Goal: Task Accomplishment & Management: Complete application form

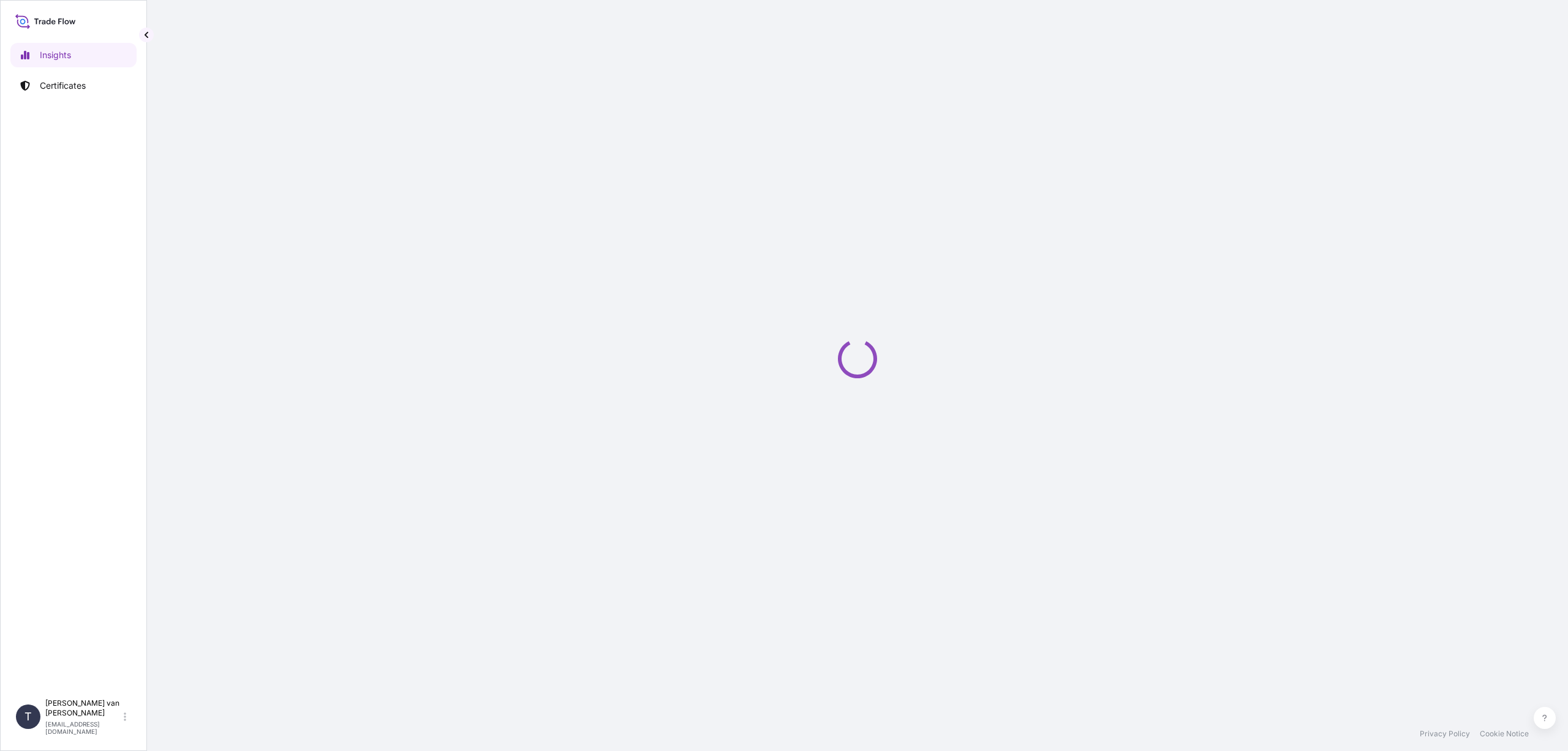
select select "2025"
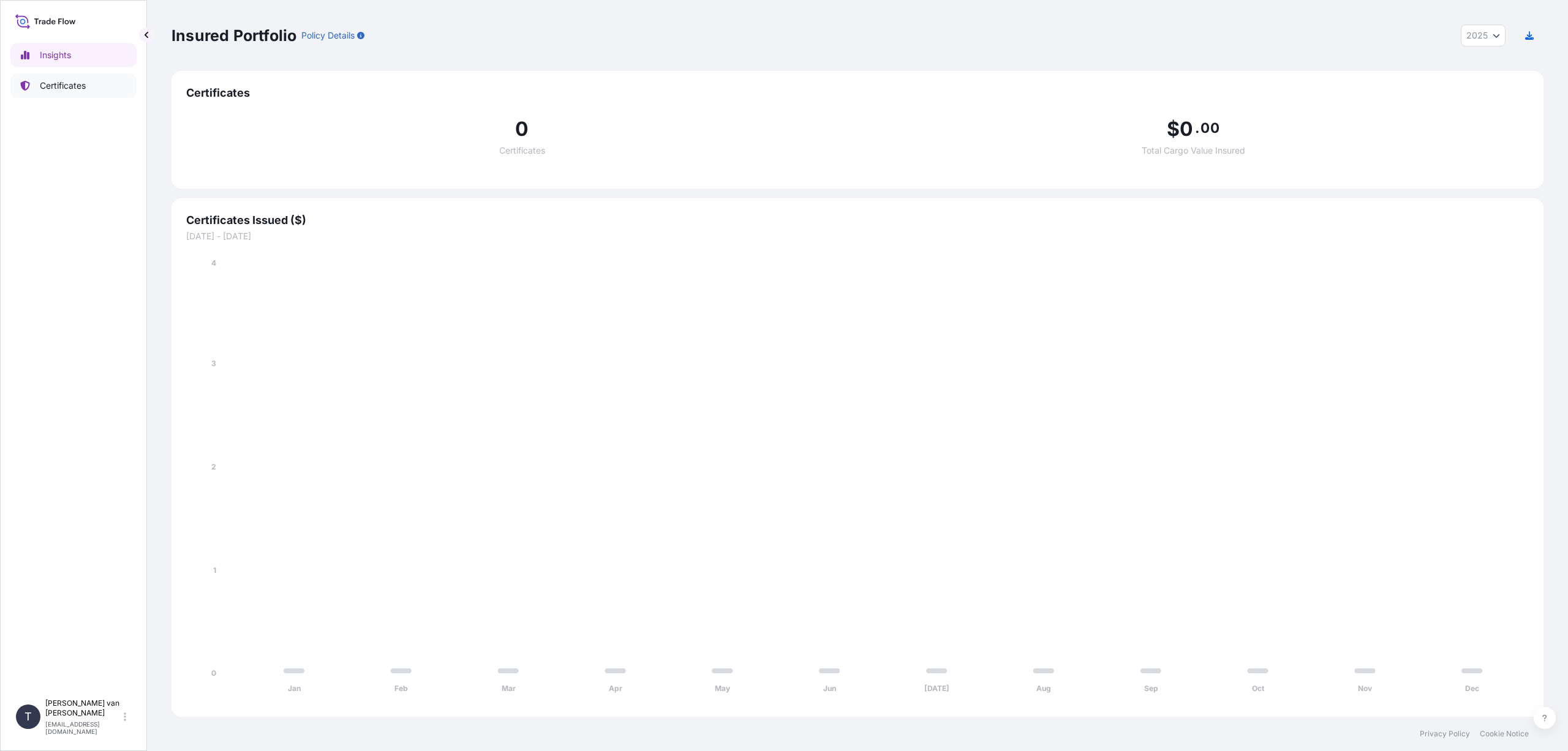
click at [79, 87] on p "Certificates" at bounding box center [63, 85] width 46 height 12
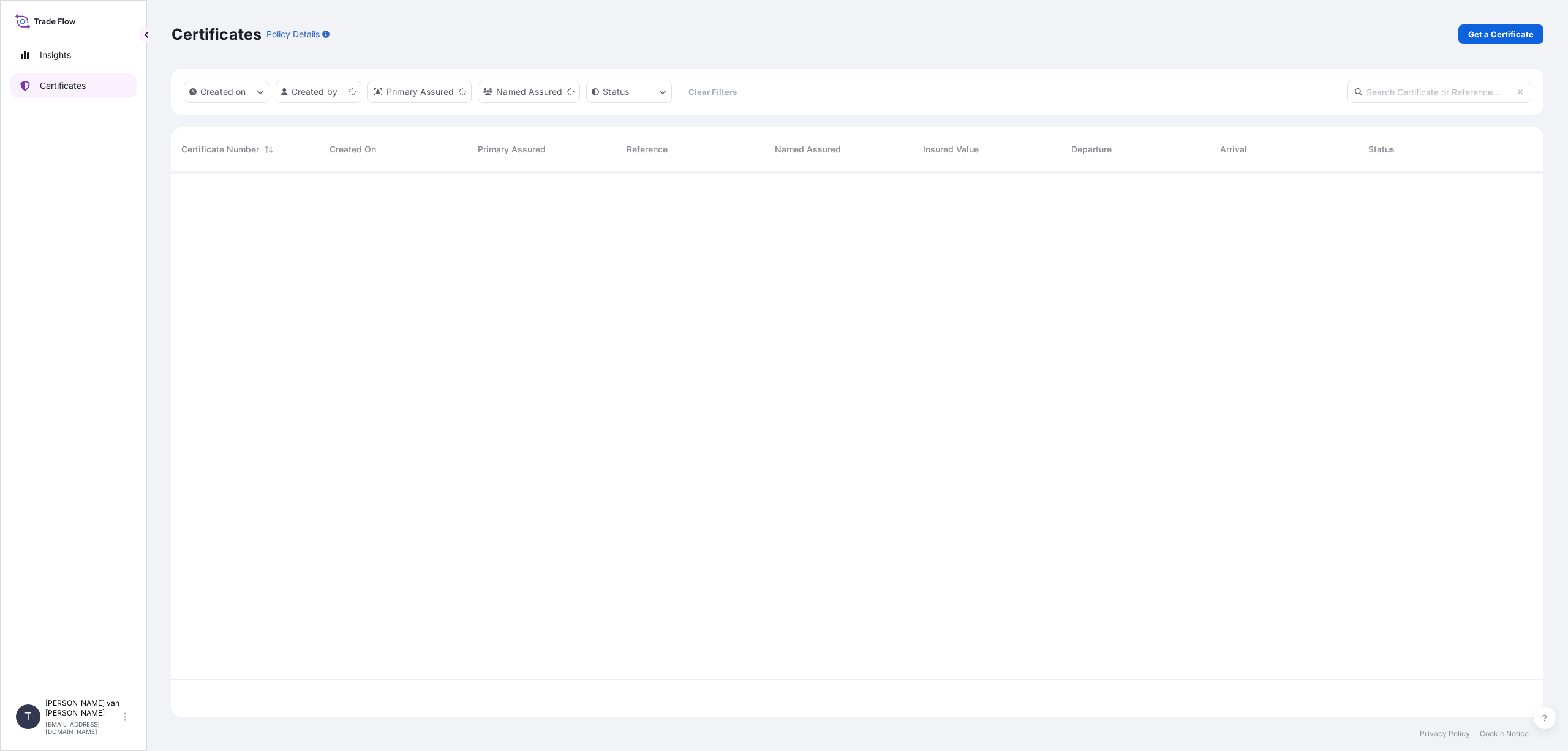
scroll to position [543, 1363]
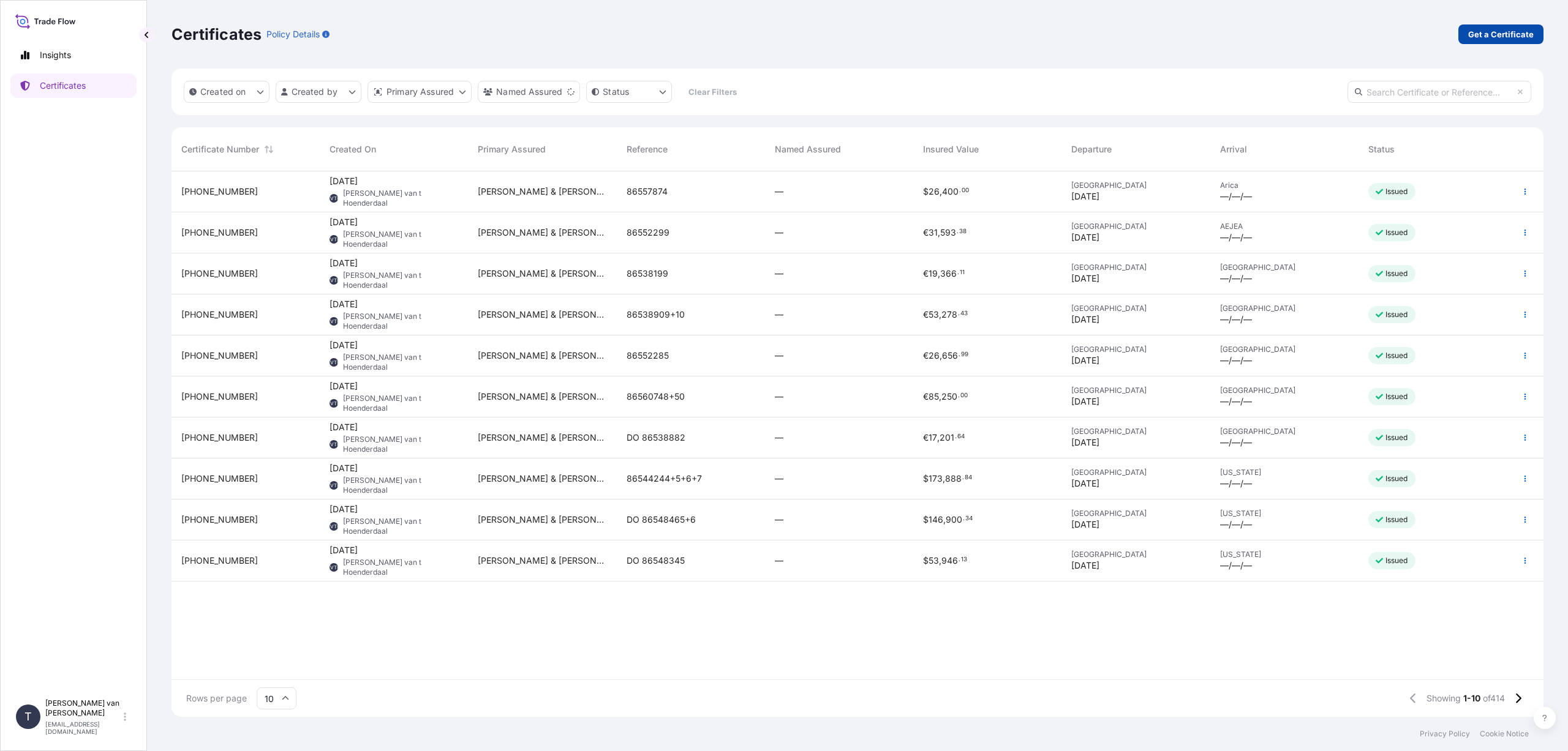
click at [1490, 31] on p "Get a Certificate" at bounding box center [1501, 34] width 65 height 12
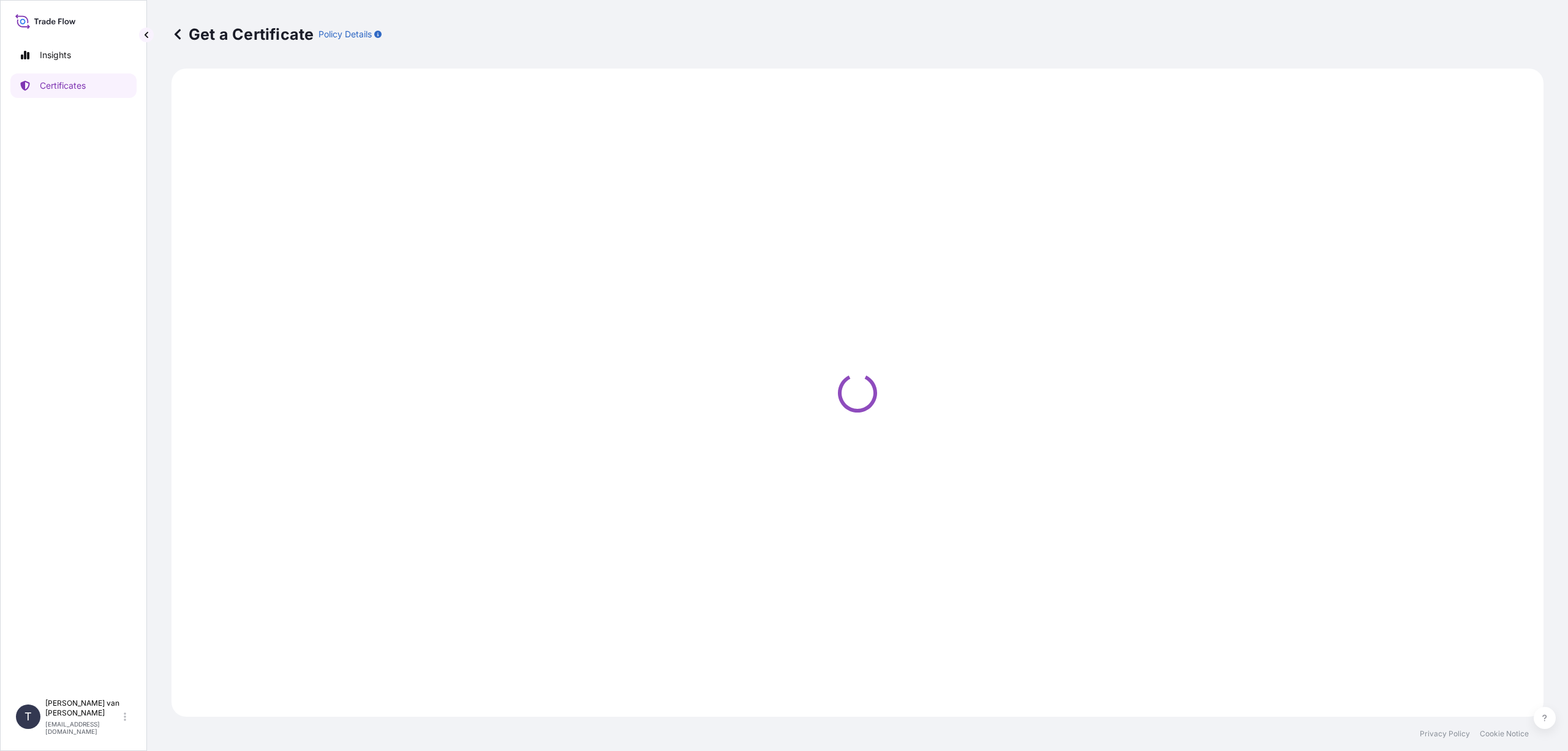
select select "Sea"
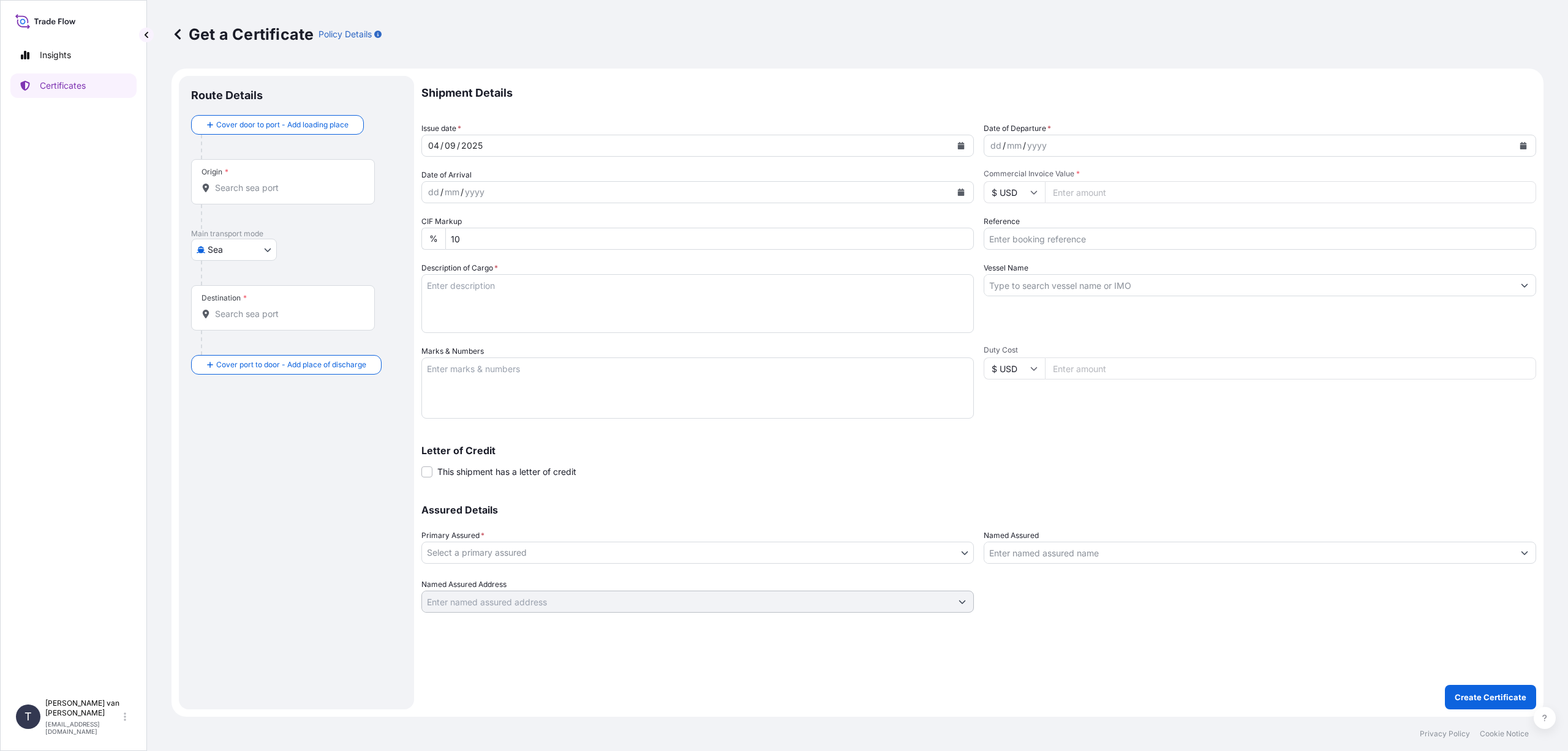
click at [224, 189] on input "Origin *" at bounding box center [286, 188] width 144 height 12
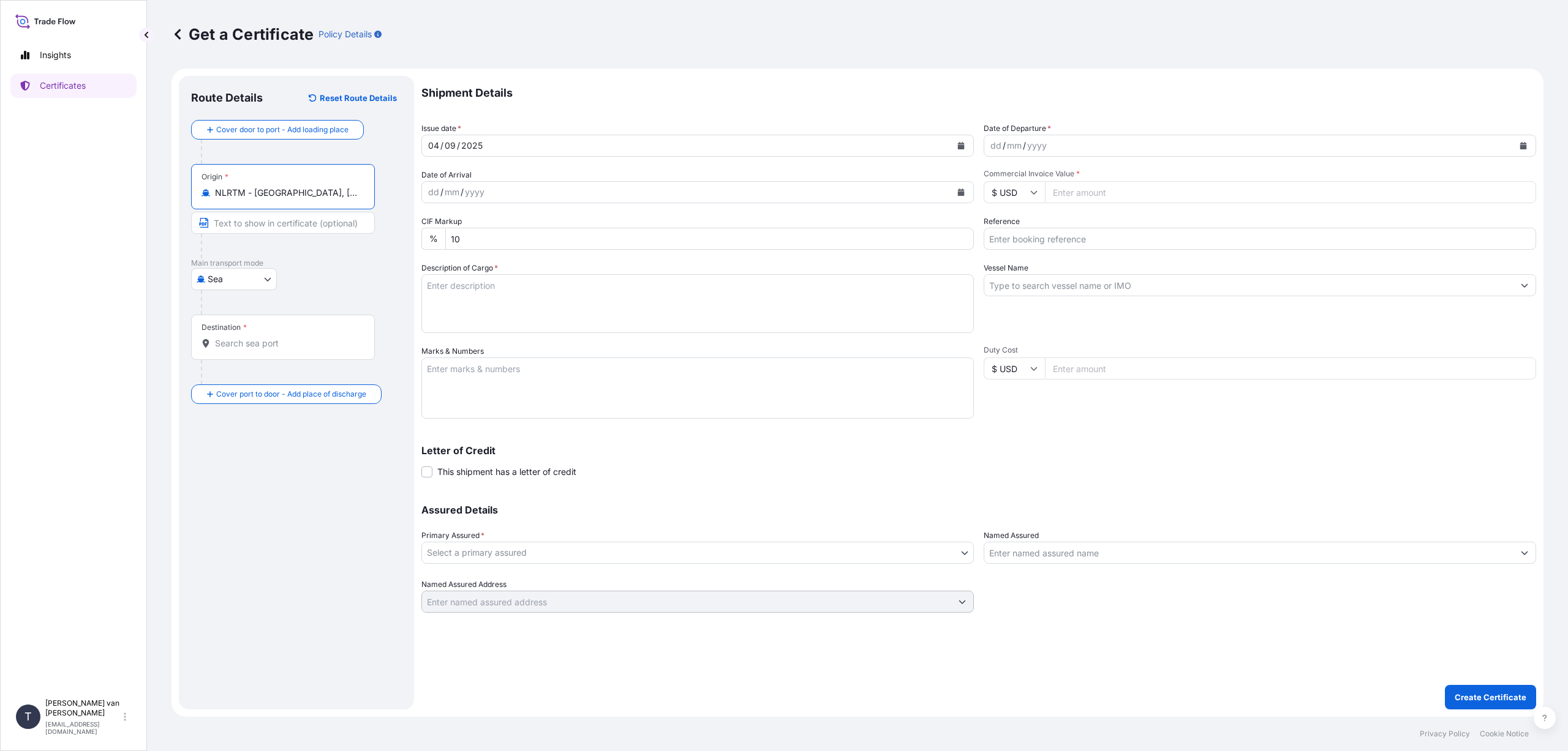
type input "NLRTM - [GEOGRAPHIC_DATA], [GEOGRAPHIC_DATA]"
click at [237, 342] on input "Destination *" at bounding box center [286, 343] width 144 height 12
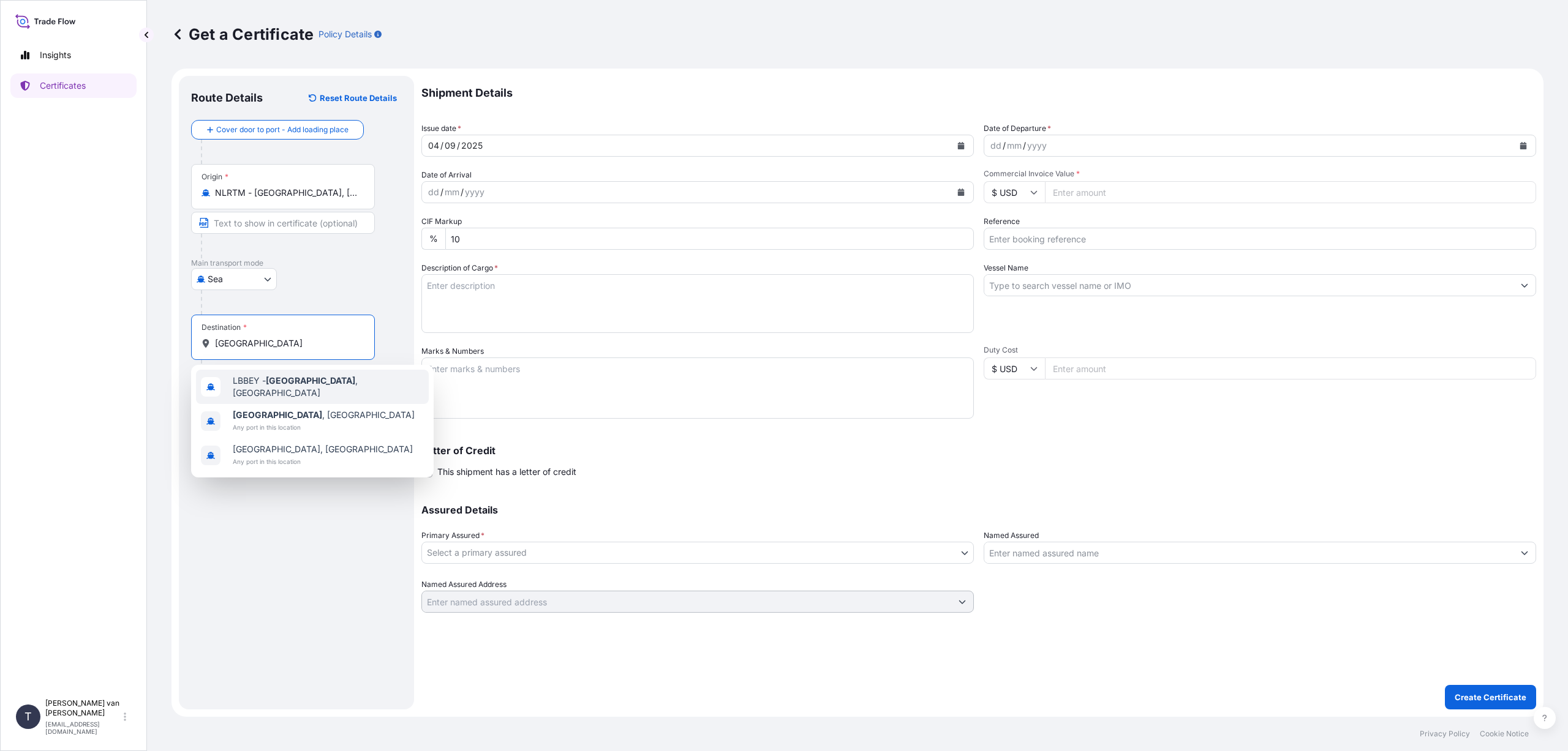
click at [310, 388] on span "LBBEY - [GEOGRAPHIC_DATA] , [GEOGRAPHIC_DATA]" at bounding box center [328, 387] width 191 height 24
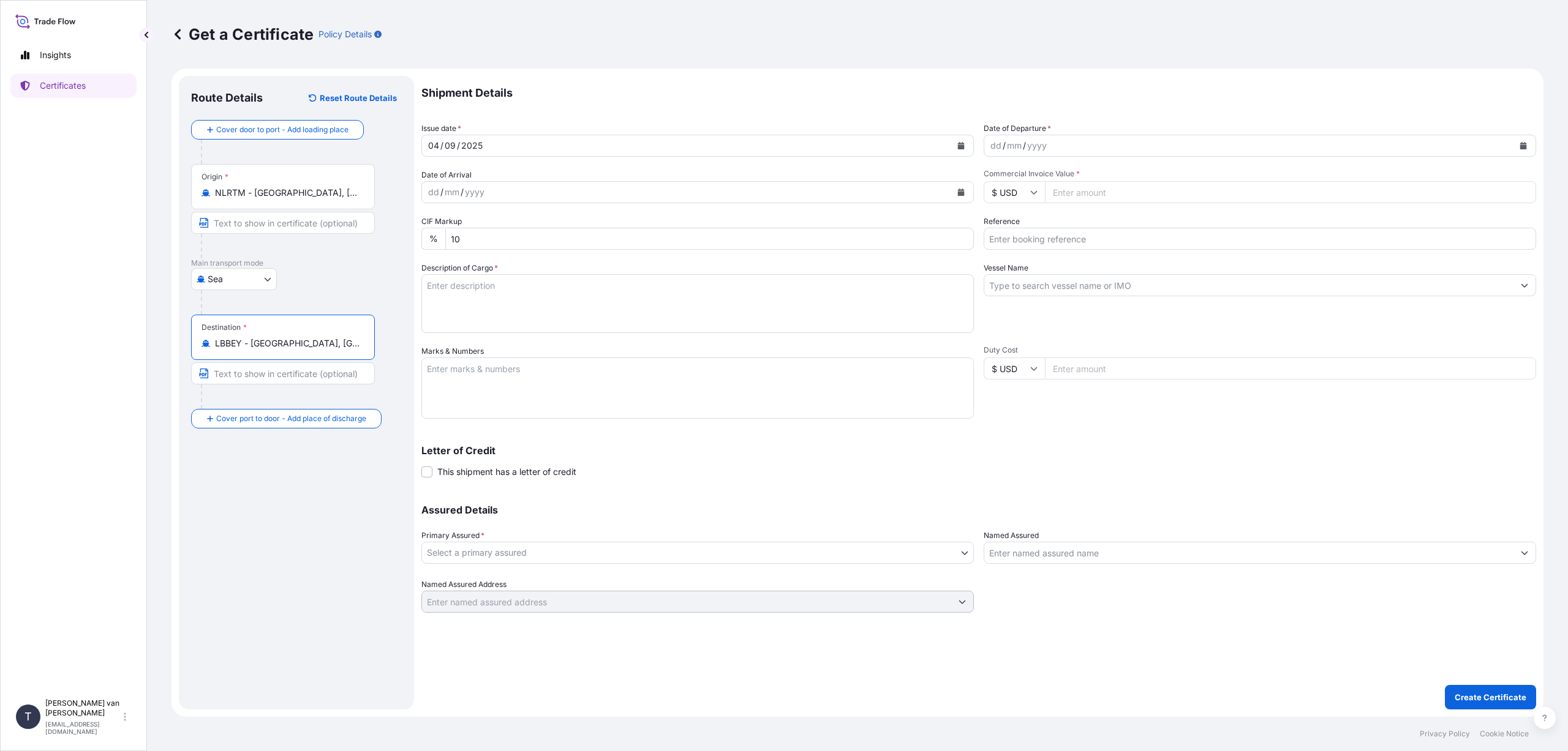
type input "LBBEY - [GEOGRAPHIC_DATA], [GEOGRAPHIC_DATA]"
click at [960, 147] on icon "Calendar" at bounding box center [961, 146] width 6 height 7
click at [441, 222] on div "1" at bounding box center [443, 225] width 22 height 22
click at [1526, 146] on icon "Calendar" at bounding box center [1523, 146] width 6 height 7
click at [1004, 223] on div "1" at bounding box center [1005, 225] width 22 height 22
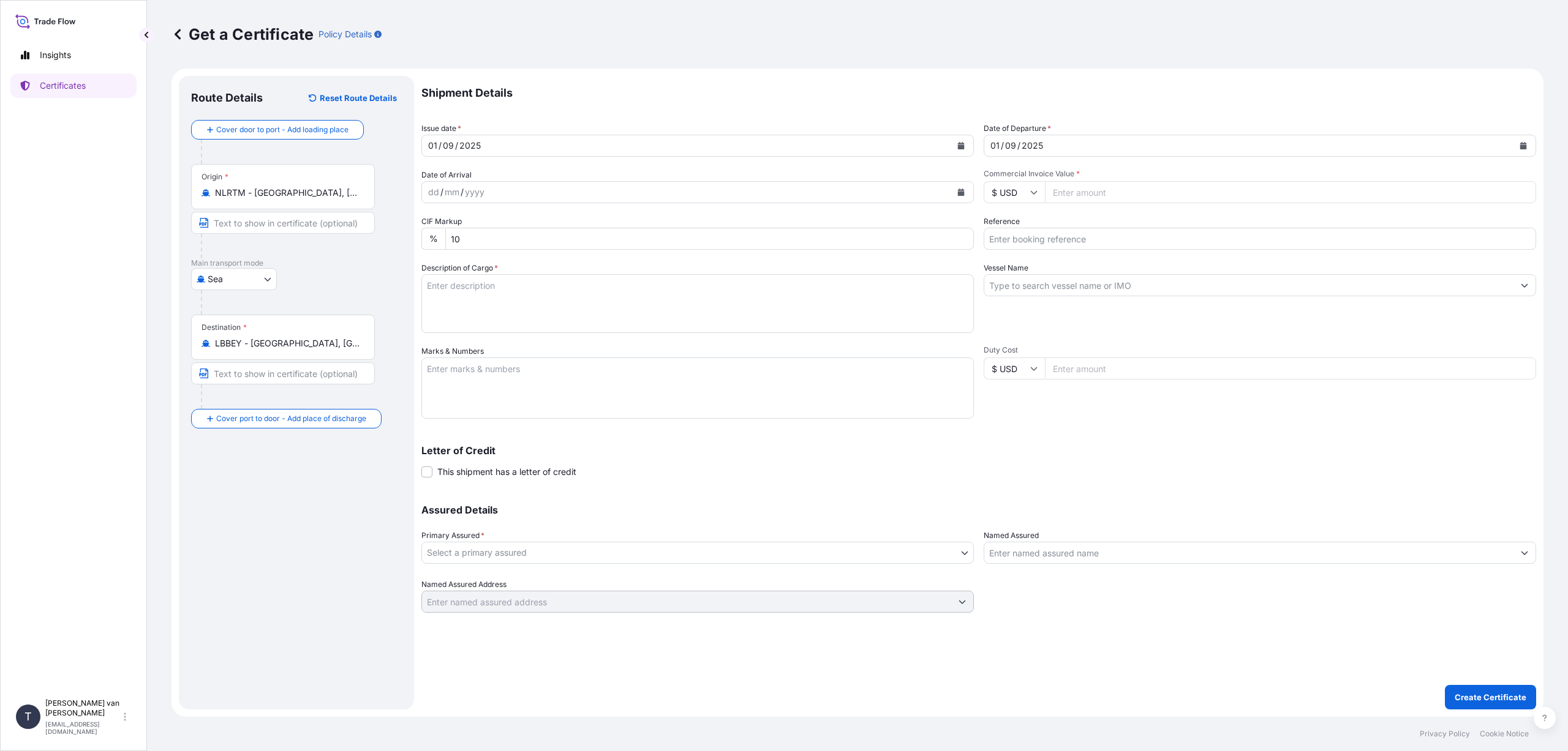
click at [1090, 190] on input "Commercial Invoice Value *" at bounding box center [1290, 192] width 491 height 22
type input "29250"
click at [1024, 243] on input "Reference" at bounding box center [1260, 239] width 552 height 22
type input "DO 86564768"
click at [1004, 288] on input "Vessel Name" at bounding box center [1249, 285] width 530 height 22
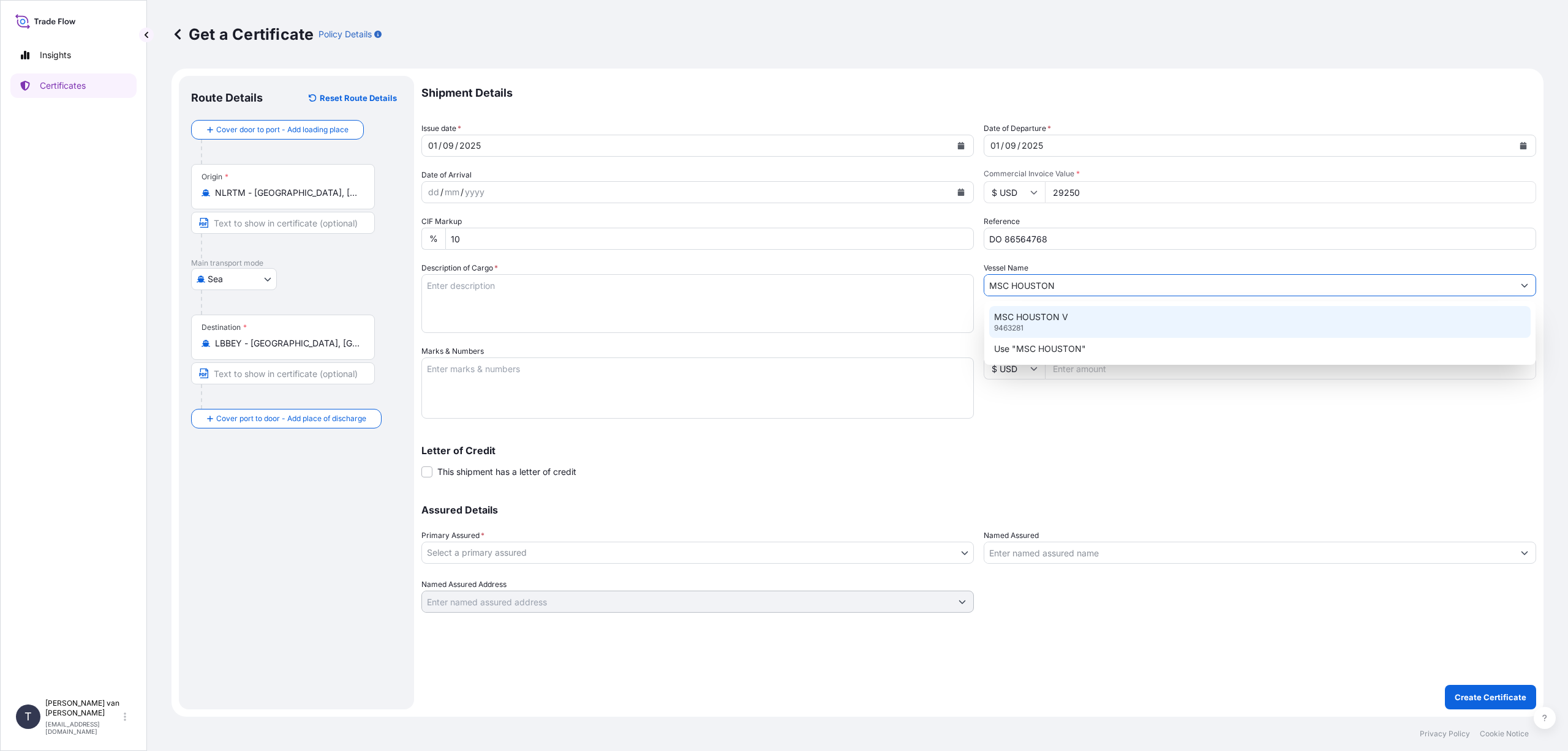
click at [1067, 324] on div "MSC HOUSTON V 9463281" at bounding box center [1260, 322] width 542 height 32
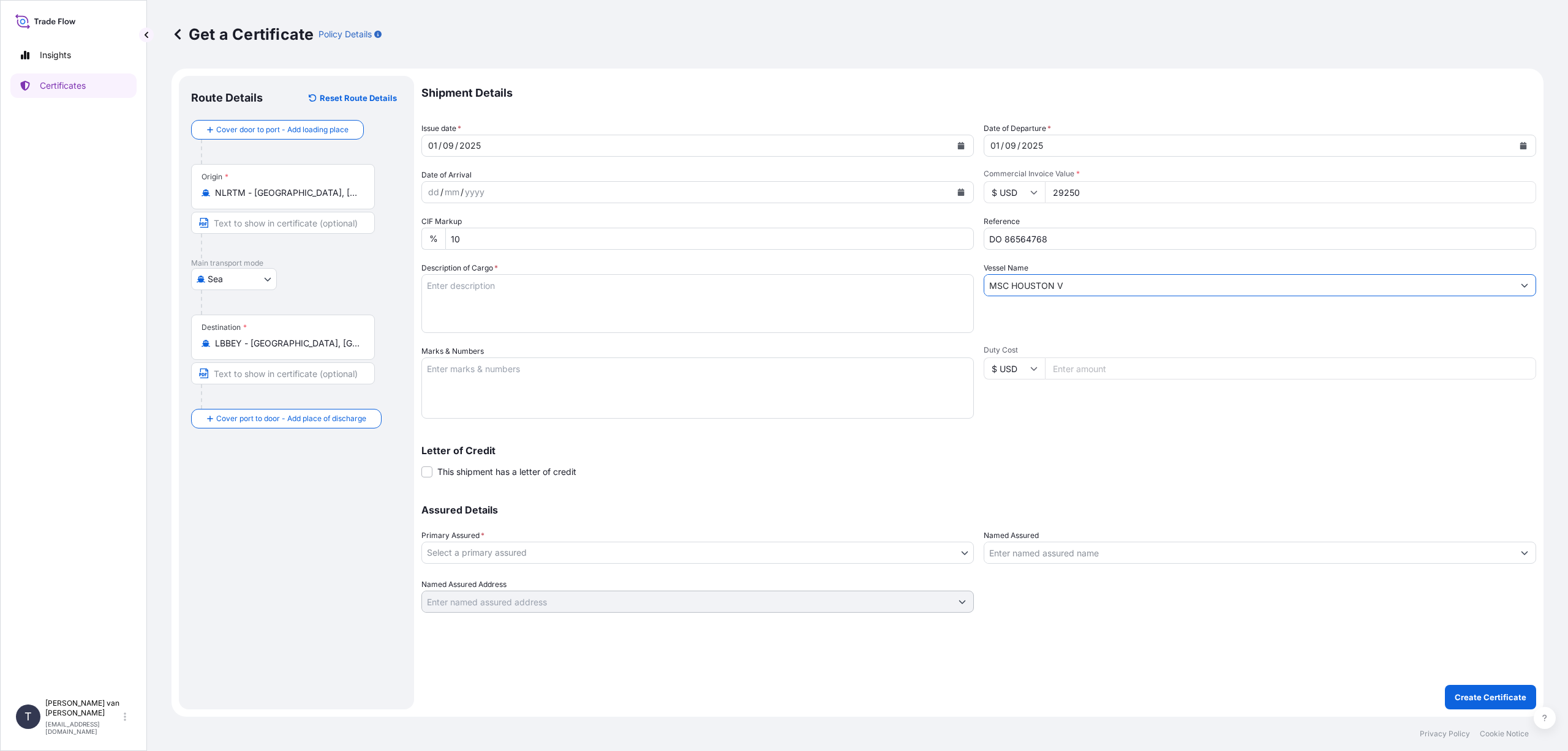
type input "MSC HOUSTON V"
click at [441, 291] on textarea "Description of Cargo *" at bounding box center [697, 303] width 552 height 59
type textarea "1x 40ft container, containing: 1000 bags x 25 kg Resistamyl 343 HScode: 3505105…"
click at [498, 366] on textarea "Marks & Numbers" at bounding box center [697, 388] width 552 height 61
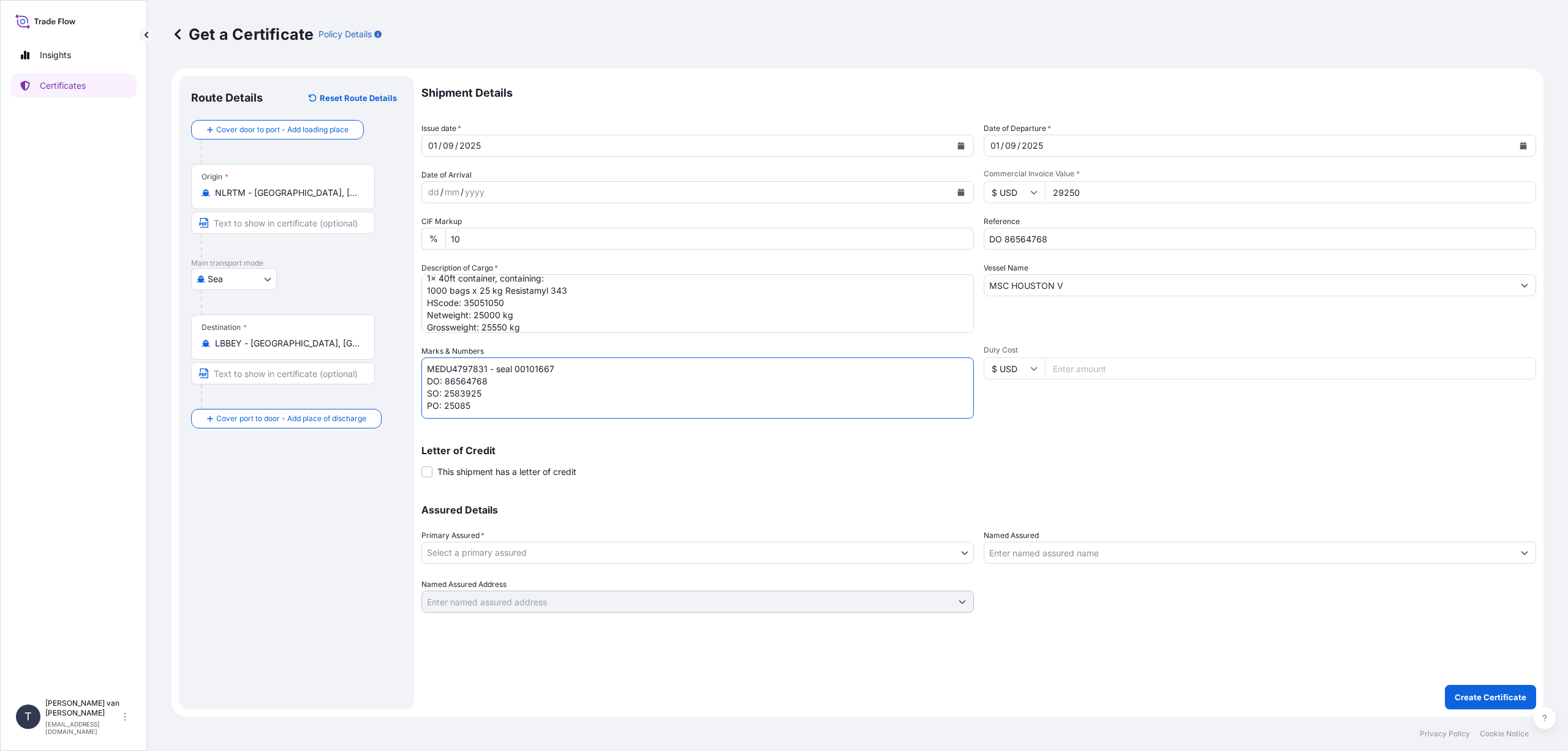
type textarea "MEDU4797831 - seal 00101667 DO: 86564768 SO: 2583925 PO: 25085"
click at [572, 551] on body "Insights Certificates T [PERSON_NAME] van t Hoenderdaal [EMAIL_ADDRESS][DOMAIN_…" at bounding box center [784, 375] width 1568 height 751
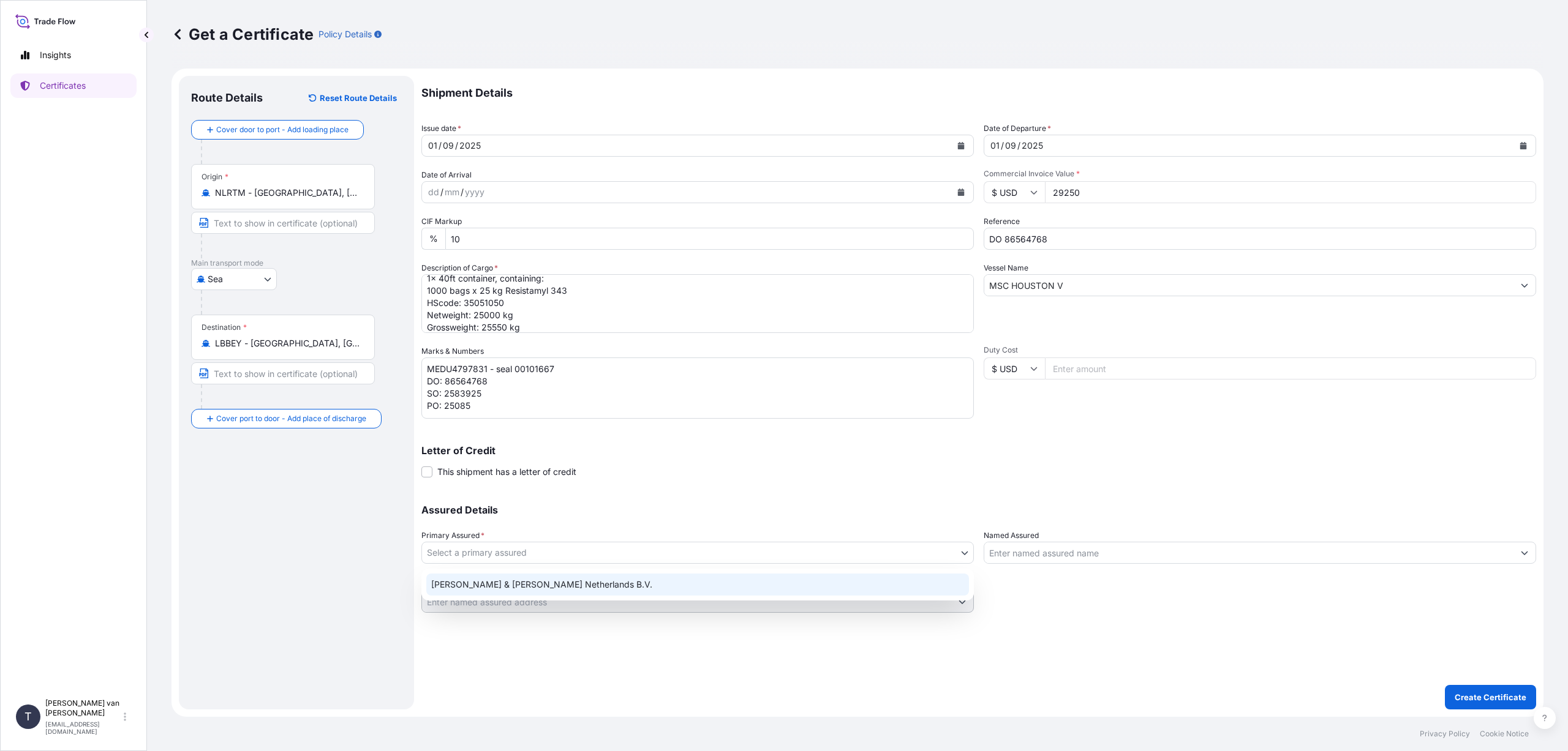
click at [561, 579] on div "[PERSON_NAME] & [PERSON_NAME] Netherlands B.V." at bounding box center [697, 584] width 542 height 22
select select "31666"
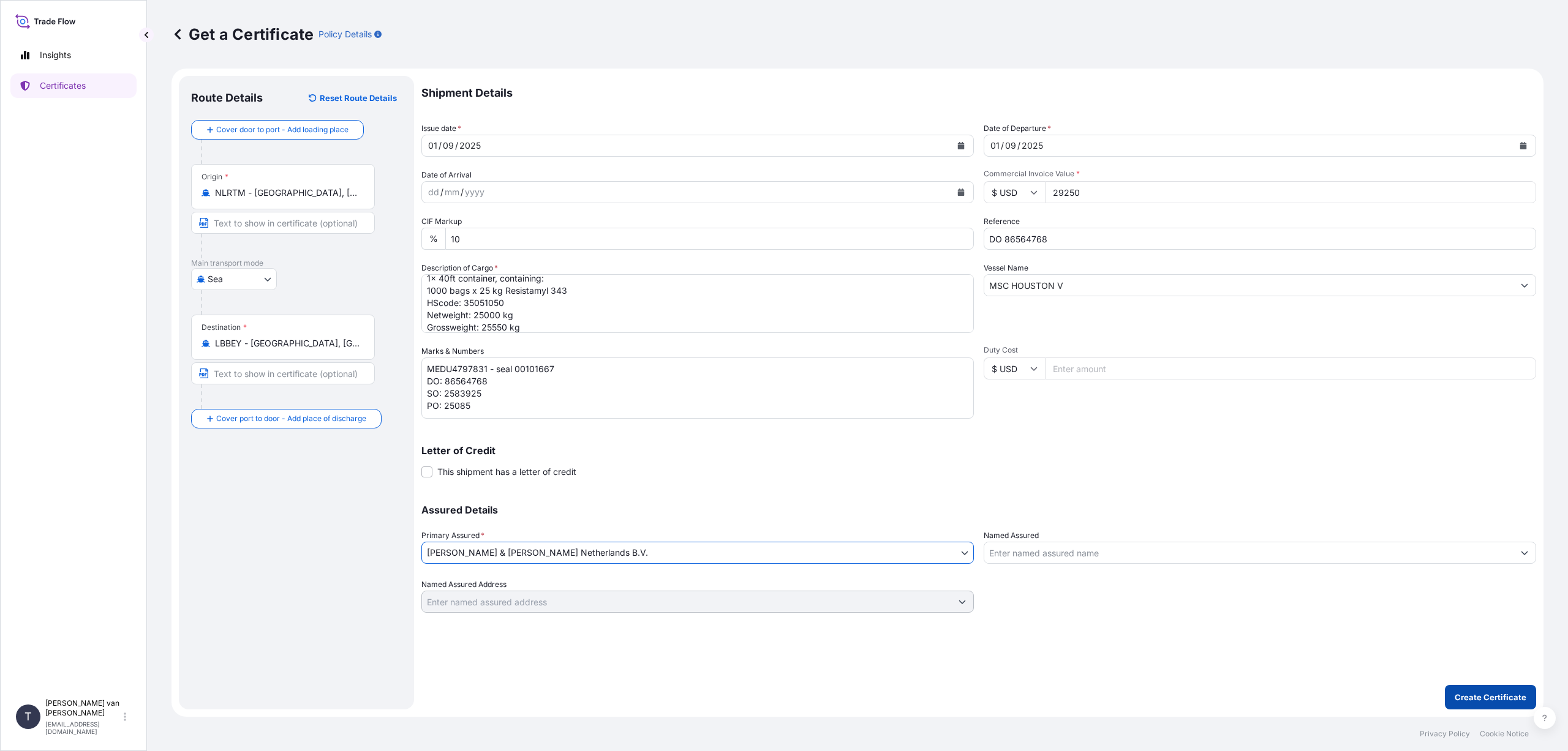
click at [1459, 692] on p "Create Certificate" at bounding box center [1491, 697] width 72 height 12
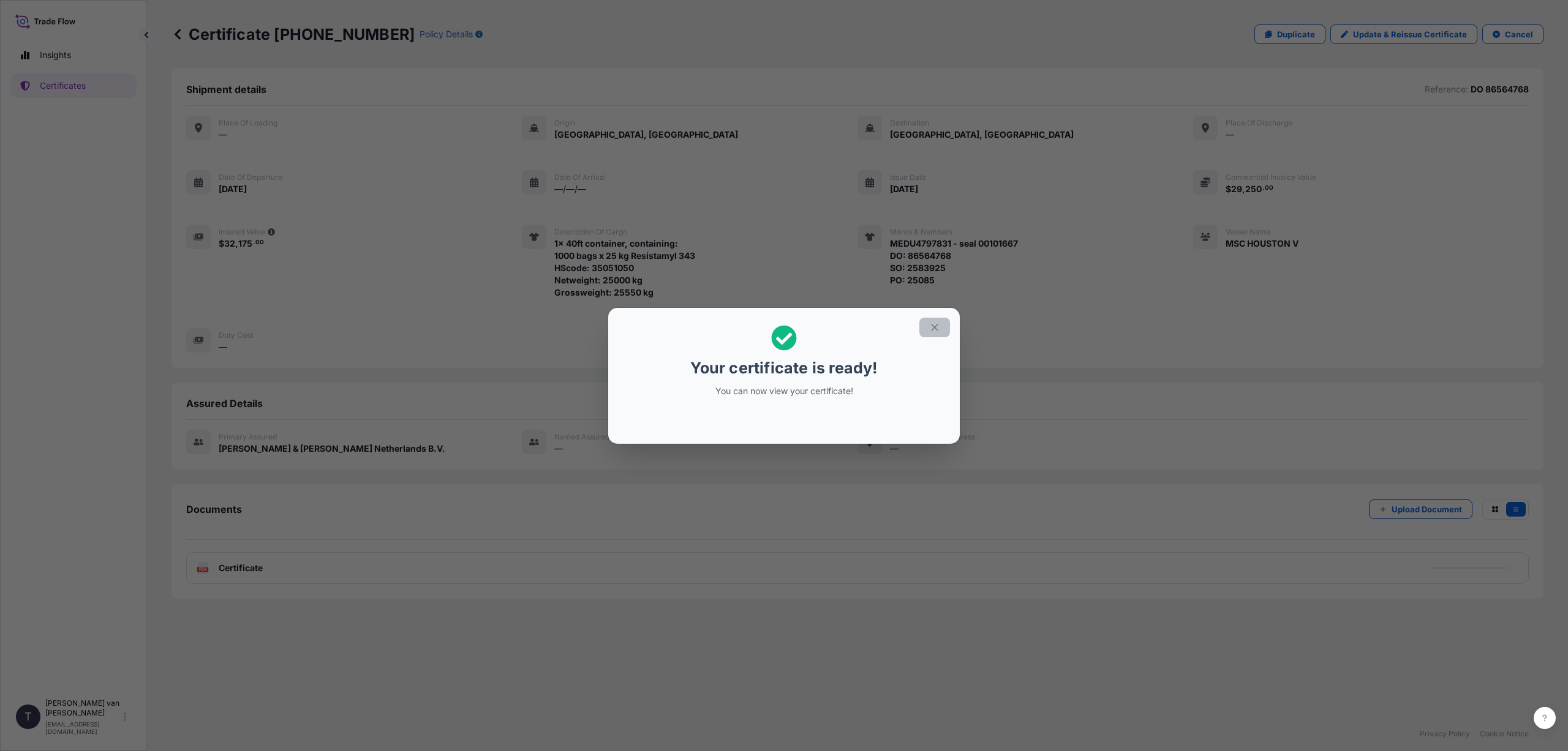
click at [935, 325] on icon "button" at bounding box center [935, 328] width 11 height 11
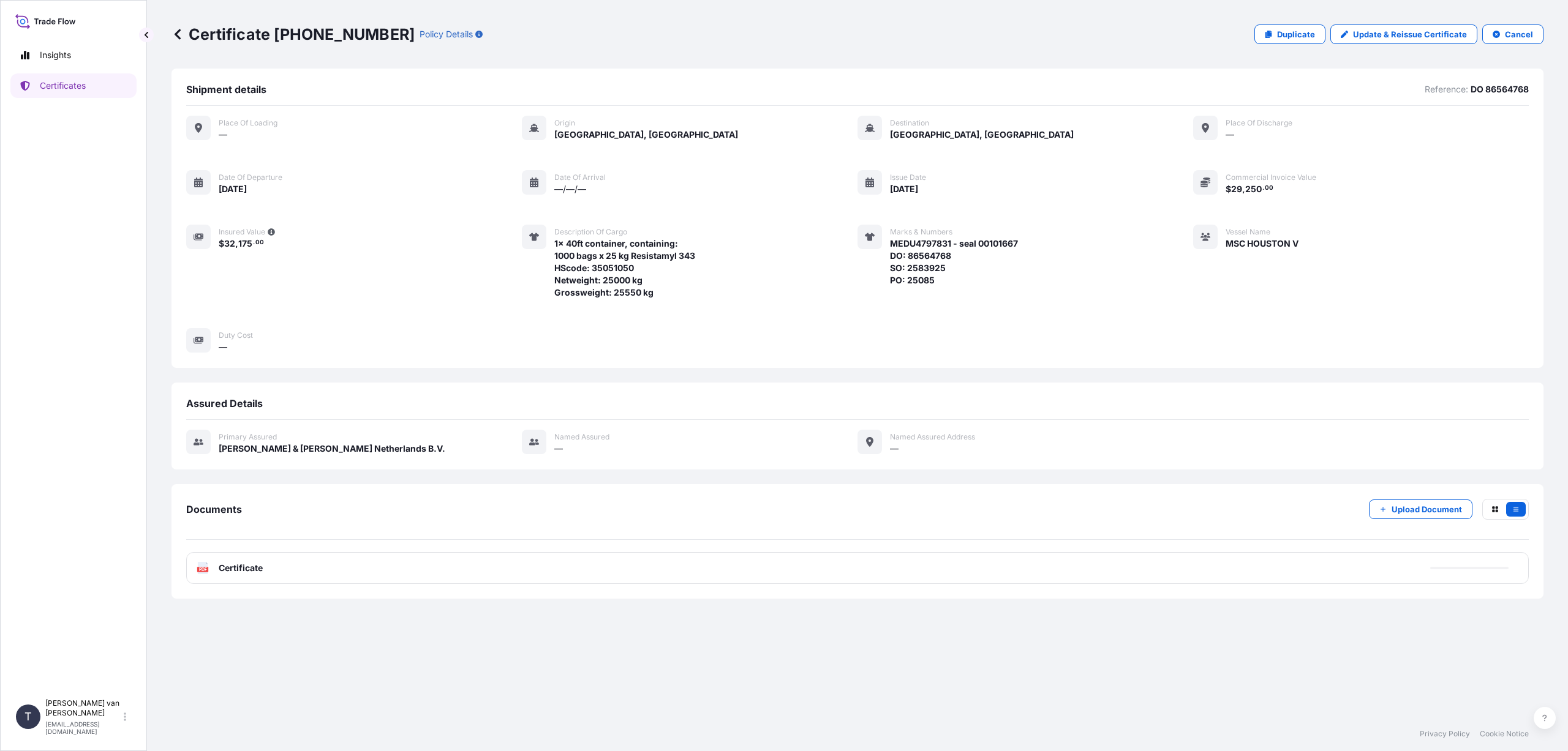
click at [328, 566] on div "PDF Certificate" at bounding box center [857, 568] width 1343 height 32
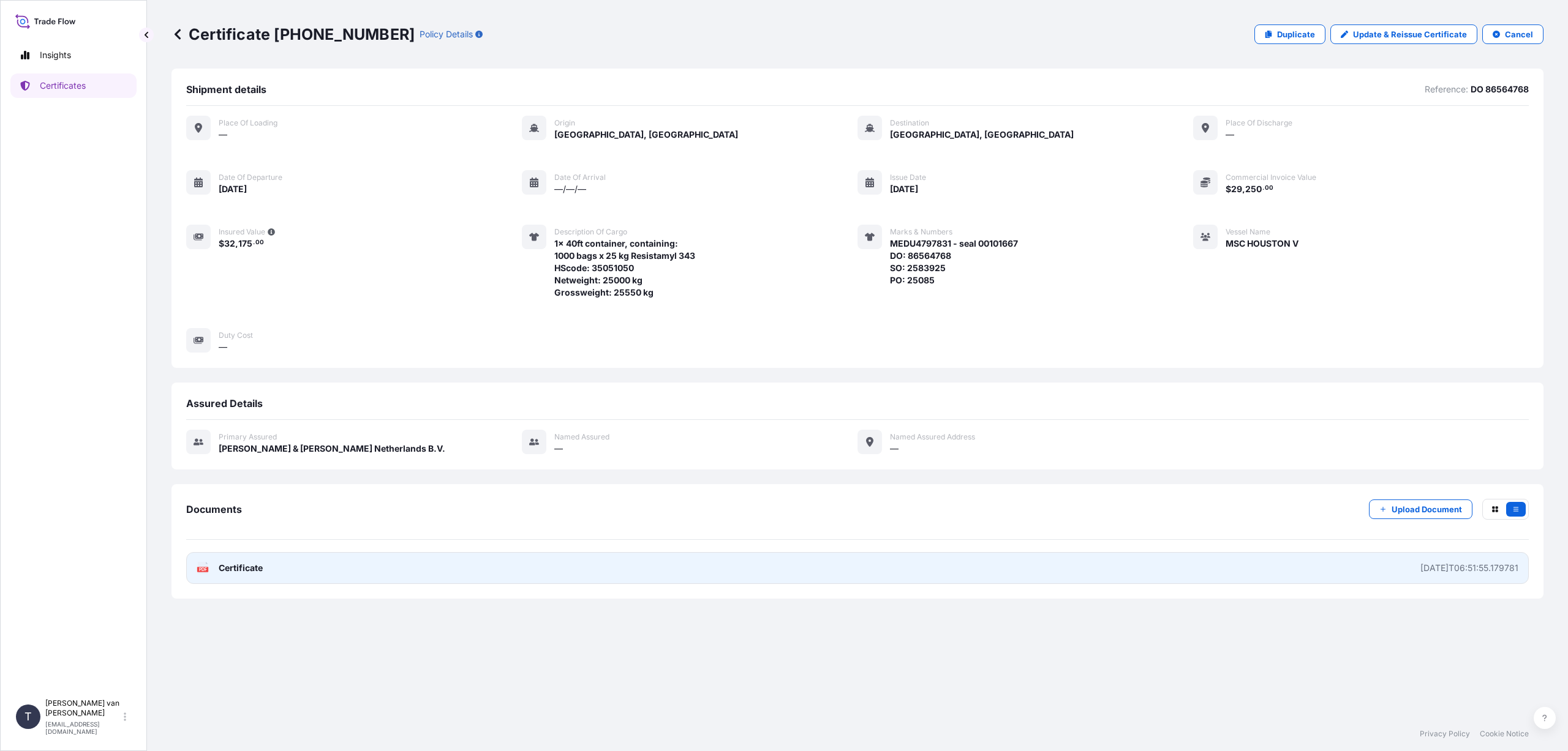
click at [330, 566] on link "PDF Certificate [DATE]T06:51:55.179781" at bounding box center [857, 568] width 1343 height 32
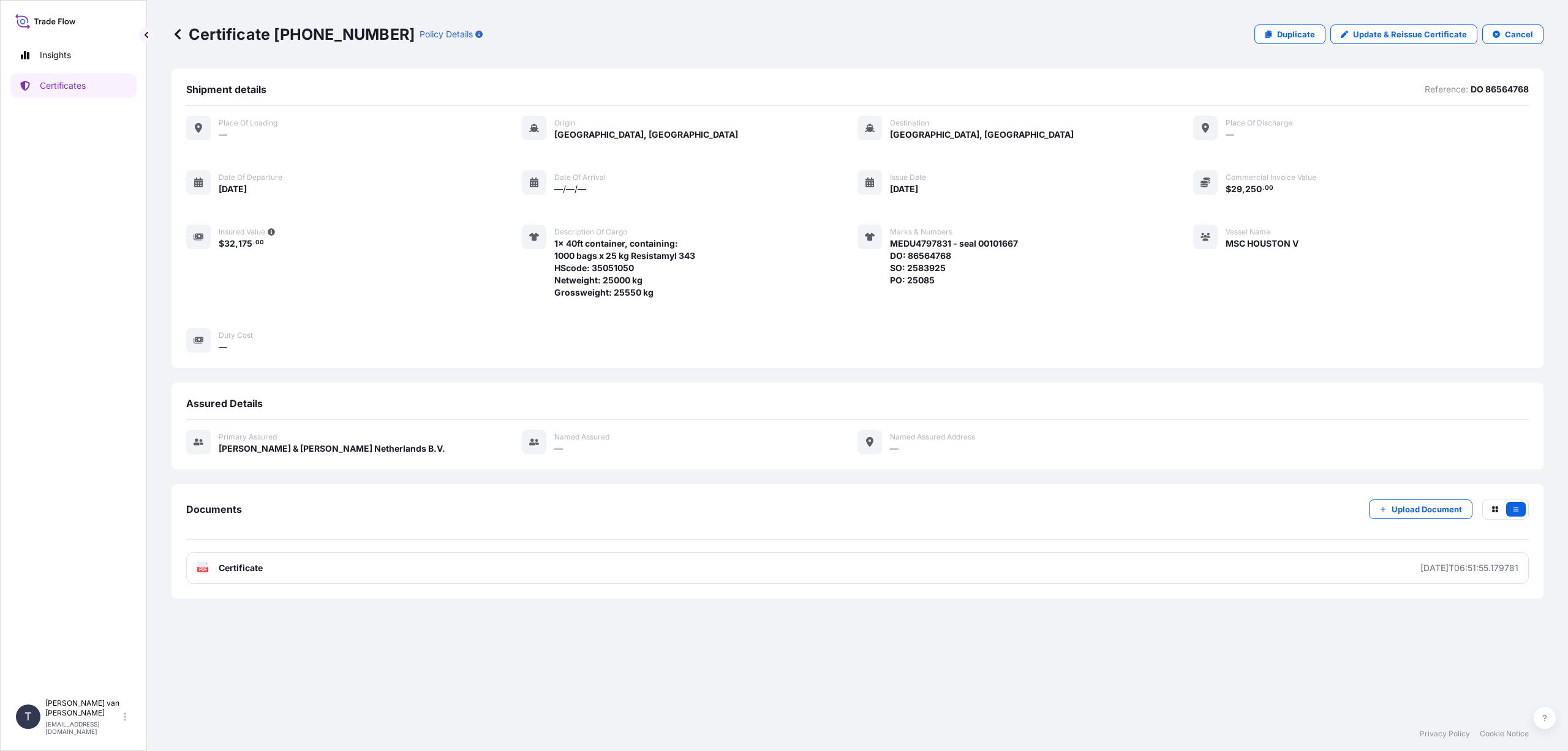
click at [176, 35] on icon at bounding box center [178, 34] width 6 height 11
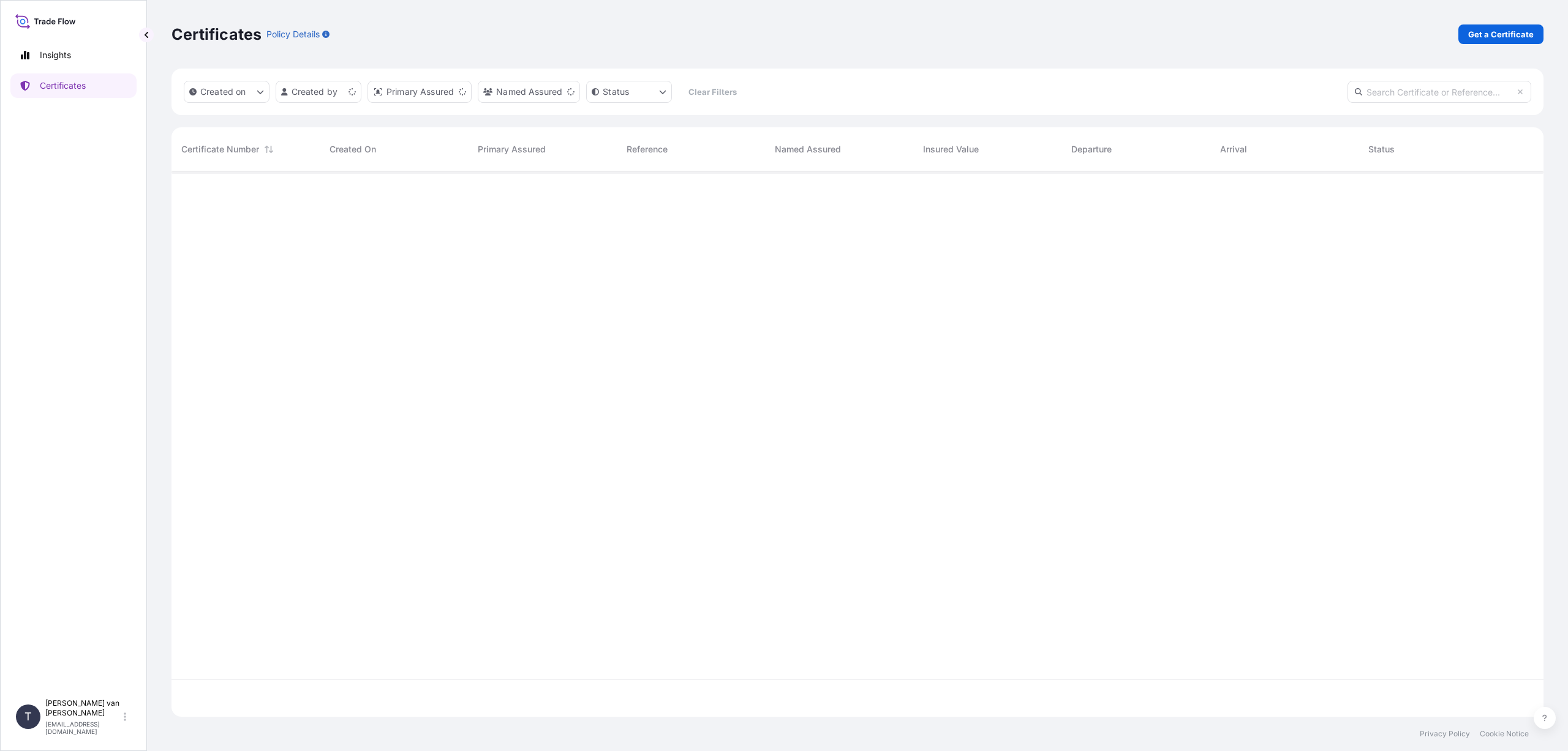
scroll to position [543, 1363]
click at [1489, 32] on p "Get a Certificate" at bounding box center [1501, 34] width 65 height 12
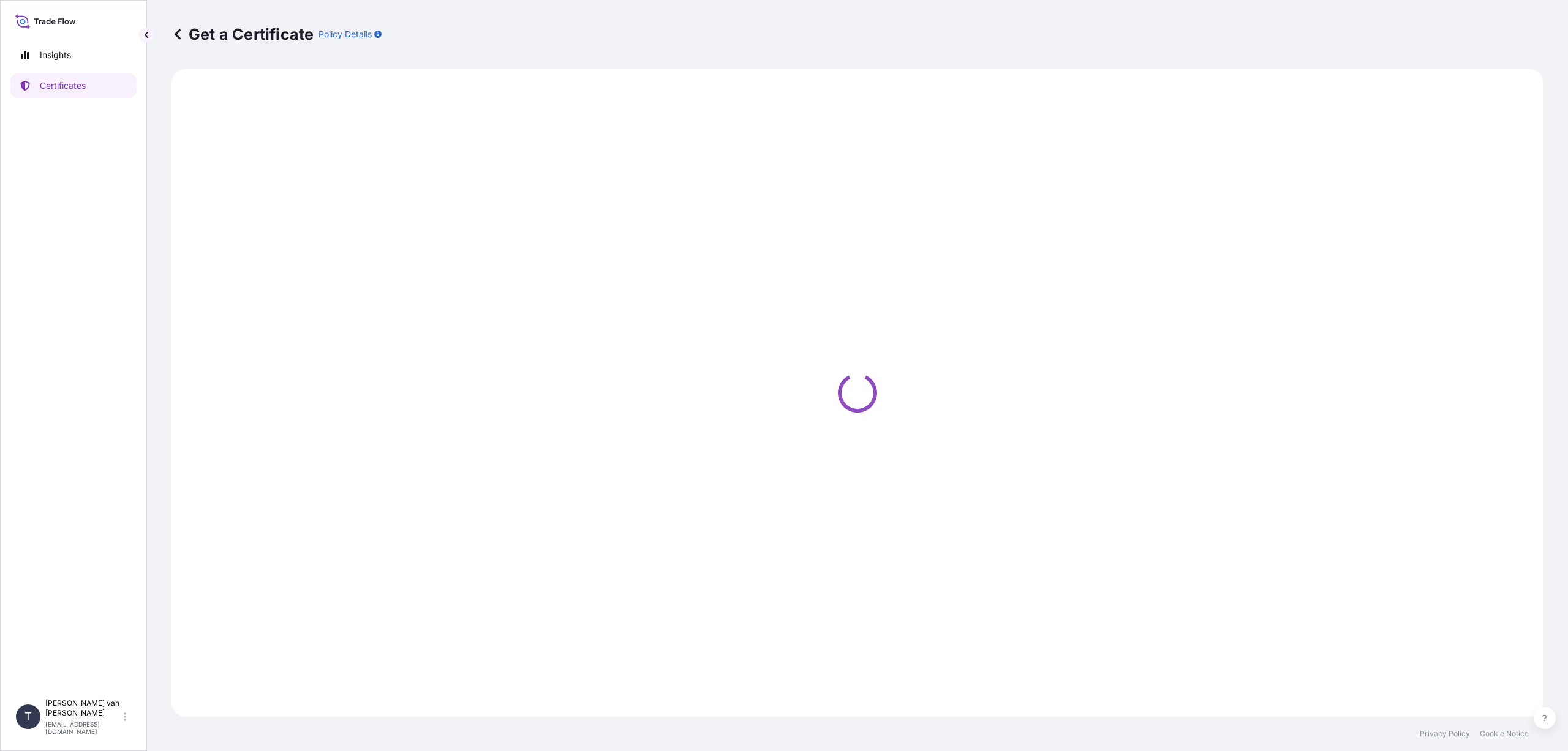
select select "Sea"
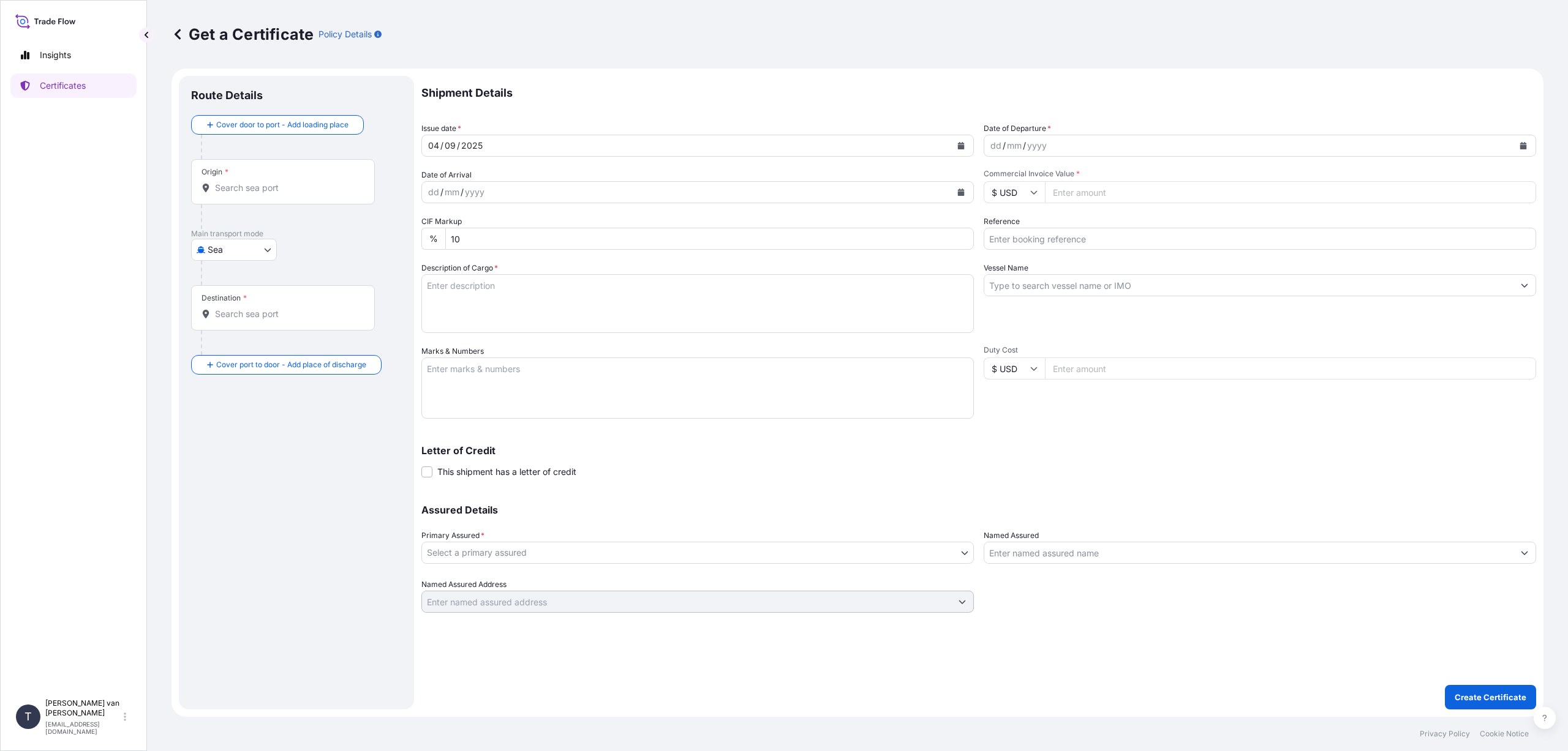
click at [230, 190] on input "Origin *" at bounding box center [286, 188] width 144 height 12
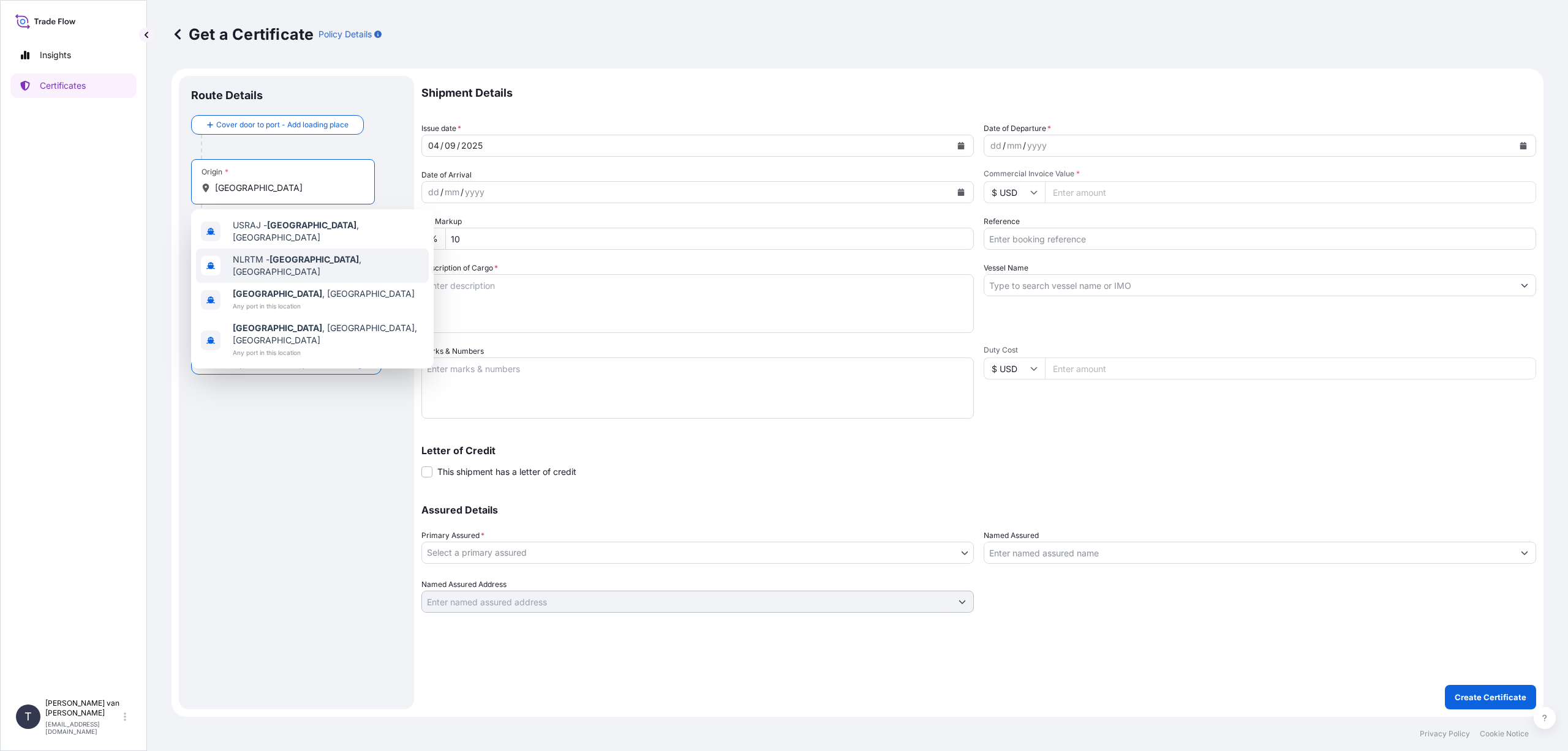
click at [337, 263] on span "NLRTM - [GEOGRAPHIC_DATA] , [GEOGRAPHIC_DATA]" at bounding box center [328, 266] width 191 height 24
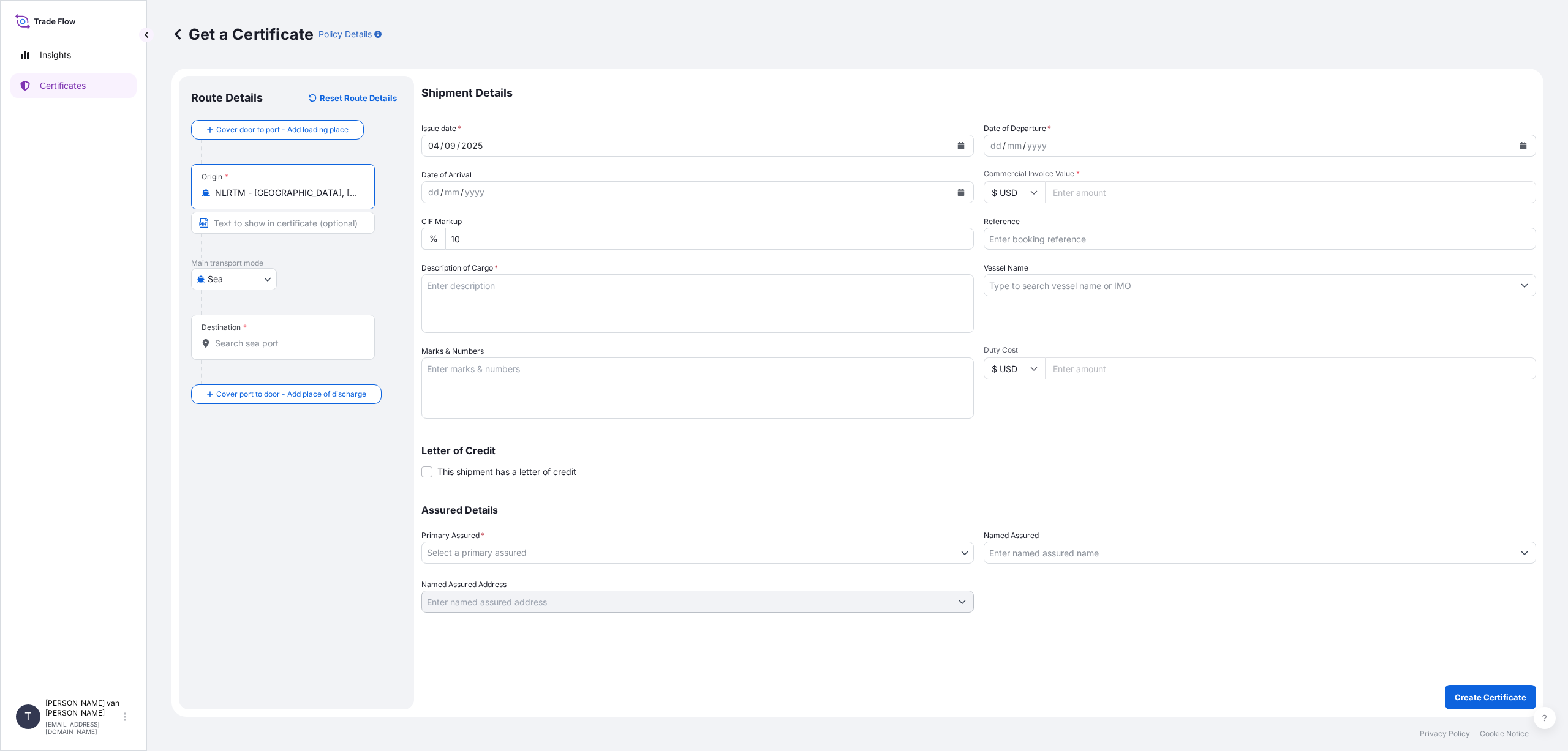
type input "NLRTM - [GEOGRAPHIC_DATA], [GEOGRAPHIC_DATA]"
click at [229, 344] on input "Destination *" at bounding box center [286, 343] width 144 height 12
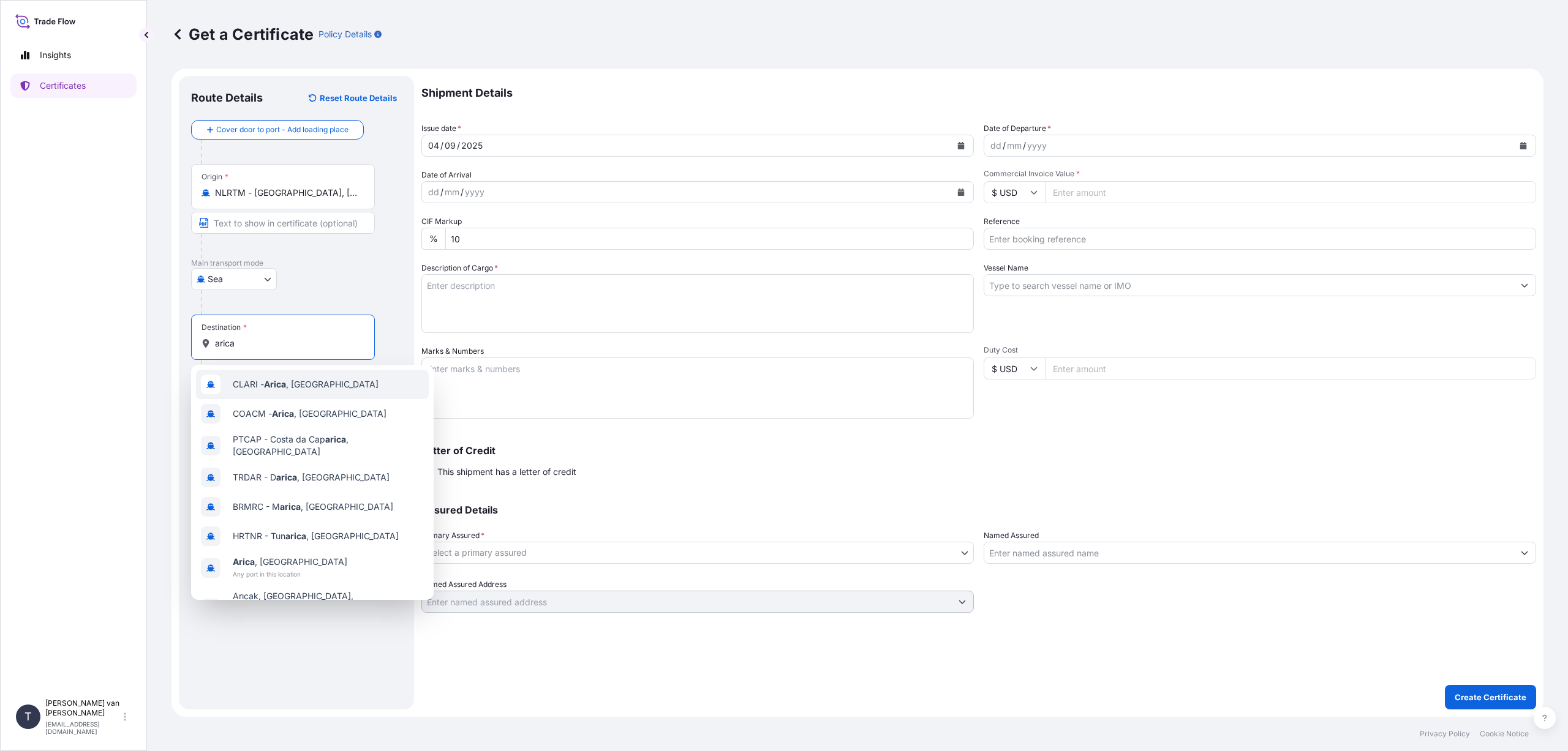
click at [290, 382] on span "[PERSON_NAME] , [GEOGRAPHIC_DATA]" at bounding box center [305, 384] width 146 height 12
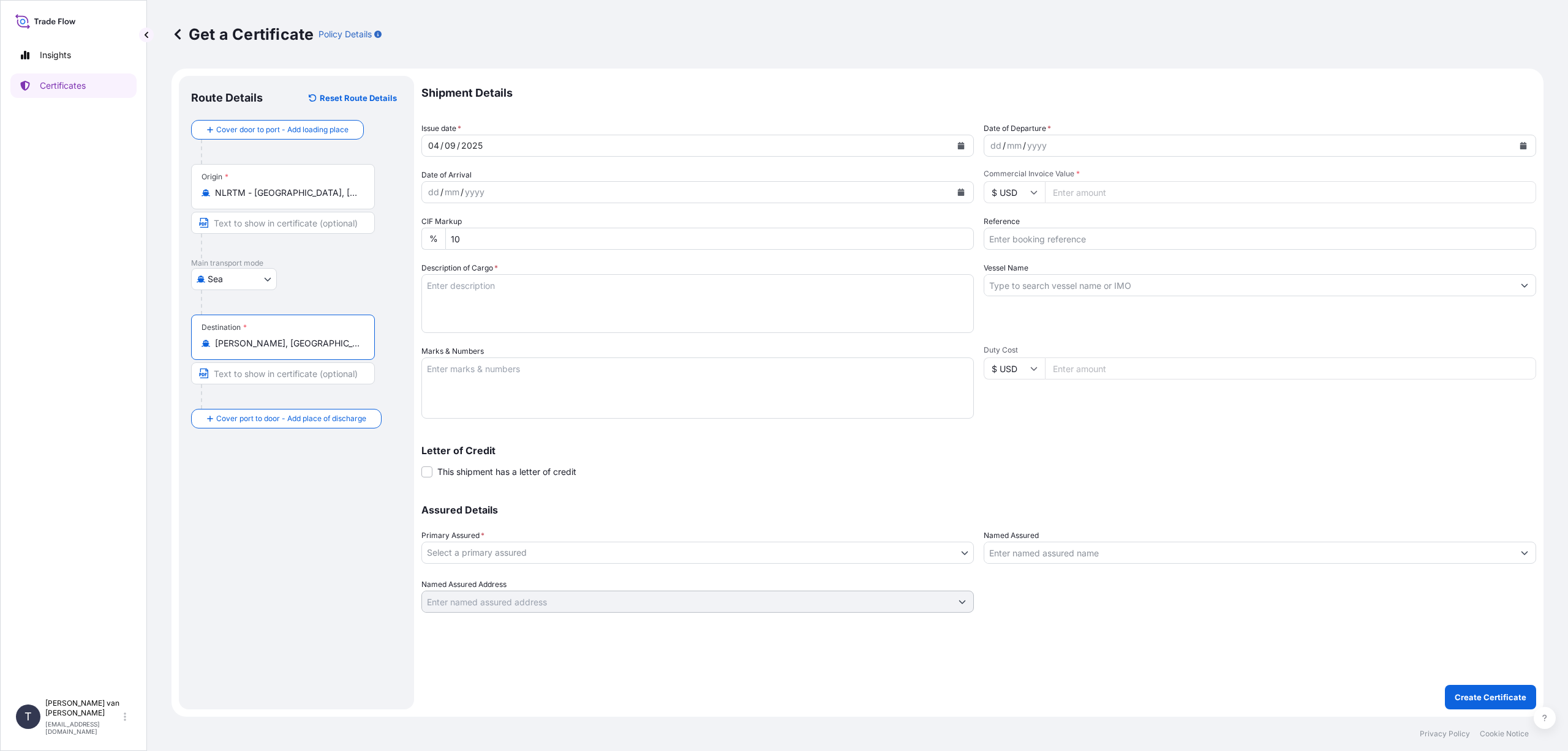
type input "[PERSON_NAME], [GEOGRAPHIC_DATA]"
click at [960, 148] on icon "Calendar" at bounding box center [961, 146] width 6 height 7
click at [558, 274] on div "20" at bounding box center [559, 272] width 22 height 22
click at [1518, 148] on button "Calendar" at bounding box center [1523, 146] width 20 height 20
click at [1013, 179] on button "Previous" at bounding box center [1009, 181] width 27 height 20
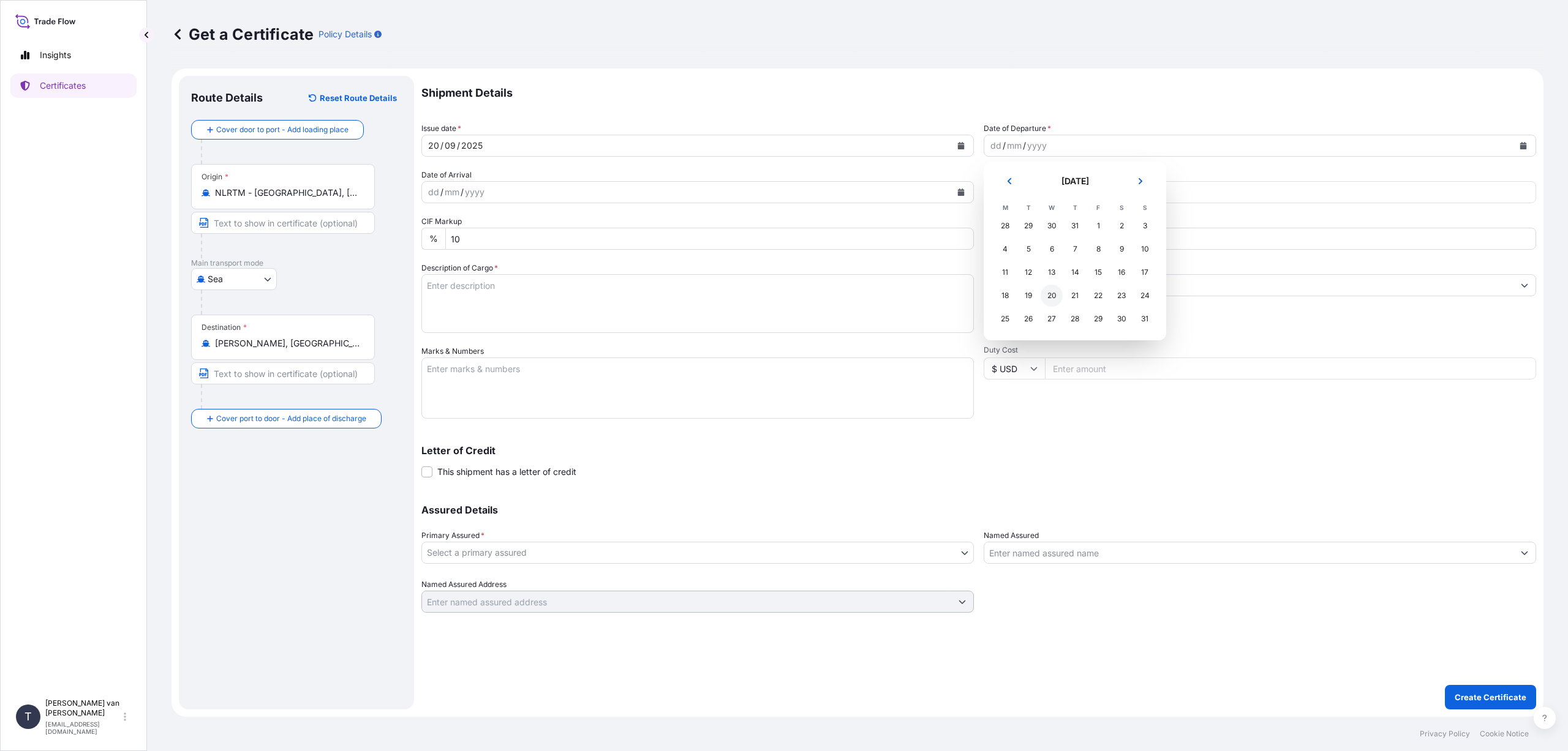
click at [1052, 293] on div "20" at bounding box center [1051, 296] width 22 height 22
click at [966, 144] on button "Calendar" at bounding box center [961, 146] width 20 height 20
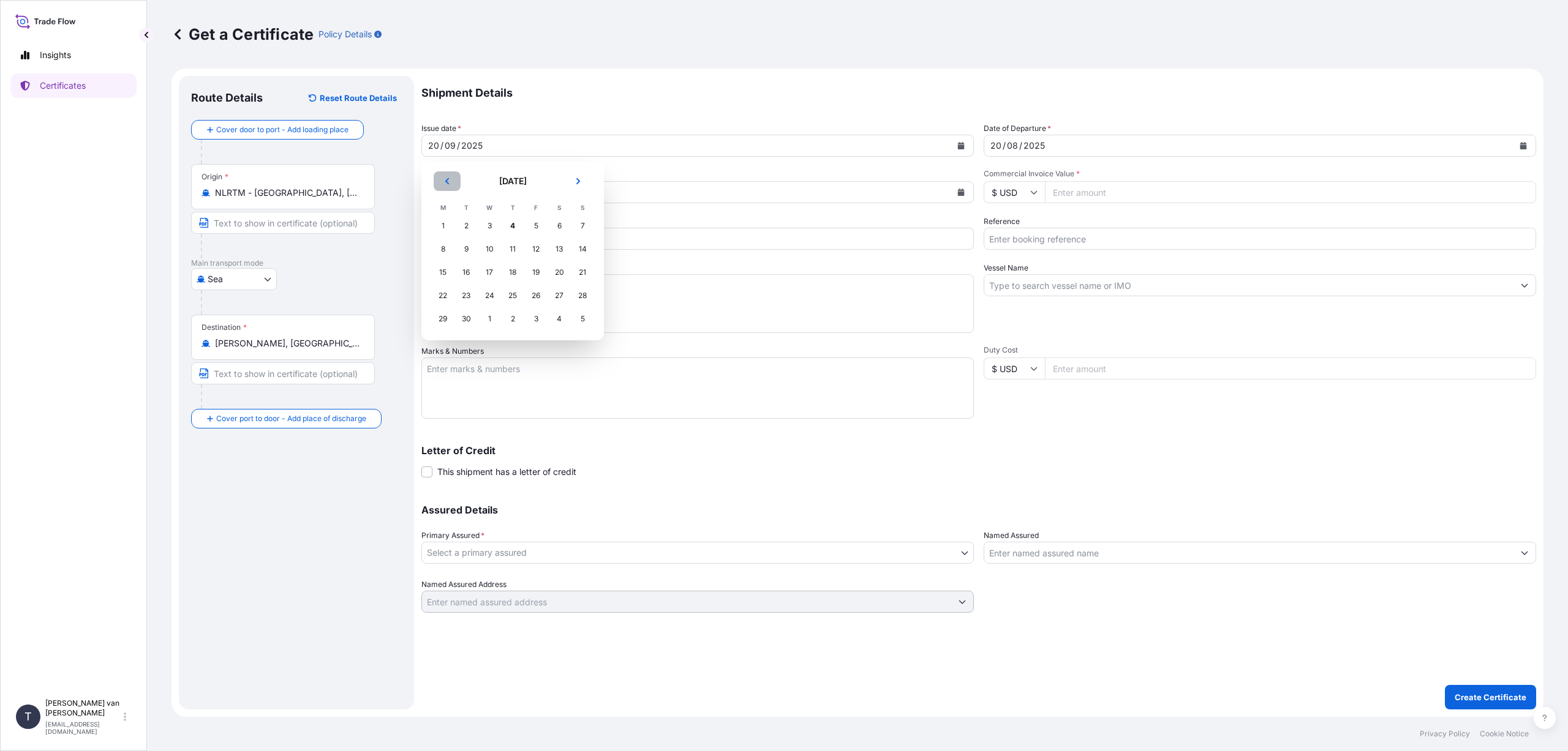
click at [451, 179] on button "Previous" at bounding box center [447, 181] width 27 height 20
click at [489, 291] on div "20" at bounding box center [489, 296] width 22 height 22
click at [1078, 193] on input "Commercial Invoice Value *" at bounding box center [1290, 192] width 491 height 22
type input "24000"
click at [1012, 237] on input "Reference" at bounding box center [1260, 239] width 552 height 22
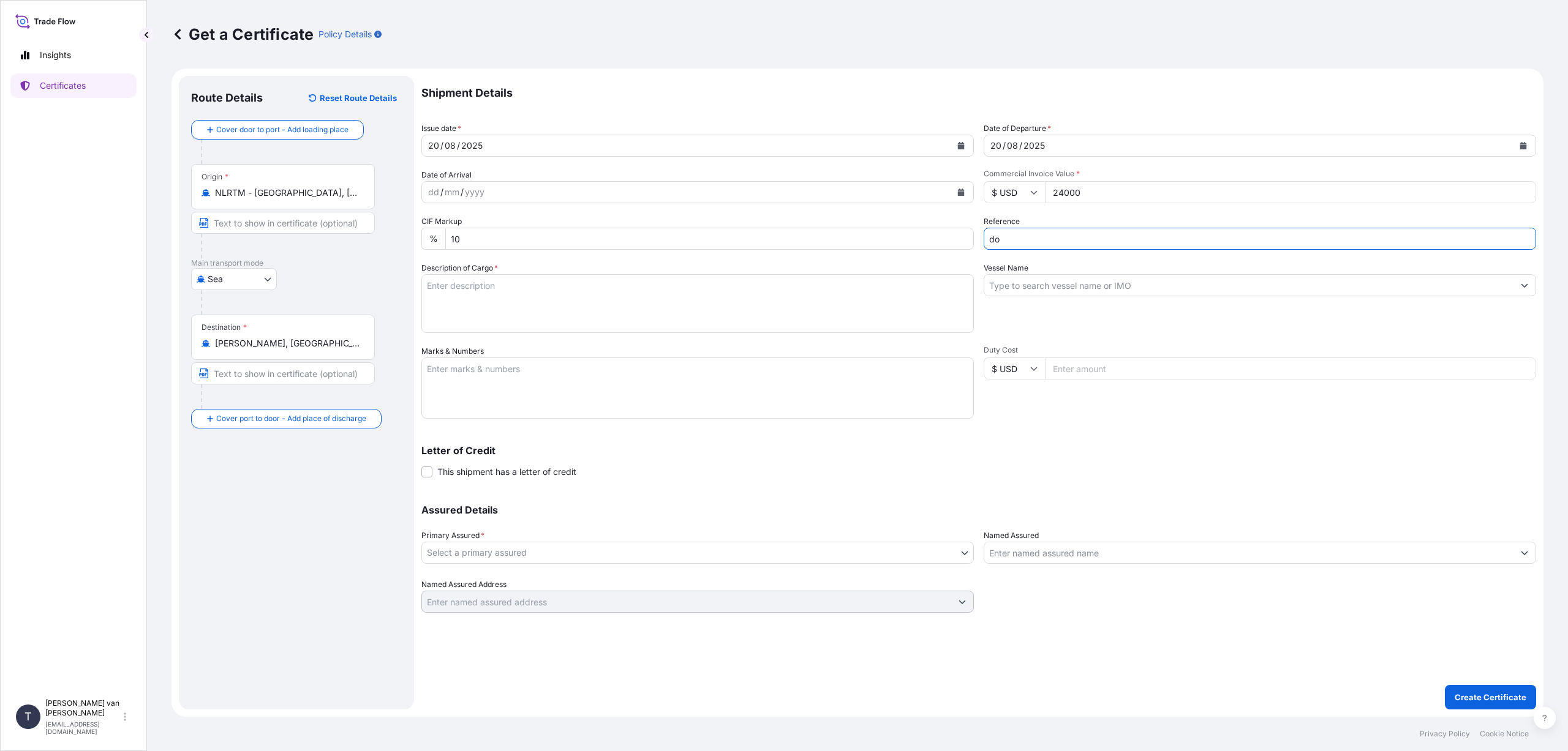
type input "d"
type input "DO 86557876"
click at [1008, 284] on input "Vessel Name" at bounding box center [1249, 285] width 530 height 22
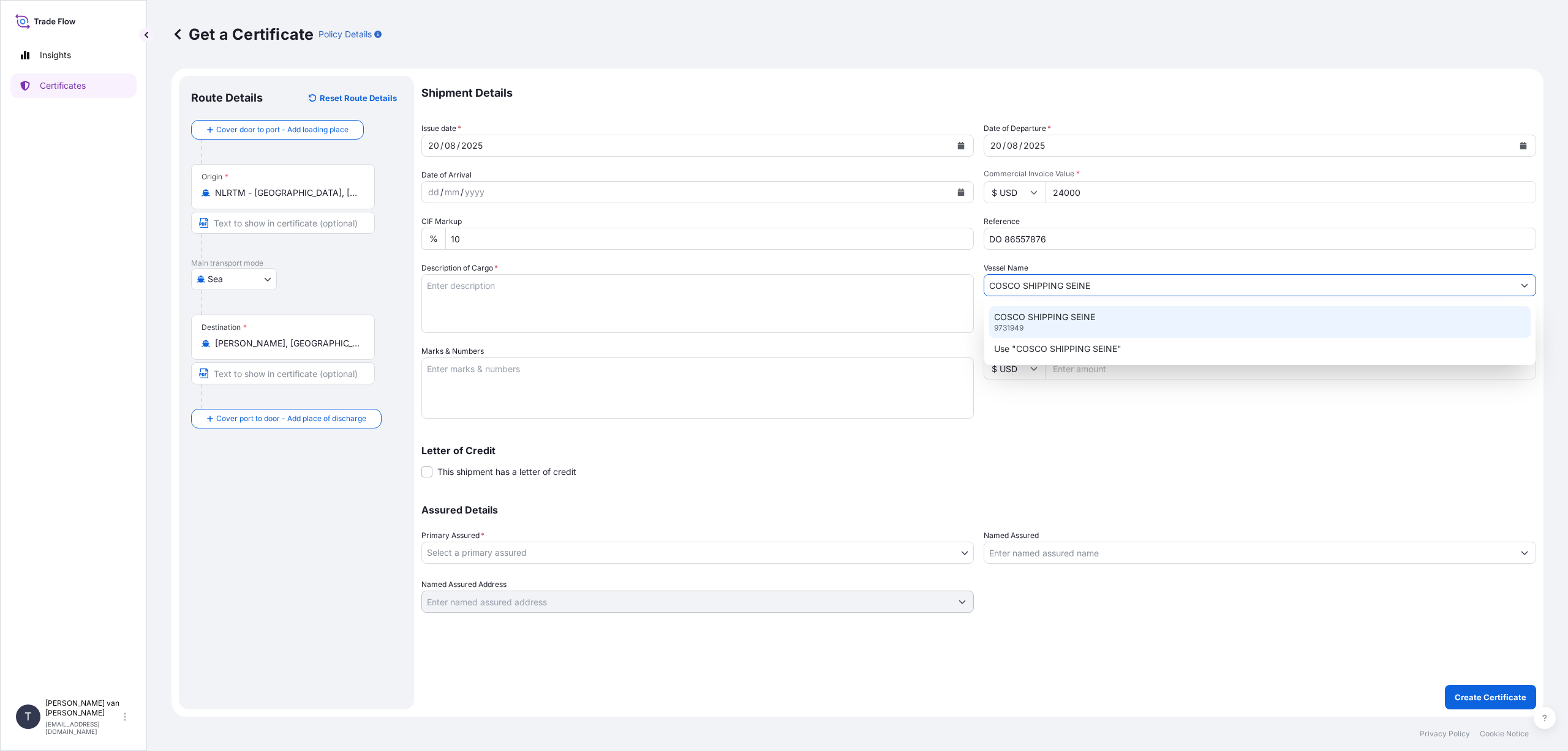
click at [1036, 320] on p "COSCO SHIPPING SEINE" at bounding box center [1045, 317] width 101 height 12
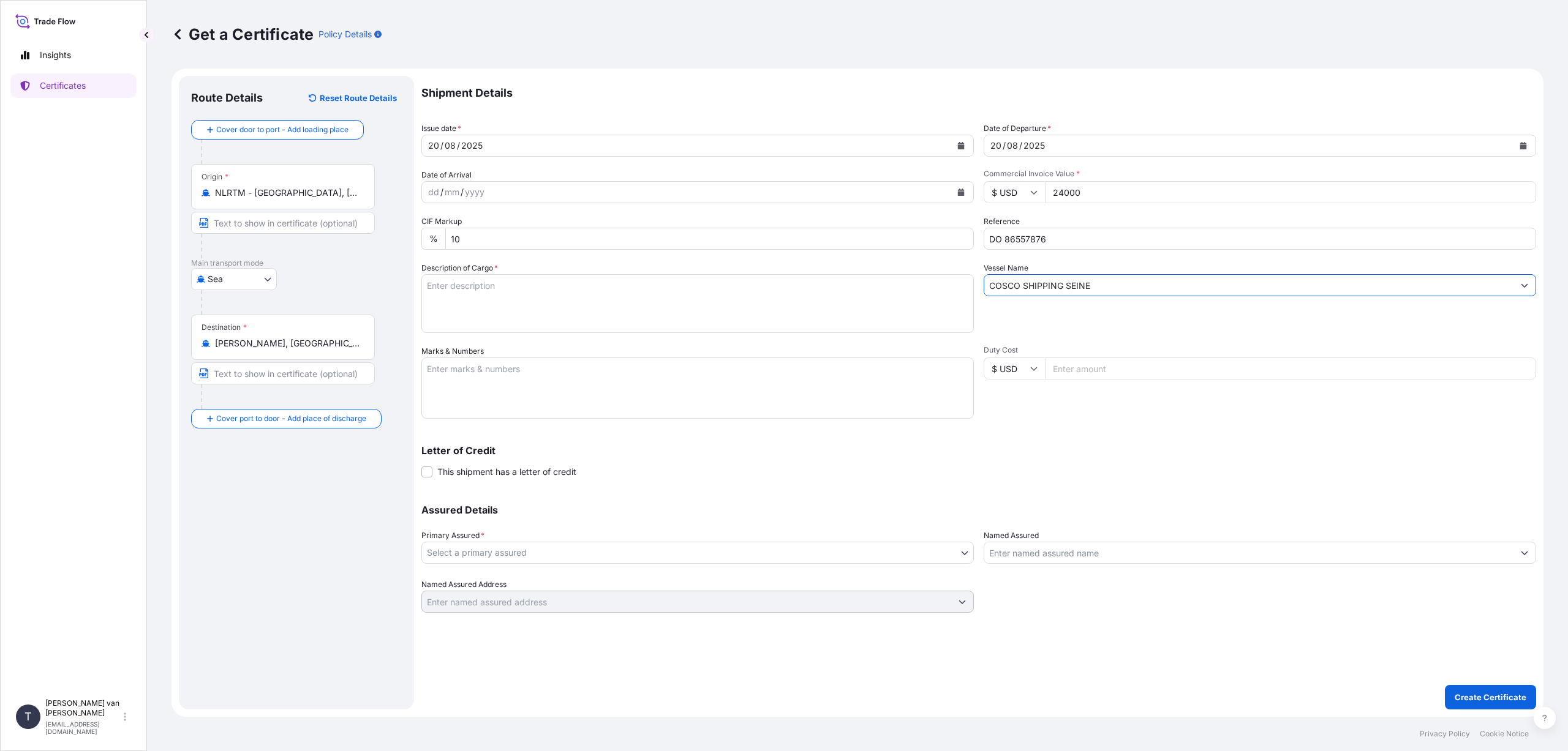
type input "COSCO SHIPPING SEINE"
click at [480, 296] on textarea "Description of Cargo *" at bounding box center [697, 303] width 552 height 59
type textarea "1x 40ft container, containing: 1000 bags x 25 kg Merizet 100 HScode: 11081200 N…"
click at [482, 377] on textarea "Marks & Numbers" at bounding box center [697, 388] width 552 height 61
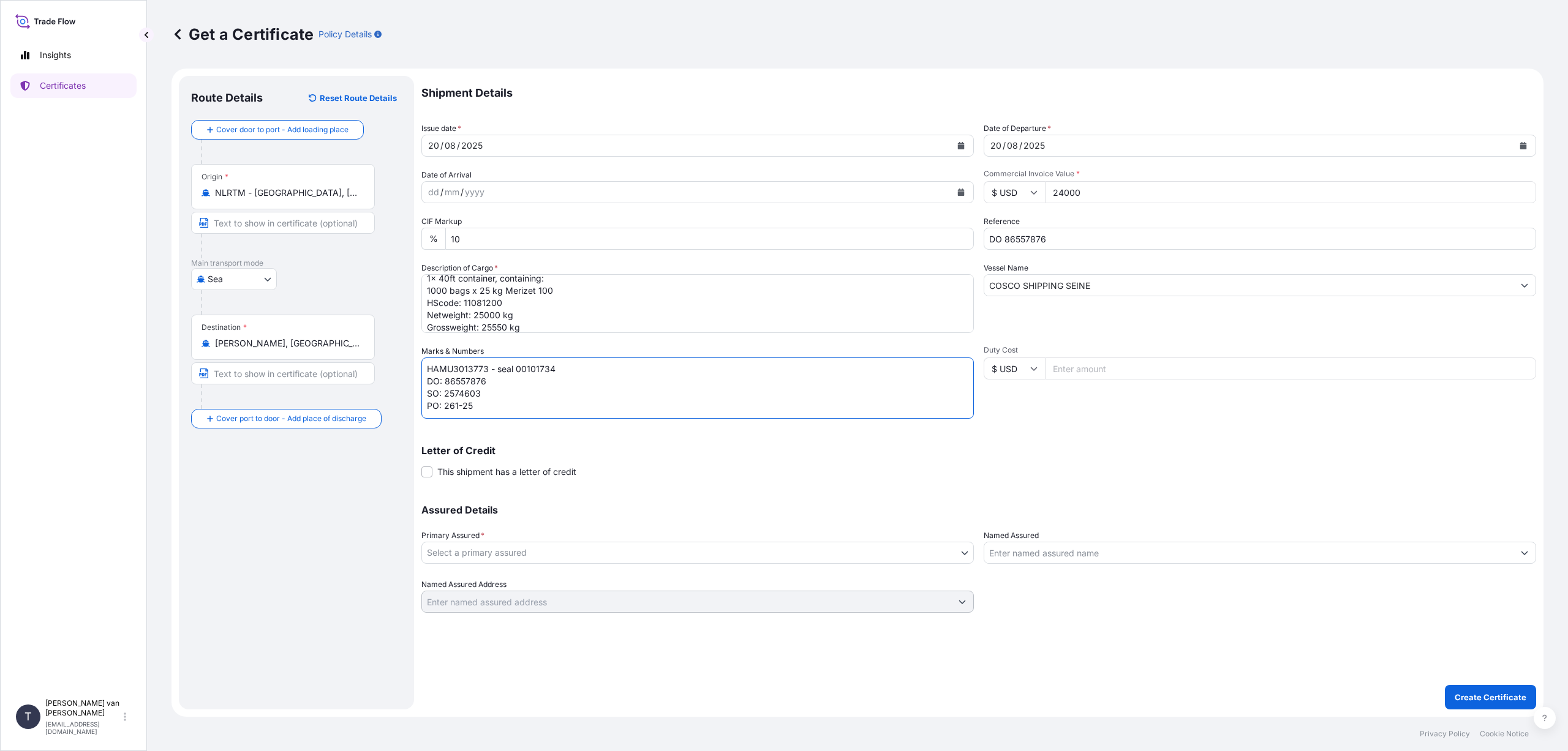
click at [533, 399] on textarea "HAMU3013773 - seal 00101734 DO: 86557876 SO: 2574603 PO: 261-25" at bounding box center [697, 388] width 552 height 61
type textarea "HAMU3013773 - seal 00101734 DO: 86557876 SO: 2574603 PO: 261-25"
click at [584, 556] on body "Insights Certificates T [PERSON_NAME] van t Hoenderdaal [EMAIL_ADDRESS][DOMAIN_…" at bounding box center [784, 375] width 1568 height 751
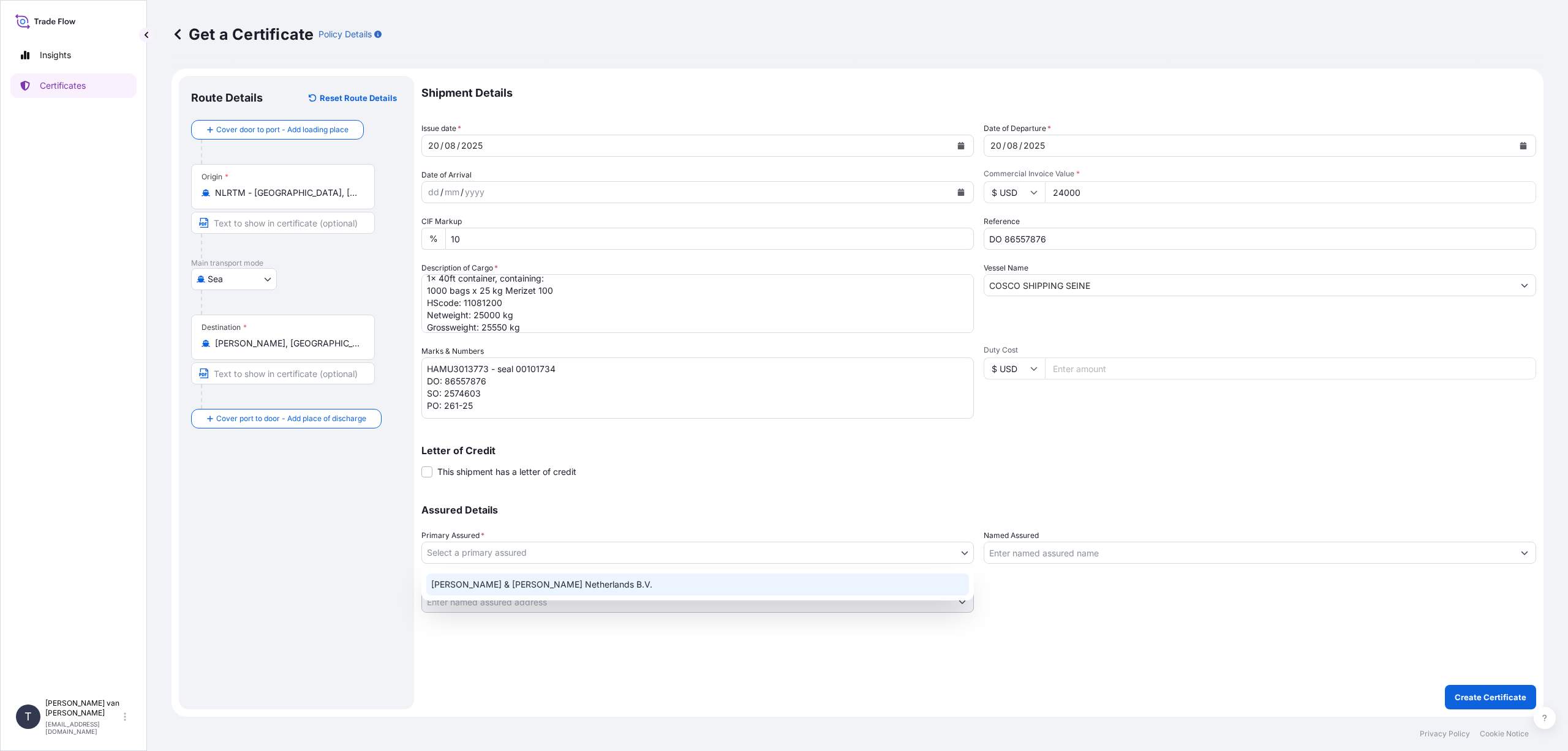
click at [557, 582] on div "[PERSON_NAME] & [PERSON_NAME] Netherlands B.V." at bounding box center [697, 584] width 542 height 22
select select "31666"
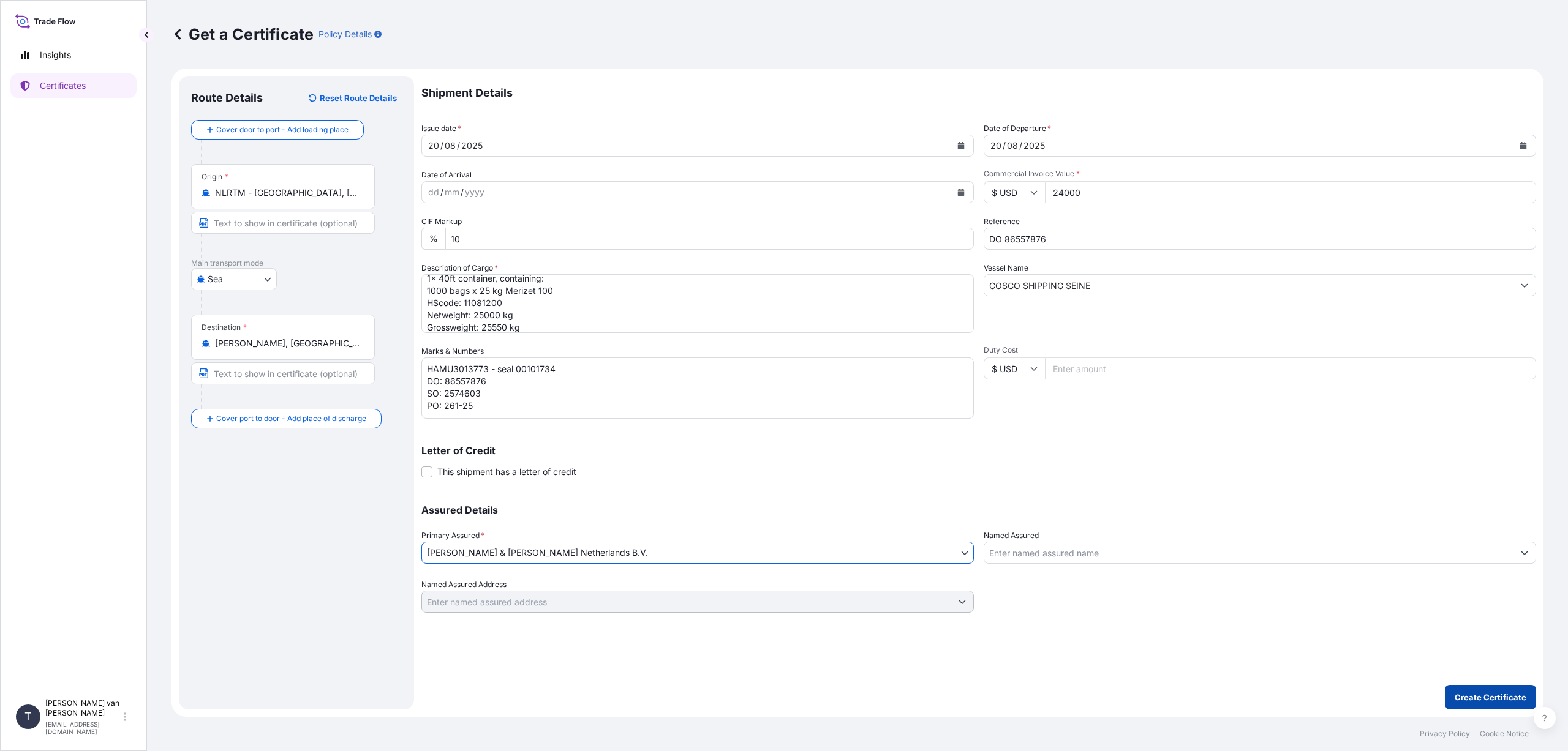
click at [1483, 701] on p "Create Certificate" at bounding box center [1491, 697] width 72 height 12
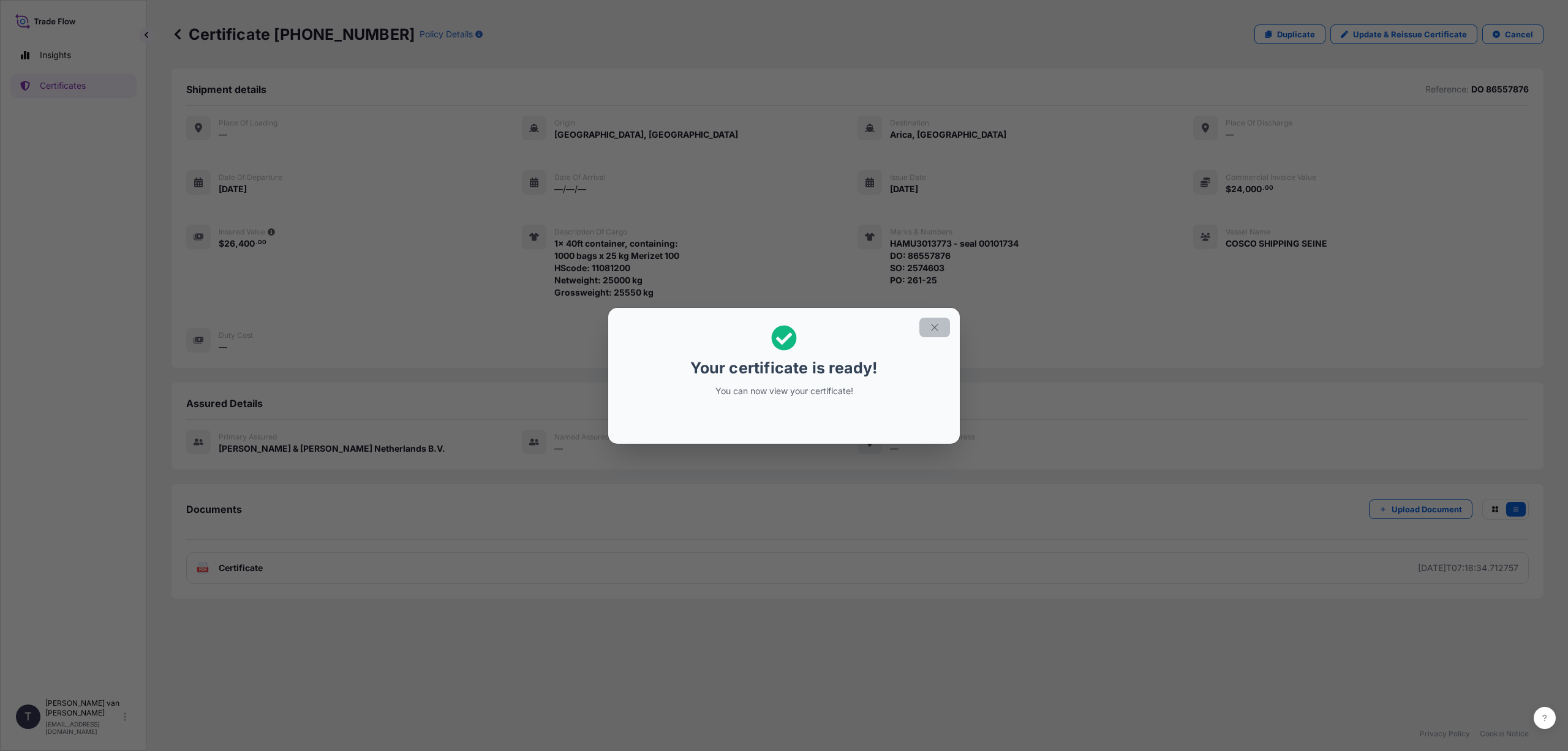
click at [932, 326] on icon "button" at bounding box center [935, 328] width 11 height 11
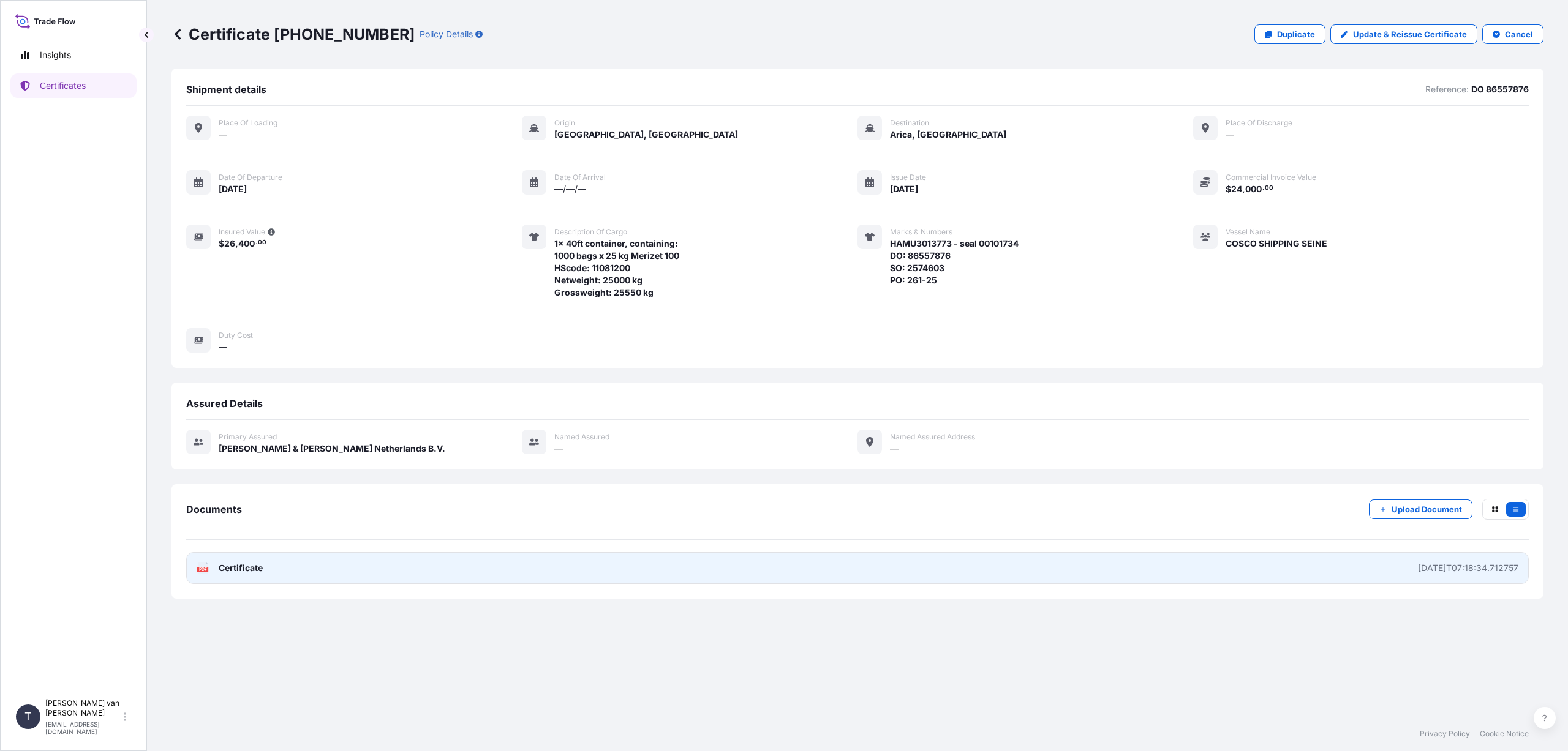
click at [213, 570] on div "PDF Certificate" at bounding box center [230, 568] width 66 height 12
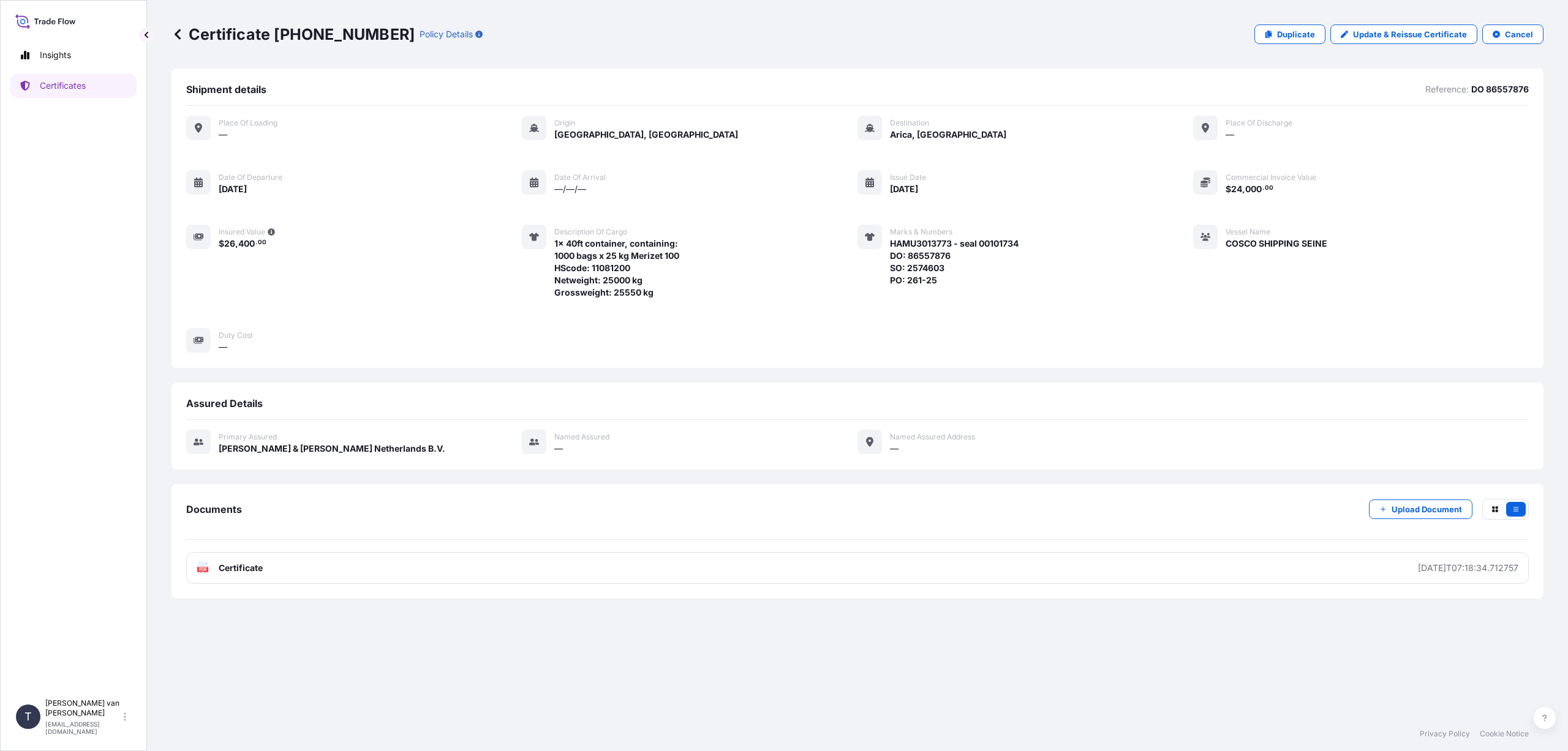
click at [175, 36] on icon at bounding box center [177, 34] width 12 height 12
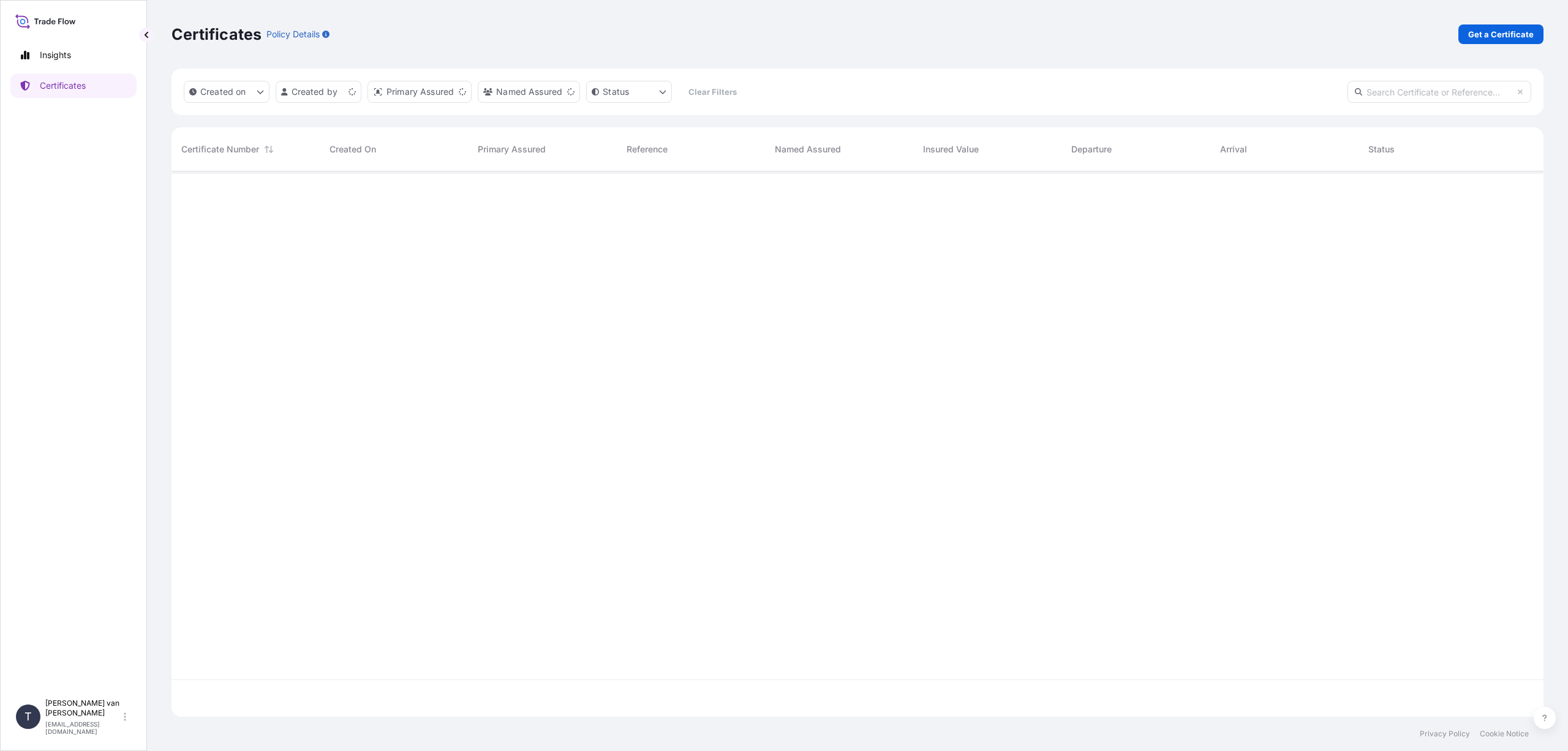
scroll to position [543, 1363]
click at [1499, 32] on p "Get a Certificate" at bounding box center [1501, 34] width 65 height 12
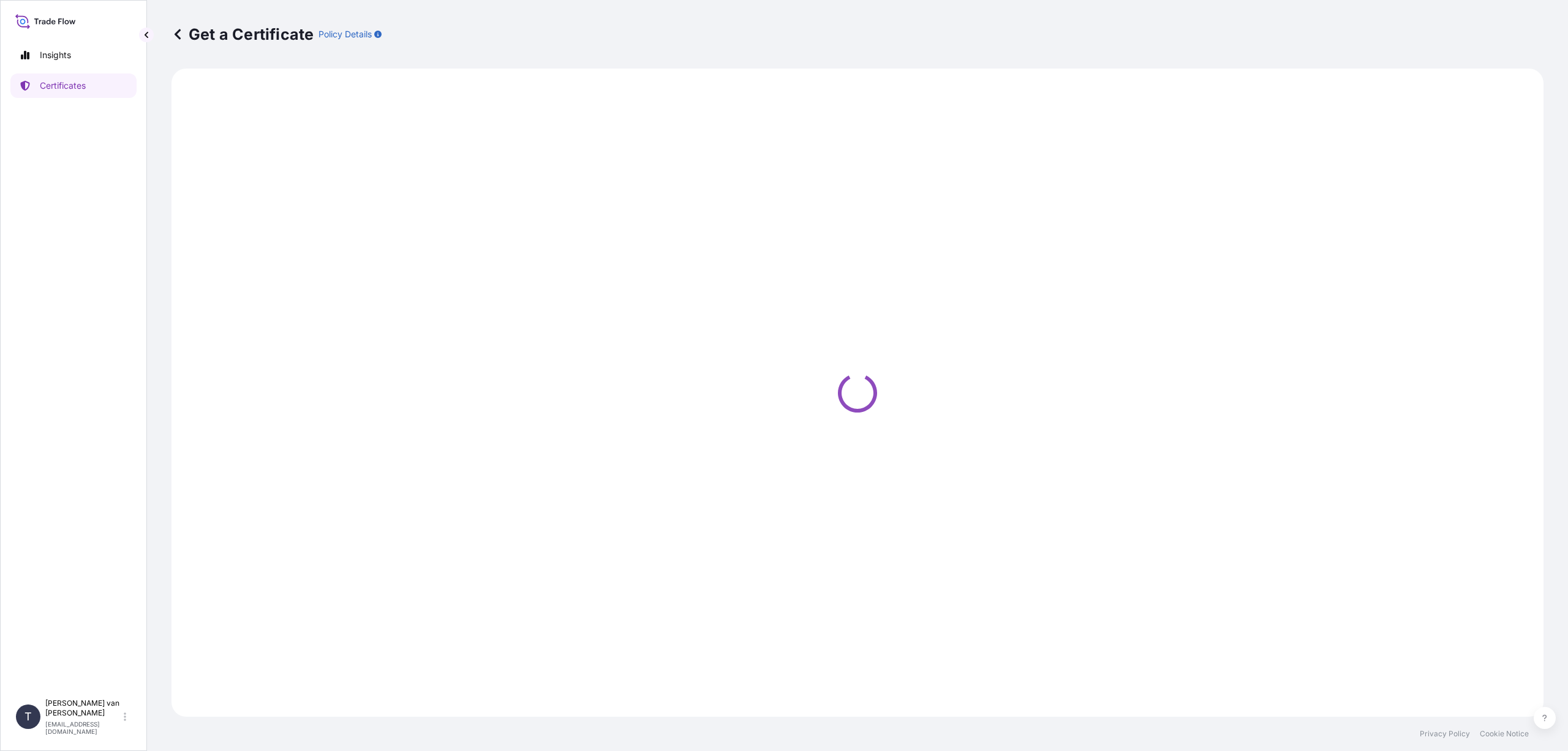
select select "Sea"
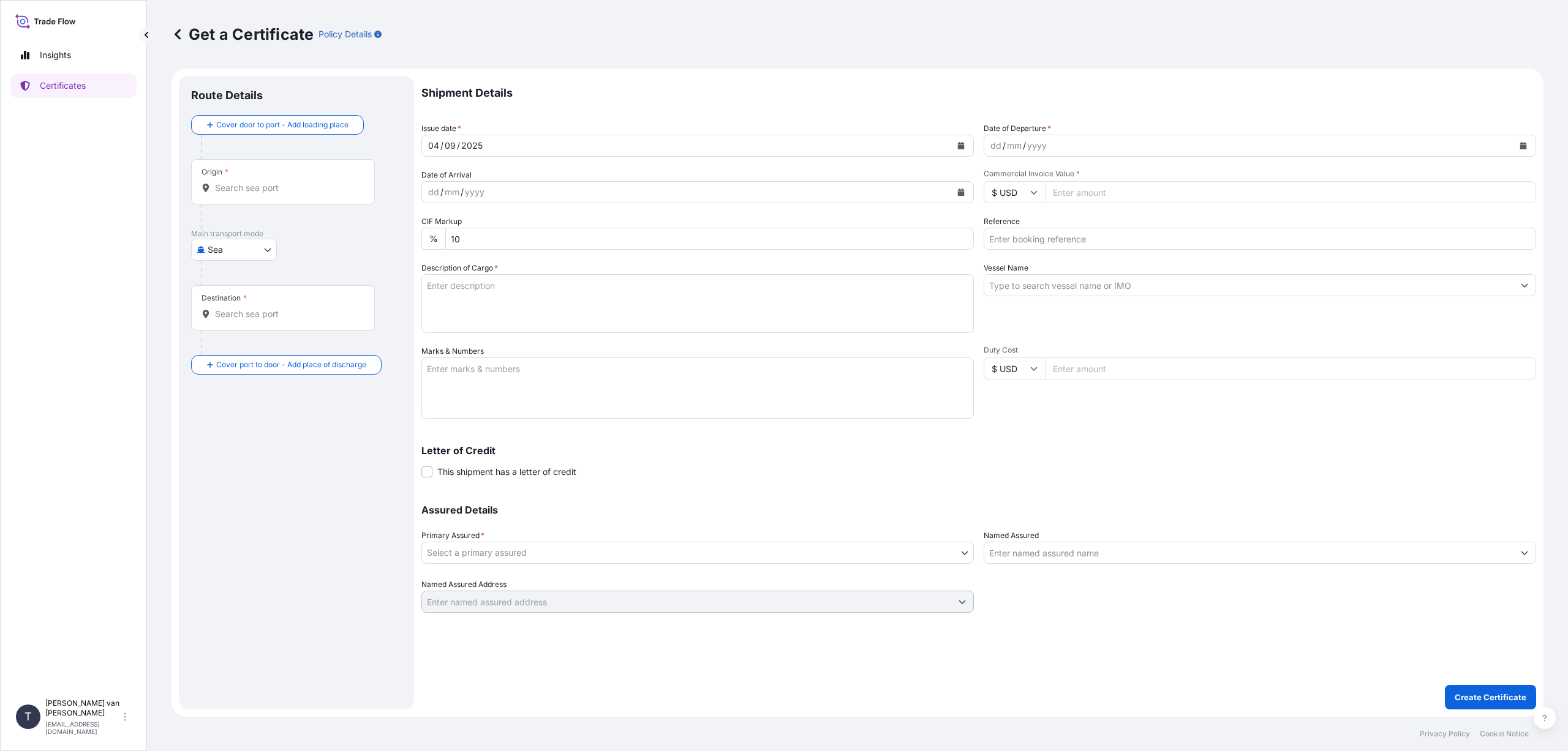
click at [231, 192] on input "Origin *" at bounding box center [286, 188] width 144 height 12
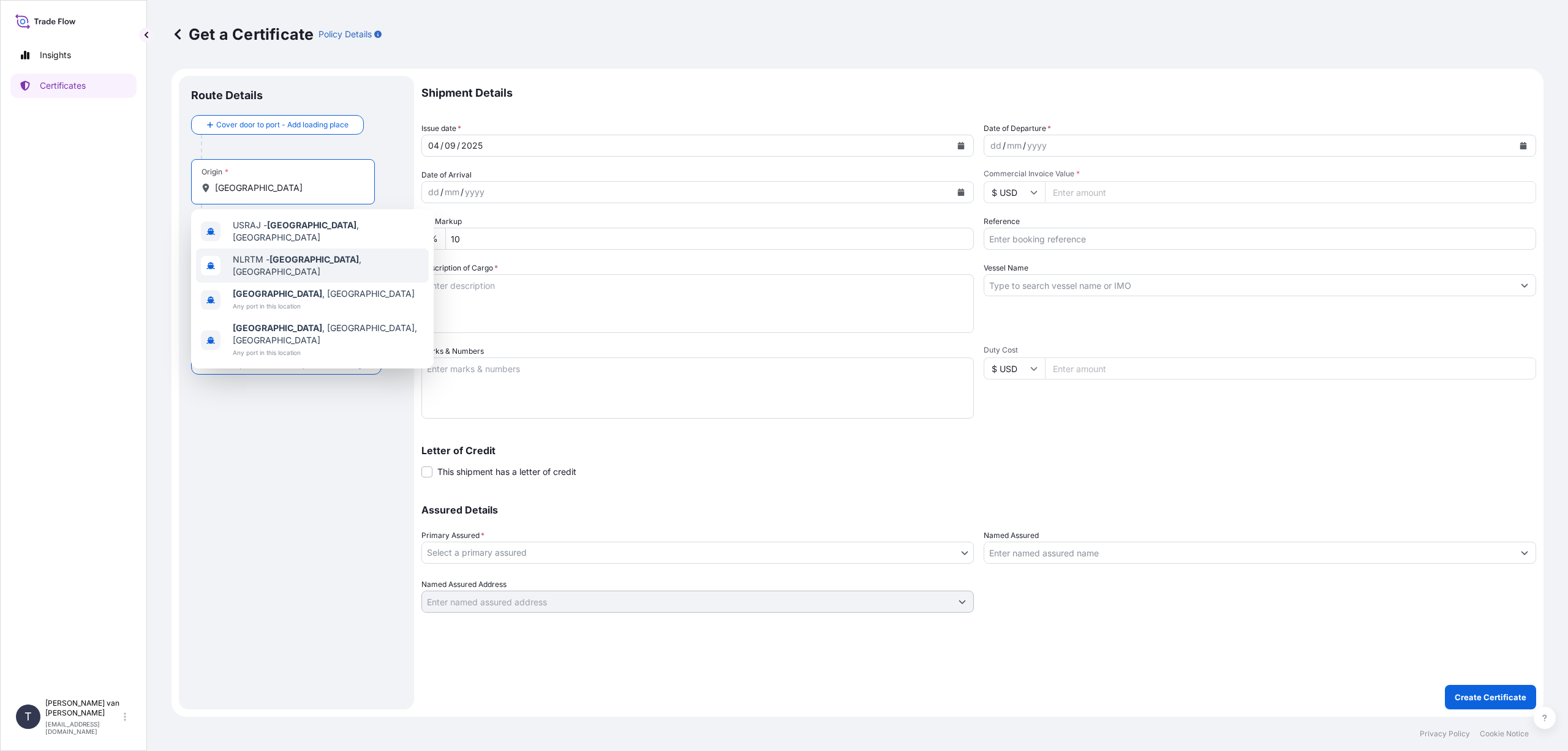
click at [299, 252] on div "NLRTM - [GEOGRAPHIC_DATA] , [GEOGRAPHIC_DATA]" at bounding box center [312, 266] width 232 height 34
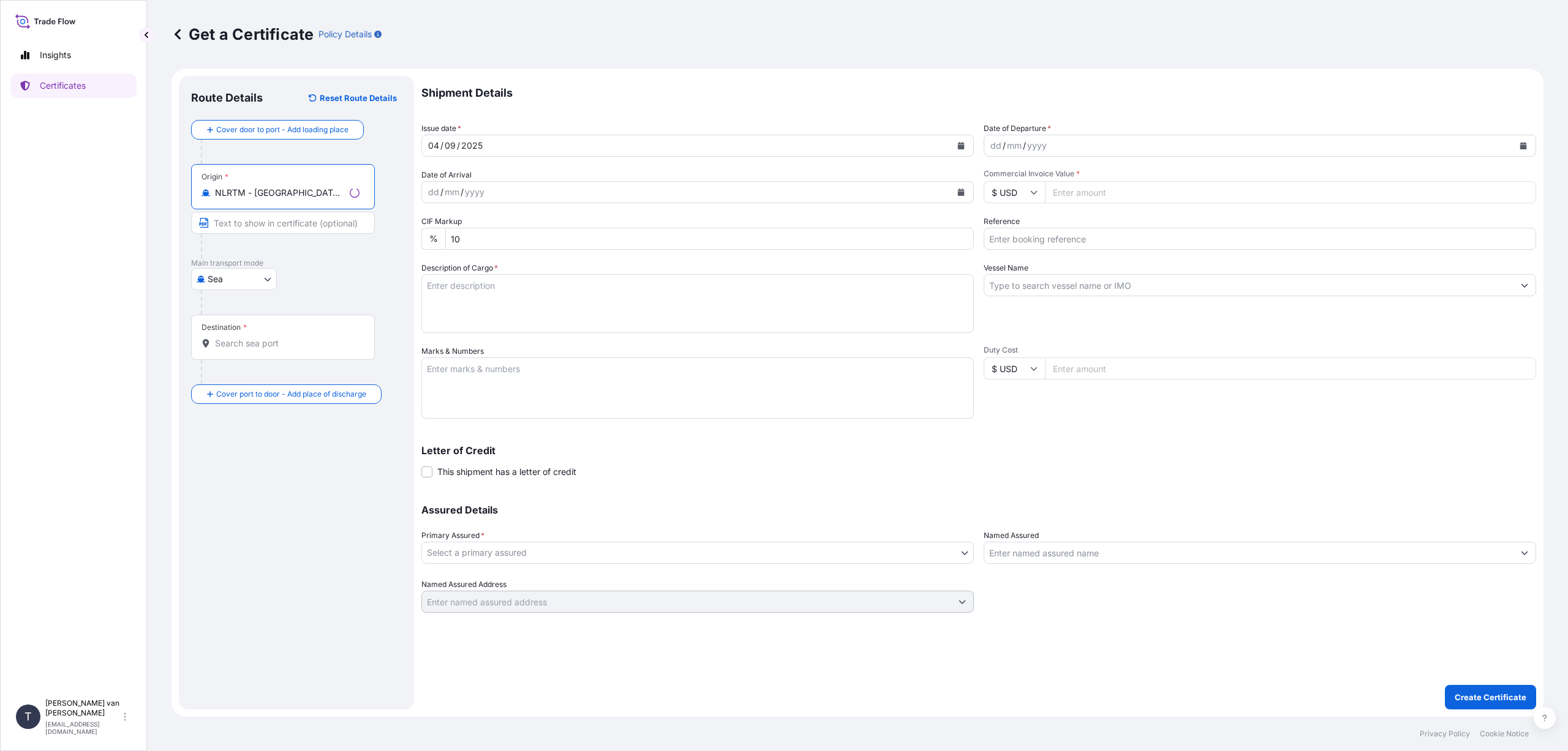
type input "NLRTM - [GEOGRAPHIC_DATA], [GEOGRAPHIC_DATA]"
click at [226, 347] on input "Destination *" at bounding box center [286, 343] width 144 height 12
type input "AUSYD - [GEOGRAPHIC_DATA], [GEOGRAPHIC_DATA]"
click at [961, 139] on button "Calendar" at bounding box center [961, 146] width 20 height 20
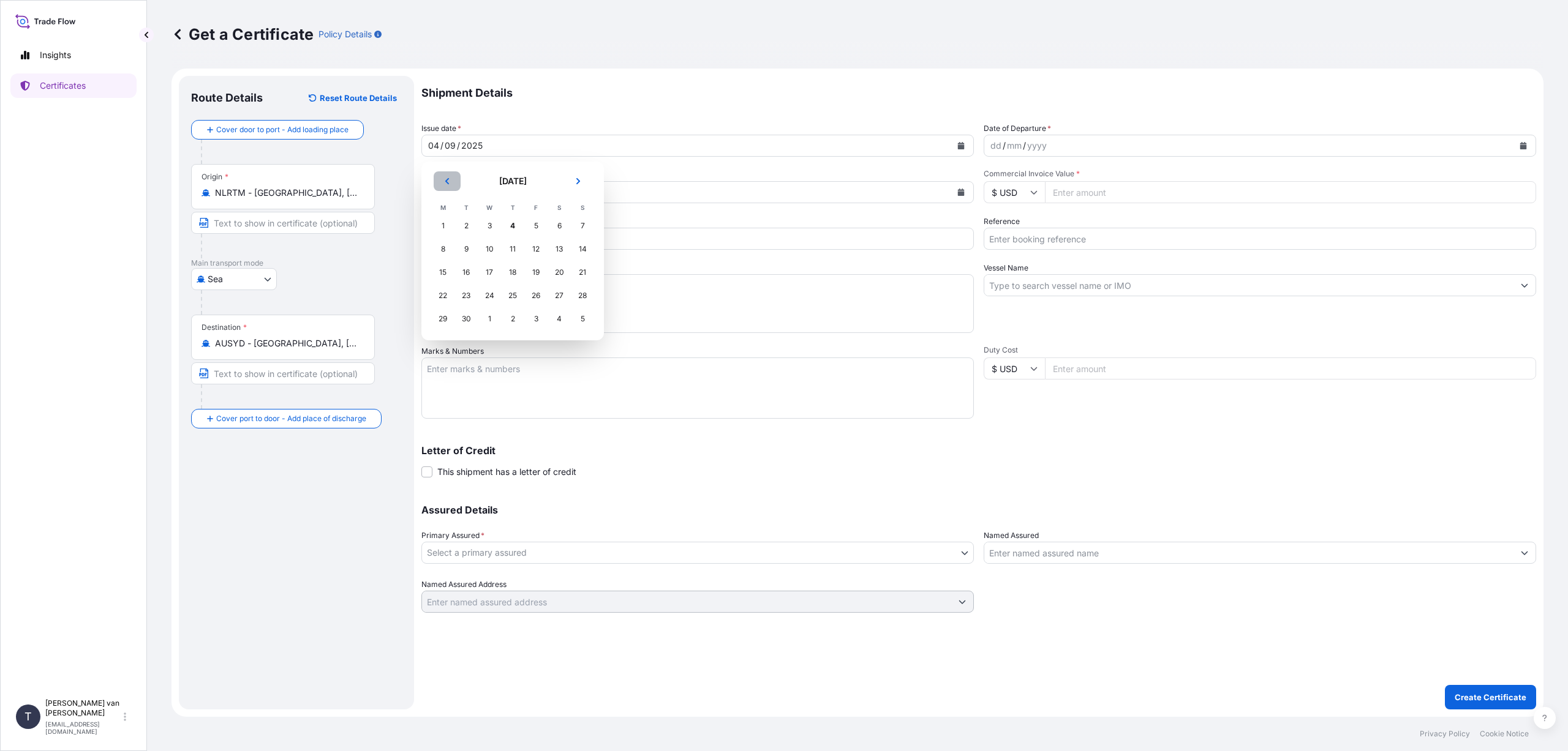
click at [444, 182] on icon "Previous" at bounding box center [447, 181] width 7 height 7
click at [581, 273] on div "17" at bounding box center [582, 272] width 22 height 22
click at [1527, 146] on button "Calendar" at bounding box center [1523, 146] width 20 height 20
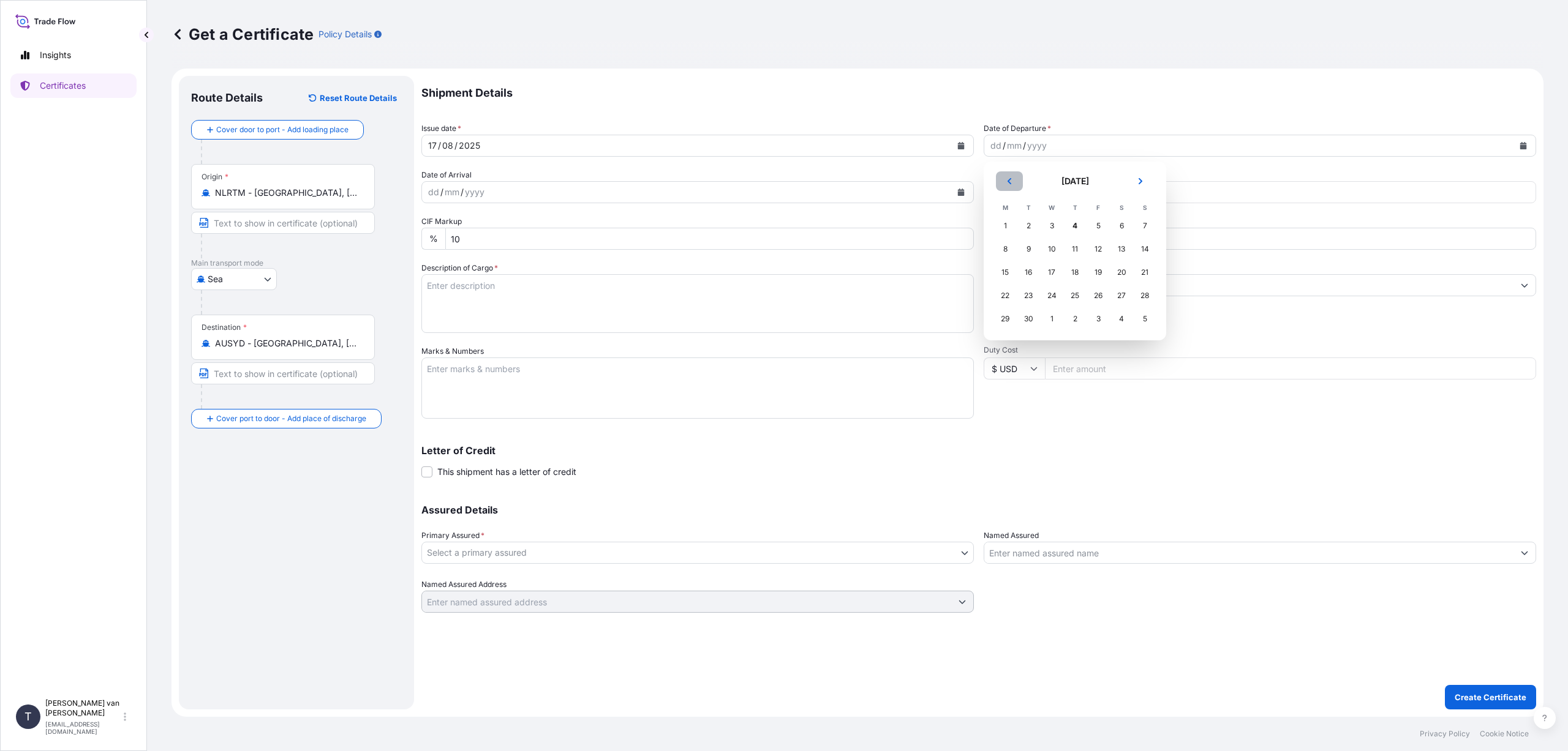
click at [1008, 179] on icon "Previous" at bounding box center [1009, 181] width 7 height 7
click at [1142, 275] on div "17" at bounding box center [1144, 272] width 22 height 22
click at [1024, 196] on input "$ USD" at bounding box center [1014, 192] width 61 height 22
click at [1016, 225] on div "€ EUR" at bounding box center [1014, 226] width 51 height 23
type input "€ EUR"
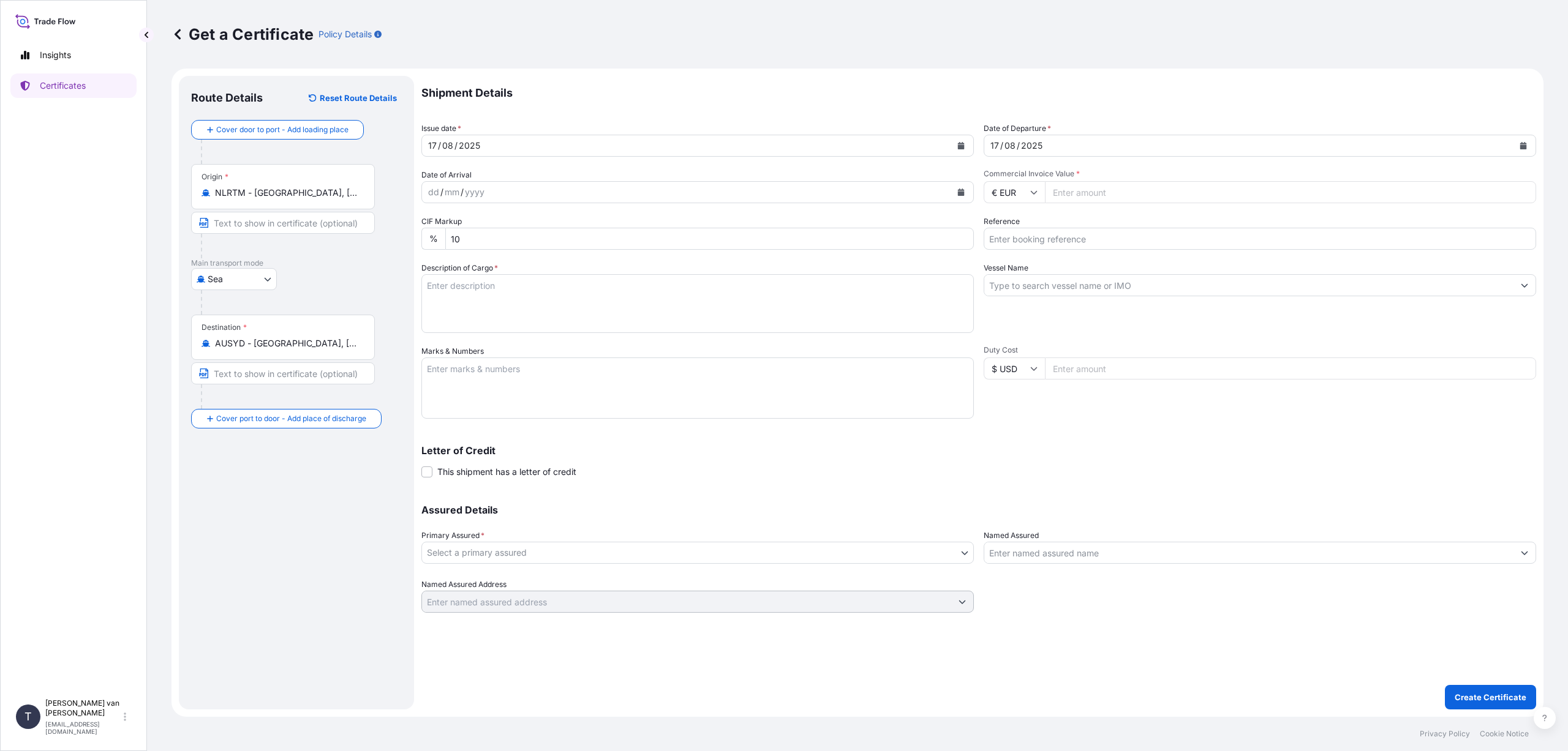
click at [1059, 193] on input "Commercial Invoice Value *" at bounding box center [1290, 192] width 491 height 22
click at [1060, 196] on input "Commercial Invoice Value *" at bounding box center [1290, 192] width 491 height 22
type input "19936"
type input "19936.91"
click at [1227, 321] on div "Vessel Name" at bounding box center [1260, 298] width 552 height 71
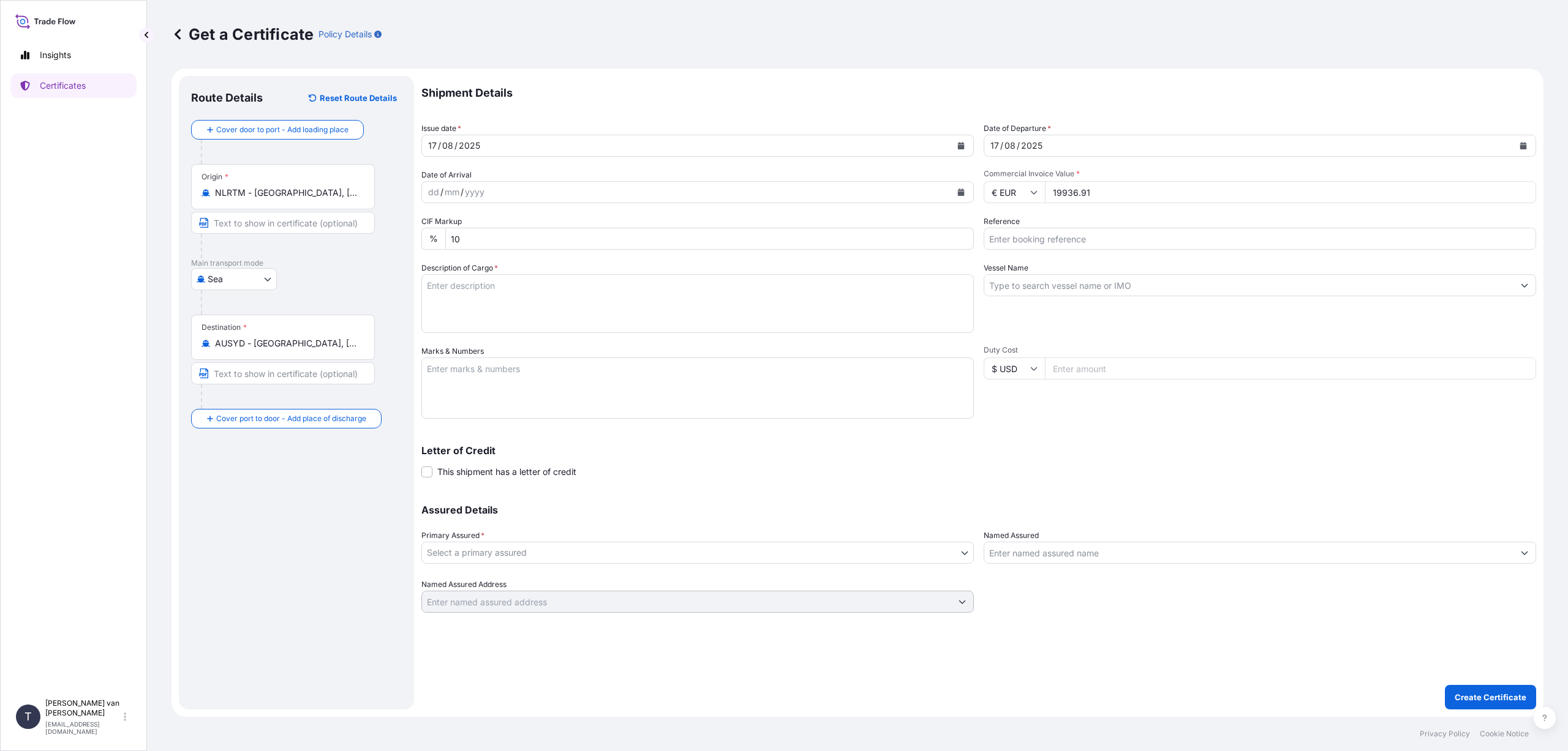
click at [1007, 234] on input "Reference" at bounding box center [1260, 239] width 552 height 22
click at [1015, 239] on input "DO 8622069+86559414" at bounding box center [1260, 239] width 552 height 22
type input "DO 86522069+86559414"
click at [1011, 281] on input "Vessel Name" at bounding box center [1249, 285] width 530 height 22
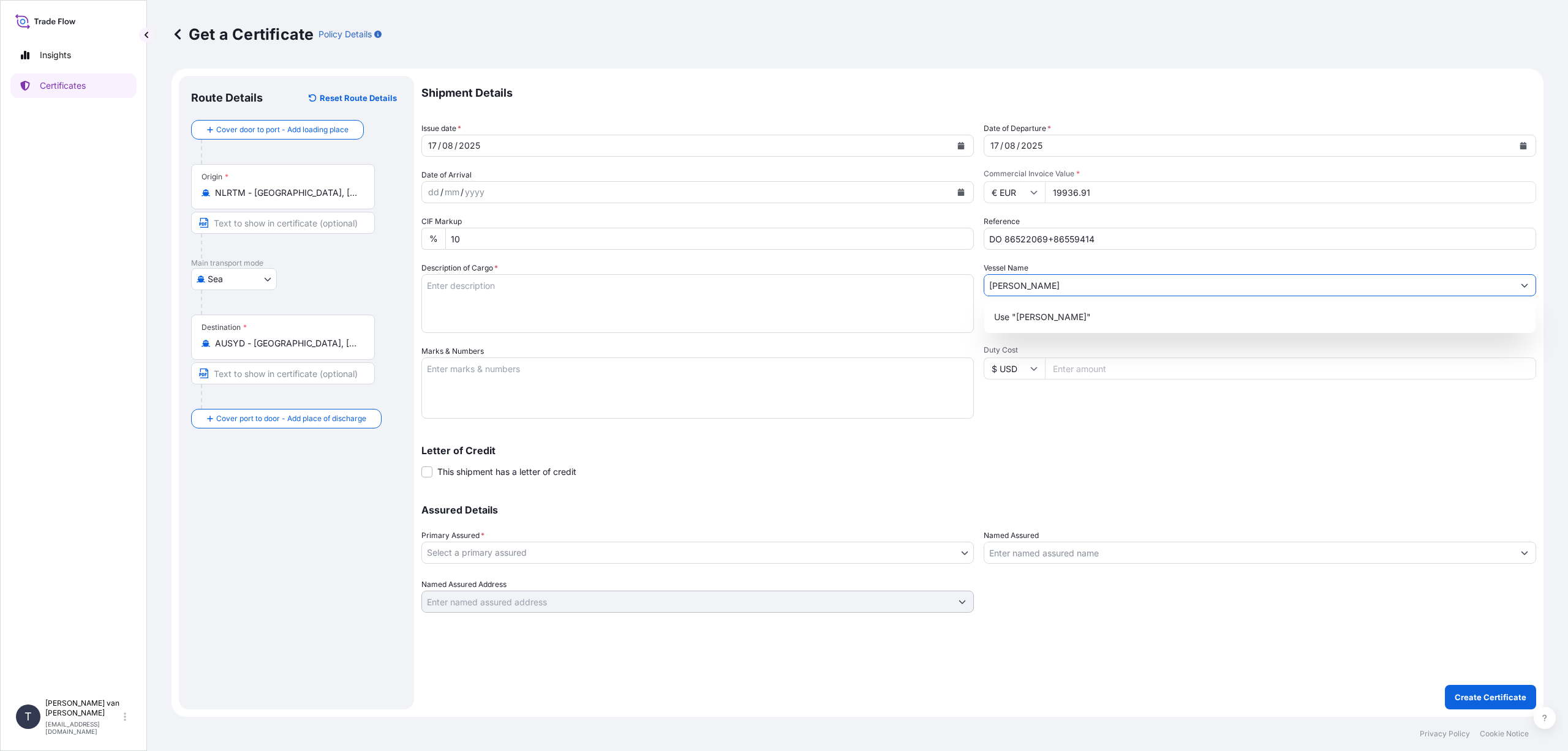
click at [1023, 284] on input "[PERSON_NAME]" at bounding box center [1249, 285] width 530 height 22
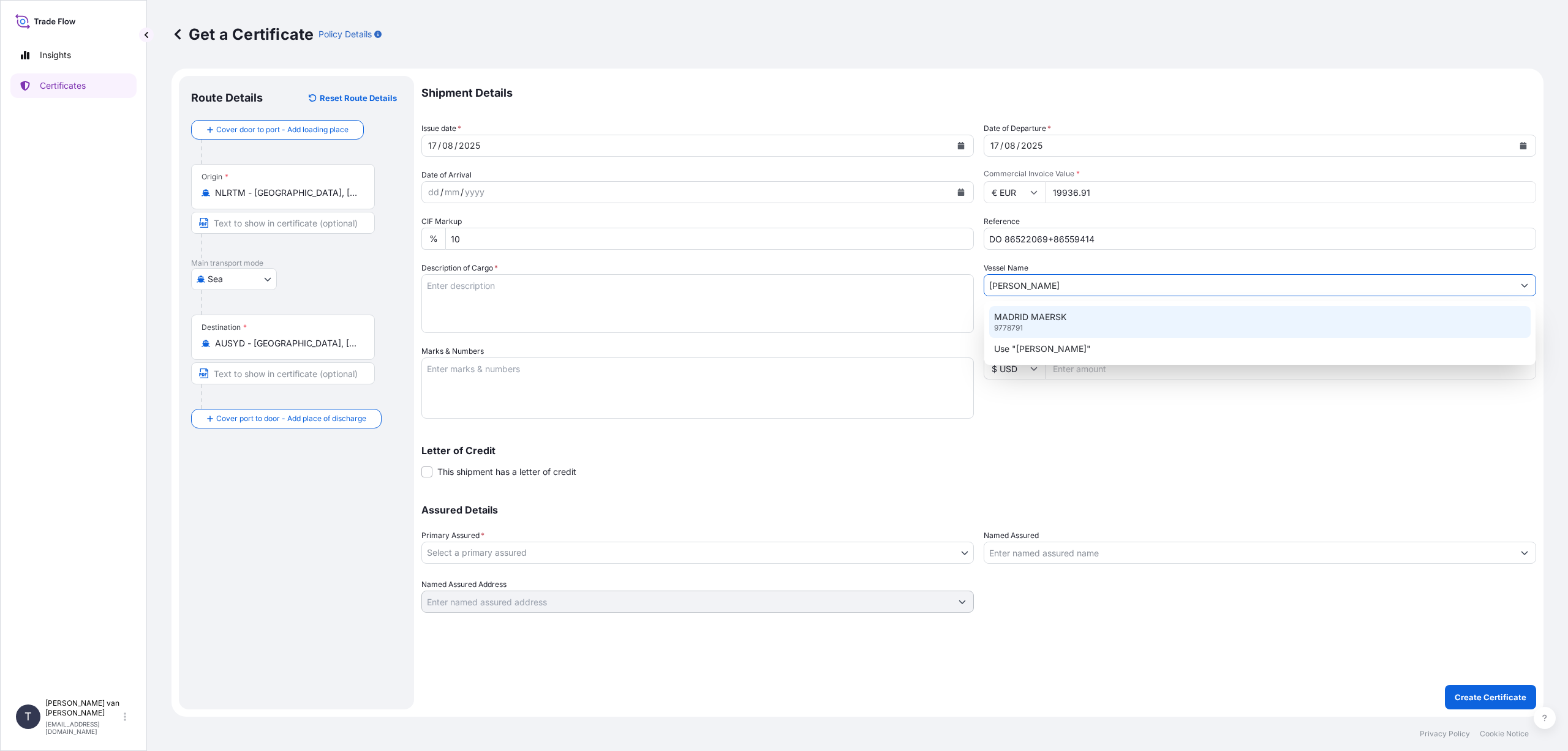
click at [1036, 322] on p "MADRID MAERSK" at bounding box center [1031, 317] width 73 height 12
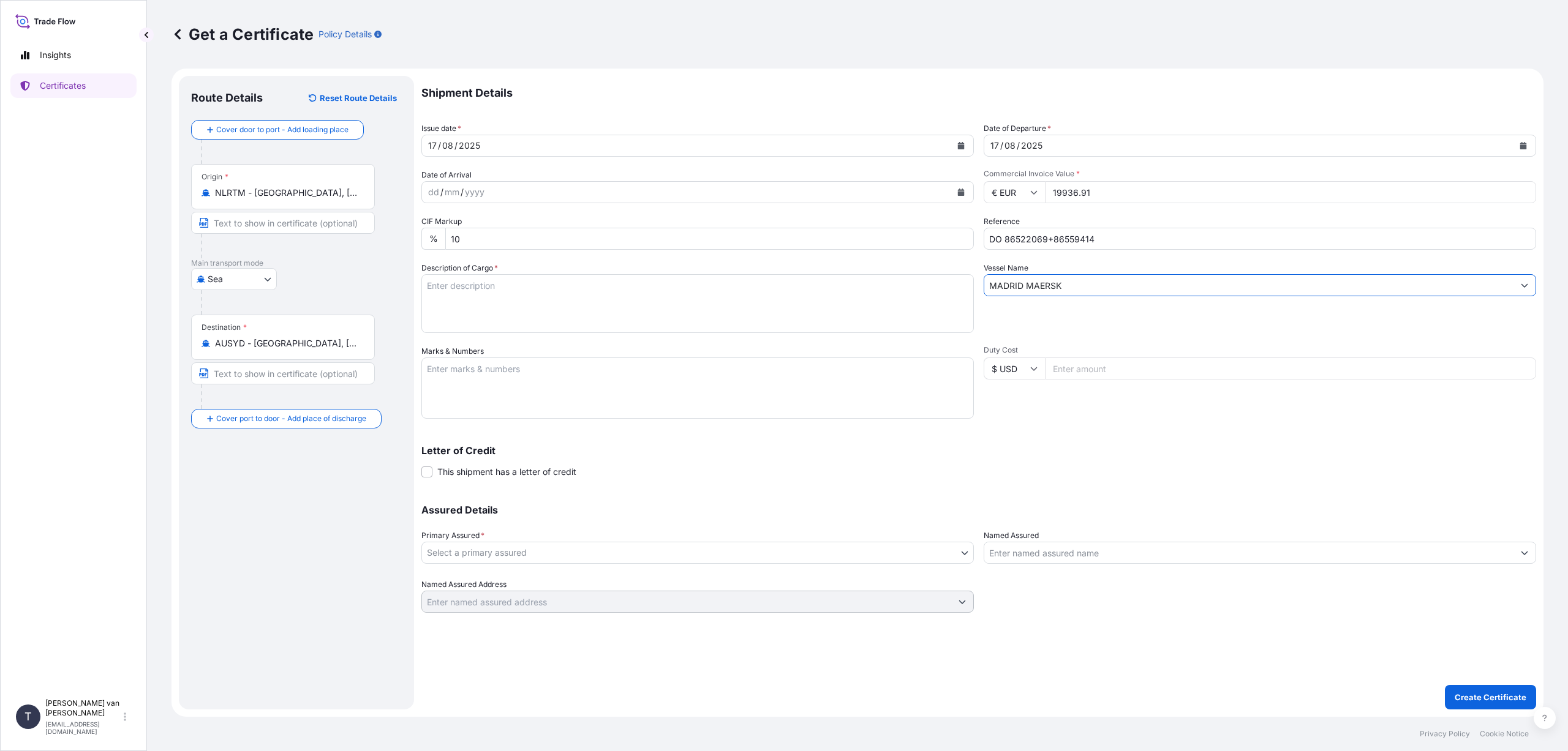
type input "MADRID MAERSK"
click at [457, 286] on textarea "Description of Cargo *" at bounding box center [697, 303] width 552 height 59
type textarea "6"
click at [498, 323] on textarea "1x 20ft container, containing: 661 bags x 25 kg = 16525 kg Resistamyl 343 HScod…" at bounding box center [697, 303] width 552 height 59
click at [600, 321] on textarea "1x 20ft container, containing: 661 bags x 25 kg = 16525 kg Resistamyl 343 HScod…" at bounding box center [697, 303] width 552 height 59
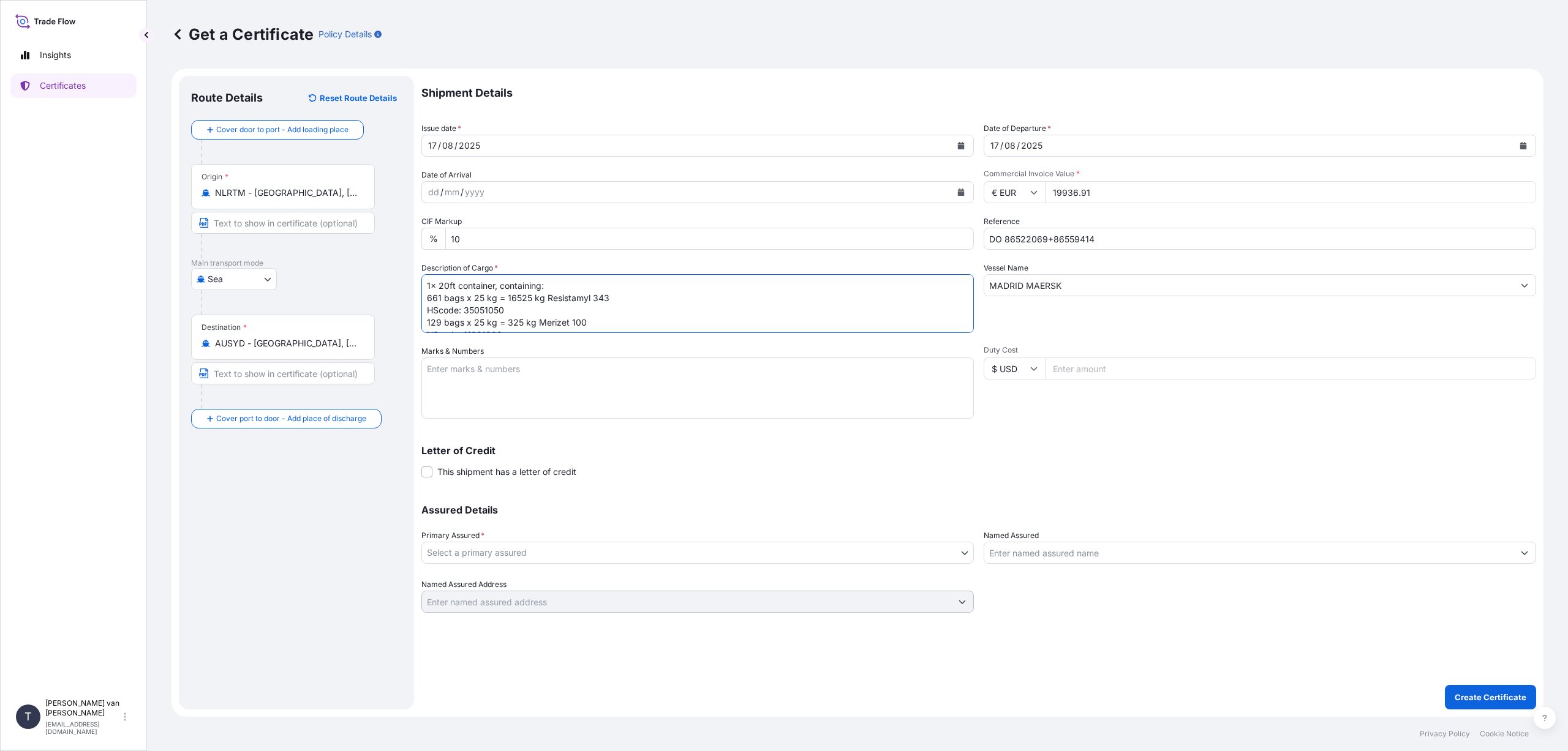
click at [512, 323] on textarea "1x 20ft container, containing: 661 bags x 25 kg = 16525 kg Resistamyl 343 HScod…" at bounding box center [697, 303] width 552 height 59
click at [706, 299] on textarea "1x 20ft container, containing: 661 bags x 25 kg = 16525 kg Resistamyl 343 HScod…" at bounding box center [697, 303] width 552 height 59
type textarea "1x 20ft container, containing: 661 bags x 25 kg = 16525 kg Resistamyl 343 HScod…"
click at [439, 383] on textarea "Marks & Numbers" at bounding box center [697, 388] width 552 height 61
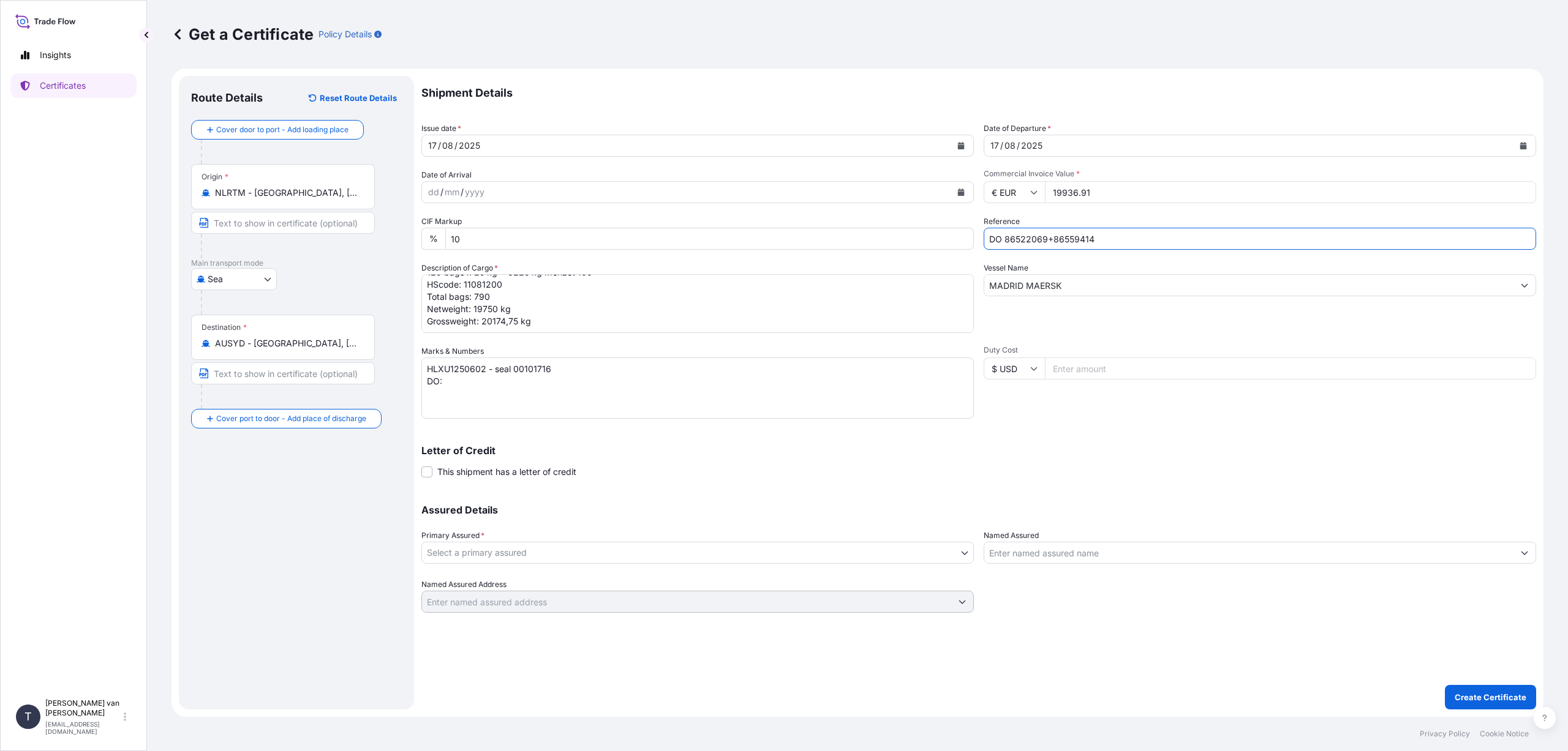
drag, startPoint x: 1106, startPoint y: 239, endPoint x: 1006, endPoint y: 232, distance: 100.2
click at [1006, 232] on input "DO 86522069+86559414" at bounding box center [1260, 239] width 552 height 22
click at [457, 380] on textarea "HLXU1250602 - seal 00101716 DO:" at bounding box center [697, 388] width 552 height 61
paste textarea "86522069+86559414"
click at [573, 401] on textarea "HLXU1250602 - seal 00101716 DO: 86522069+86559414 PO: 4400617568" at bounding box center [697, 388] width 552 height 61
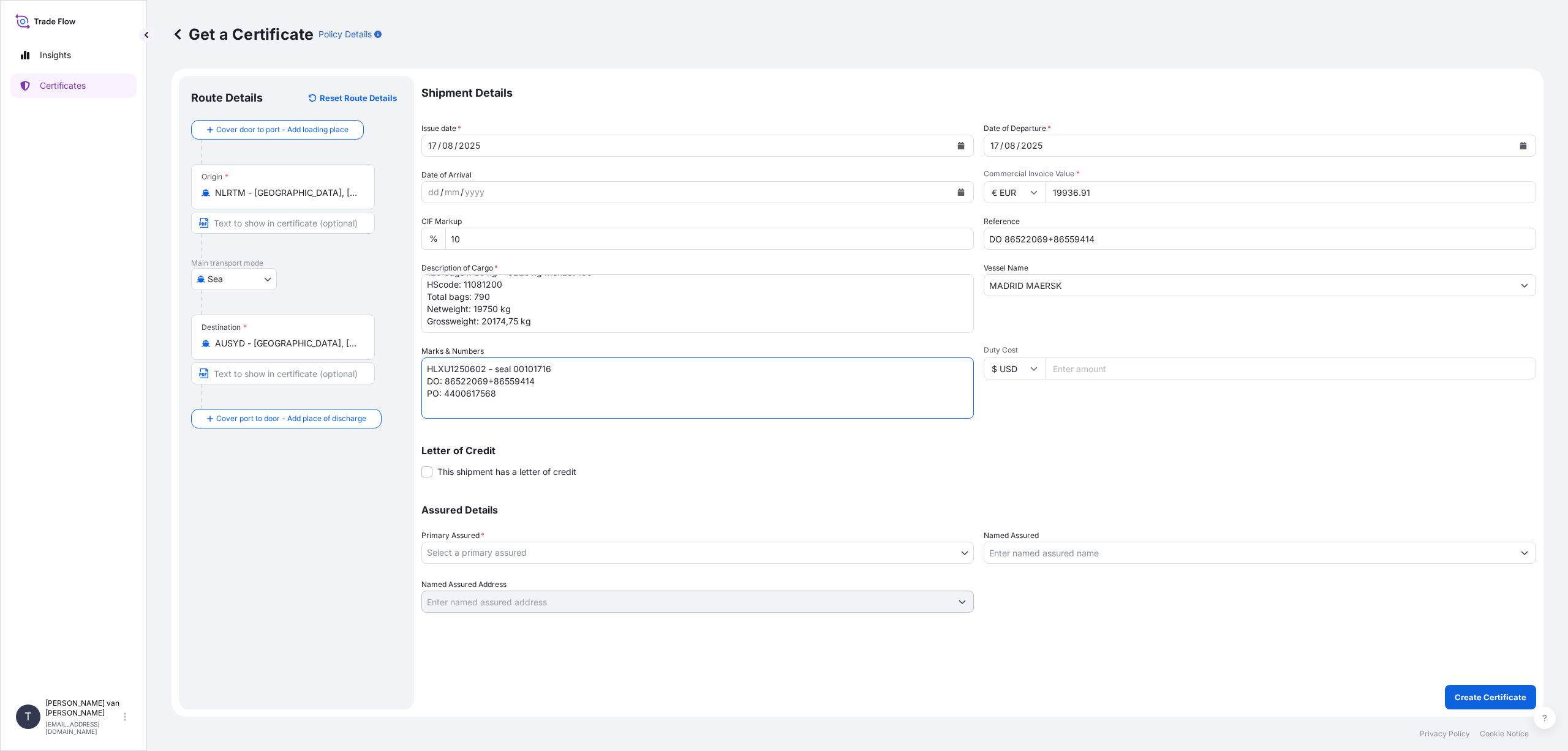
type textarea "HLXU1250602 - seal 00101716 DO: 86522069+86559414 PO: 4400617568"
click at [636, 553] on body "Insights Certificates T [PERSON_NAME] van t Hoenderdaal [EMAIL_ADDRESS][DOMAIN_…" at bounding box center [784, 375] width 1568 height 751
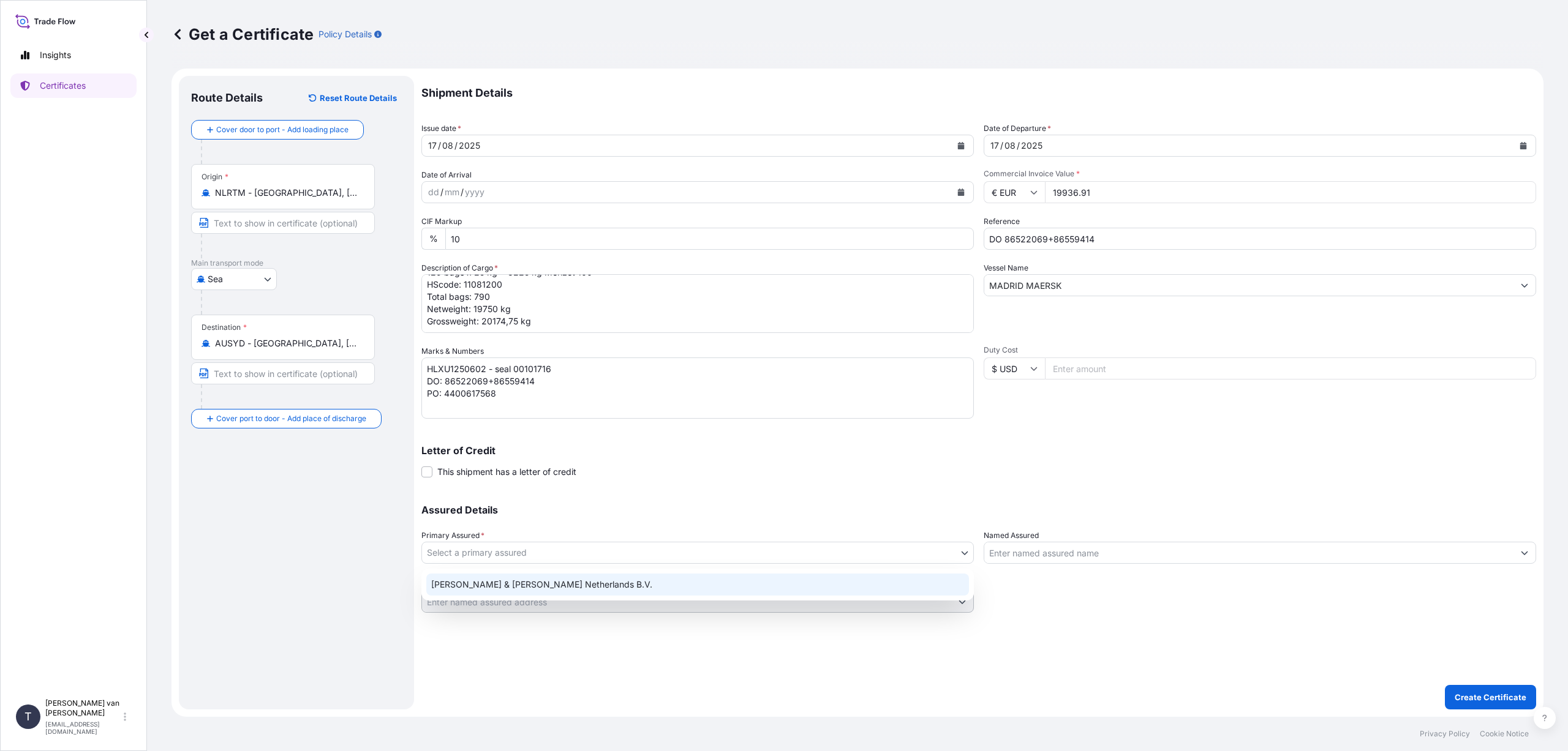
click at [611, 583] on div "[PERSON_NAME] & [PERSON_NAME] Netherlands B.V." at bounding box center [697, 584] width 542 height 22
select select "31666"
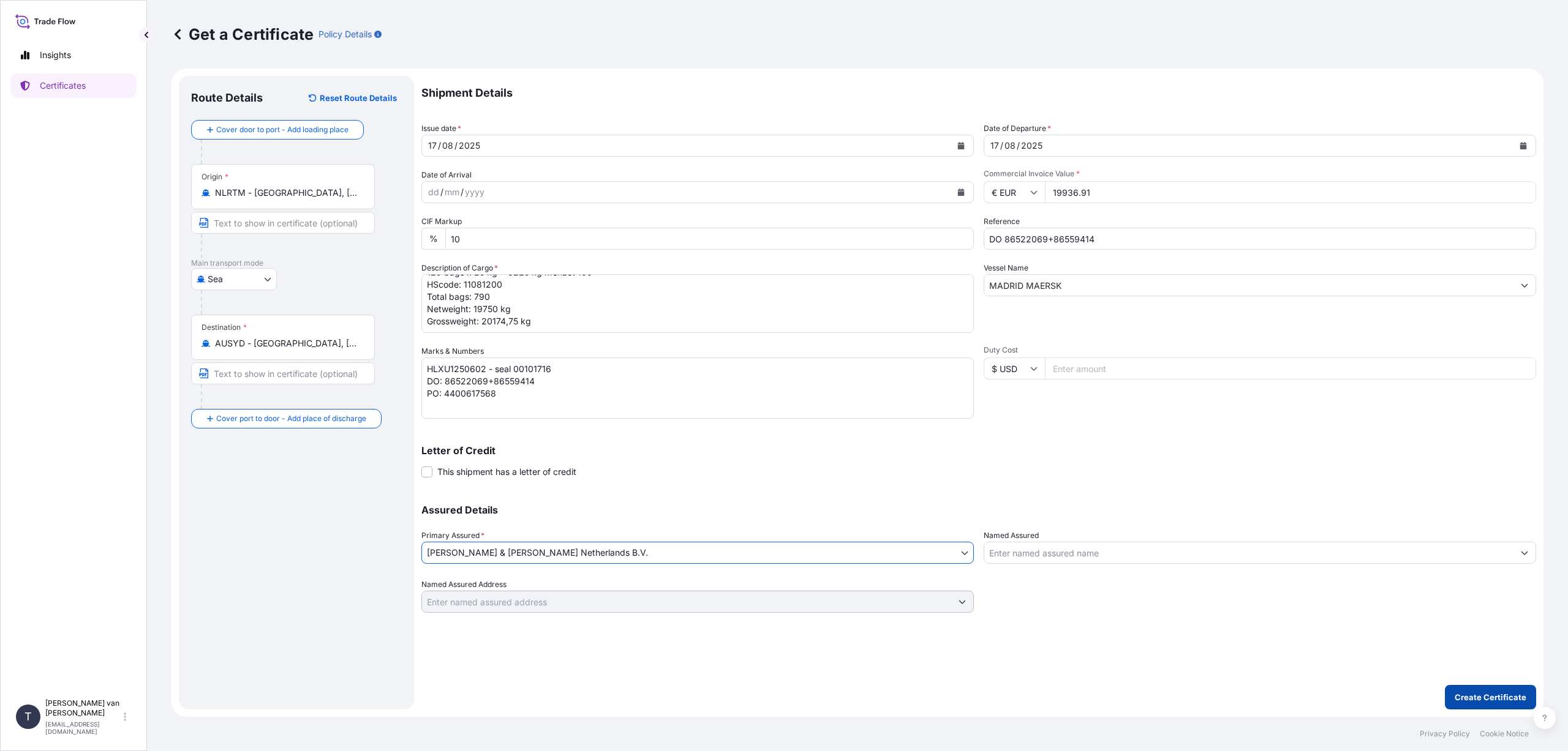
click at [1471, 699] on p "Create Certificate" at bounding box center [1491, 697] width 72 height 12
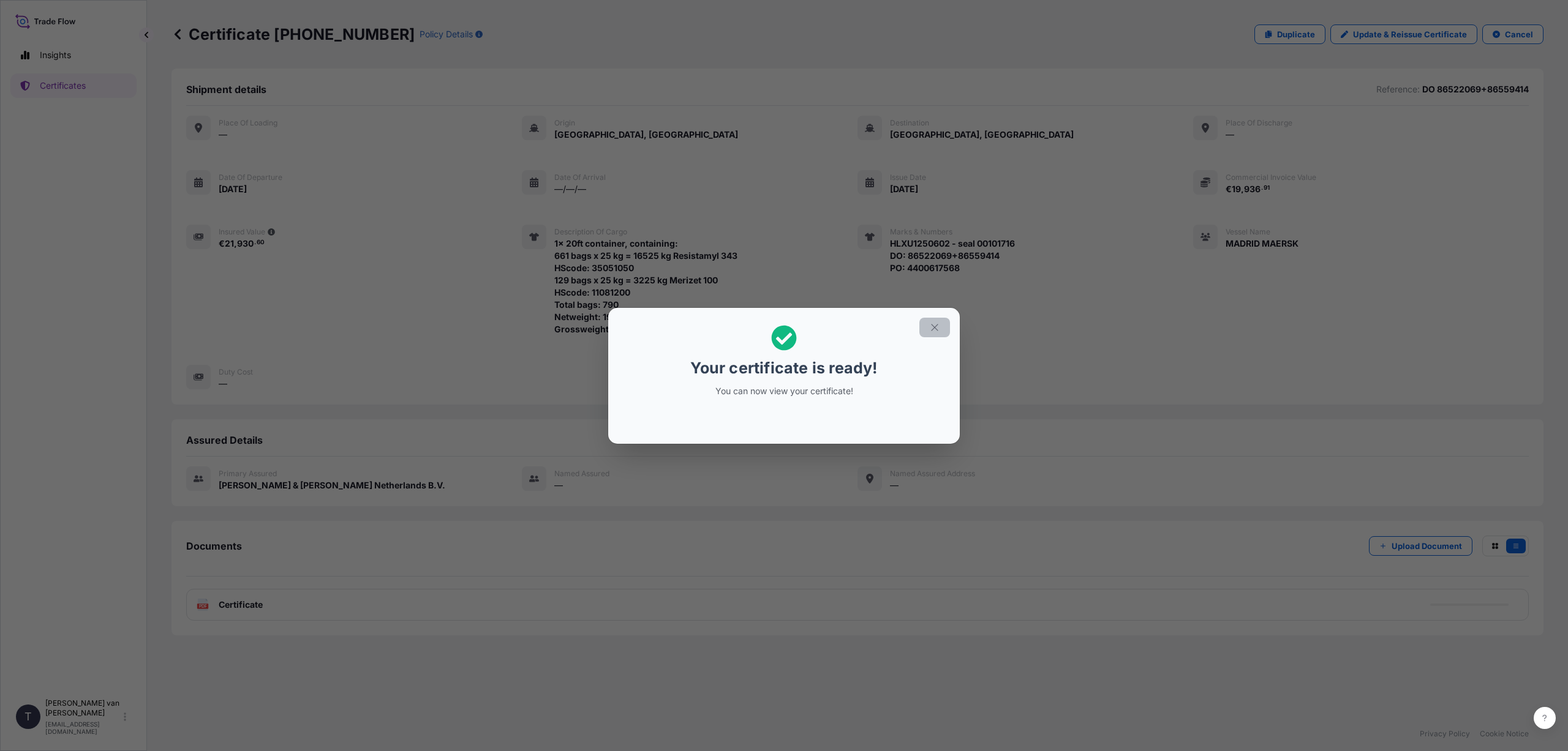
click at [938, 326] on icon "button" at bounding box center [935, 328] width 11 height 11
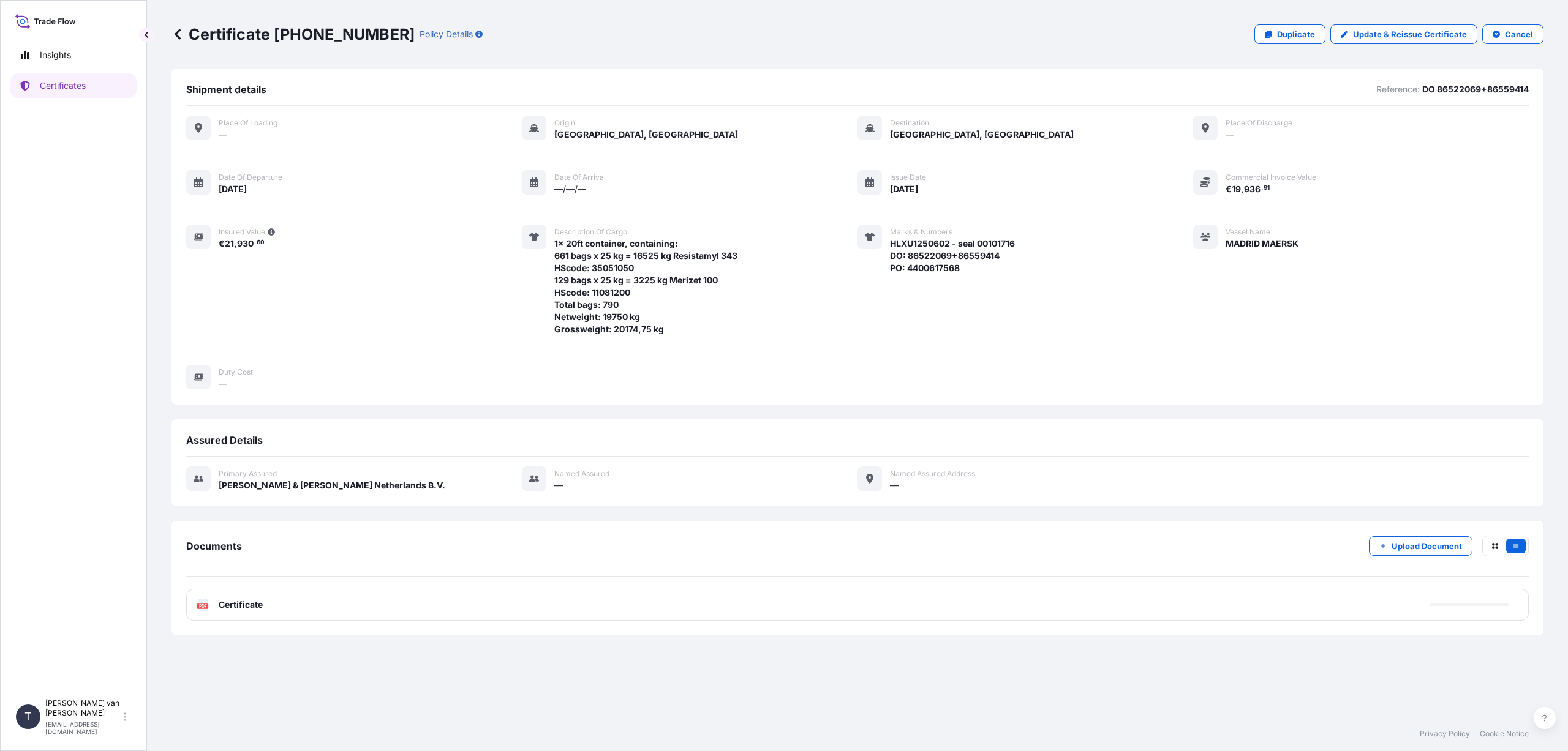
click at [264, 607] on div "PDF Certificate" at bounding box center [857, 605] width 1343 height 32
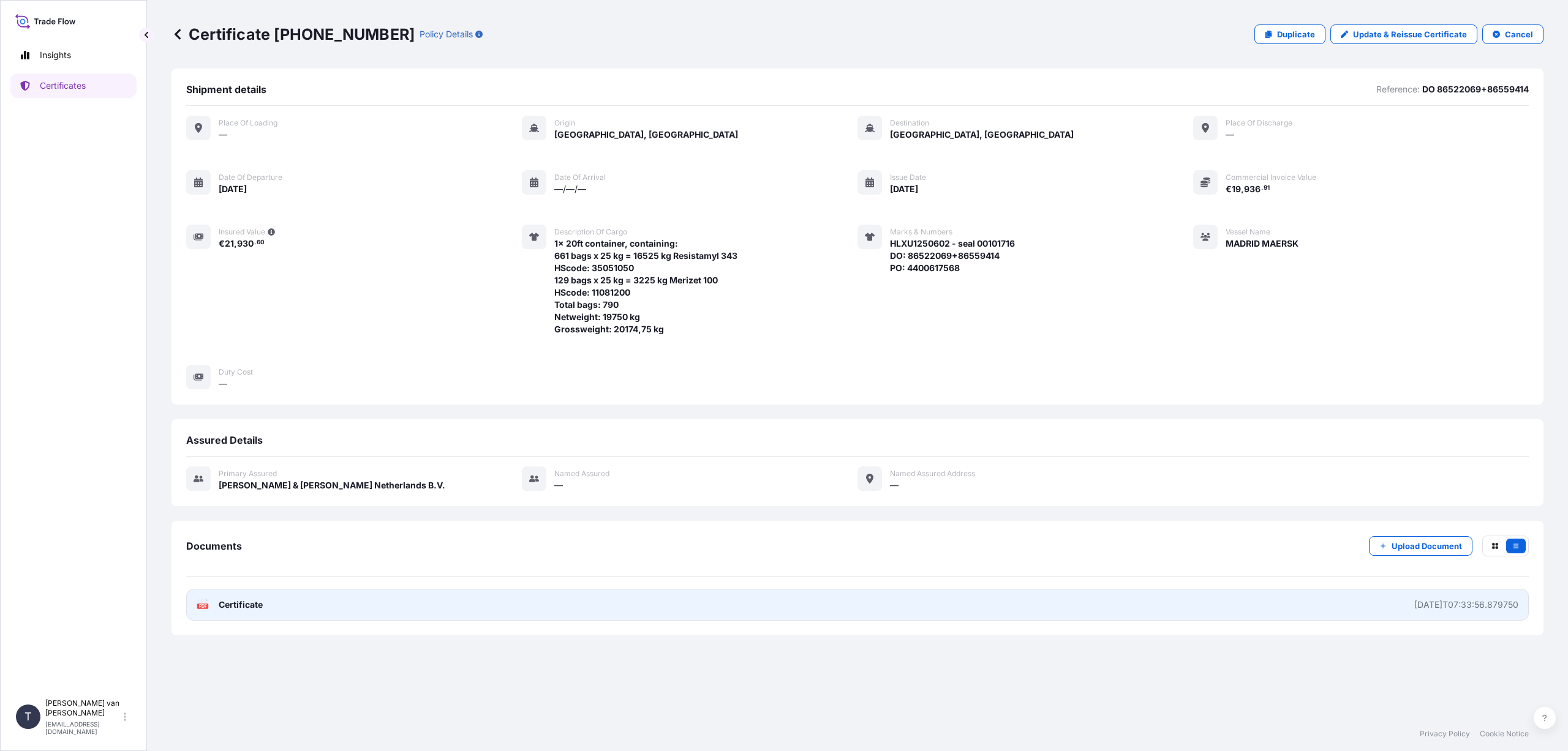
click at [272, 609] on link "PDF Certificate [DATE]T07:33:56.879750" at bounding box center [857, 605] width 1343 height 32
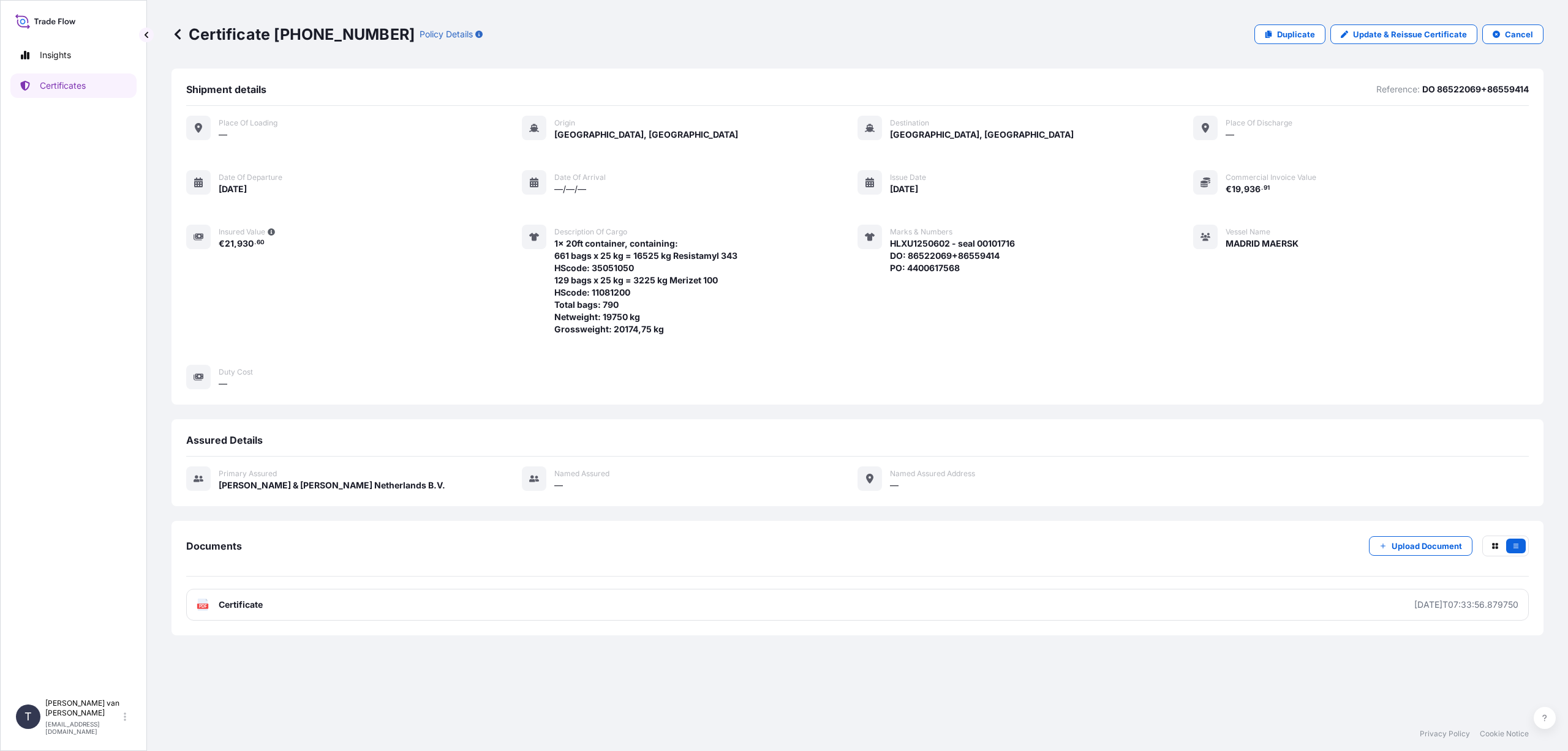
click at [174, 30] on icon at bounding box center [177, 34] width 12 height 12
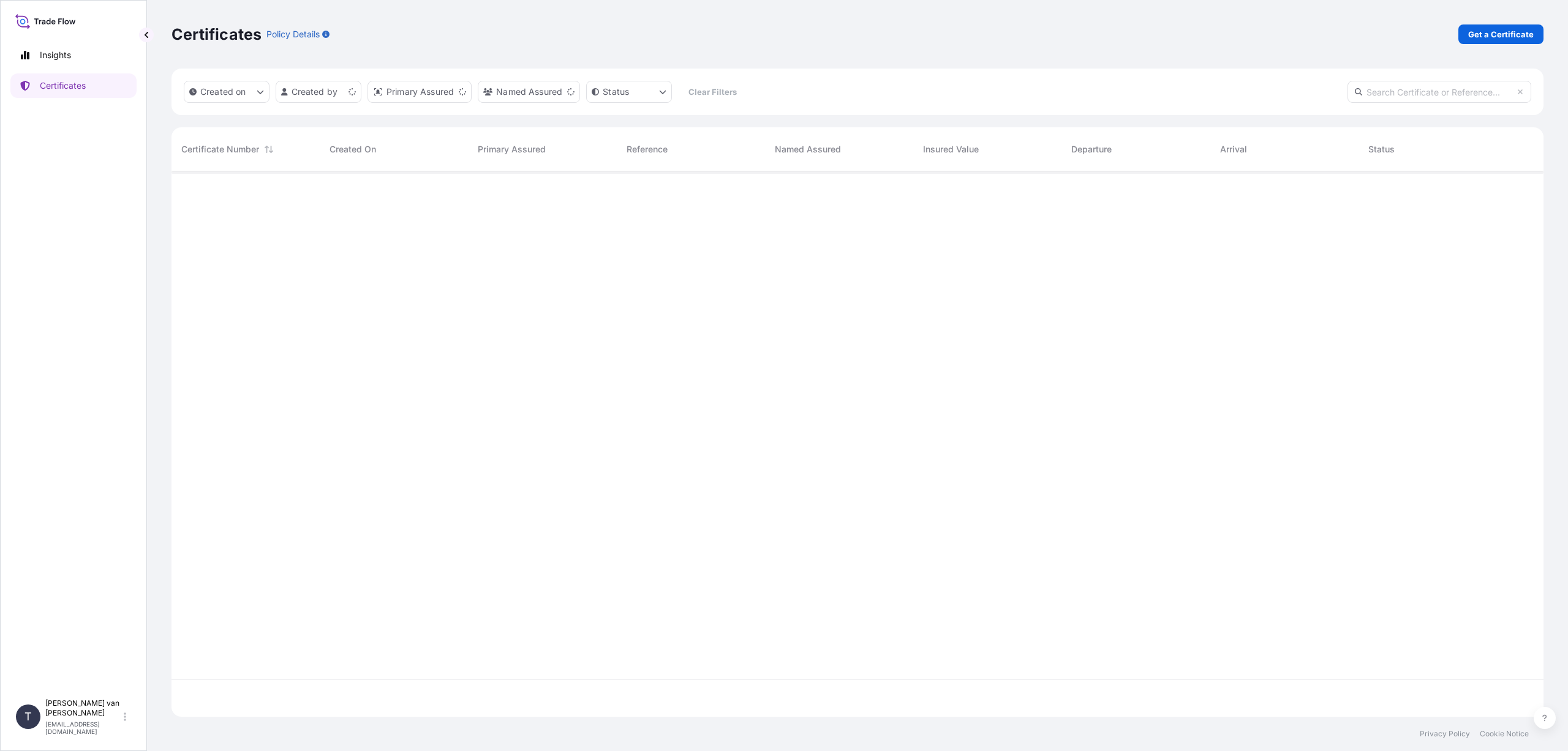
scroll to position [543, 1363]
click at [1494, 38] on p "Get a Certificate" at bounding box center [1501, 34] width 65 height 12
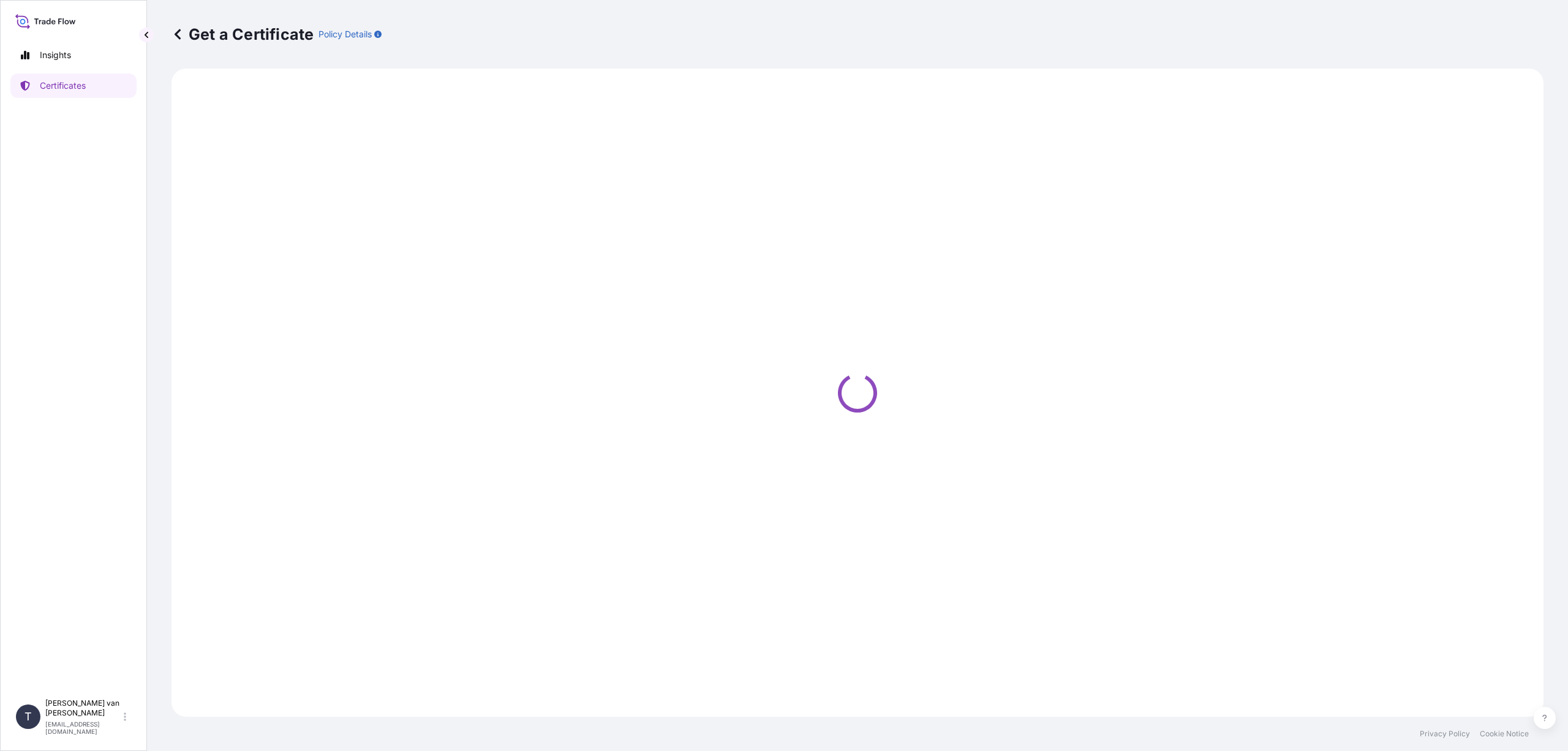
select select "Sea"
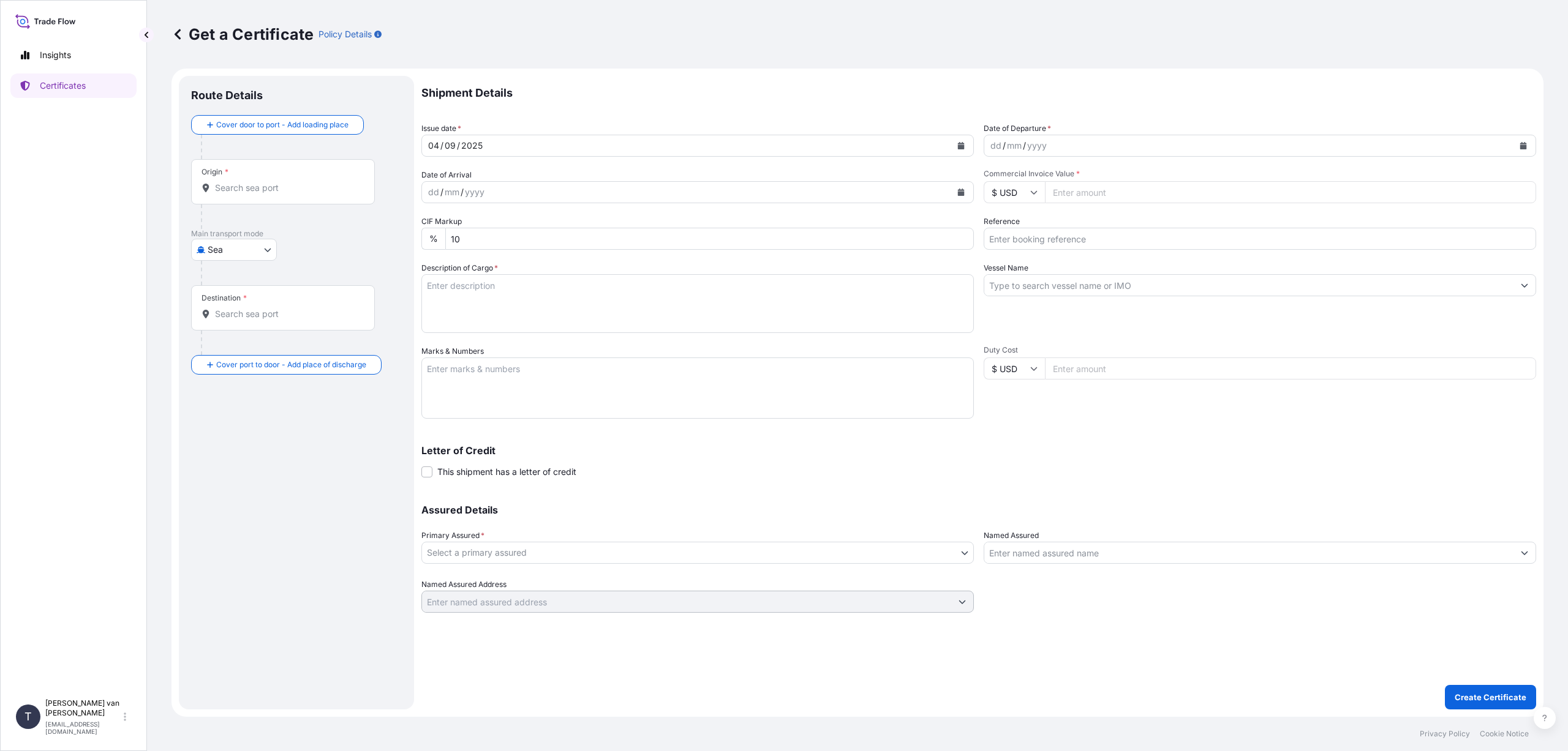
click at [222, 189] on input "Origin *" at bounding box center [286, 188] width 144 height 12
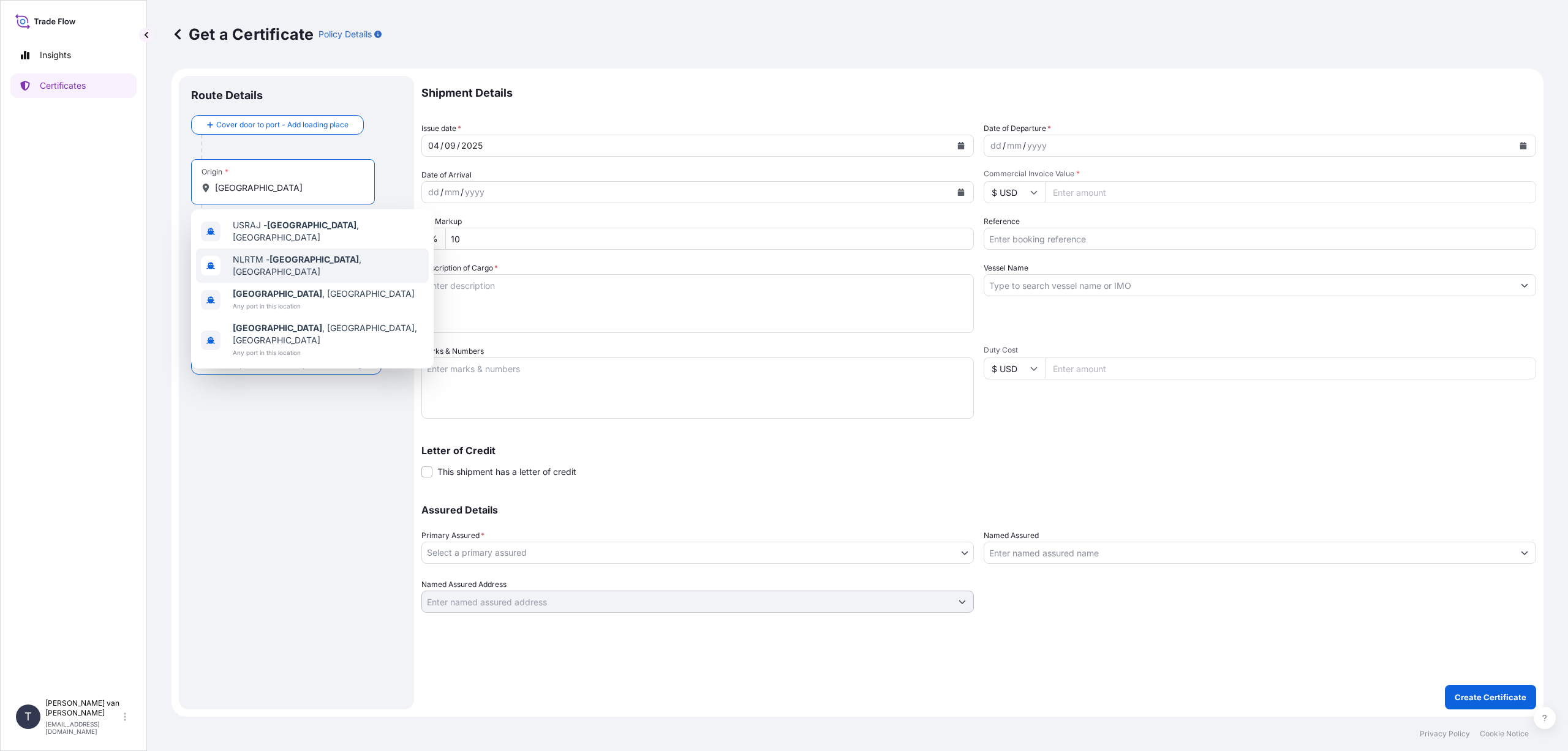
click at [278, 250] on div "NLRTM - [GEOGRAPHIC_DATA] , [GEOGRAPHIC_DATA]" at bounding box center [312, 266] width 232 height 34
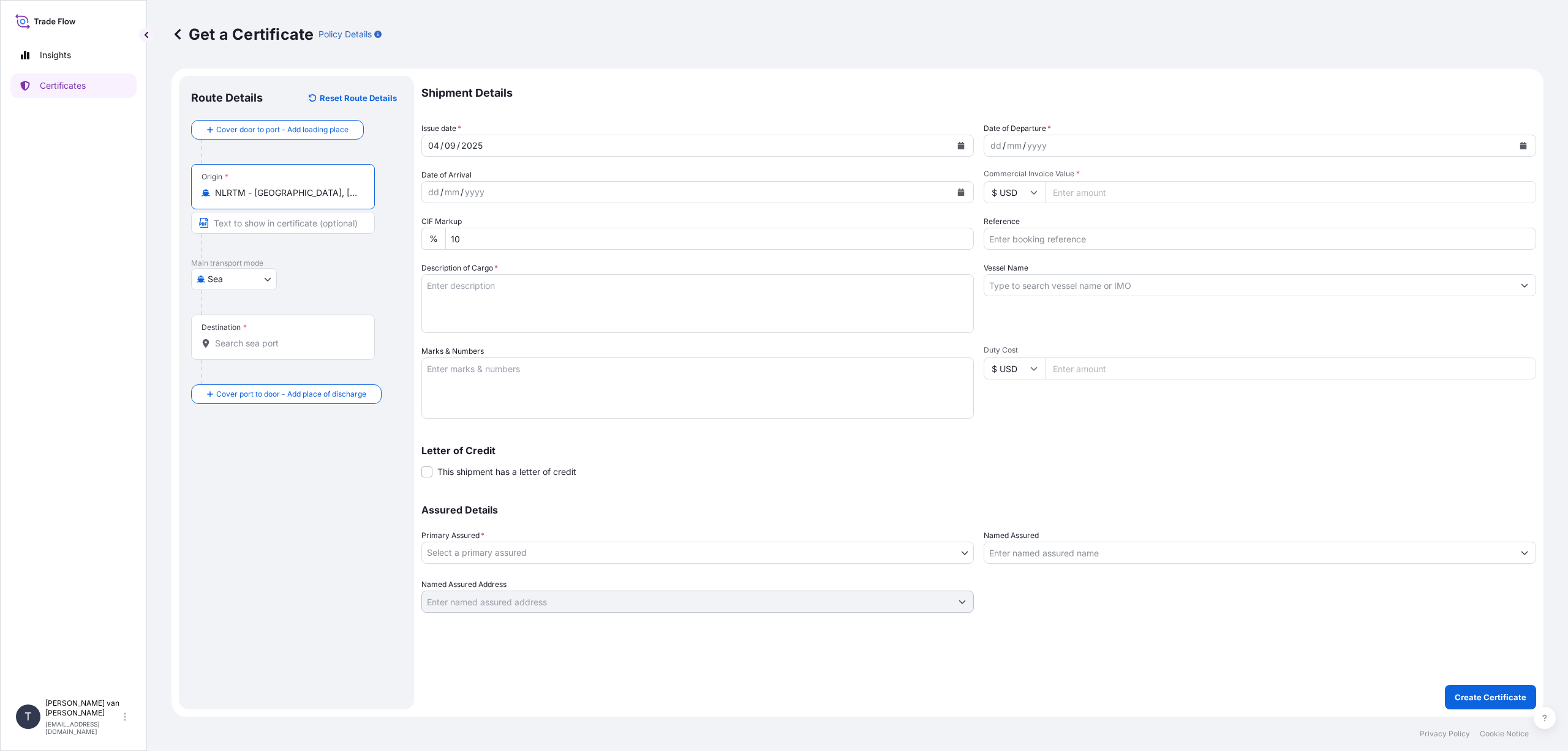
type input "NLRTM - [GEOGRAPHIC_DATA], [GEOGRAPHIC_DATA]"
click at [233, 345] on input "Destination *" at bounding box center [286, 343] width 144 height 12
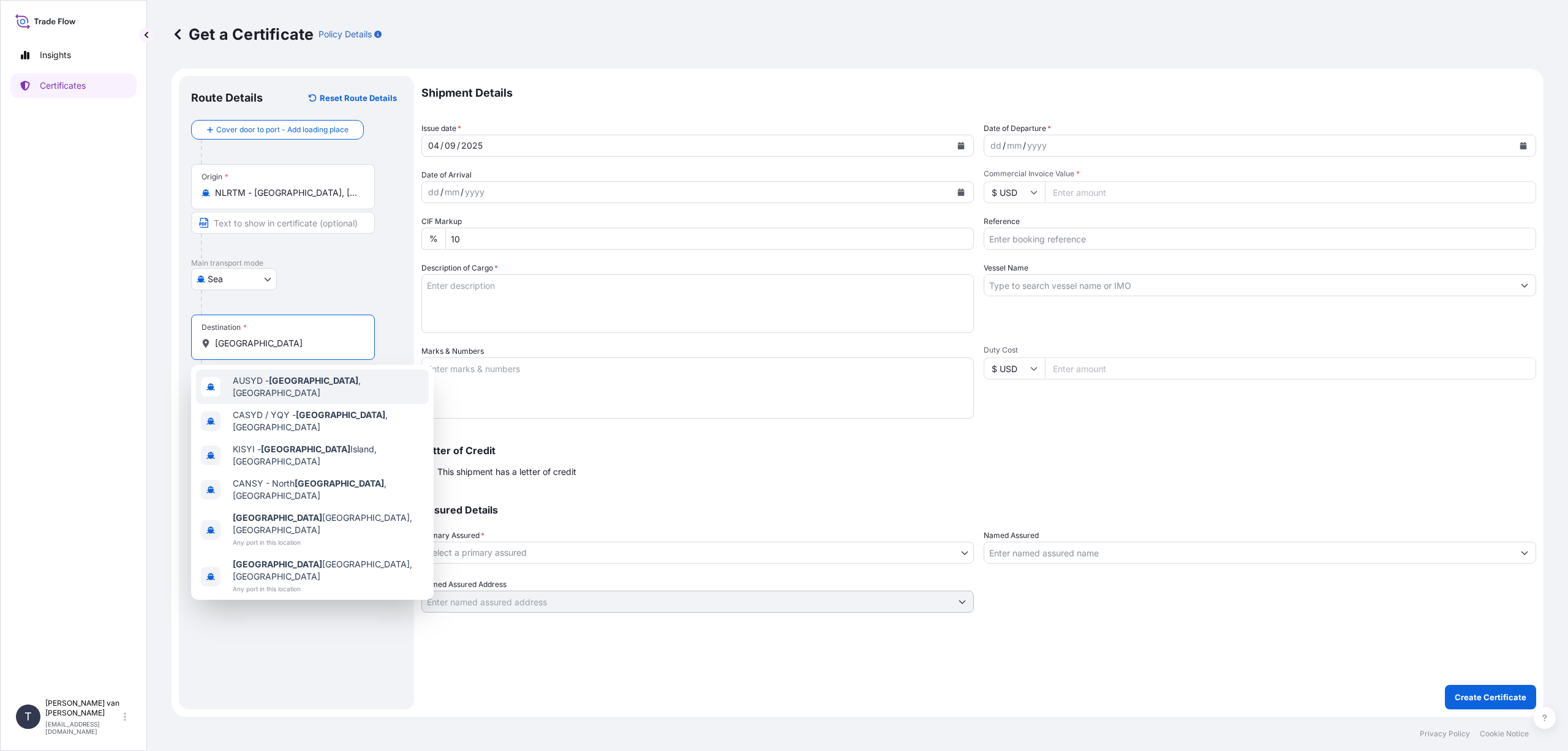
click at [273, 391] on div "AUSYD - [GEOGRAPHIC_DATA] , [GEOGRAPHIC_DATA]" at bounding box center [312, 387] width 232 height 34
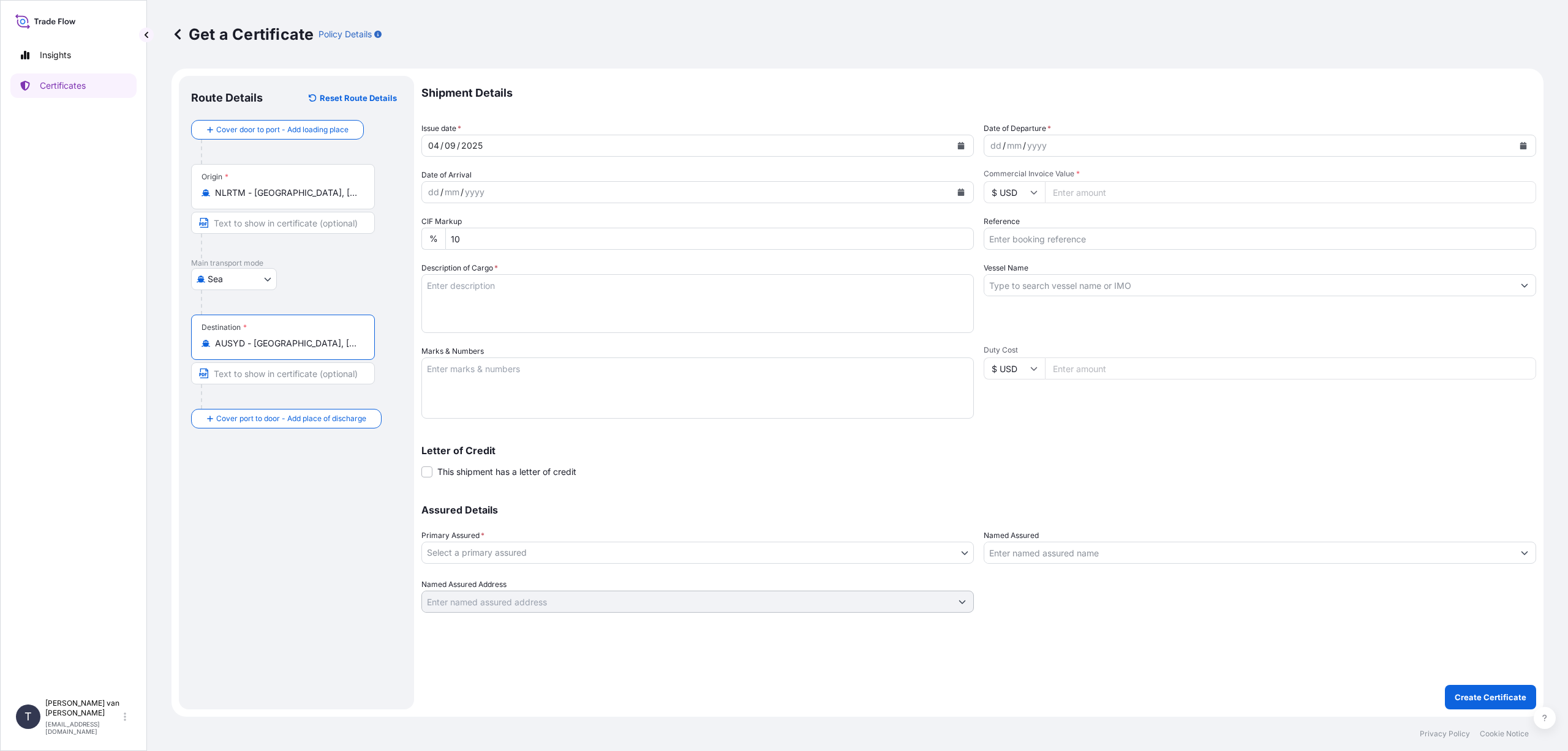
type input "AUSYD - [GEOGRAPHIC_DATA], [GEOGRAPHIC_DATA]"
click at [962, 146] on icon "Calendar" at bounding box center [961, 146] width 6 height 7
click at [445, 180] on icon "Previous" at bounding box center [447, 181] width 7 height 7
click at [579, 273] on div "17" at bounding box center [582, 272] width 22 height 22
click at [1527, 144] on button "Calendar" at bounding box center [1523, 146] width 20 height 20
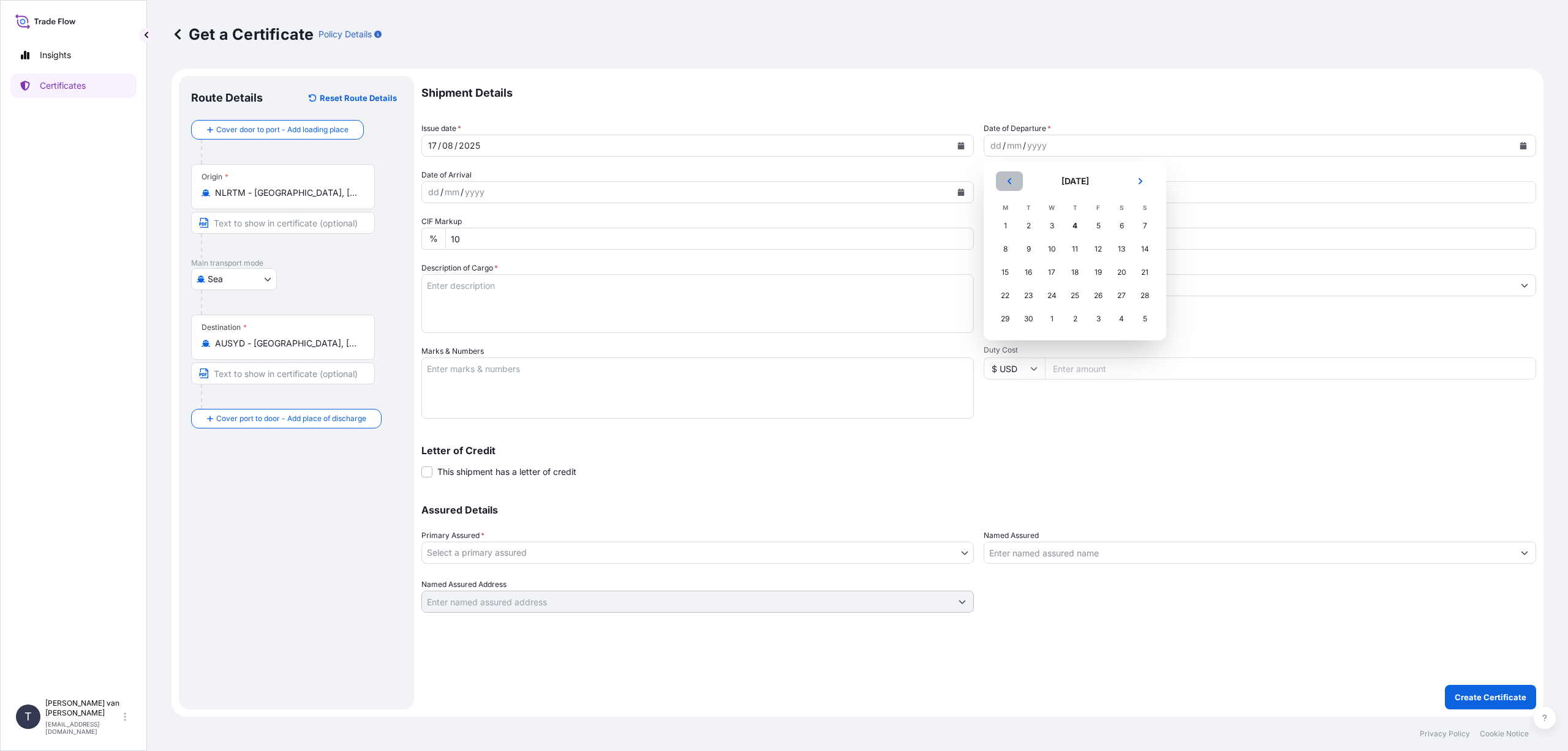
click at [1004, 183] on button "Previous" at bounding box center [1009, 181] width 27 height 20
click at [1145, 274] on div "17" at bounding box center [1144, 272] width 22 height 22
click at [1009, 193] on input "$ USD" at bounding box center [1014, 192] width 61 height 22
click at [1004, 227] on div "€ EUR" at bounding box center [1014, 226] width 51 height 23
type input "€ EUR"
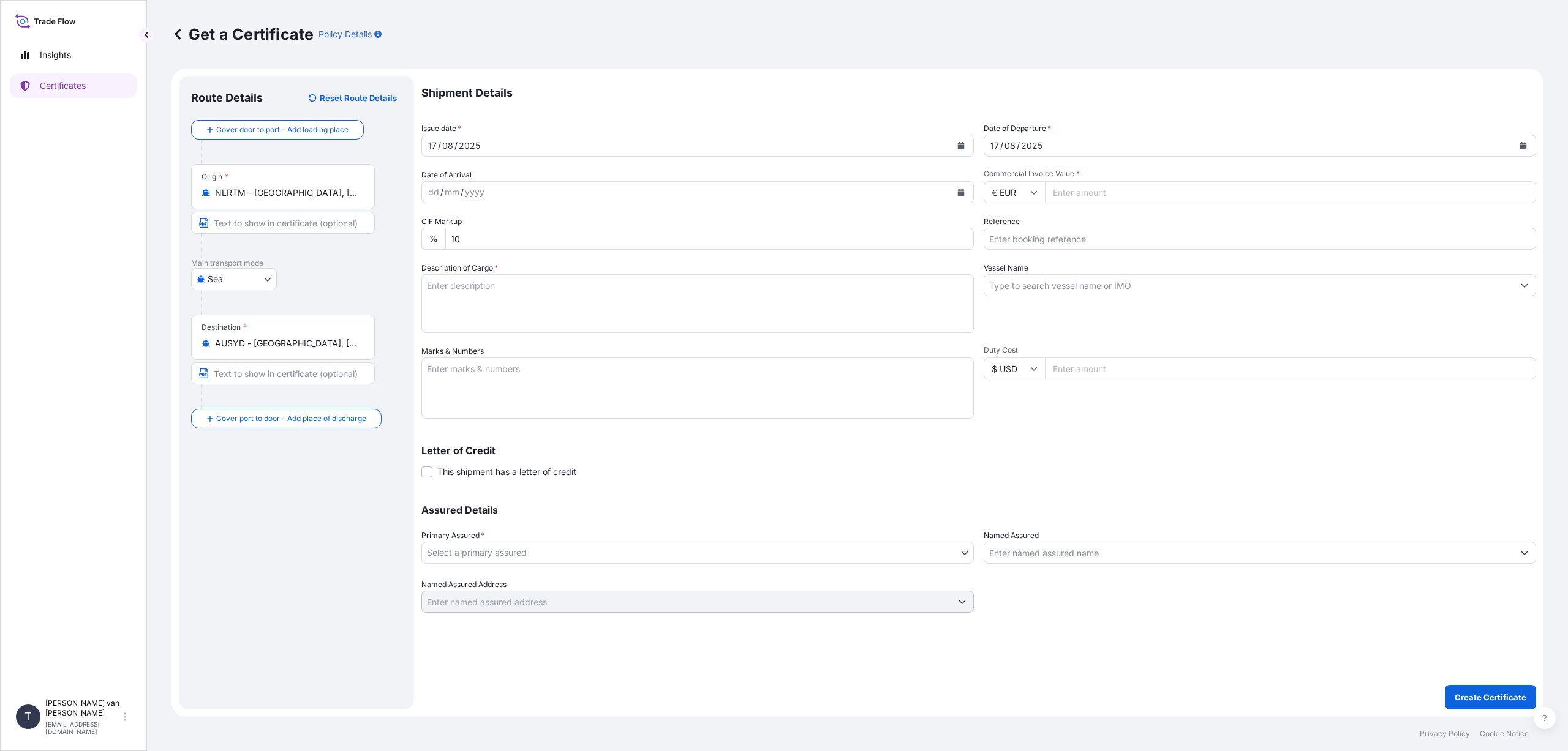
click at [1088, 193] on input "Commercial Invoice Value *" at bounding box center [1290, 192] width 491 height 22
type input "28215"
type input "28215.46"
click at [1207, 377] on input "Duty Cost" at bounding box center [1290, 368] width 491 height 22
click at [1046, 242] on input "Reference" at bounding box center [1260, 239] width 552 height 22
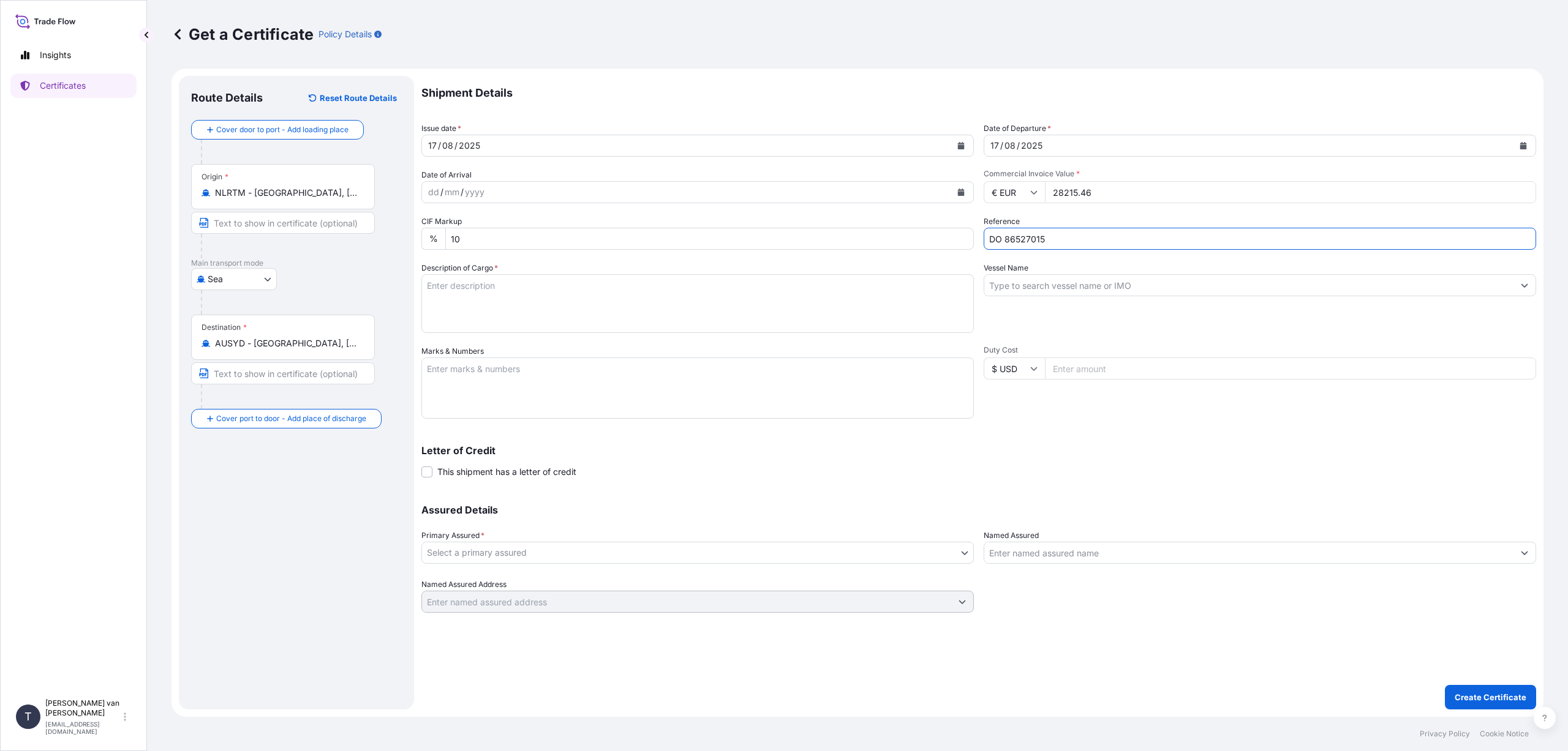
type input "DO 86527015"
click at [1006, 287] on input "Vessel Name" at bounding box center [1249, 285] width 530 height 22
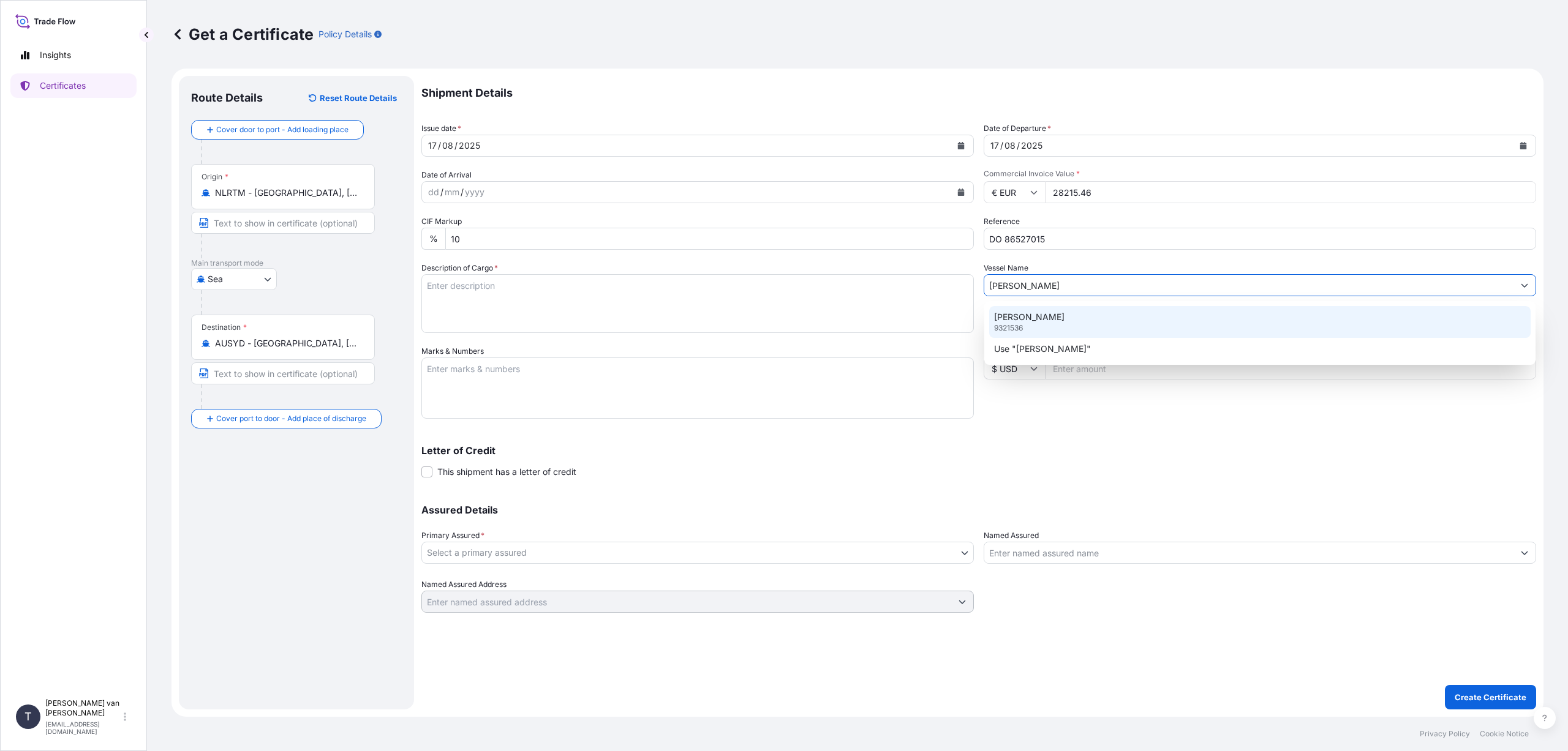
click at [1014, 318] on p "[PERSON_NAME]" at bounding box center [1029, 317] width 70 height 12
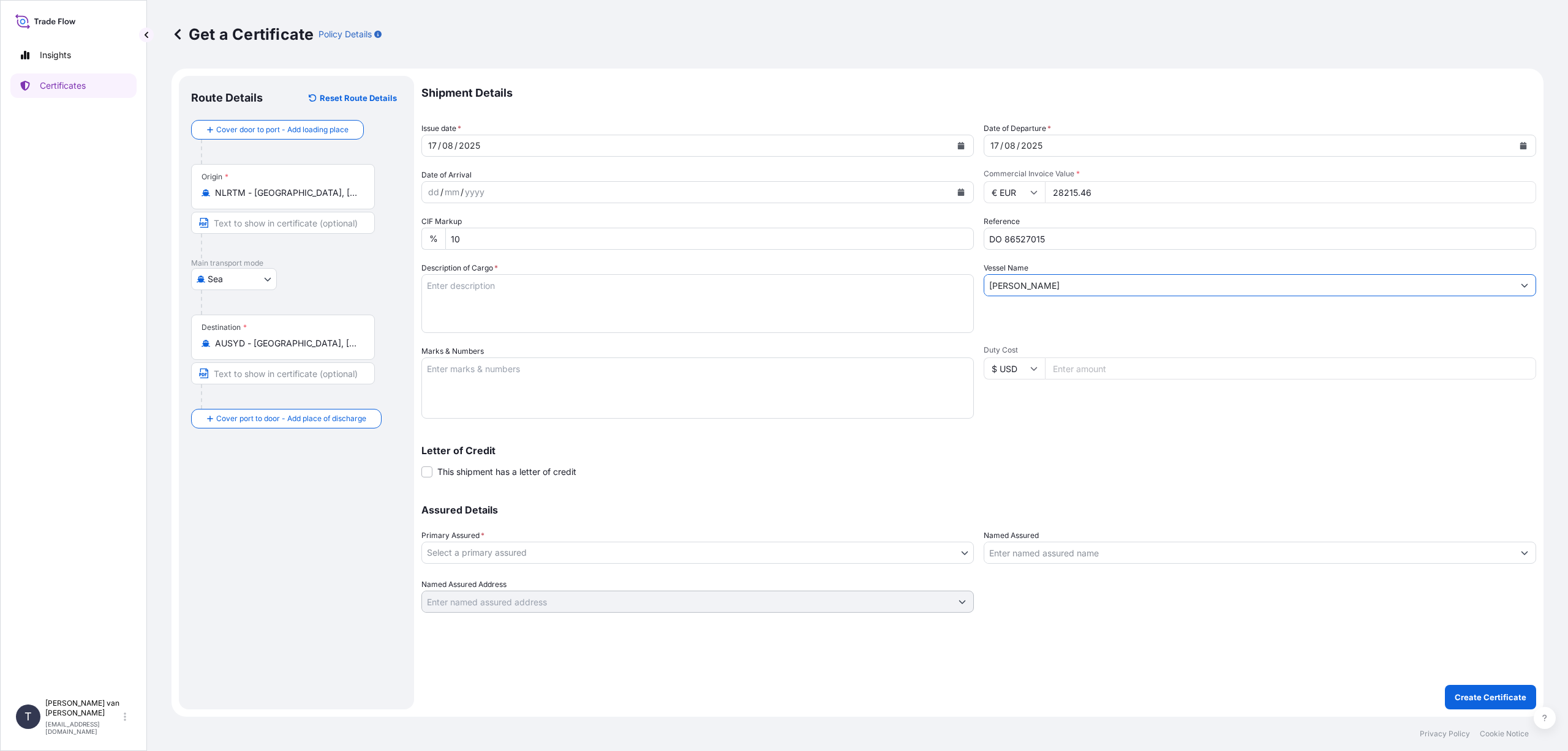
type input "[PERSON_NAME]"
click at [468, 285] on textarea "Description of Cargo *" at bounding box center [697, 303] width 552 height 59
type textarea "1x 20ft container, containing: 740 bags x 25 kg Claria Essential HScode: 350510…"
click at [483, 374] on textarea "Marks & Numbers" at bounding box center [697, 388] width 552 height 61
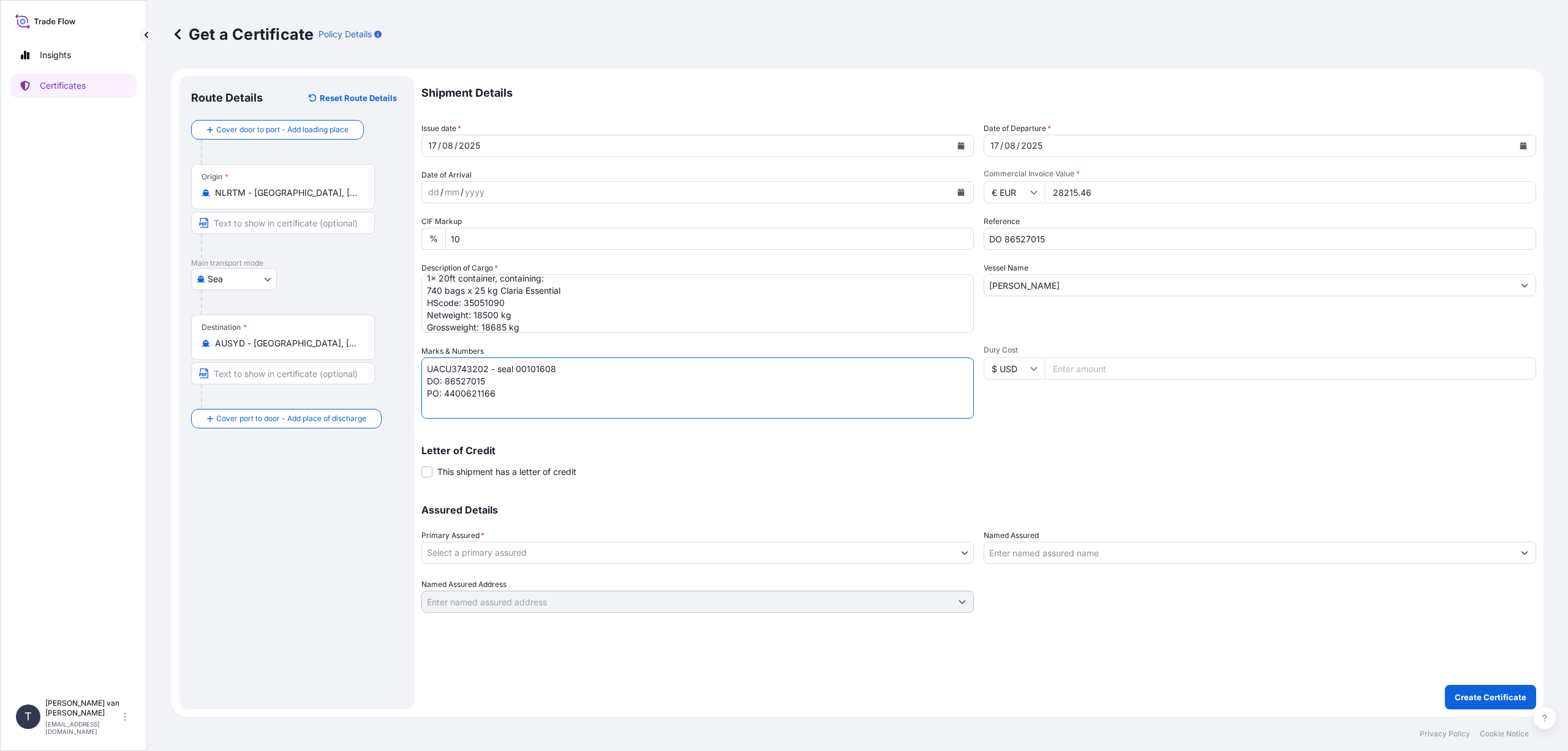
type textarea "UACU3743202 - seal 00101608 DO: 86527015 PO: 4400621166"
click at [569, 546] on body "Insights Certificates T [PERSON_NAME] van t Hoenderdaal [EMAIL_ADDRESS][DOMAIN_…" at bounding box center [784, 375] width 1568 height 751
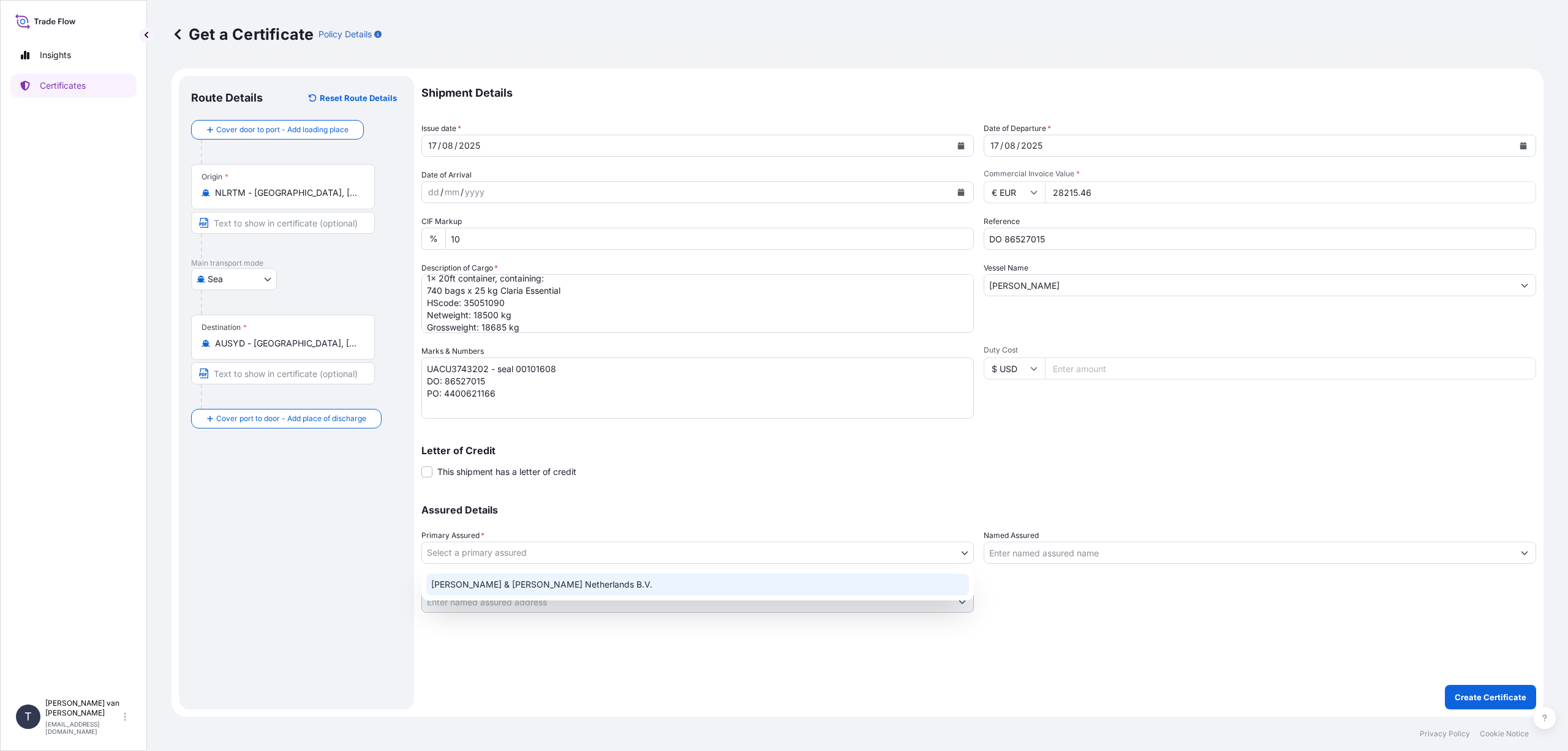
click at [549, 583] on div "[PERSON_NAME] & [PERSON_NAME] Netherlands B.V." at bounding box center [697, 584] width 542 height 22
select select "31666"
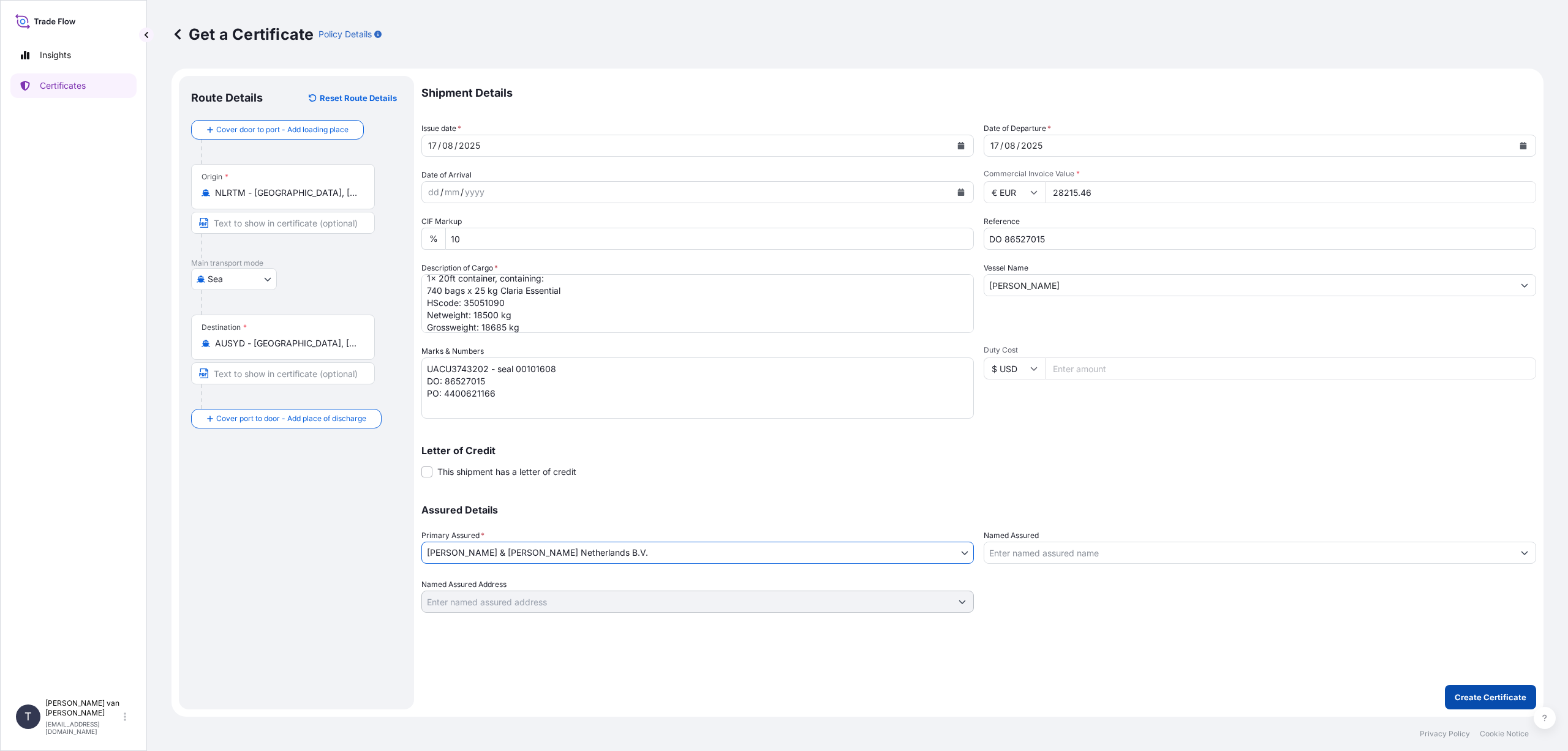
click at [1486, 691] on p "Create Certificate" at bounding box center [1491, 697] width 72 height 12
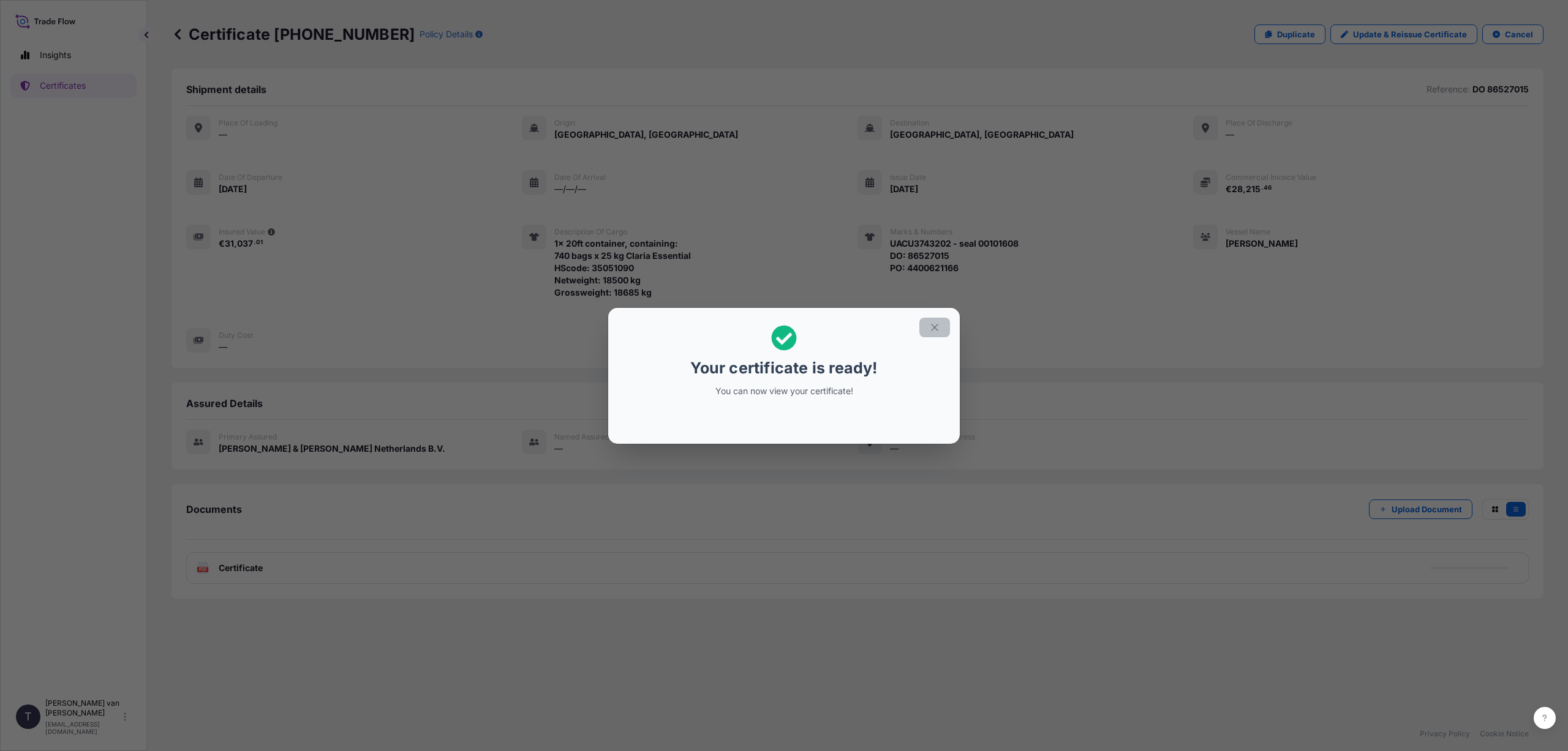
click at [933, 328] on icon "button" at bounding box center [934, 327] width 6 height 6
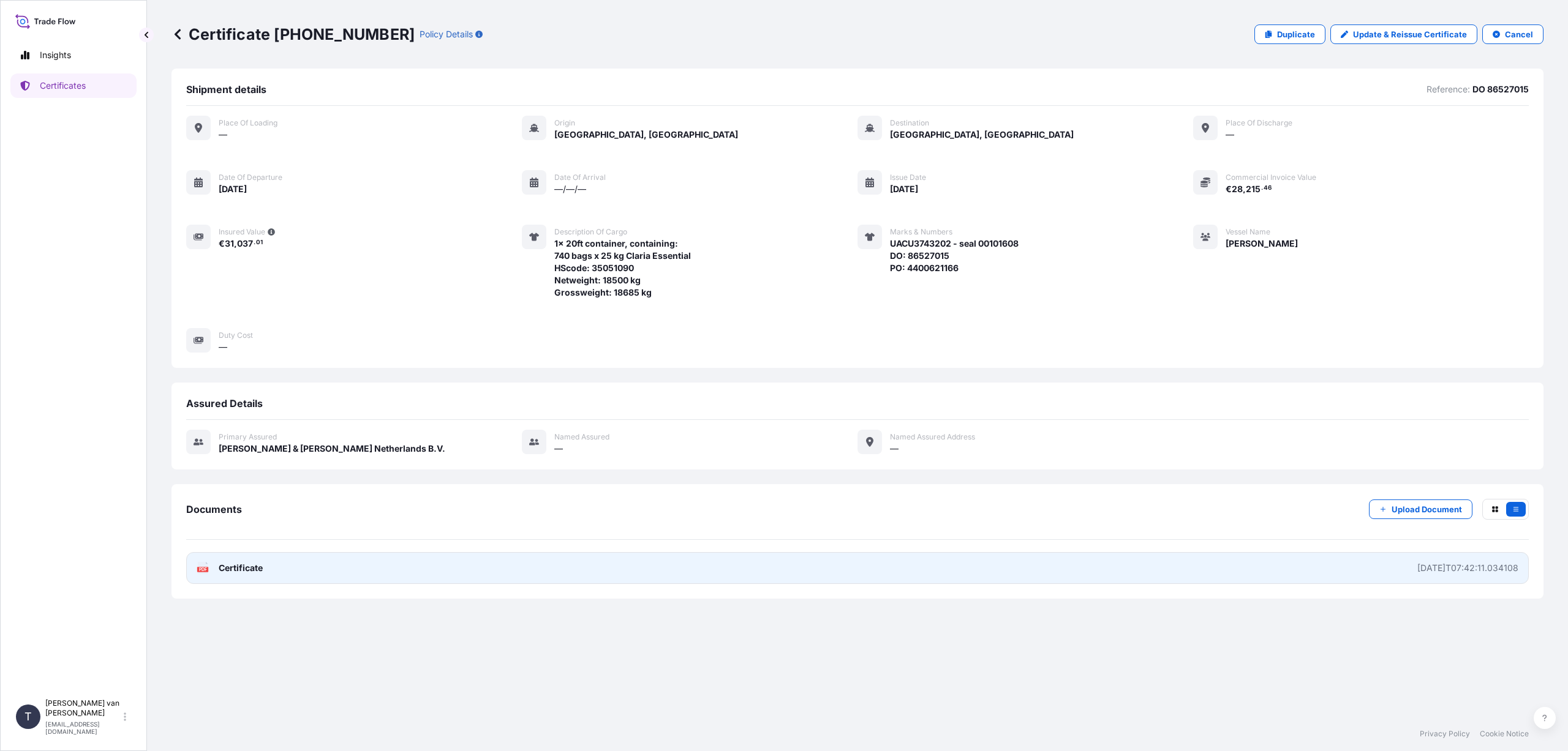
click at [267, 570] on link "PDF Certificate [DATE]T07:42:11.034108" at bounding box center [857, 568] width 1343 height 32
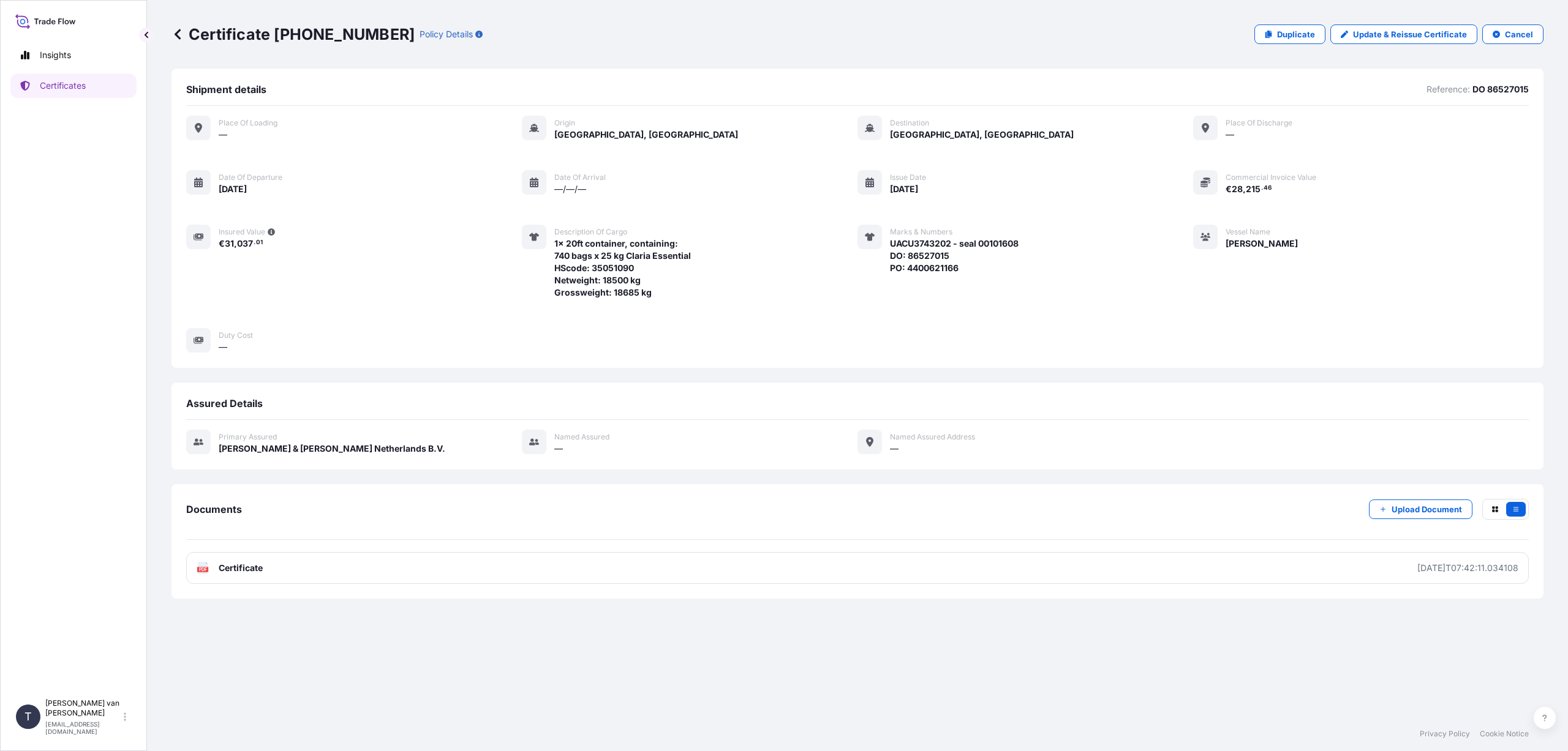
click at [174, 31] on icon at bounding box center [177, 34] width 12 height 12
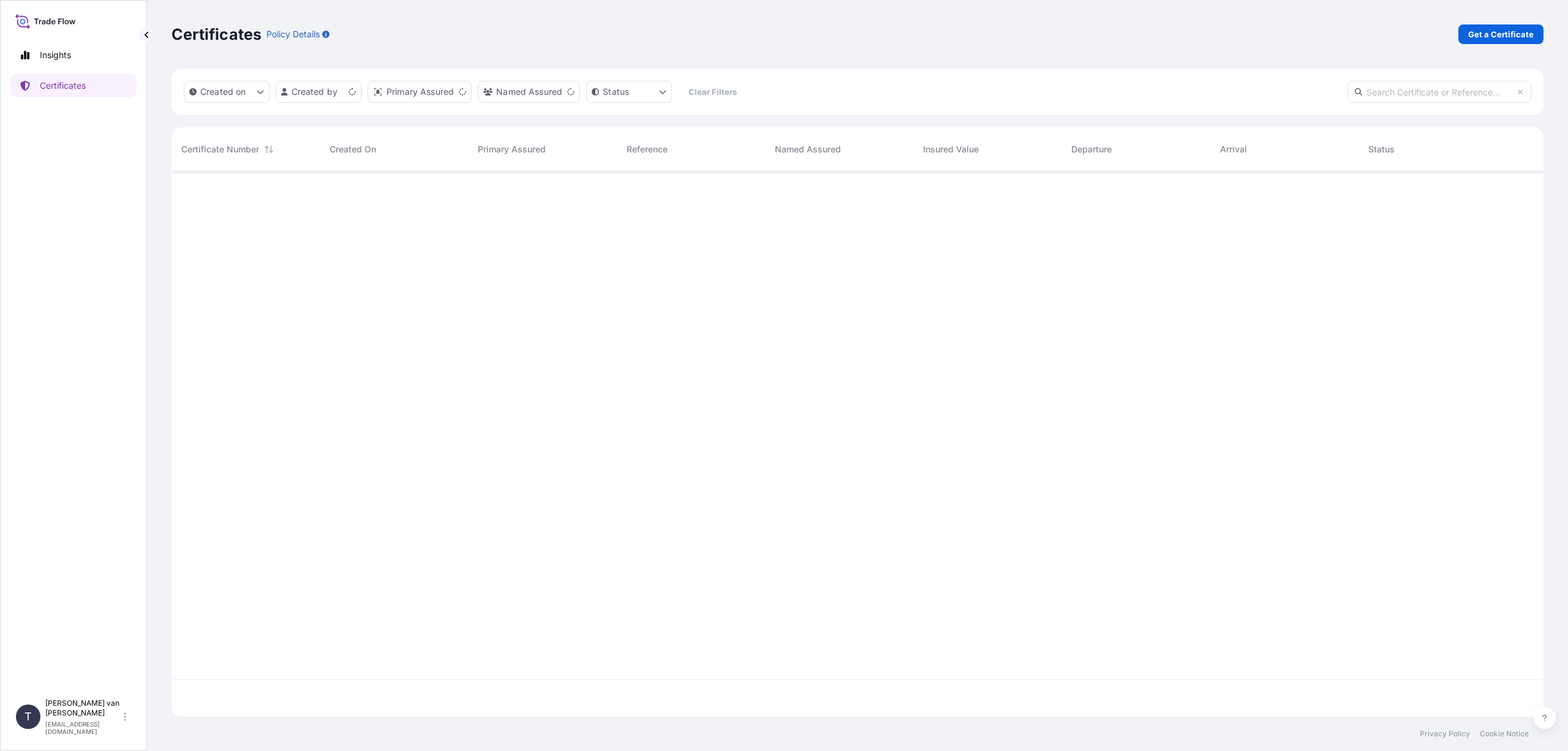
scroll to position [543, 1363]
click at [1493, 33] on p "Get a Certificate" at bounding box center [1501, 34] width 65 height 12
select select "Sea"
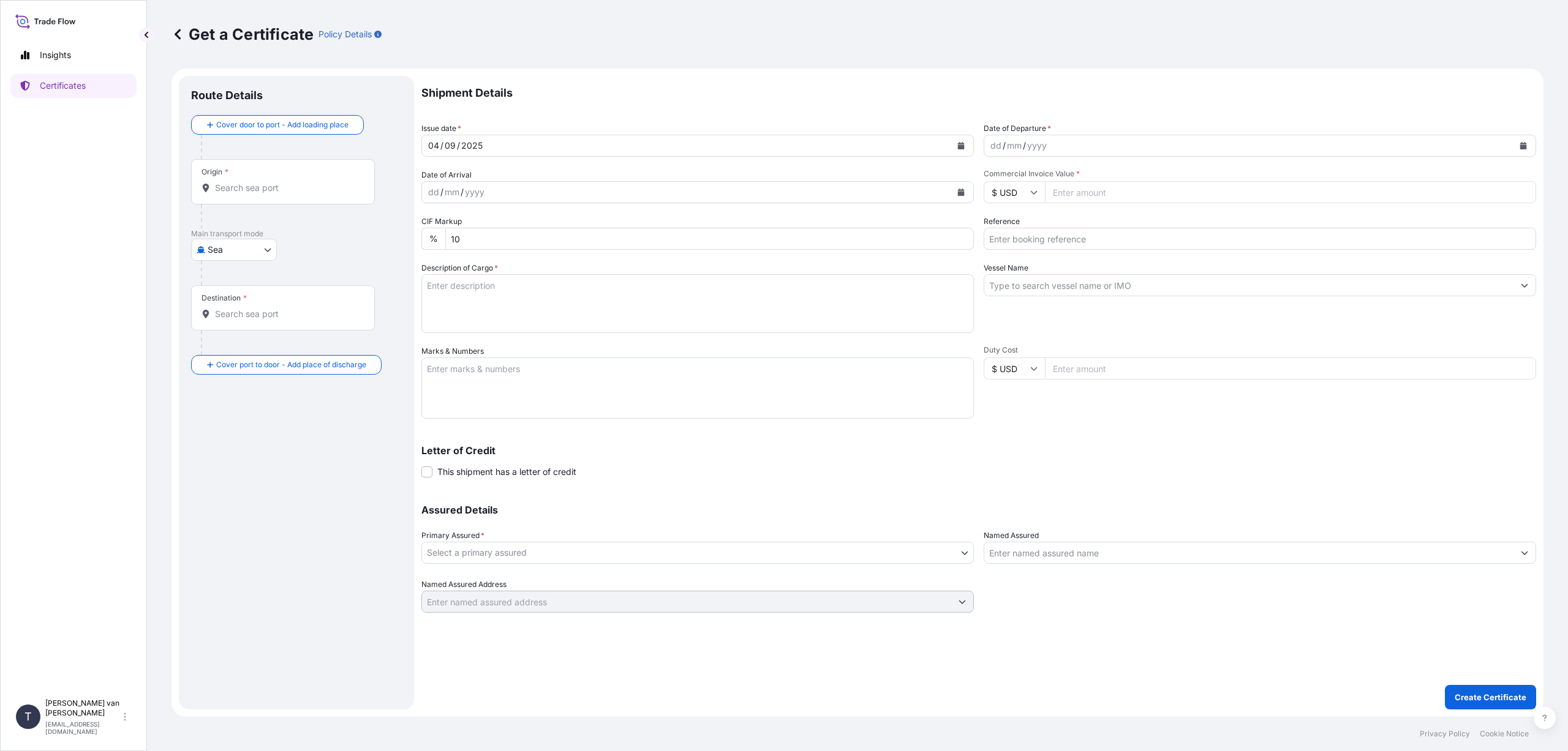
click at [226, 190] on input "Origin *" at bounding box center [286, 188] width 144 height 12
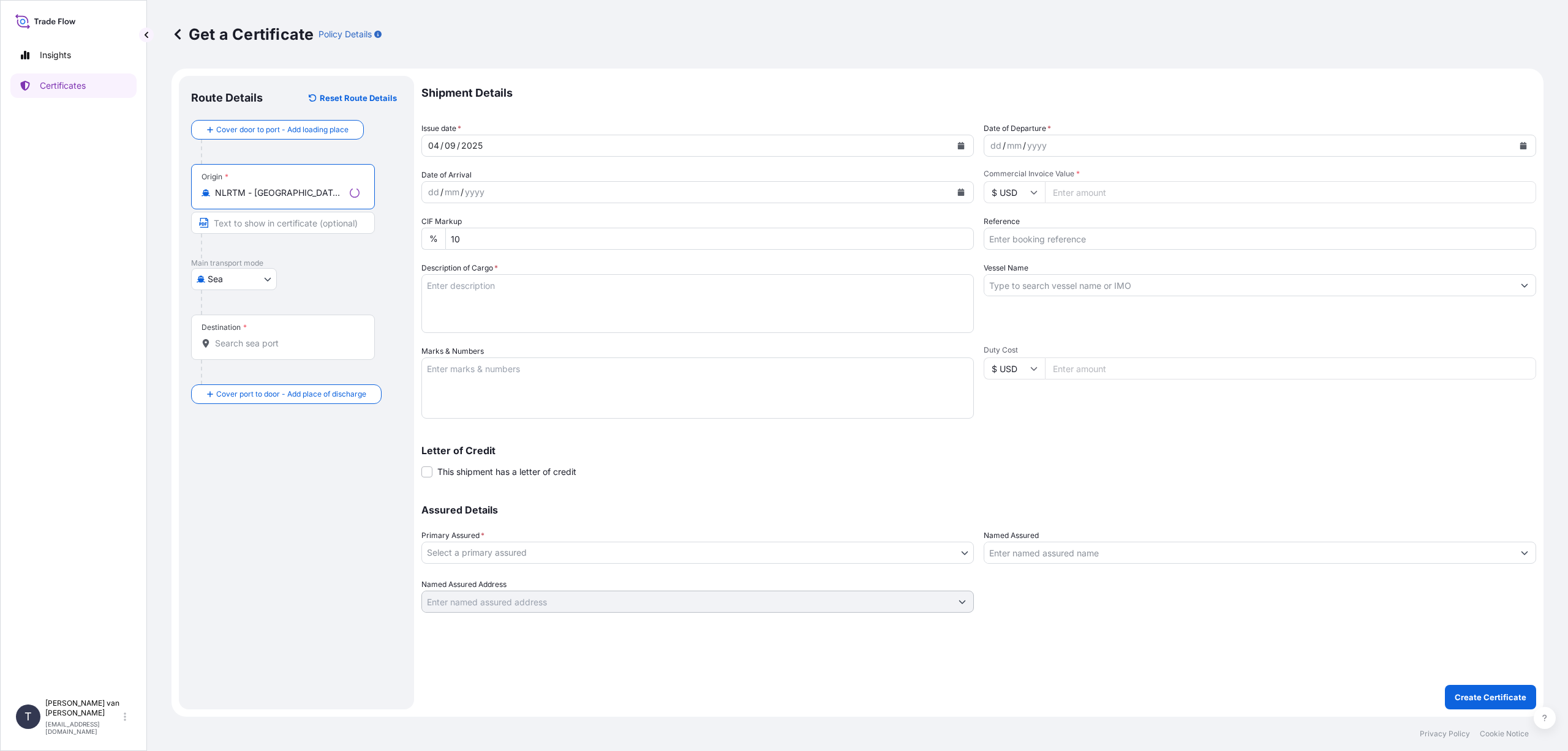
type input "NLRTM - [GEOGRAPHIC_DATA], [GEOGRAPHIC_DATA]"
click at [229, 345] on input "Destination *" at bounding box center [286, 343] width 144 height 12
type input "AUMEL - [GEOGRAPHIC_DATA], [GEOGRAPHIC_DATA]"
click at [961, 146] on icon "Calendar" at bounding box center [961, 146] width 6 height 7
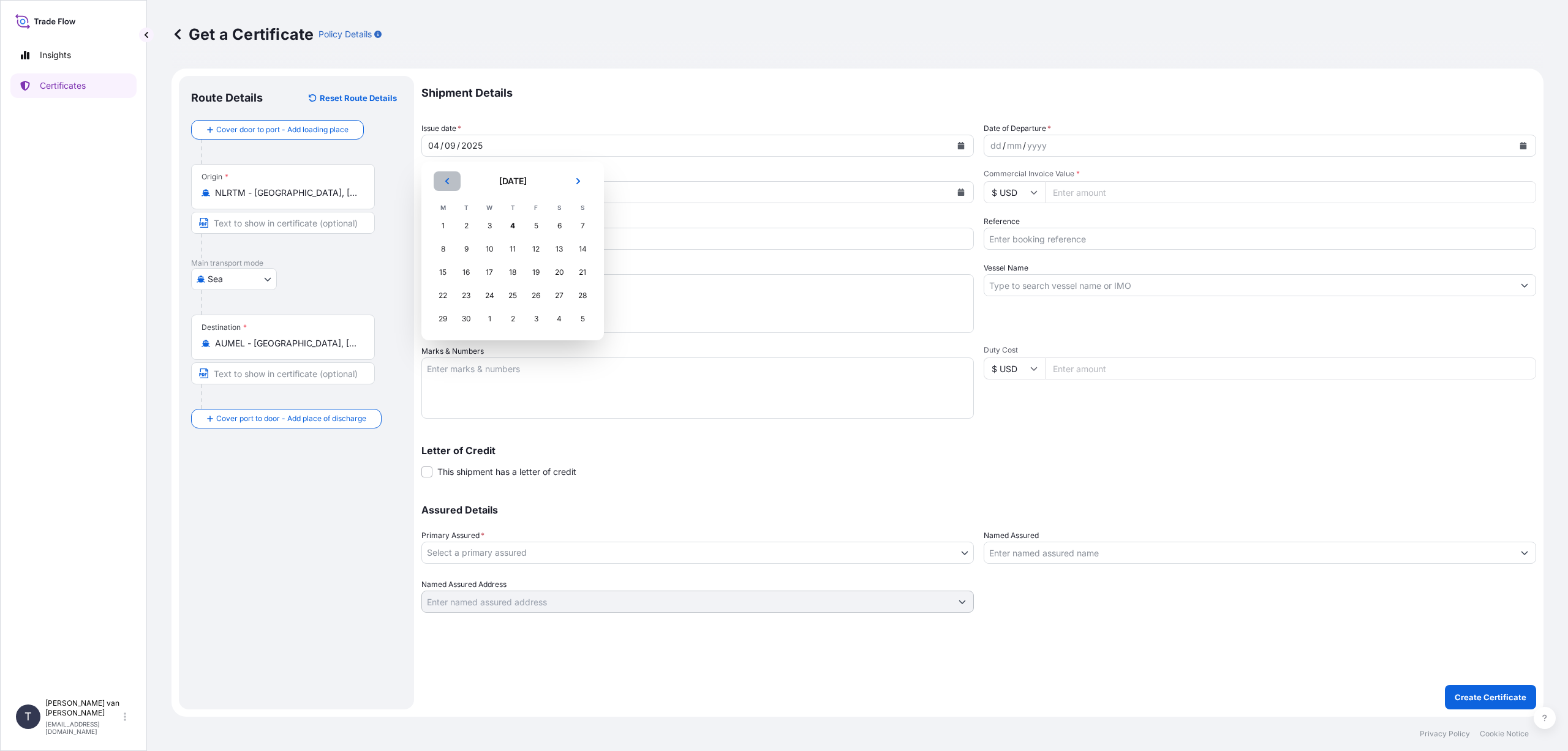
click at [445, 178] on icon "Previous" at bounding box center [447, 181] width 7 height 7
click at [582, 319] on div "31" at bounding box center [582, 318] width 22 height 22
click at [1521, 144] on icon "Calendar" at bounding box center [1523, 146] width 6 height 7
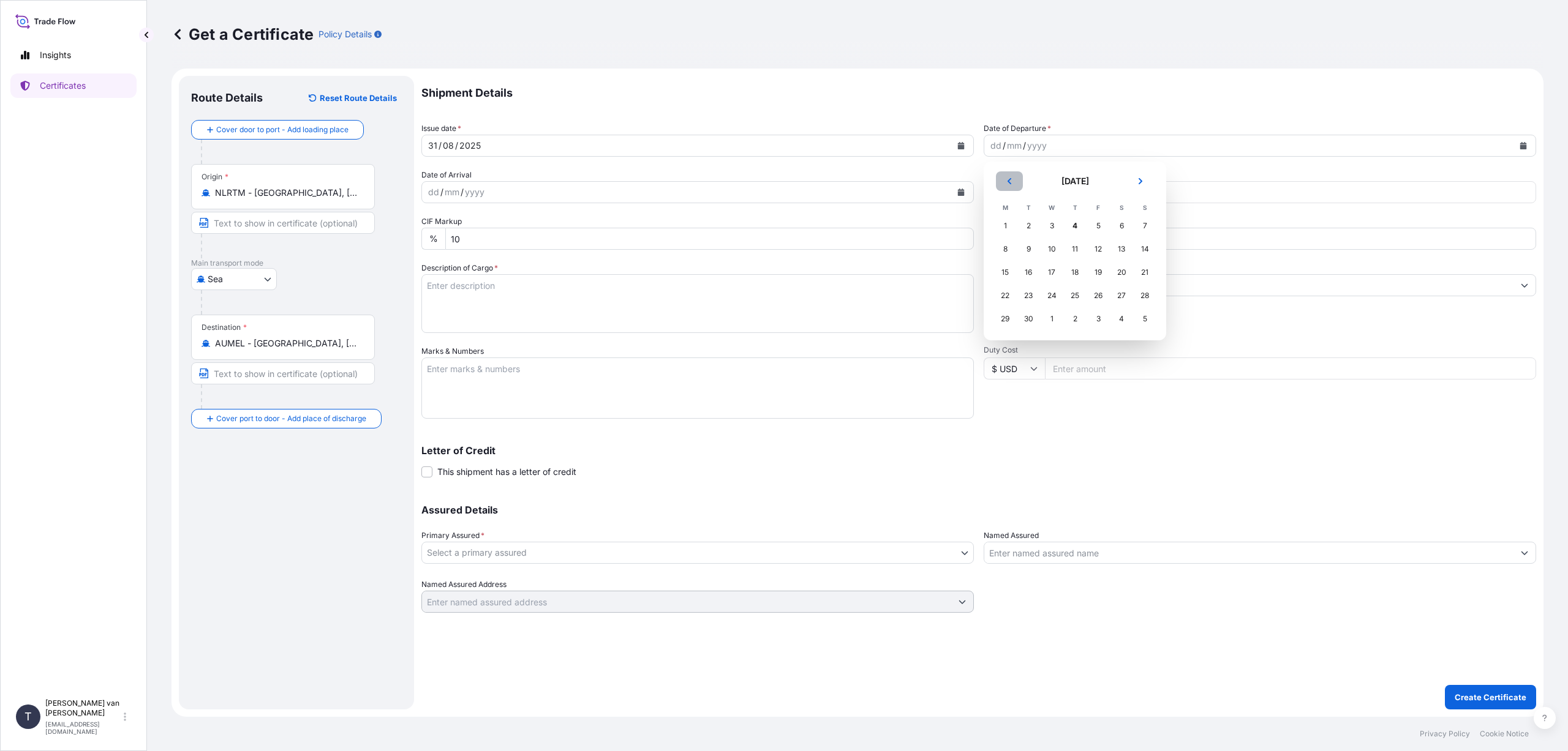
click at [1012, 188] on button "Previous" at bounding box center [1009, 181] width 27 height 20
click at [1149, 315] on div "31" at bounding box center [1144, 318] width 22 height 22
click at [1016, 194] on input "$ USD" at bounding box center [1014, 192] width 61 height 22
click at [1008, 224] on div "€ EUR" at bounding box center [1014, 226] width 51 height 23
type input "€ EUR"
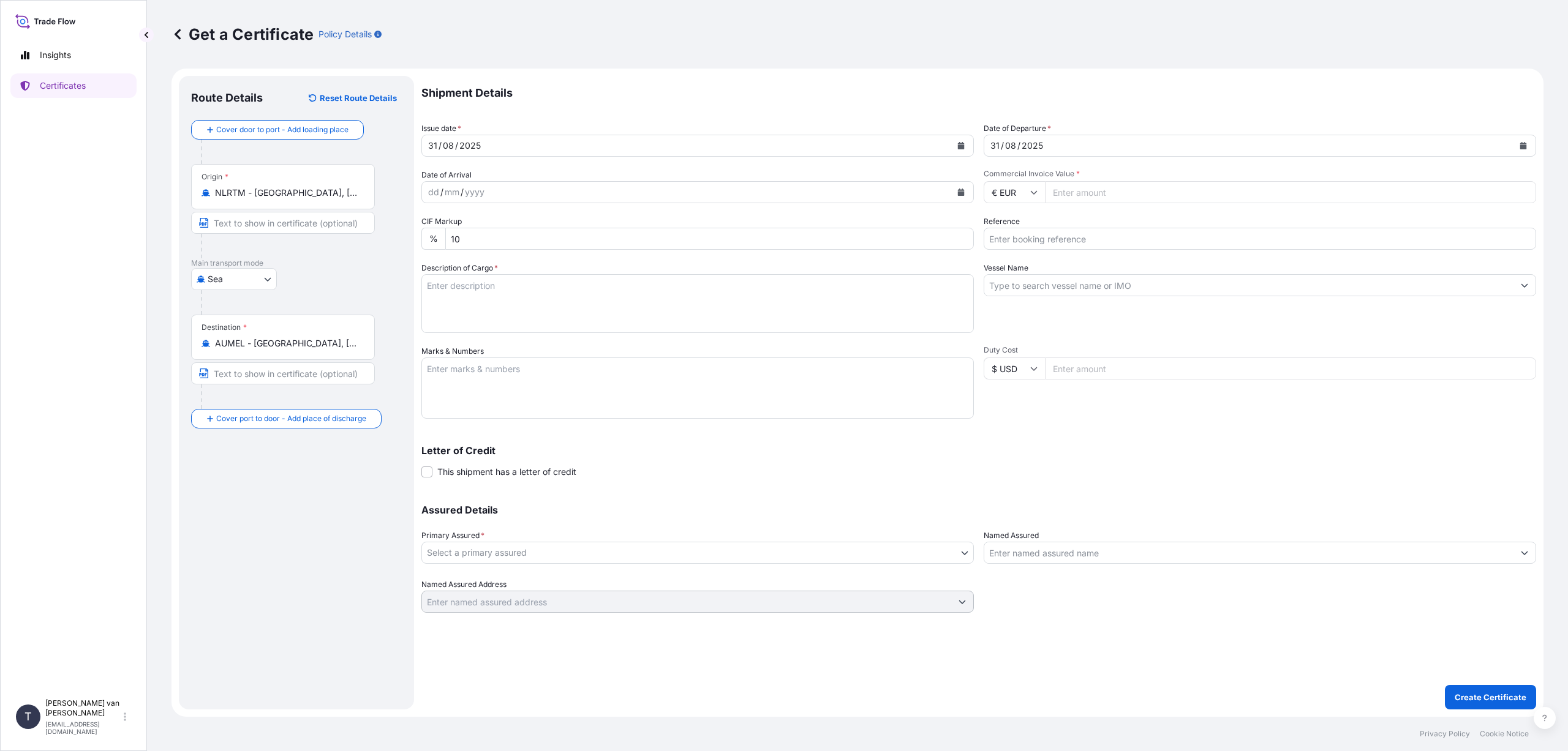
click at [1115, 196] on input "Commercial Invoice Value *" at bounding box center [1290, 192] width 491 height 22
type input "36648"
type input "36648.99"
click at [1026, 220] on div "Reference" at bounding box center [1260, 232] width 552 height 34
click at [1026, 242] on input "Reference" at bounding box center [1260, 239] width 552 height 22
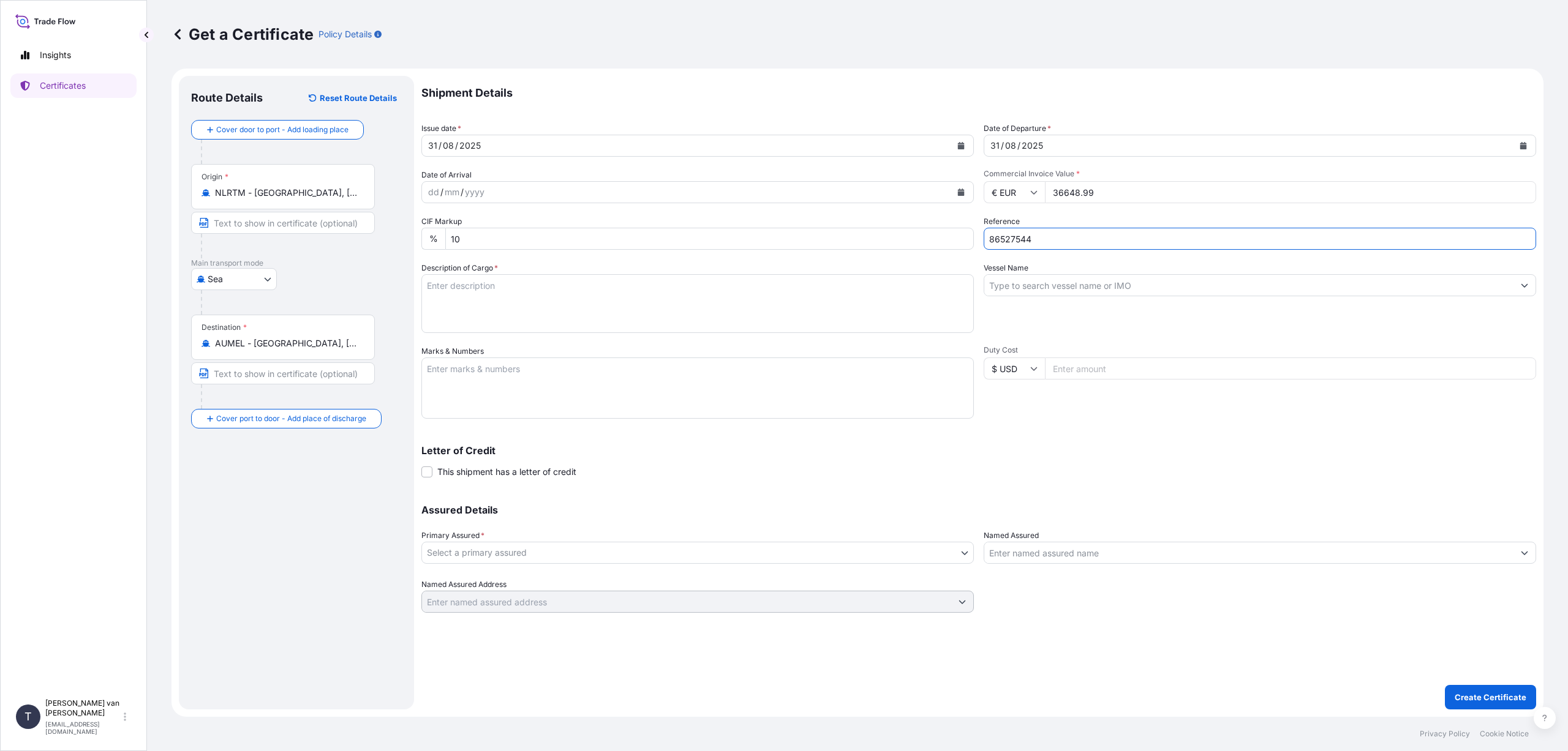
type input "86527544"
click at [1018, 283] on input "Vessel Name" at bounding box center [1249, 285] width 530 height 22
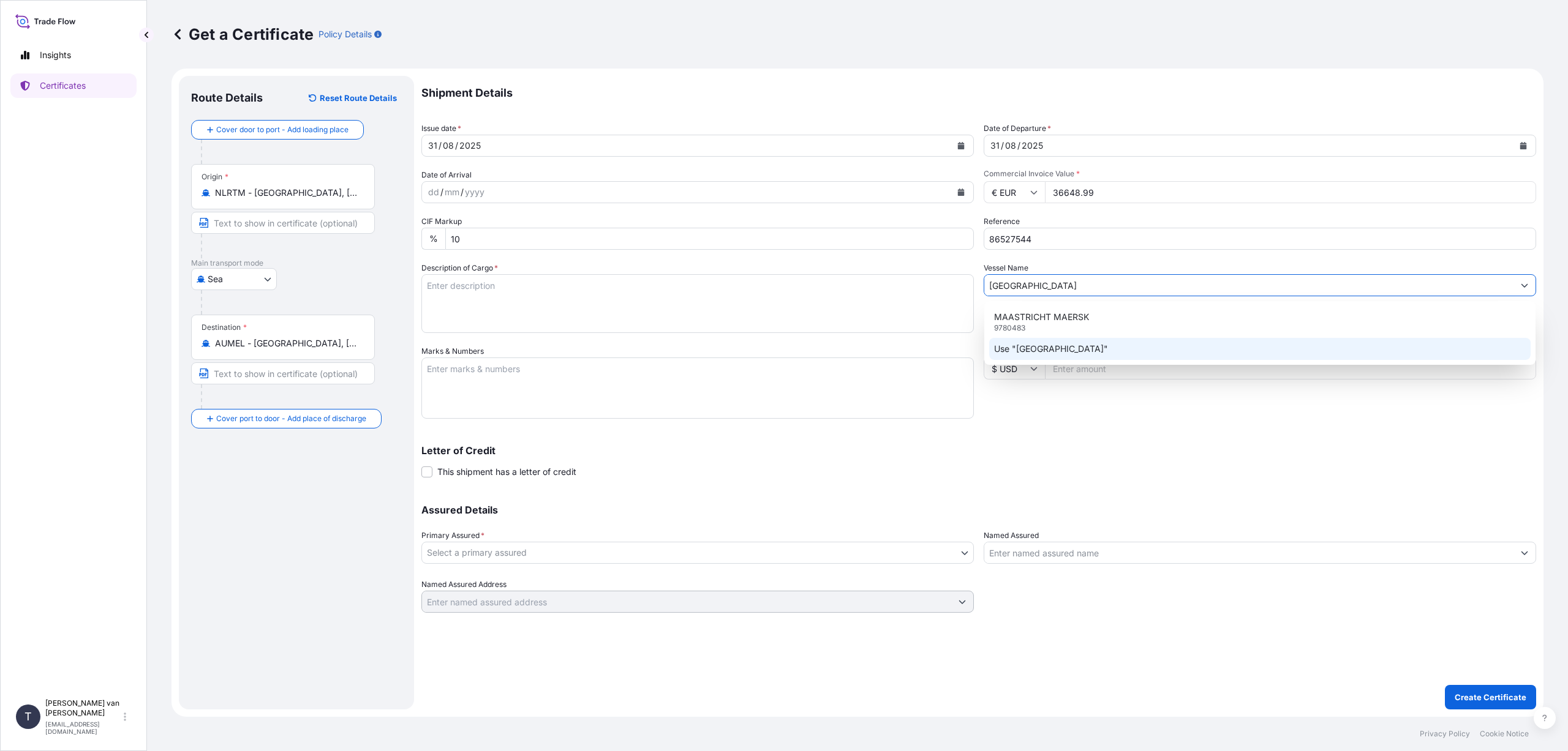
click at [1048, 301] on div "Vessel Name [GEOGRAPHIC_DATA]" at bounding box center [1260, 298] width 552 height 71
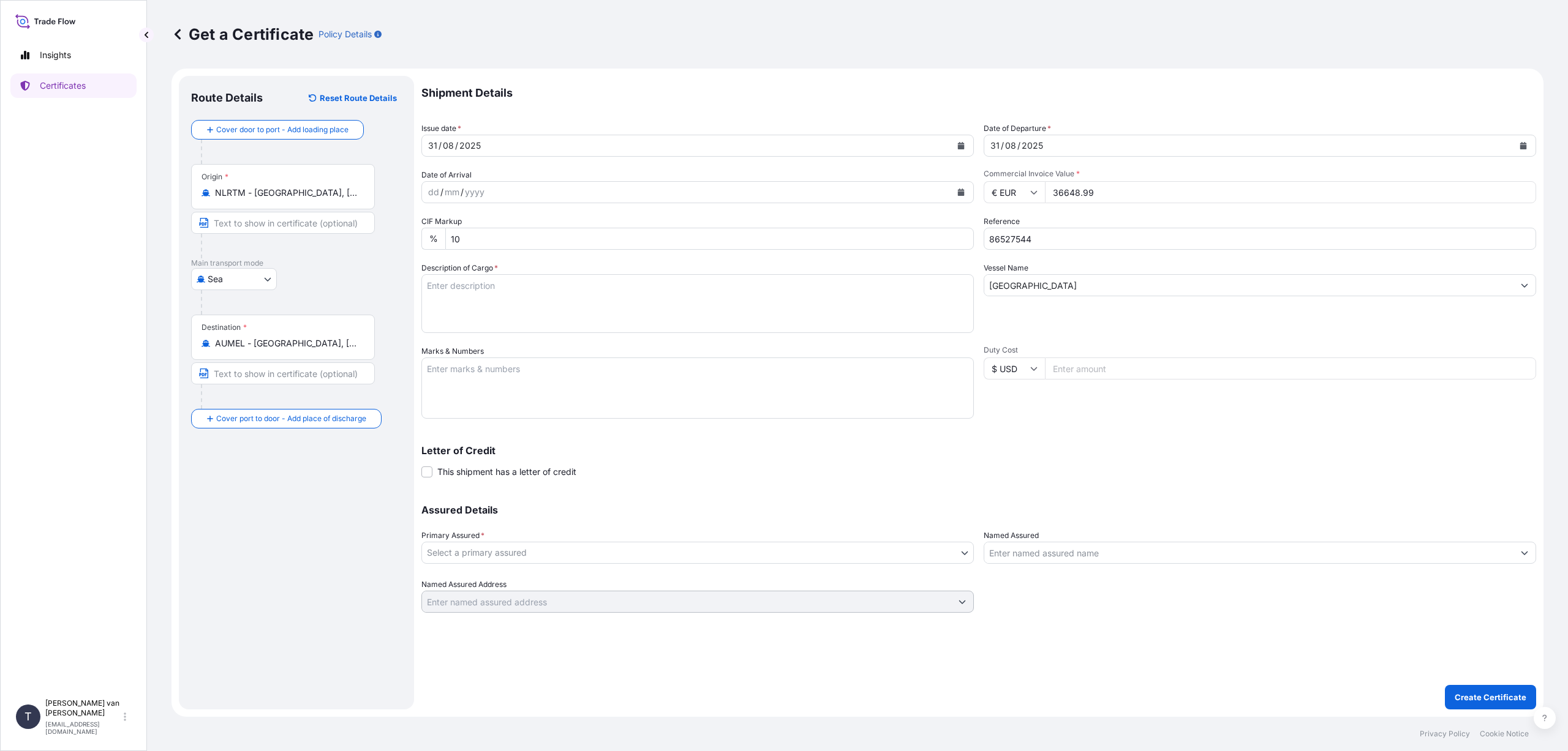
click at [1053, 286] on input "[GEOGRAPHIC_DATA]" at bounding box center [1249, 285] width 530 height 22
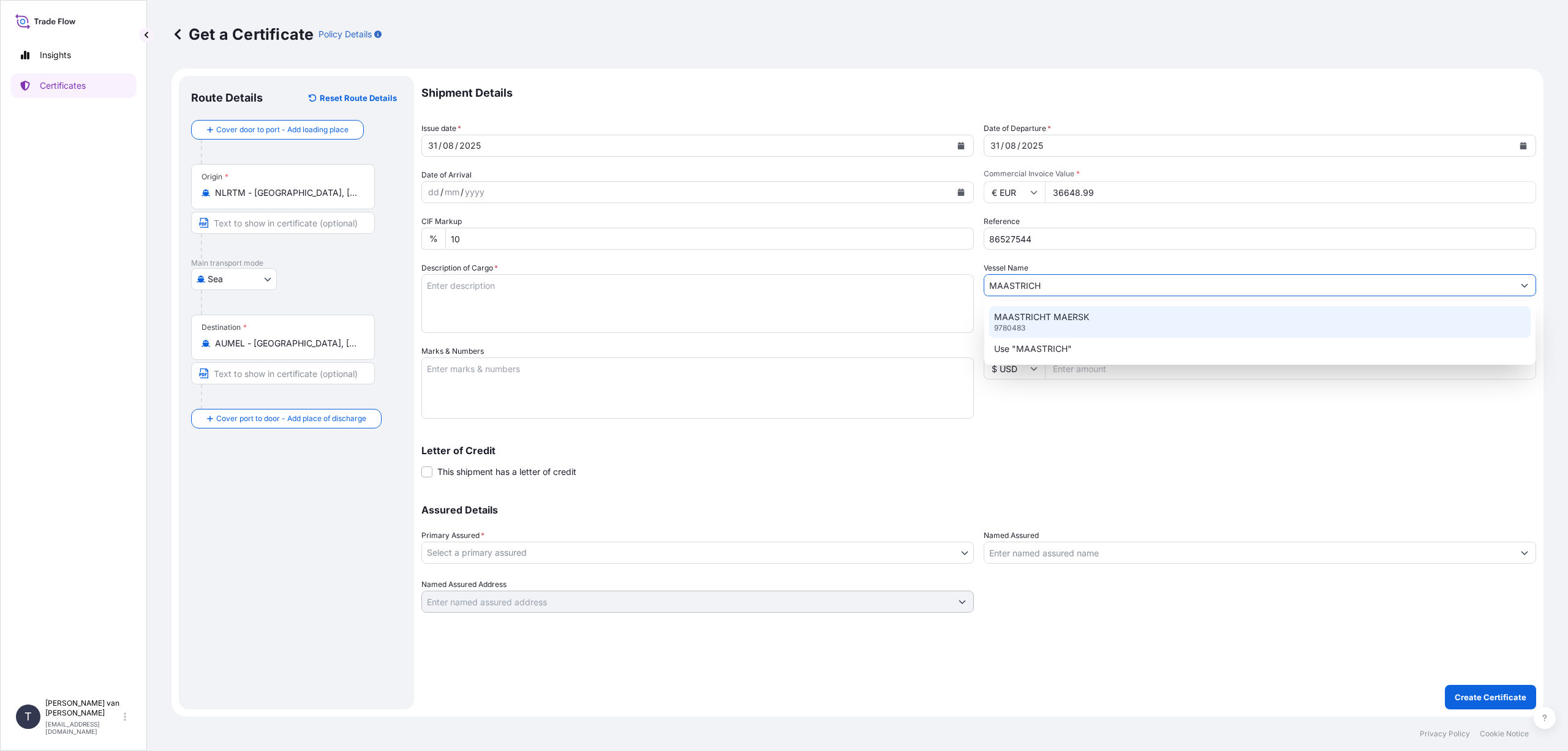
click at [1029, 318] on p "MAASTRICHT MAERSK" at bounding box center [1042, 317] width 95 height 12
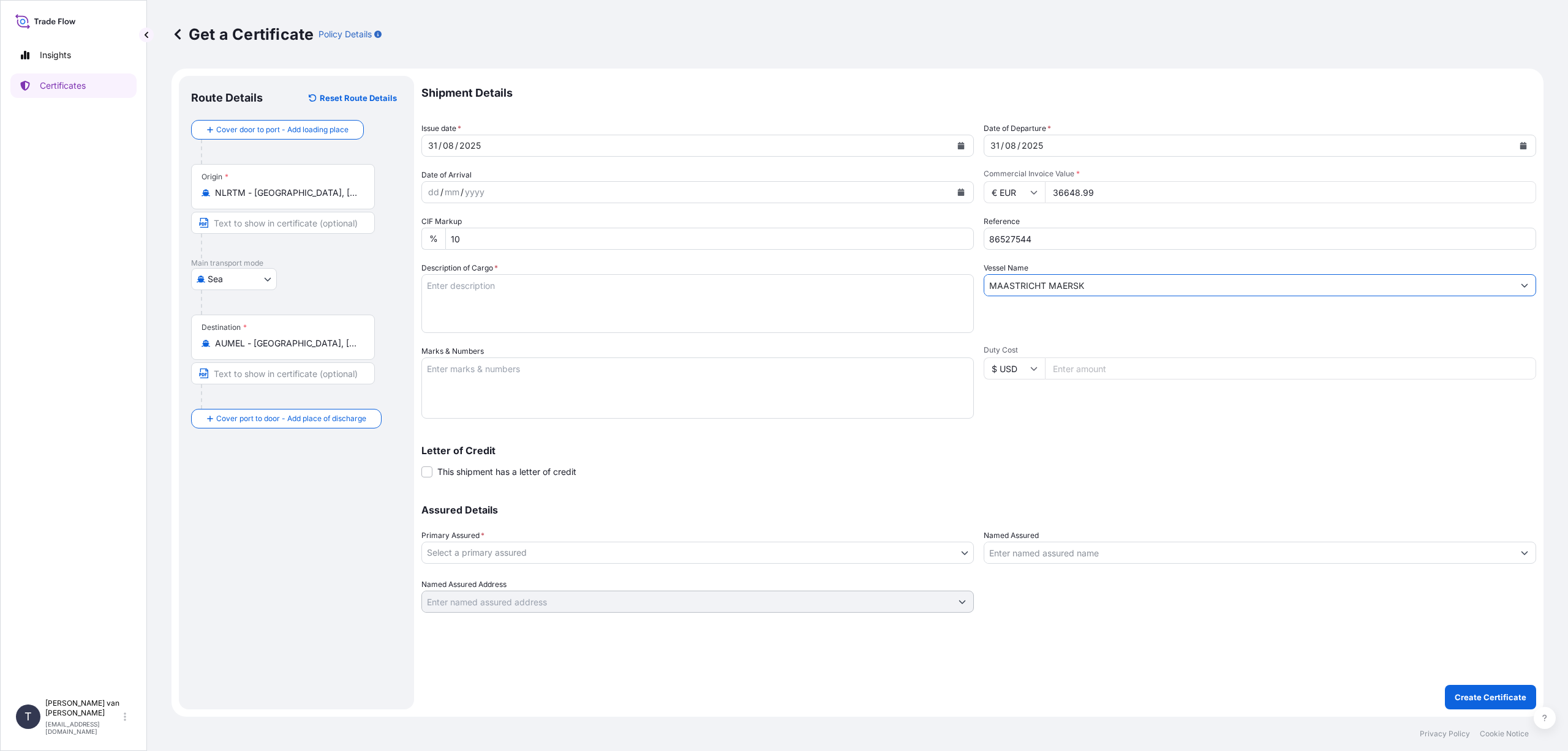
type input "MAASTRICHT MAERSK"
click at [456, 281] on textarea "Description of Cargo *" at bounding box center [697, 303] width 552 height 59
type textarea "1x 20ft container, containing: 10 drums x 1350 kg Sta-Lite Elite L HScode: 3907…"
click at [454, 369] on textarea "Marks & Numbers" at bounding box center [697, 388] width 552 height 61
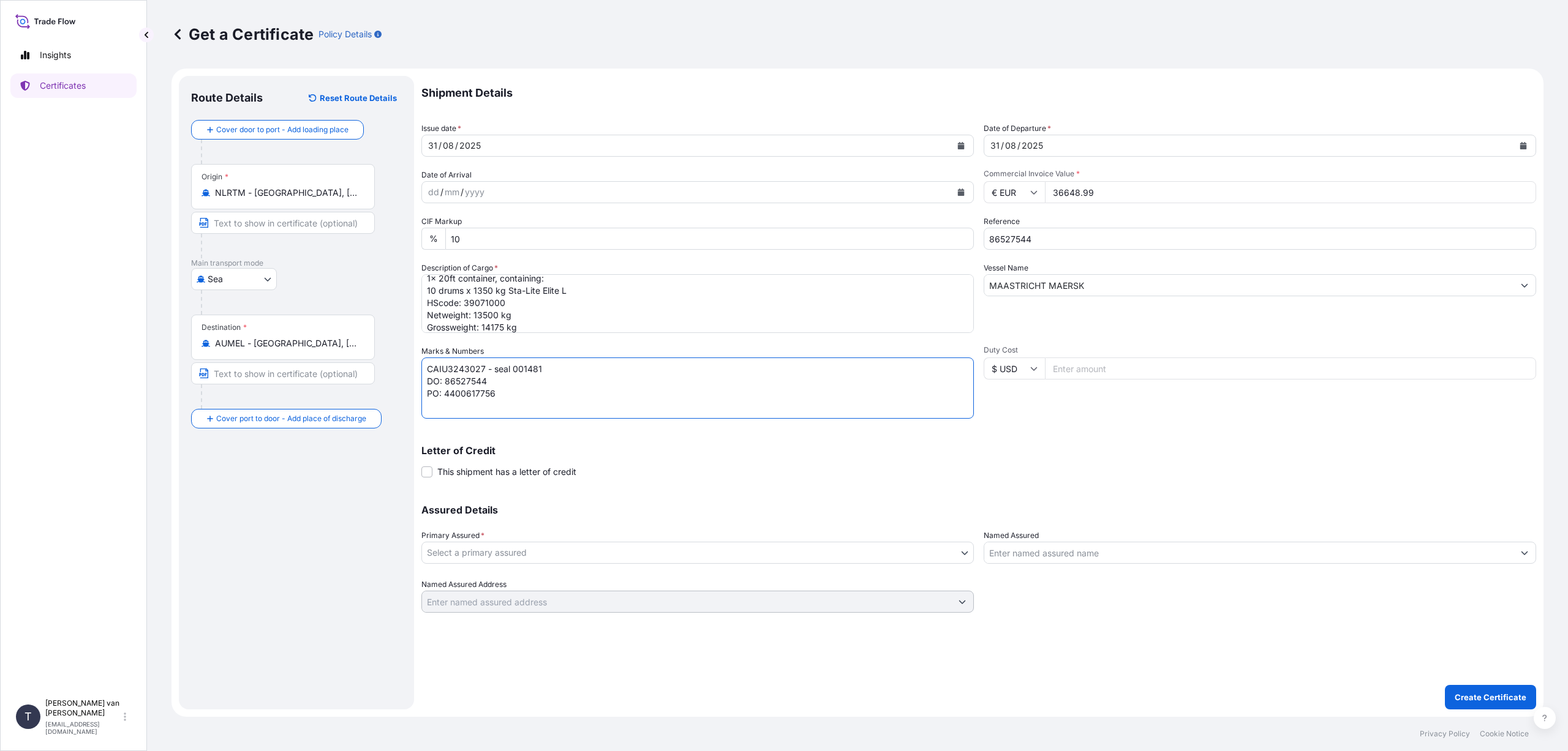
type textarea "CAIU3243027 - seal 001481 DO: 86527544 PO: 4400617756"
click at [547, 551] on body "Insights Certificates T [PERSON_NAME] van t Hoenderdaal [EMAIL_ADDRESS][DOMAIN_…" at bounding box center [784, 375] width 1568 height 751
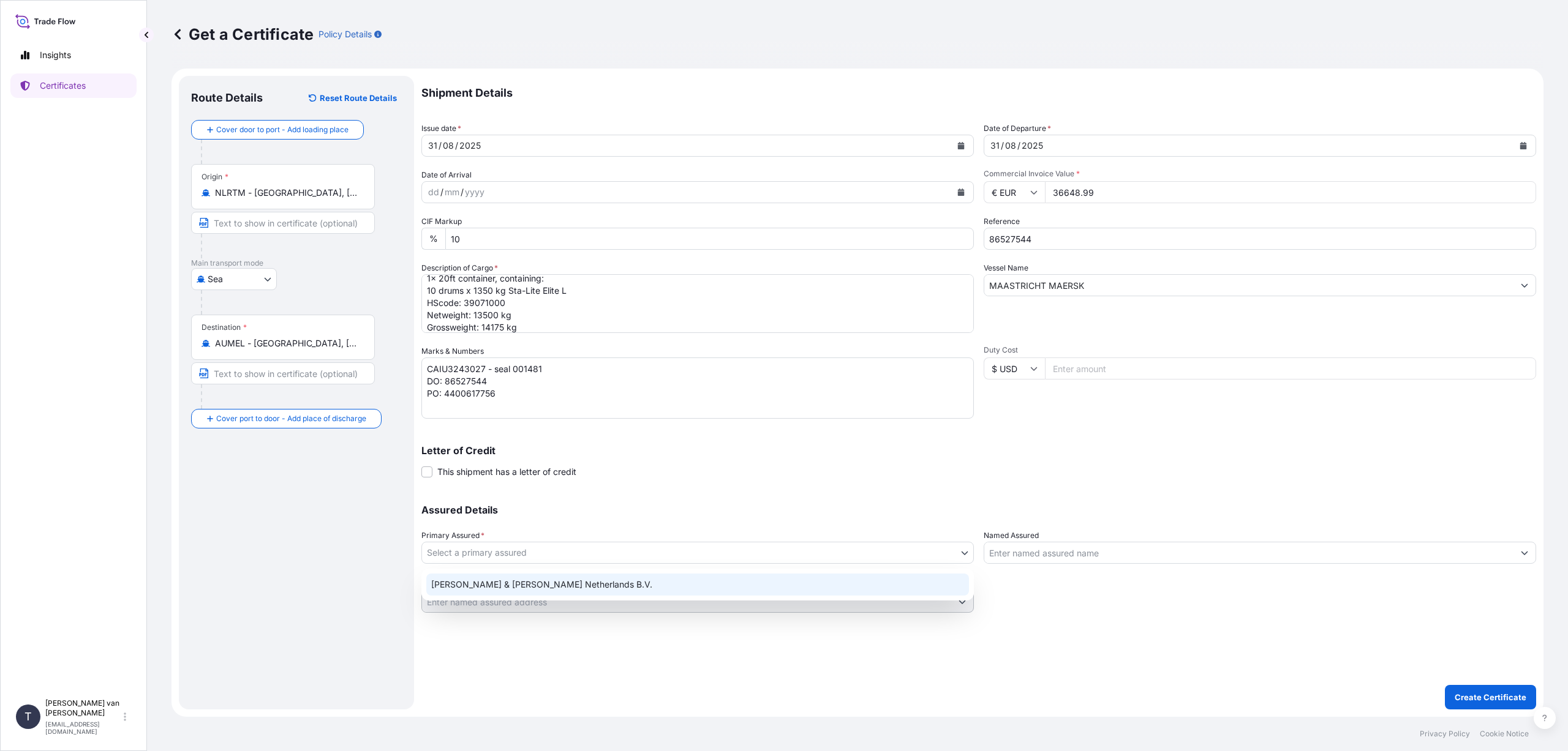
click at [535, 582] on div "[PERSON_NAME] & [PERSON_NAME] Netherlands B.V." at bounding box center [697, 584] width 542 height 22
select select "31666"
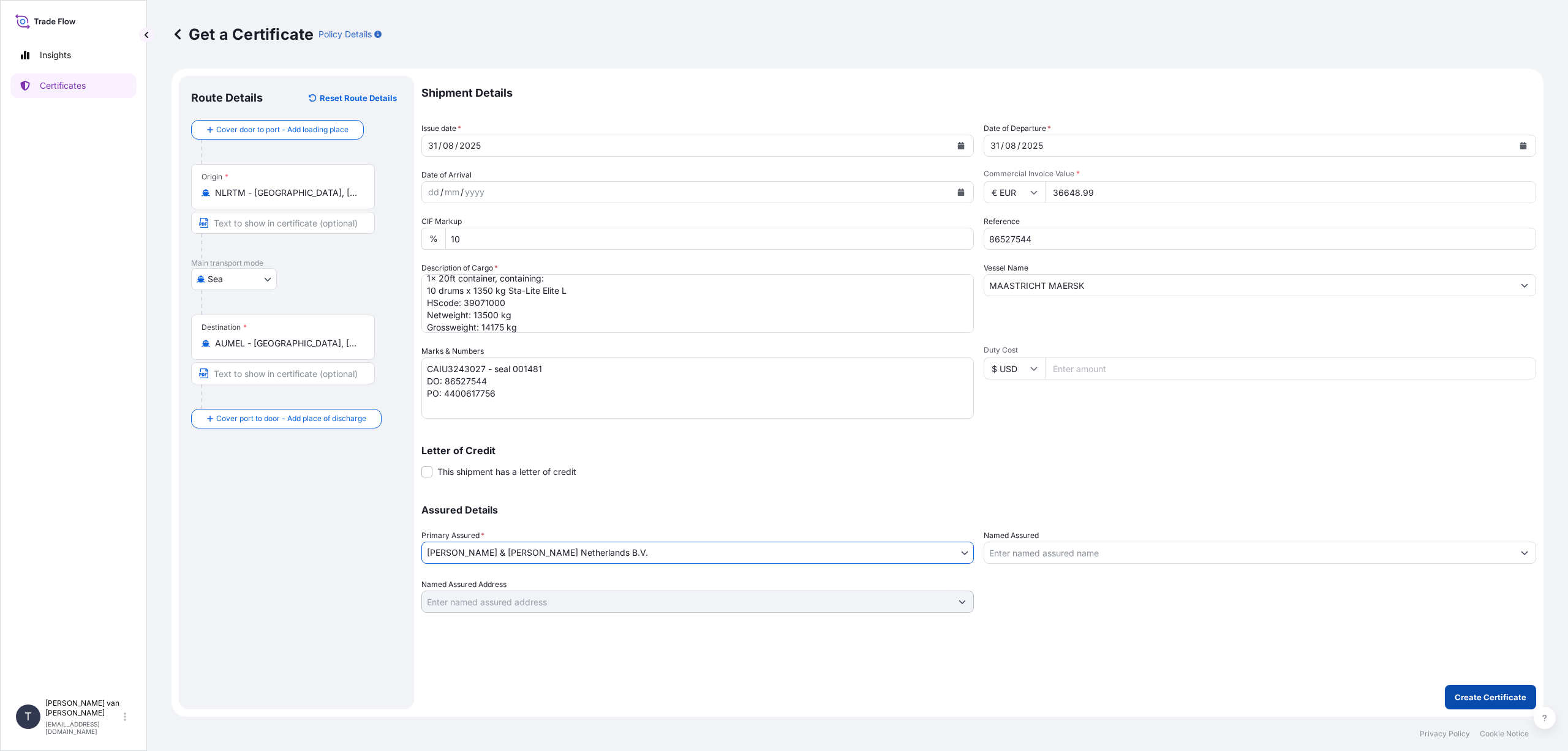
click at [1488, 696] on p "Create Certificate" at bounding box center [1491, 697] width 72 height 12
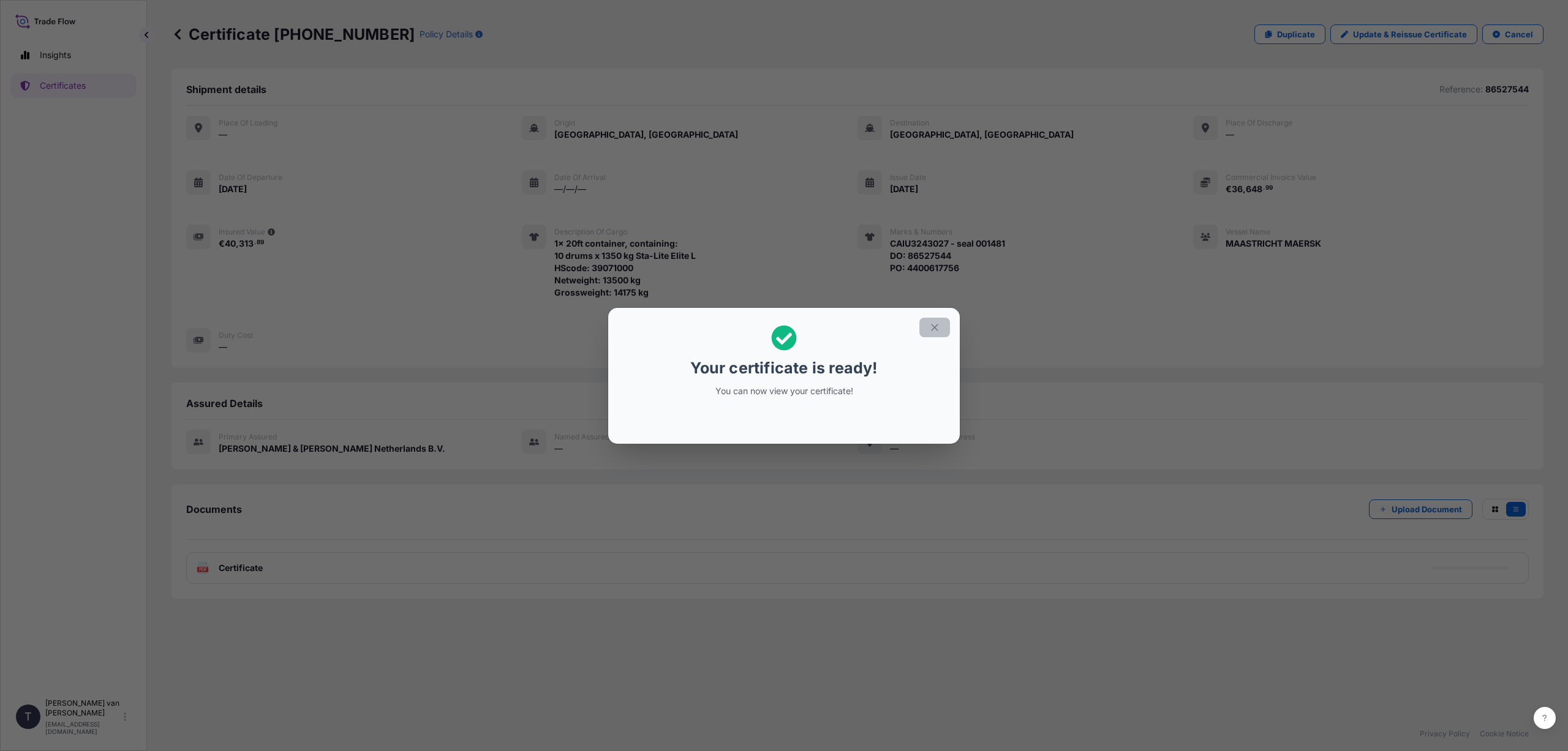
click at [938, 328] on icon "button" at bounding box center [935, 328] width 11 height 11
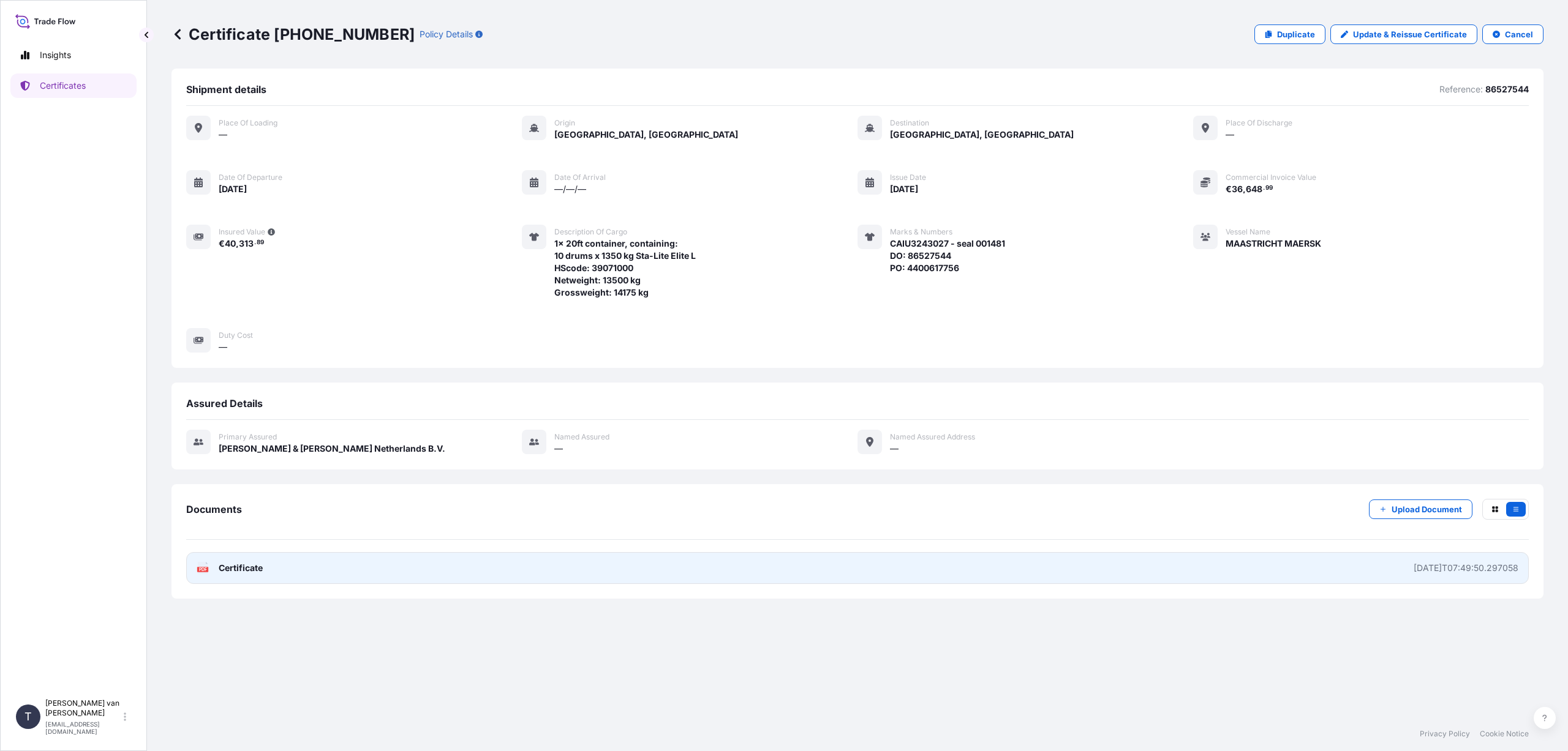
click at [232, 569] on span "Certificate" at bounding box center [241, 568] width 44 height 12
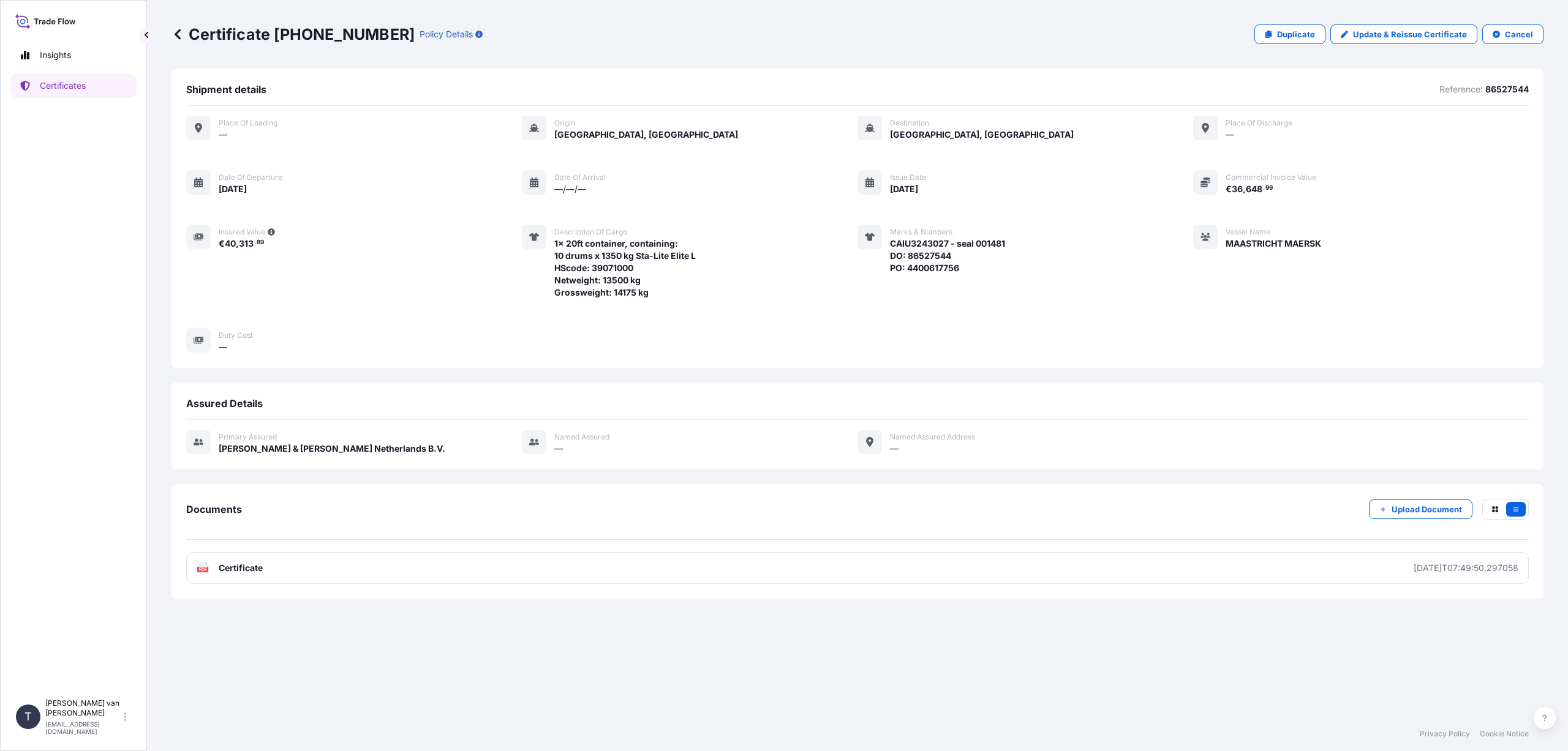
click at [178, 36] on icon at bounding box center [178, 34] width 6 height 11
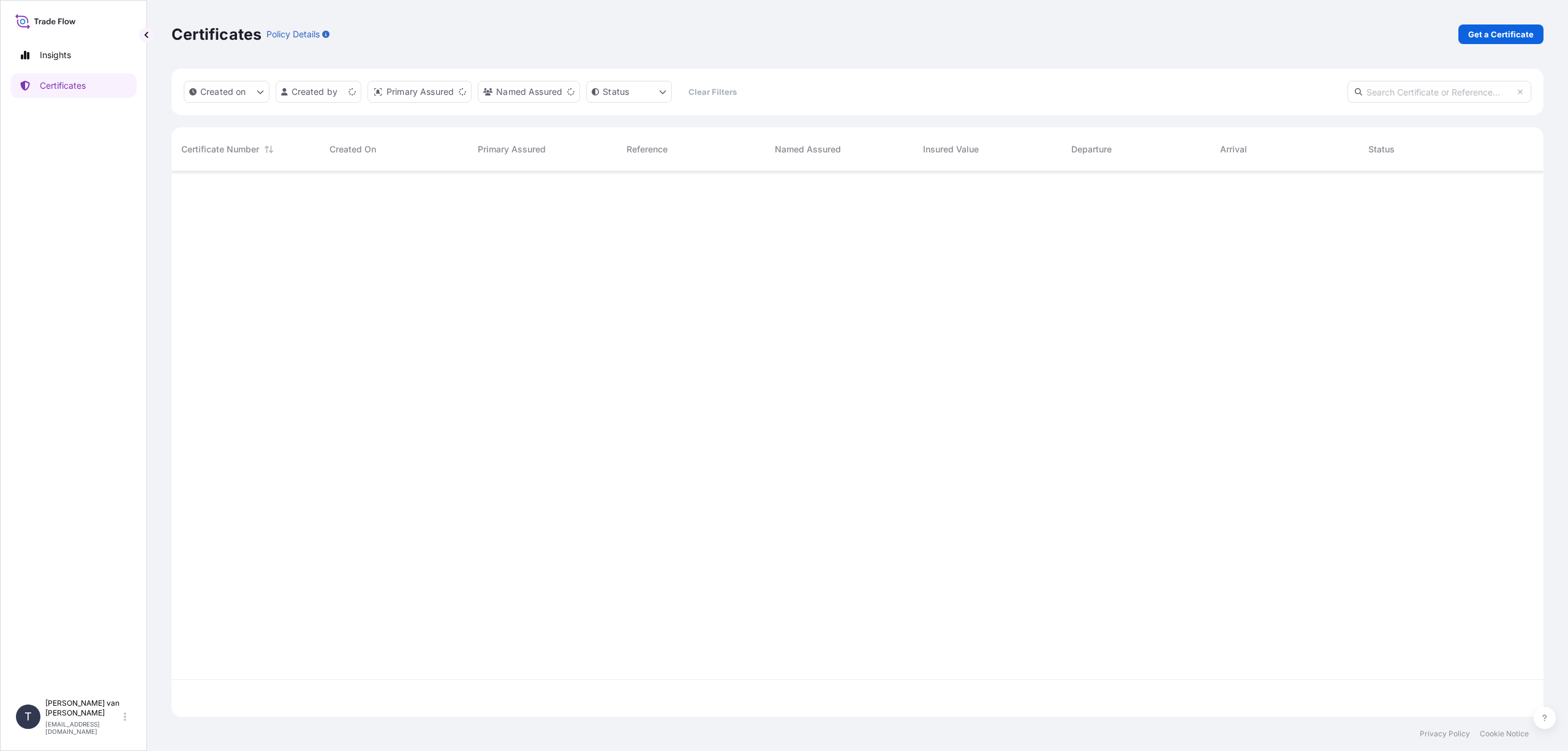
scroll to position [543, 1363]
click at [1490, 31] on p "Get a Certificate" at bounding box center [1501, 34] width 65 height 12
select select "Sea"
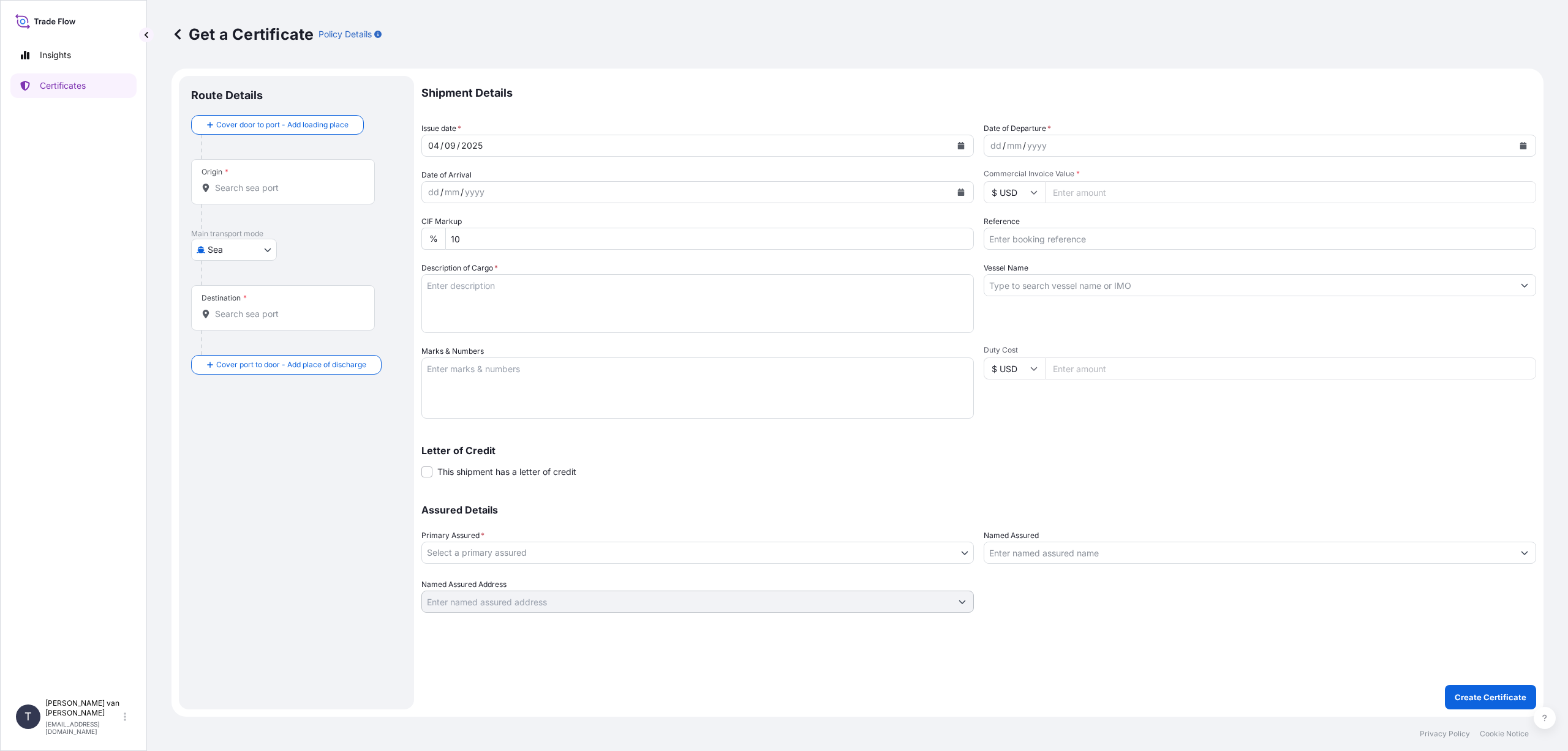
click at [223, 191] on input "Origin *" at bounding box center [286, 188] width 144 height 12
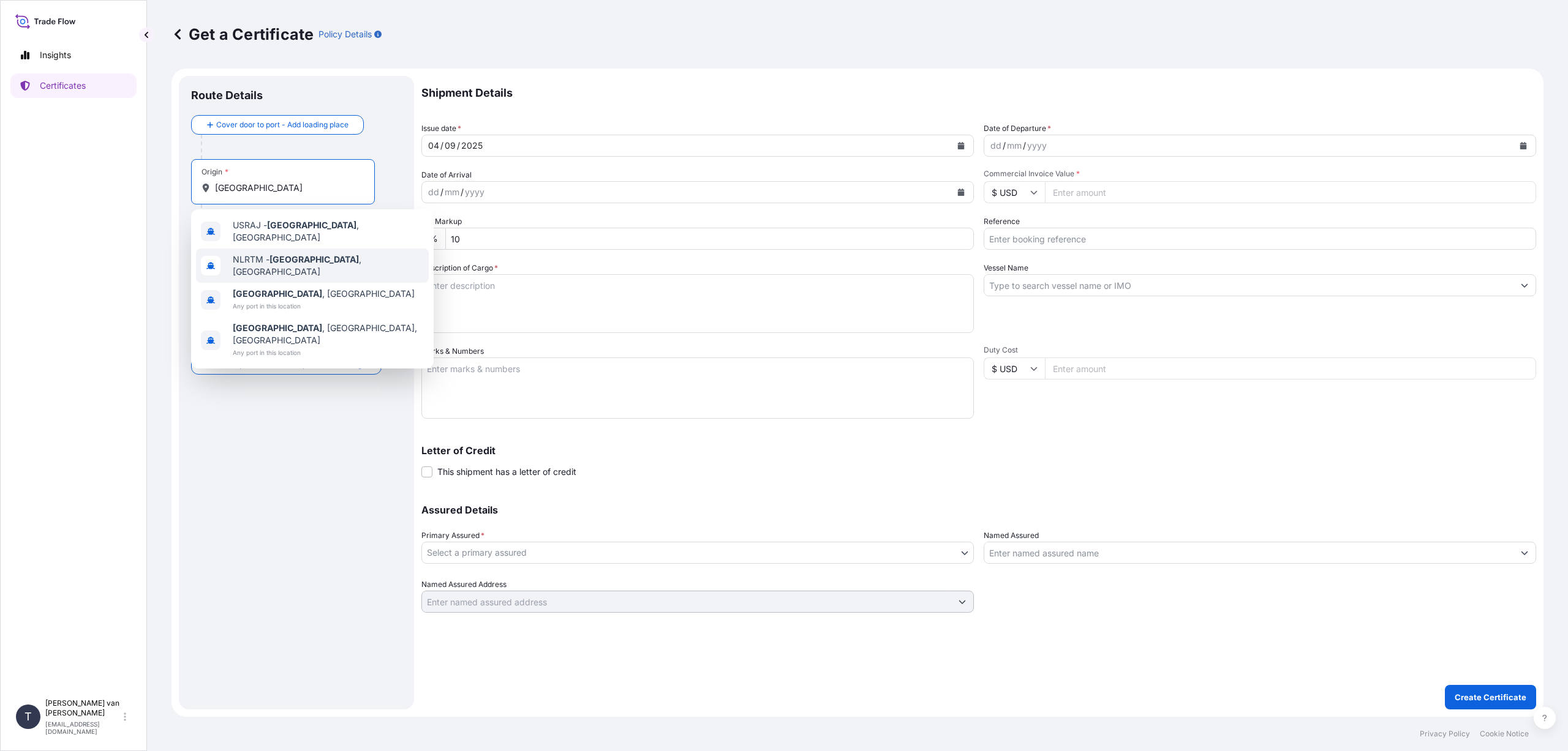
click at [309, 264] on span "NLRTM - [GEOGRAPHIC_DATA] , [GEOGRAPHIC_DATA]" at bounding box center [328, 266] width 191 height 24
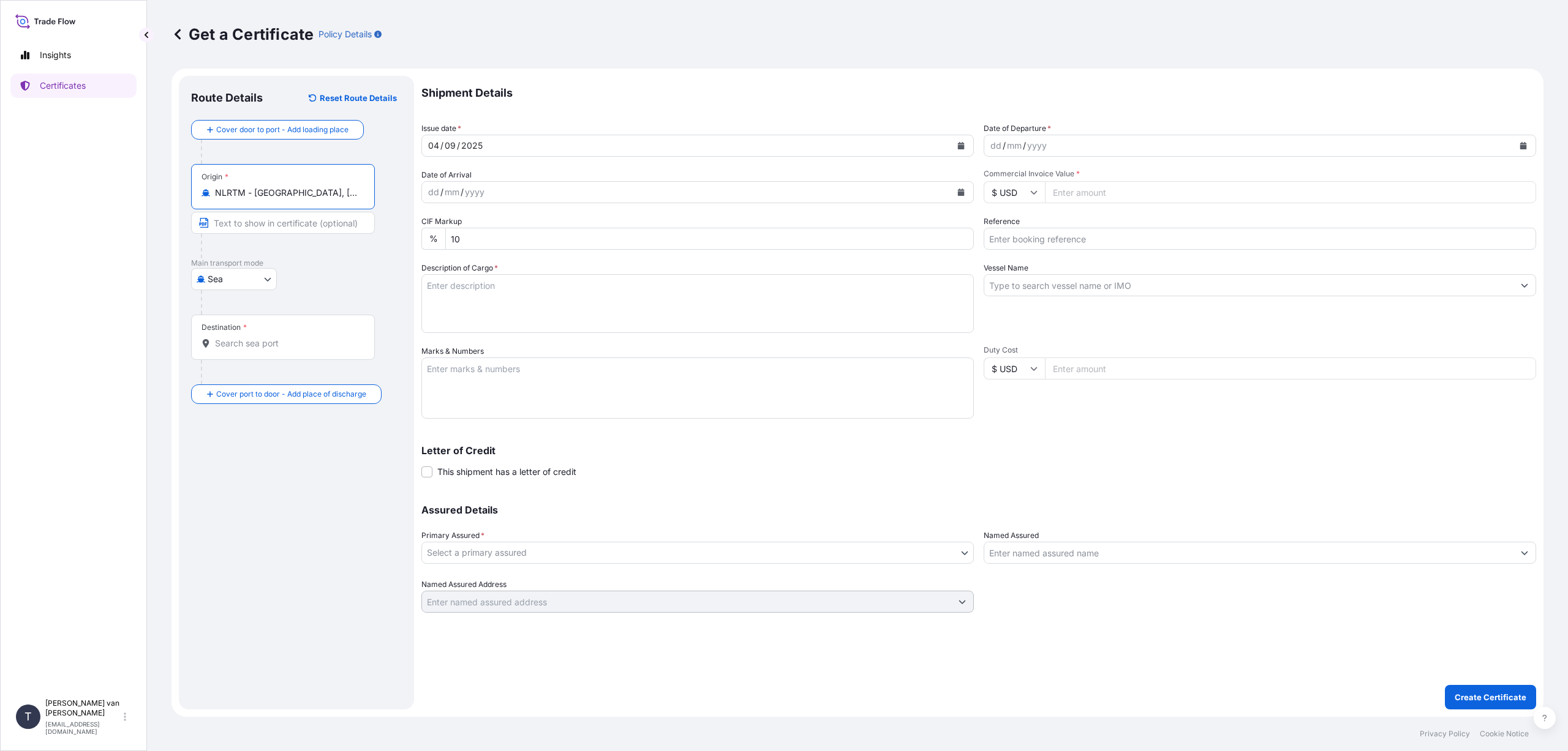
type input "NLRTM - [GEOGRAPHIC_DATA], [GEOGRAPHIC_DATA]"
click at [230, 348] on input "Destination *" at bounding box center [286, 343] width 144 height 12
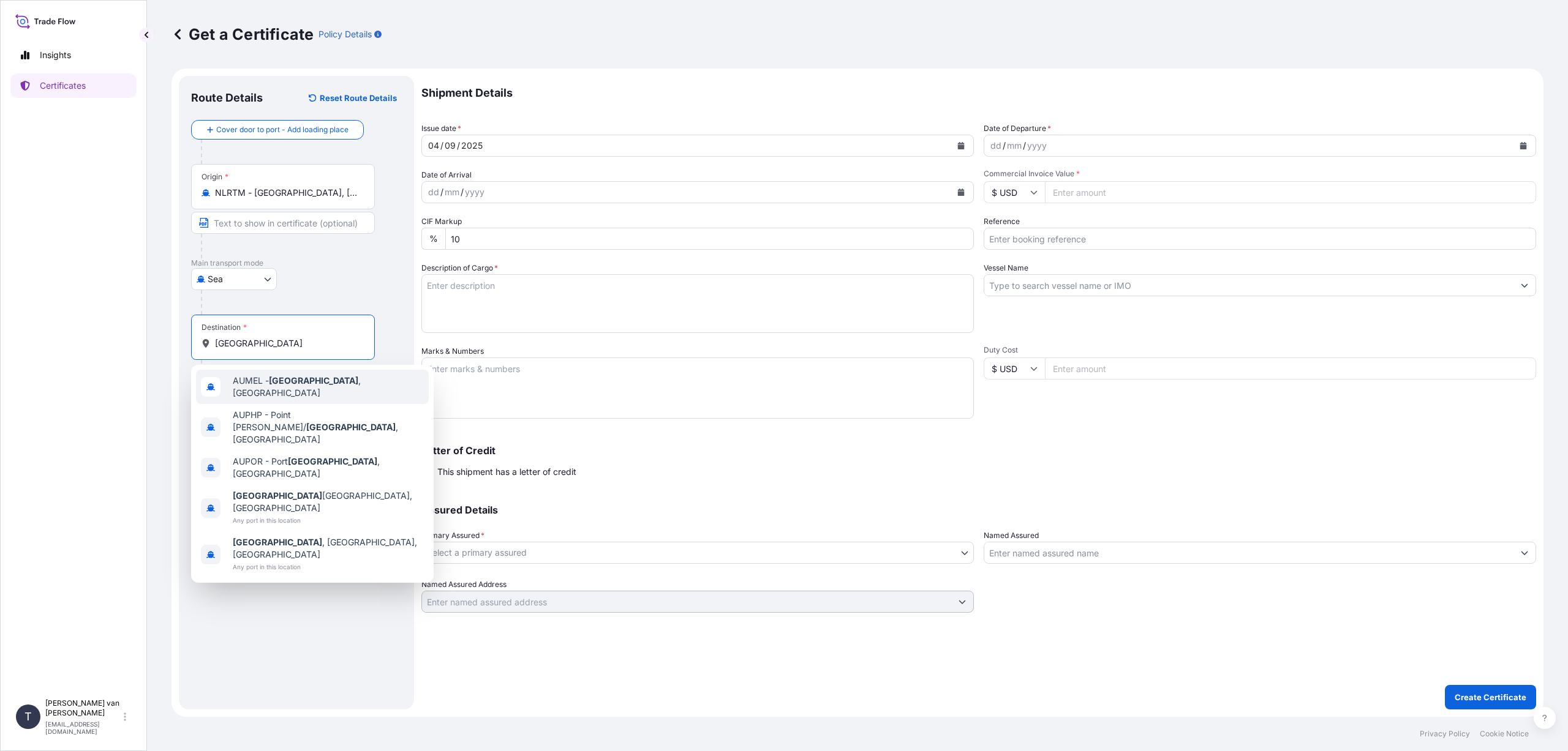
click at [267, 383] on span "AUMEL - [GEOGRAPHIC_DATA] , [GEOGRAPHIC_DATA]" at bounding box center [328, 387] width 191 height 24
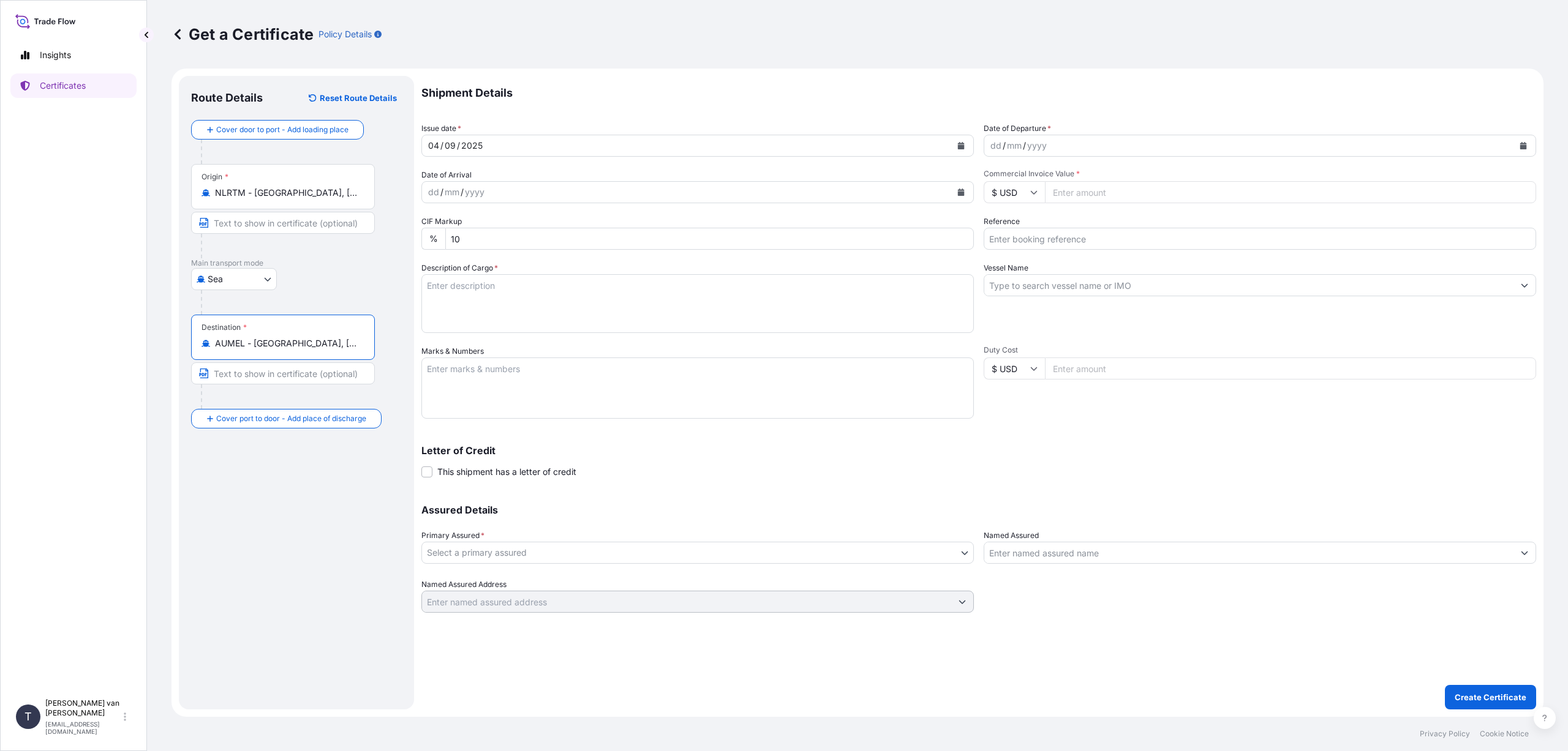
type input "AUMEL - [GEOGRAPHIC_DATA], [GEOGRAPHIC_DATA]"
click at [959, 144] on icon "Calendar" at bounding box center [961, 146] width 6 height 7
click at [445, 178] on icon "Previous" at bounding box center [447, 181] width 7 height 7
click at [581, 274] on div "17" at bounding box center [582, 272] width 22 height 22
click at [1523, 144] on icon "Calendar" at bounding box center [1523, 146] width 6 height 7
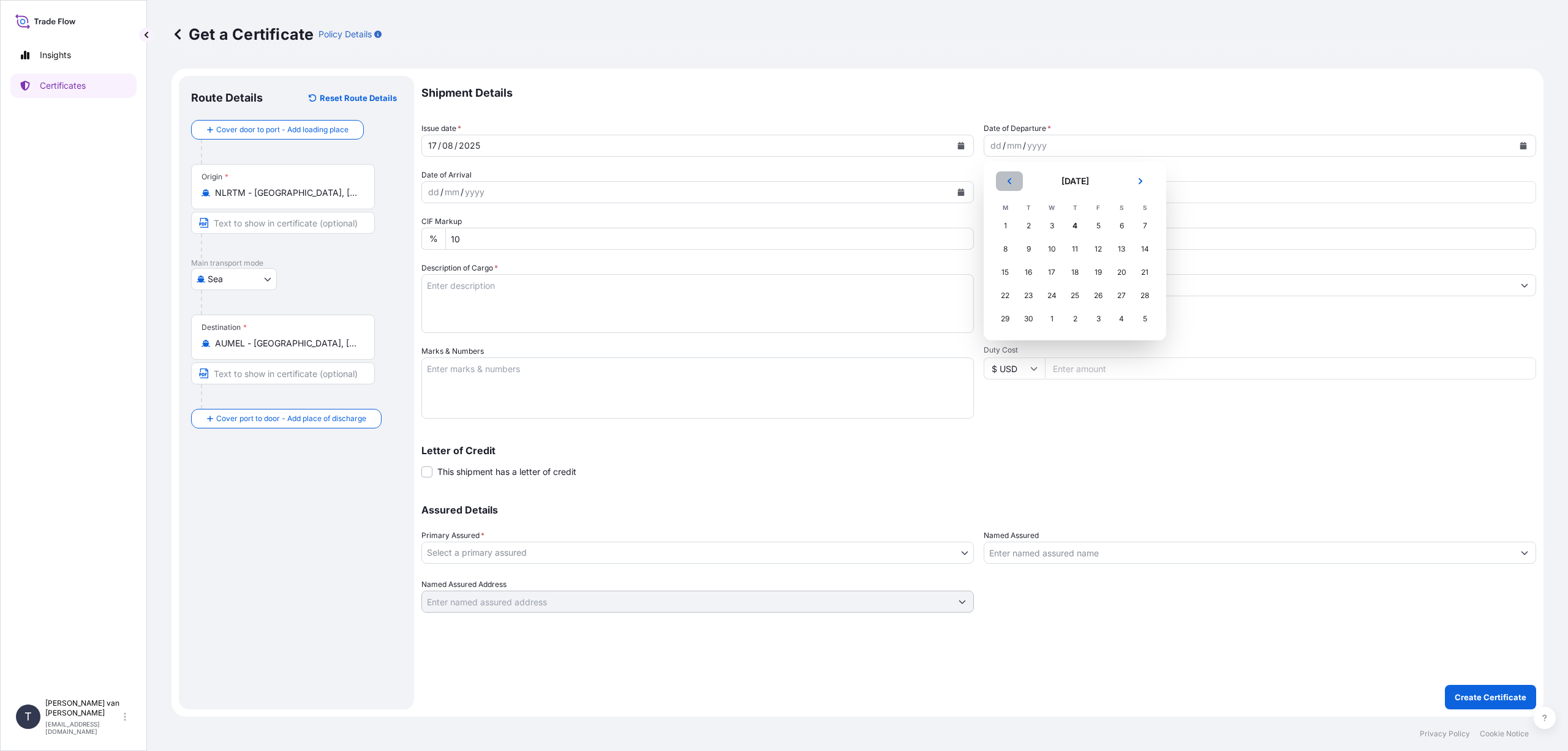
click at [1008, 182] on icon "Previous" at bounding box center [1009, 181] width 7 height 7
click at [1143, 271] on div "17" at bounding box center [1144, 272] width 22 height 22
click at [1009, 197] on input "$ USD" at bounding box center [1014, 192] width 61 height 22
click at [1011, 227] on div "€ EUR" at bounding box center [1014, 226] width 51 height 23
type input "€ EUR"
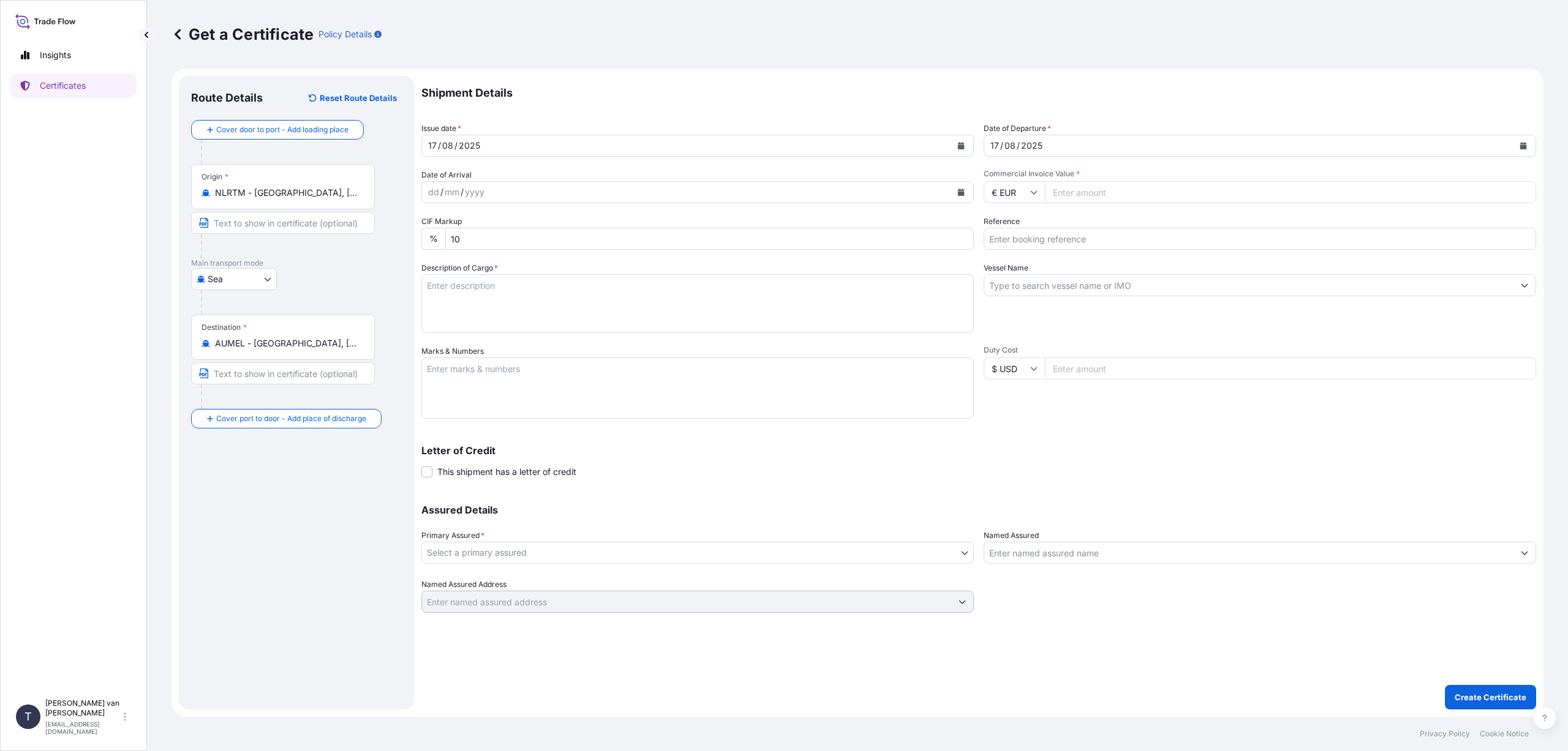
click at [1070, 195] on input "Commercial Invoice Value *" at bounding box center [1290, 192] width 491 height 22
type input "26820"
type input "26820.56"
click at [1122, 320] on div "Vessel Name" at bounding box center [1260, 298] width 552 height 71
click at [1004, 237] on input "Reference" at bounding box center [1260, 239] width 552 height 22
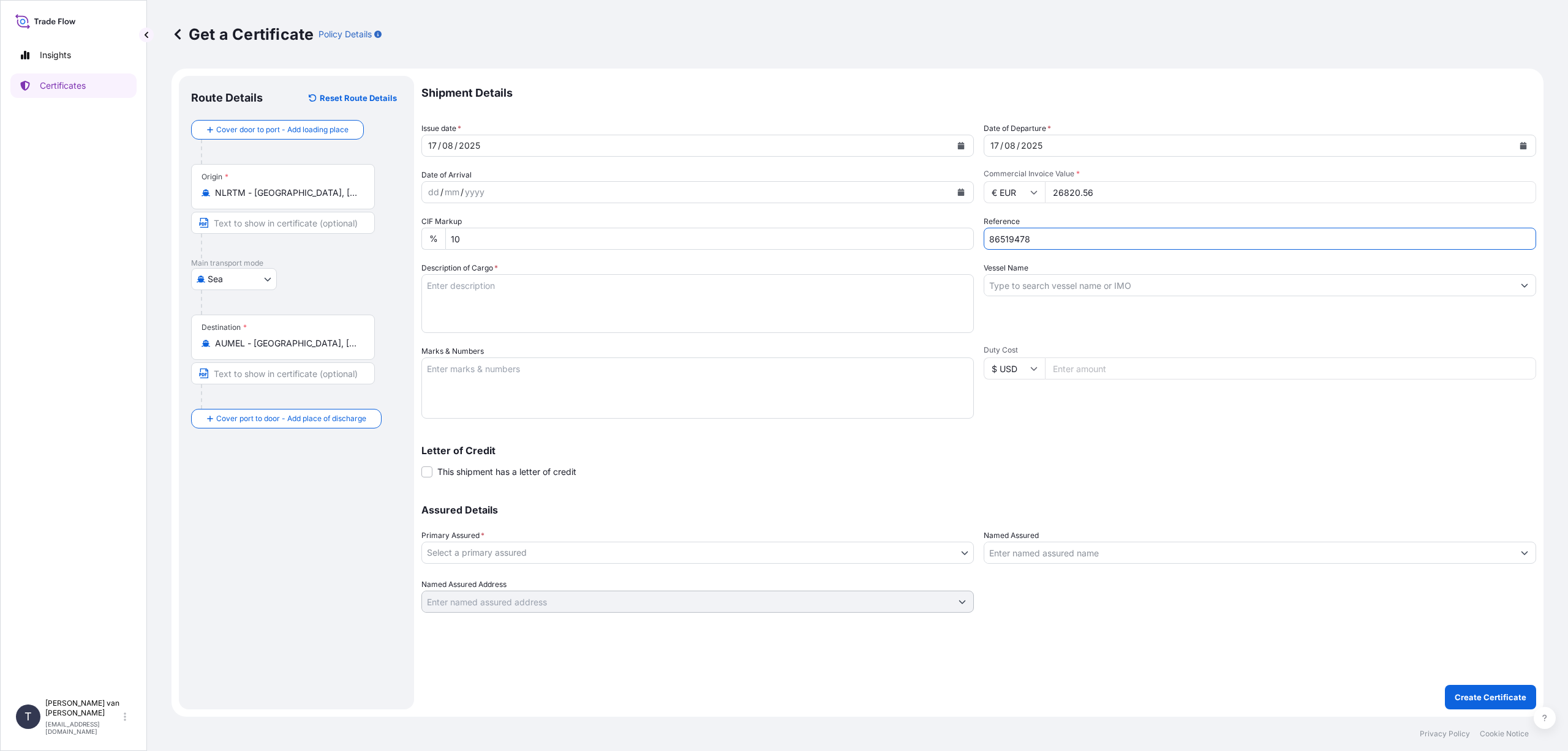
type input "86519478"
click at [1021, 282] on input "Vessel Name" at bounding box center [1249, 285] width 530 height 22
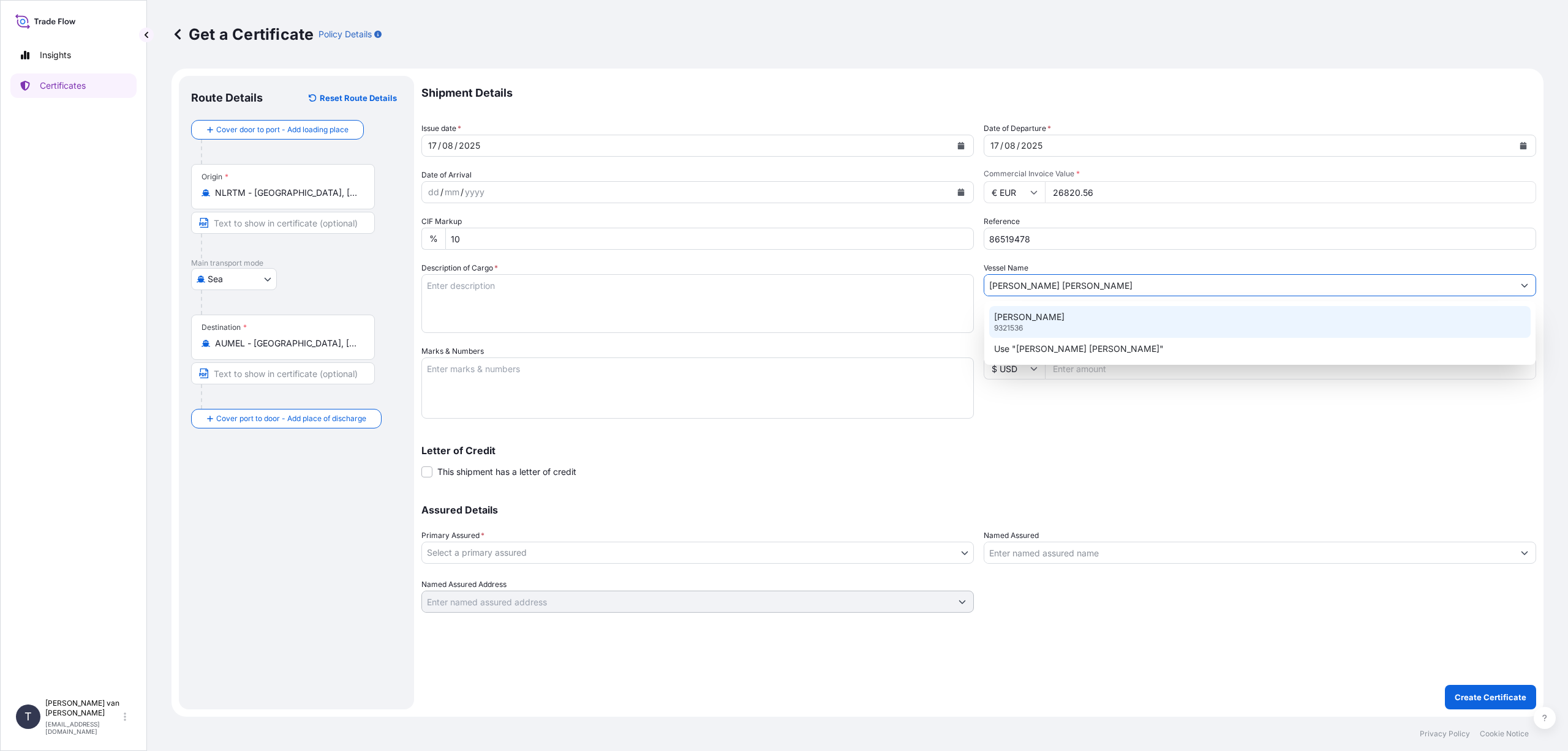
click at [1026, 315] on p "[PERSON_NAME]" at bounding box center [1029, 317] width 70 height 12
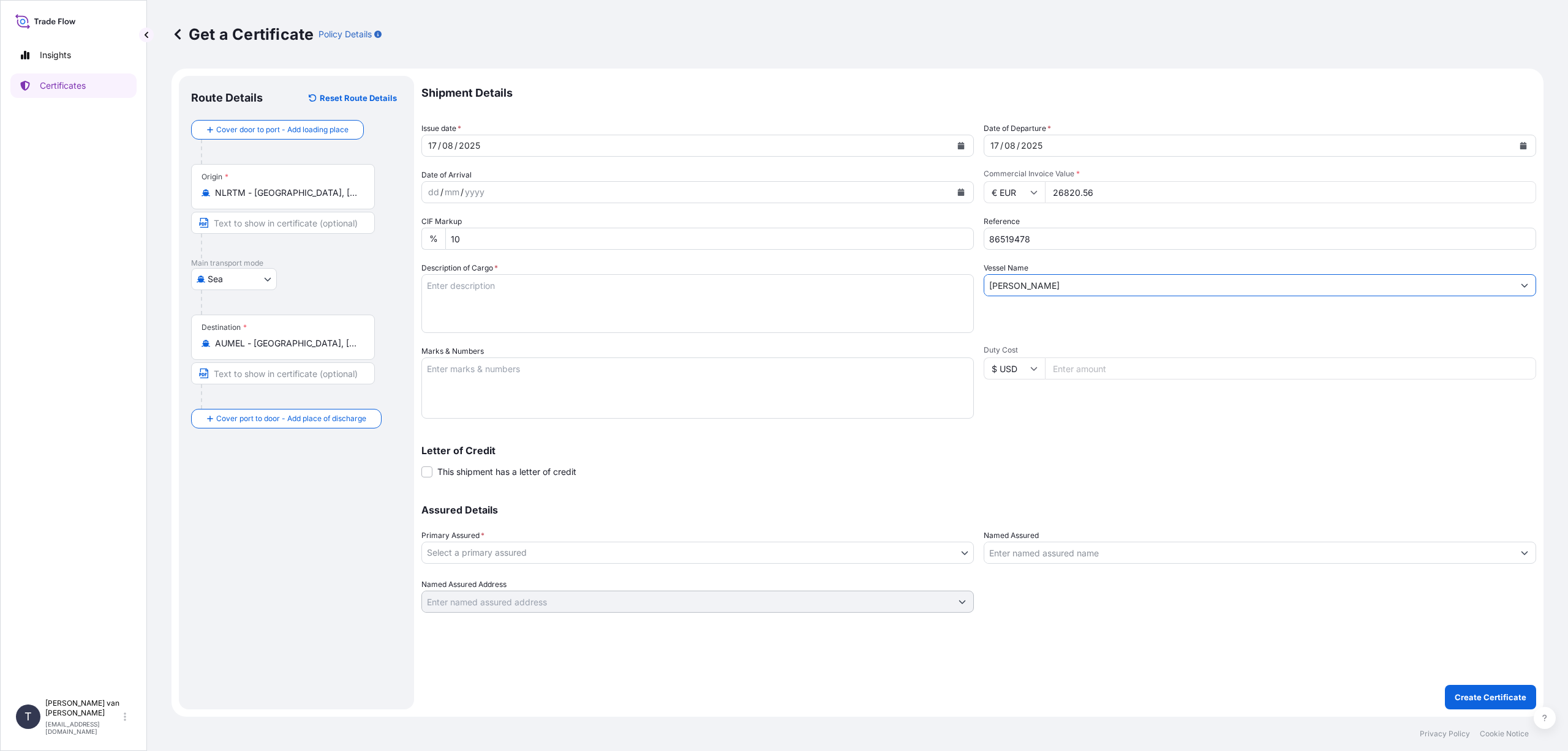
type input "[PERSON_NAME]"
click at [445, 288] on textarea "Description of Cargo *" at bounding box center [697, 303] width 552 height 59
type textarea "1x 20ft container, containing: 740 bags x 25 kg Claria Plus HScode: 35051090 Ne…"
click at [478, 369] on textarea "Marks & Numbers" at bounding box center [697, 388] width 552 height 61
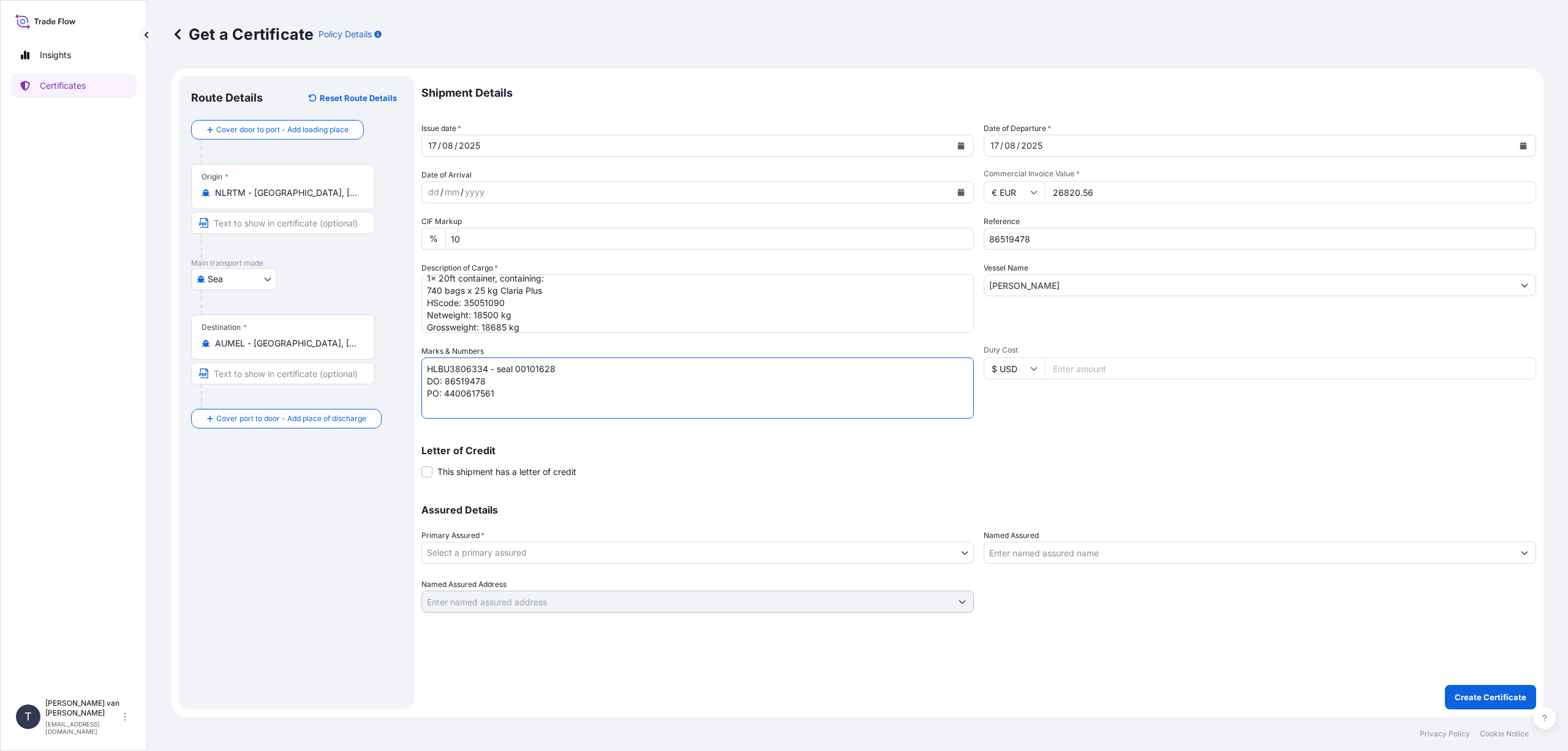
type textarea "HLBU3806334 - seal 00101628 DO: 86519478 PO: 4400617561"
click at [601, 553] on body "Insights Certificates T [PERSON_NAME] van t Hoenderdaal [EMAIL_ADDRESS][DOMAIN_…" at bounding box center [784, 375] width 1568 height 751
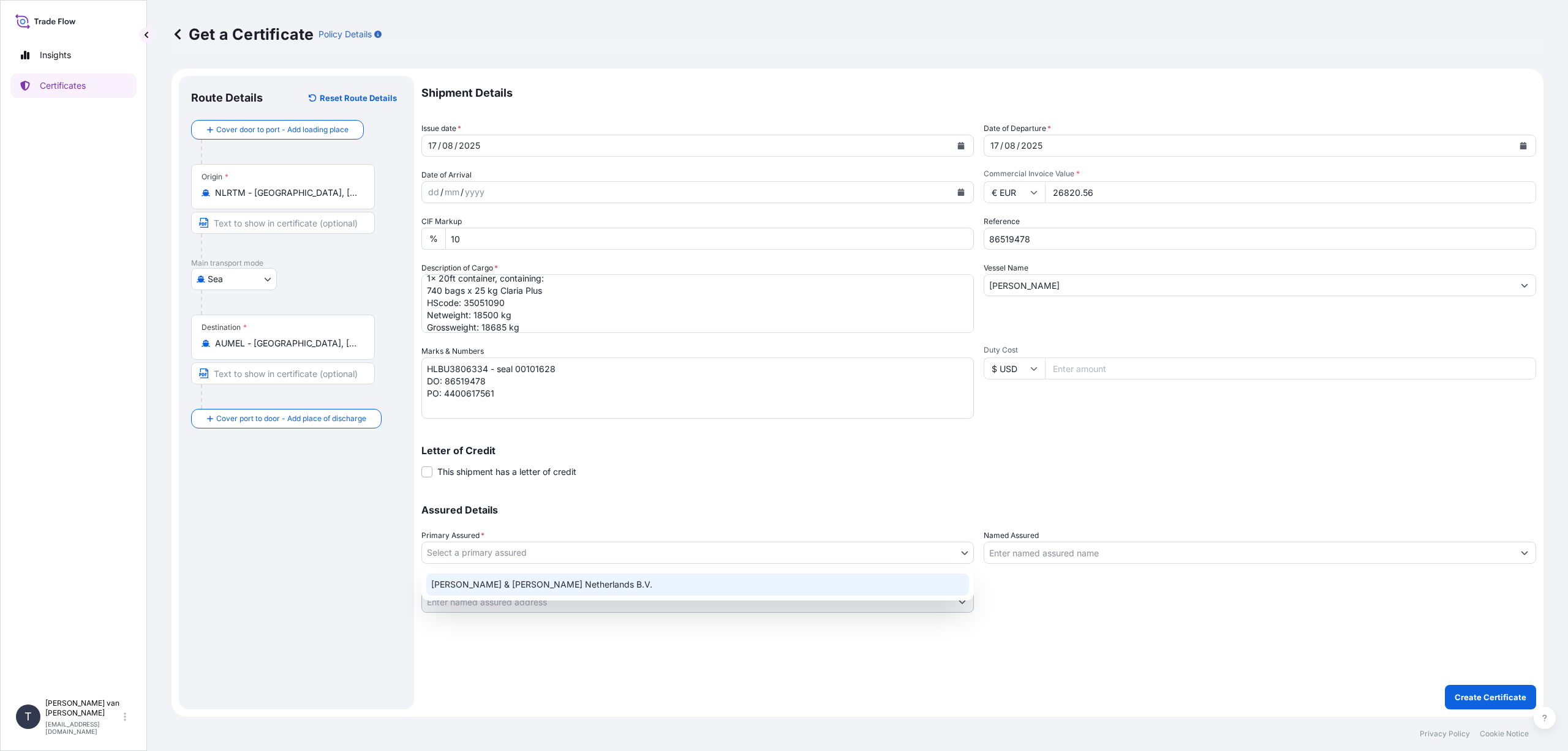
click at [544, 584] on div "[PERSON_NAME] & [PERSON_NAME] Netherlands B.V." at bounding box center [697, 584] width 542 height 22
select select "31666"
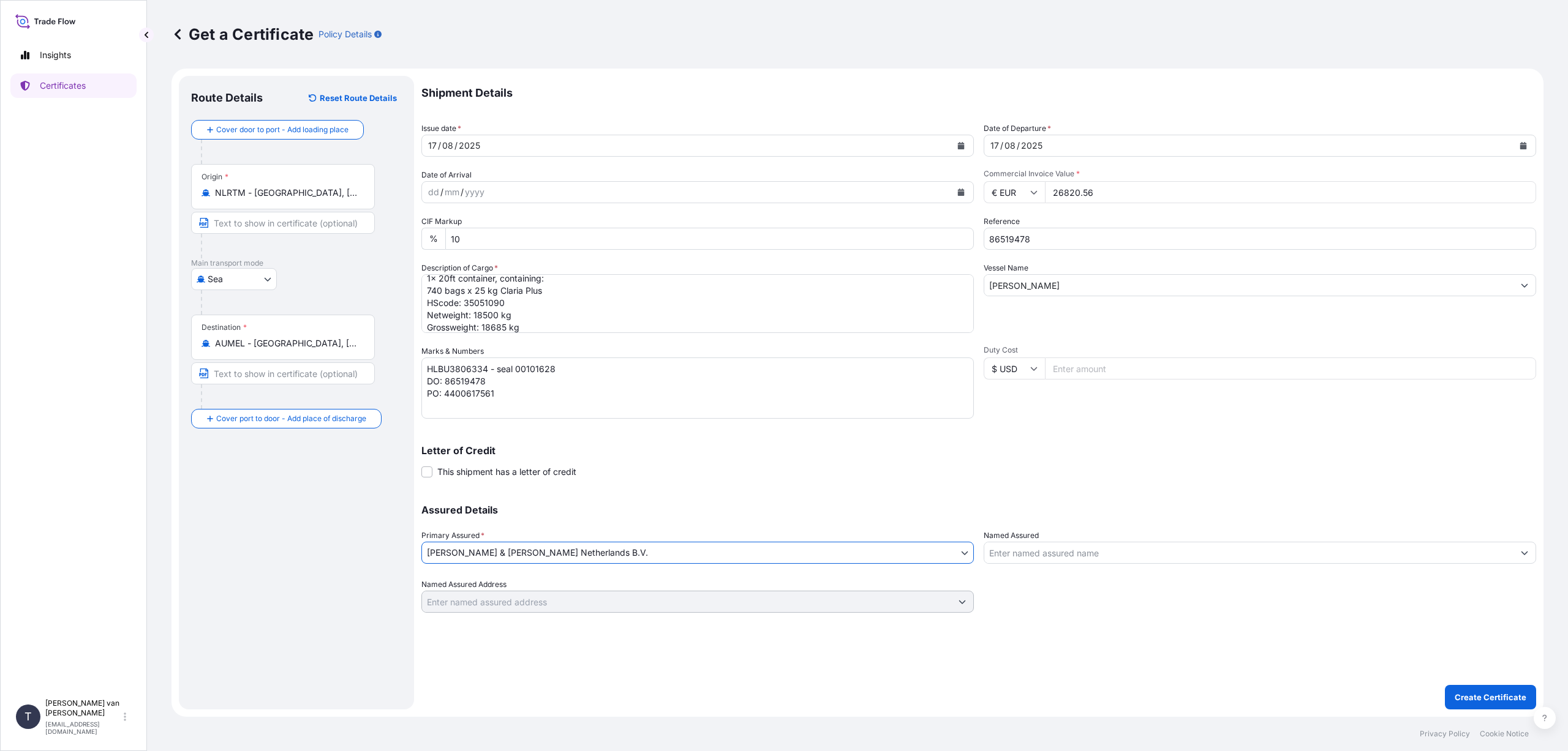
click at [1049, 435] on div "Letter of Credit This shipment has a letter of credit Letter of credit * Letter…" at bounding box center [979, 455] width 1115 height 47
click at [1483, 693] on p "Create Certificate" at bounding box center [1491, 697] width 72 height 12
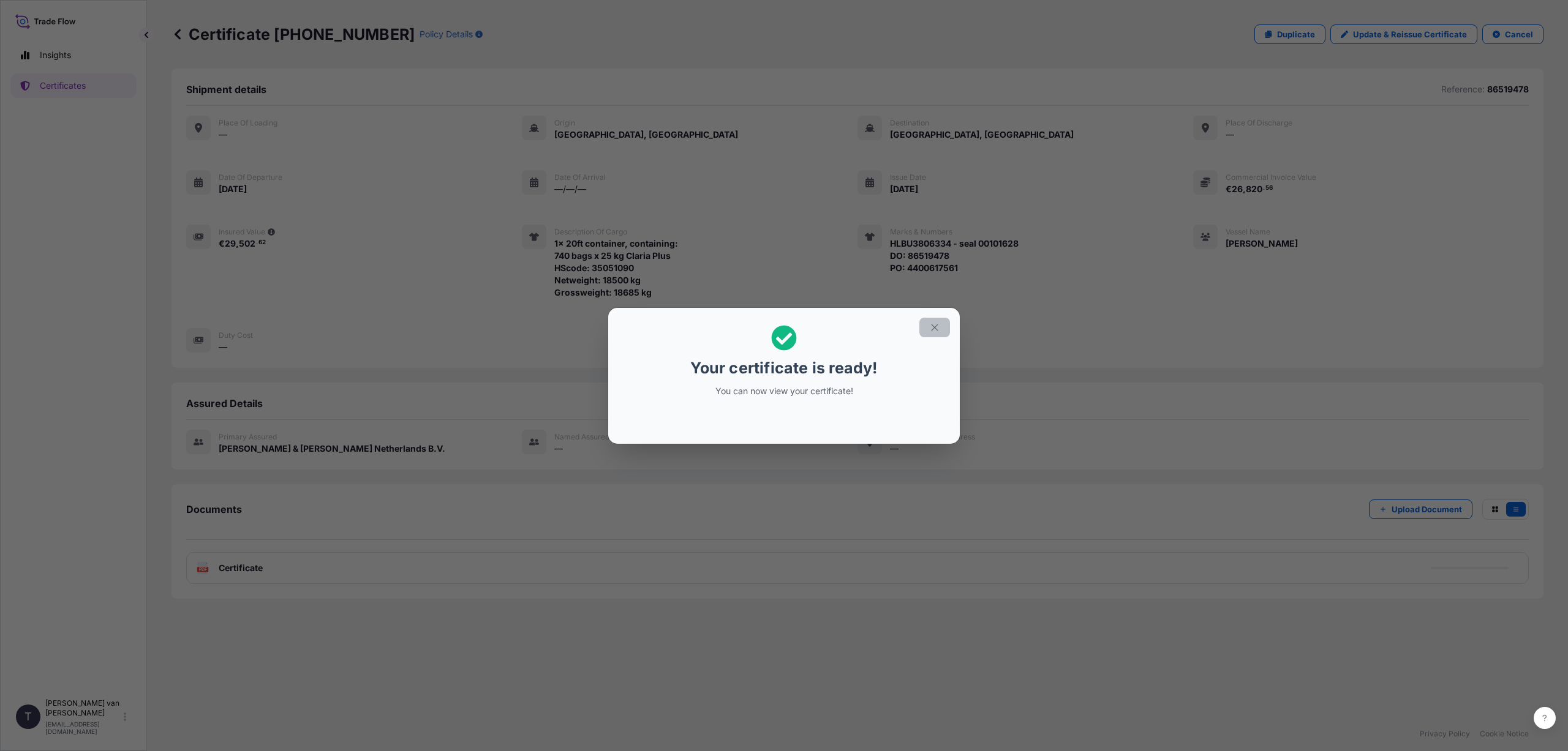
click at [932, 326] on icon "button" at bounding box center [935, 328] width 11 height 11
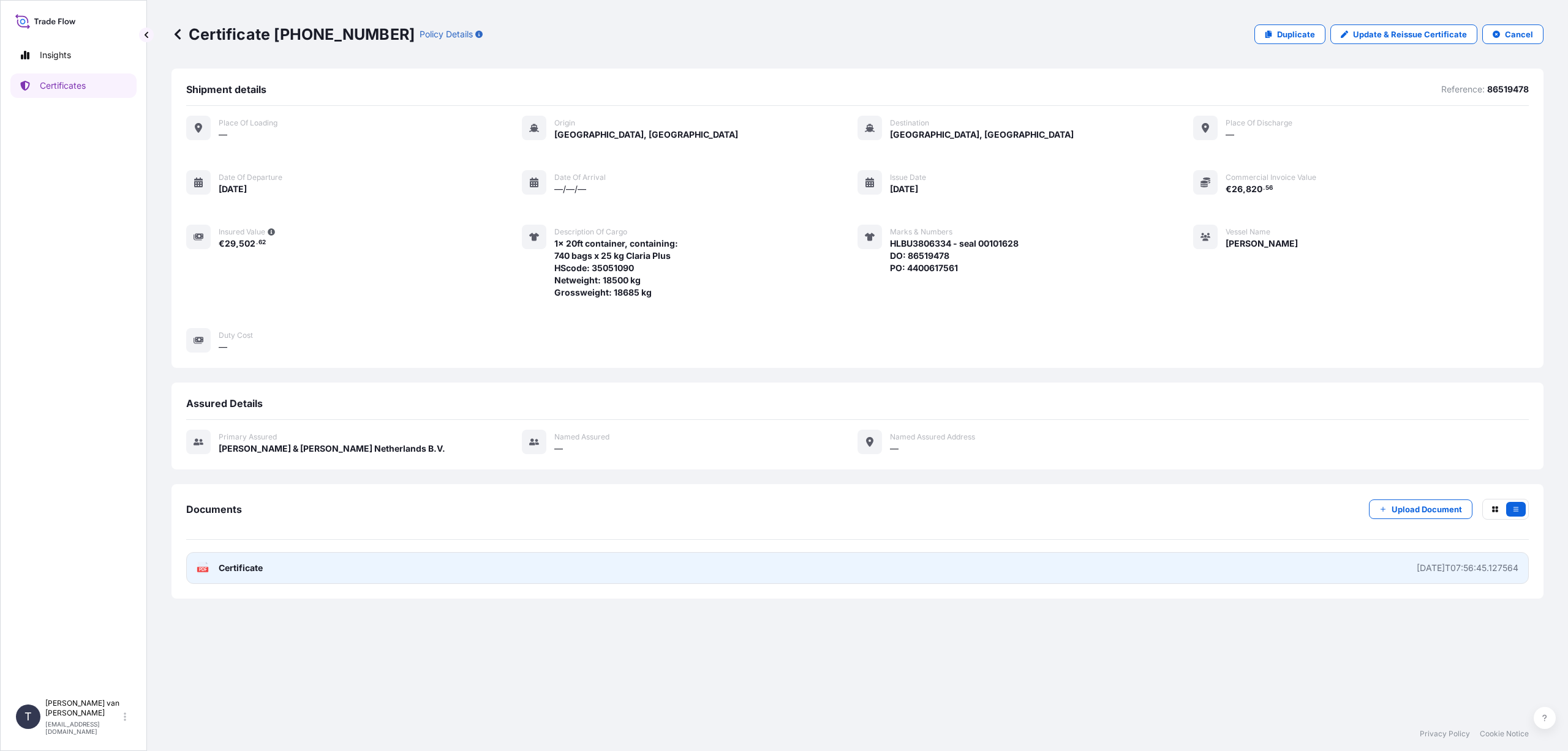
click at [244, 568] on span "Certificate" at bounding box center [241, 568] width 44 height 12
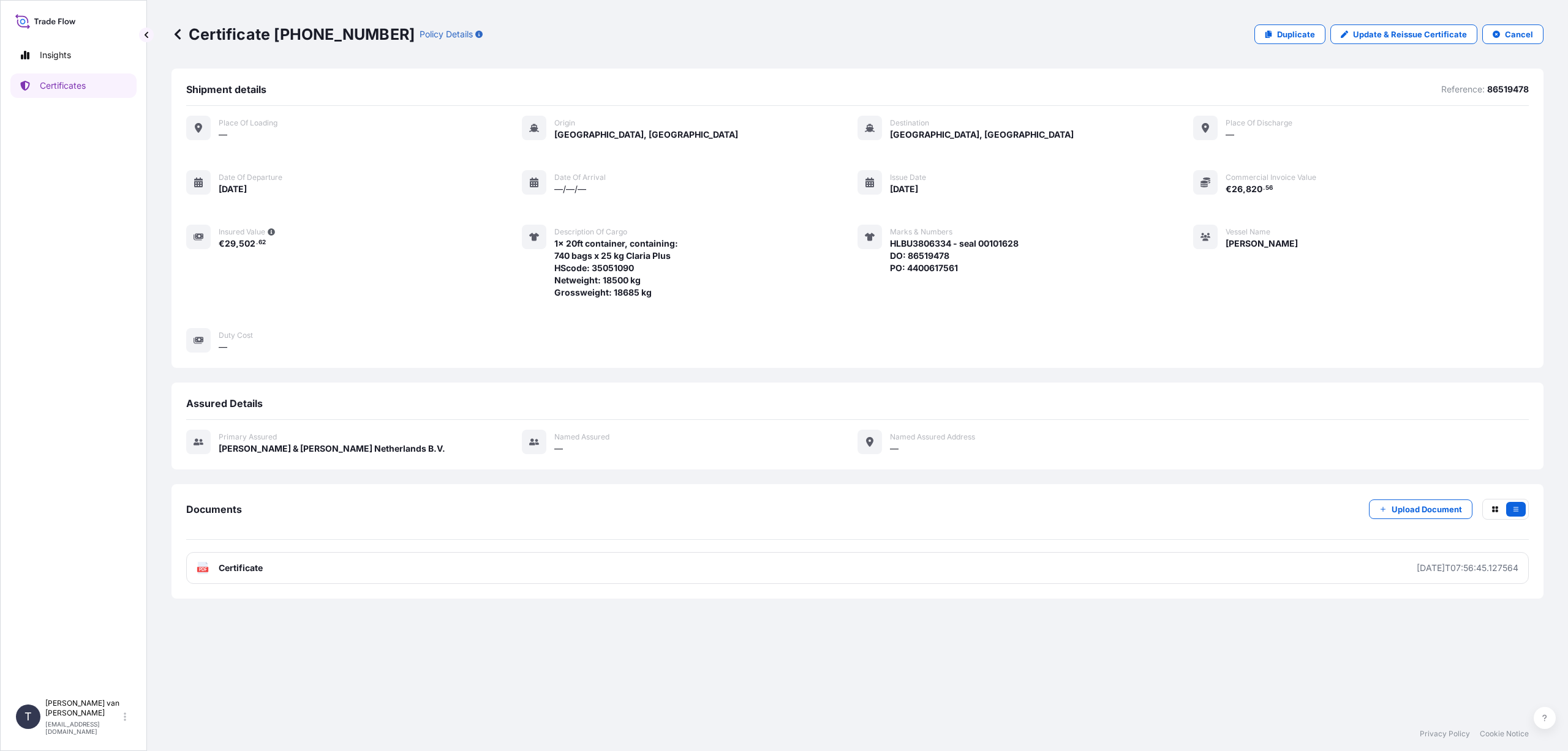
click at [178, 33] on icon at bounding box center [178, 34] width 6 height 11
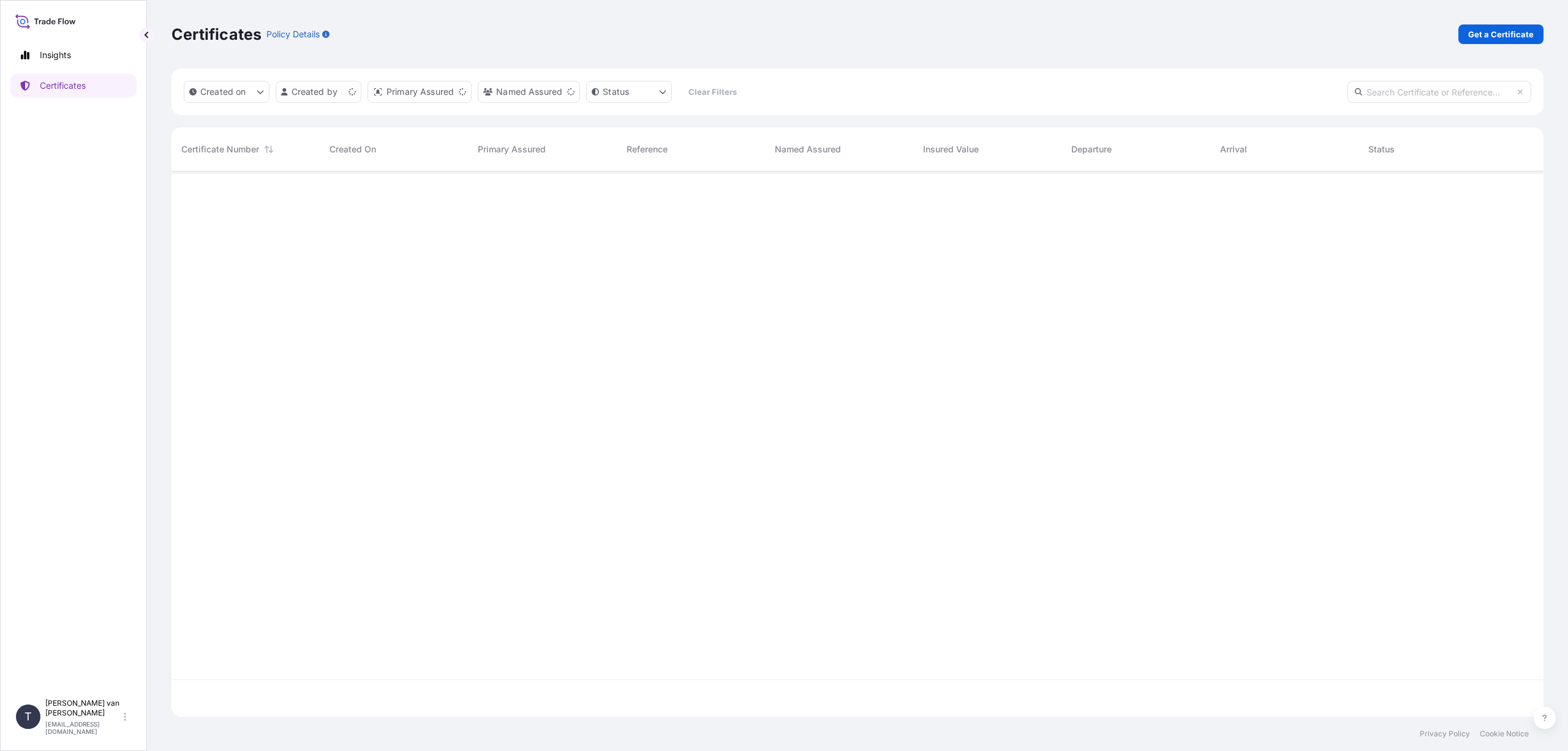
scroll to position [543, 1363]
click at [1493, 32] on p "Get a Certificate" at bounding box center [1501, 34] width 65 height 12
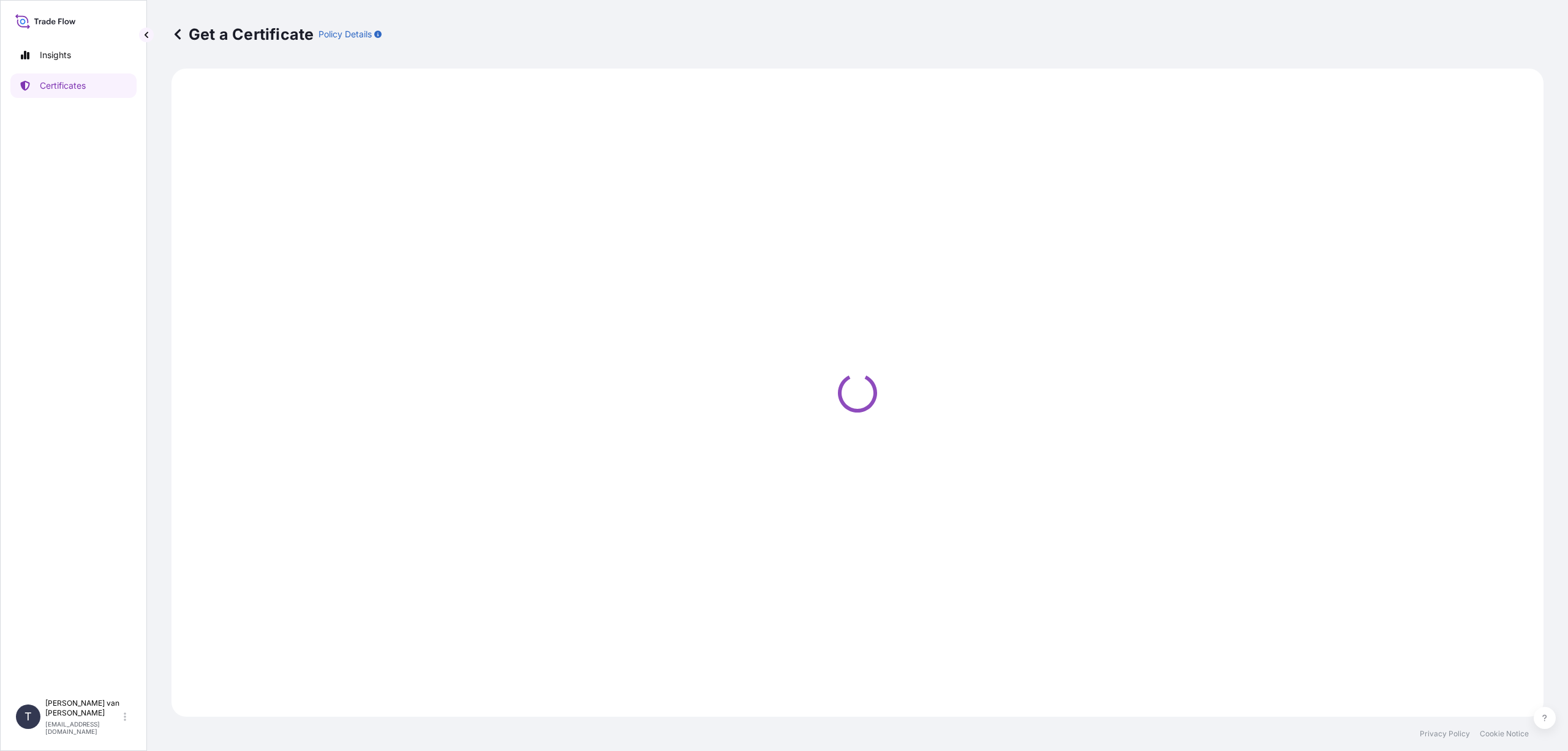
select select "Sea"
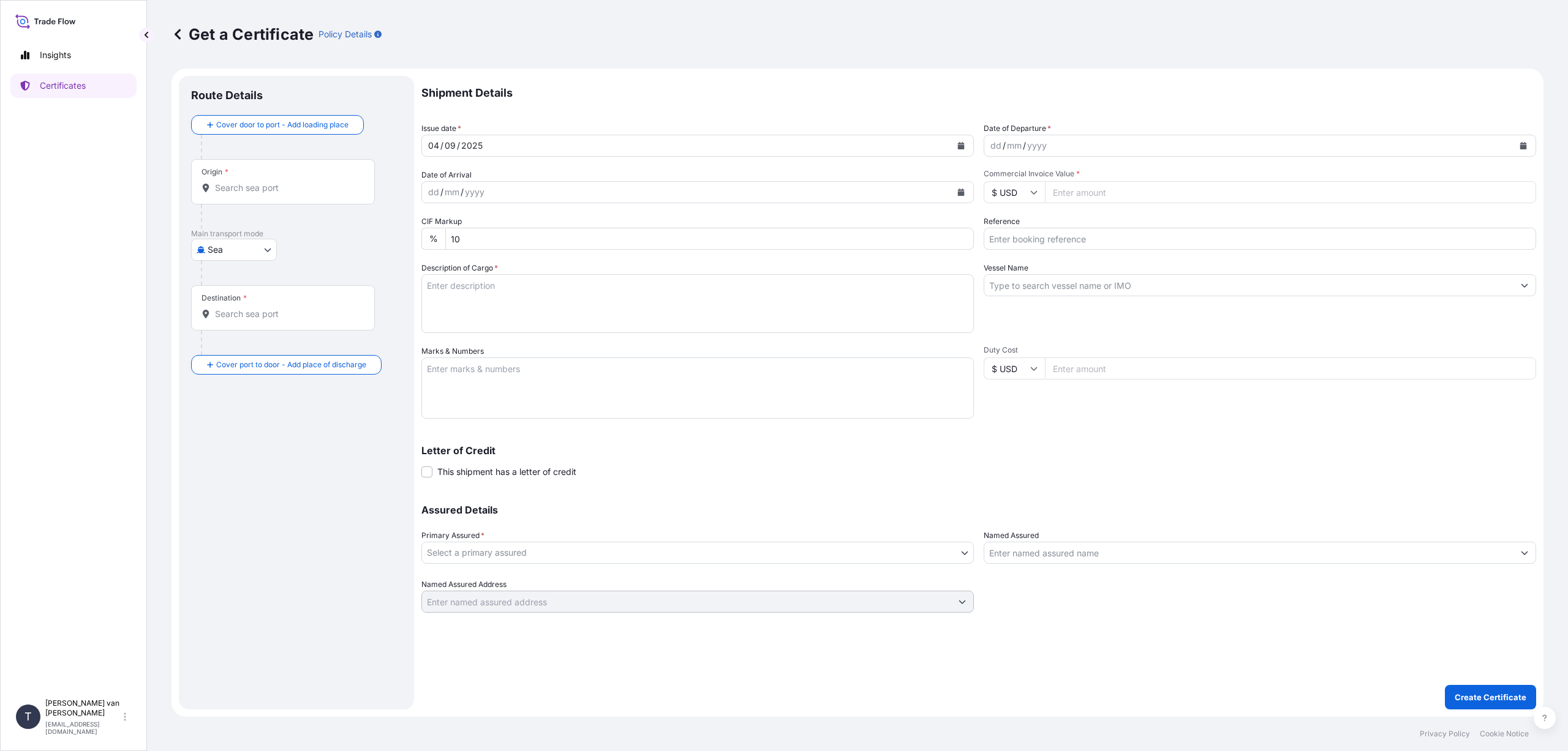
click at [229, 184] on input "Origin *" at bounding box center [286, 188] width 144 height 12
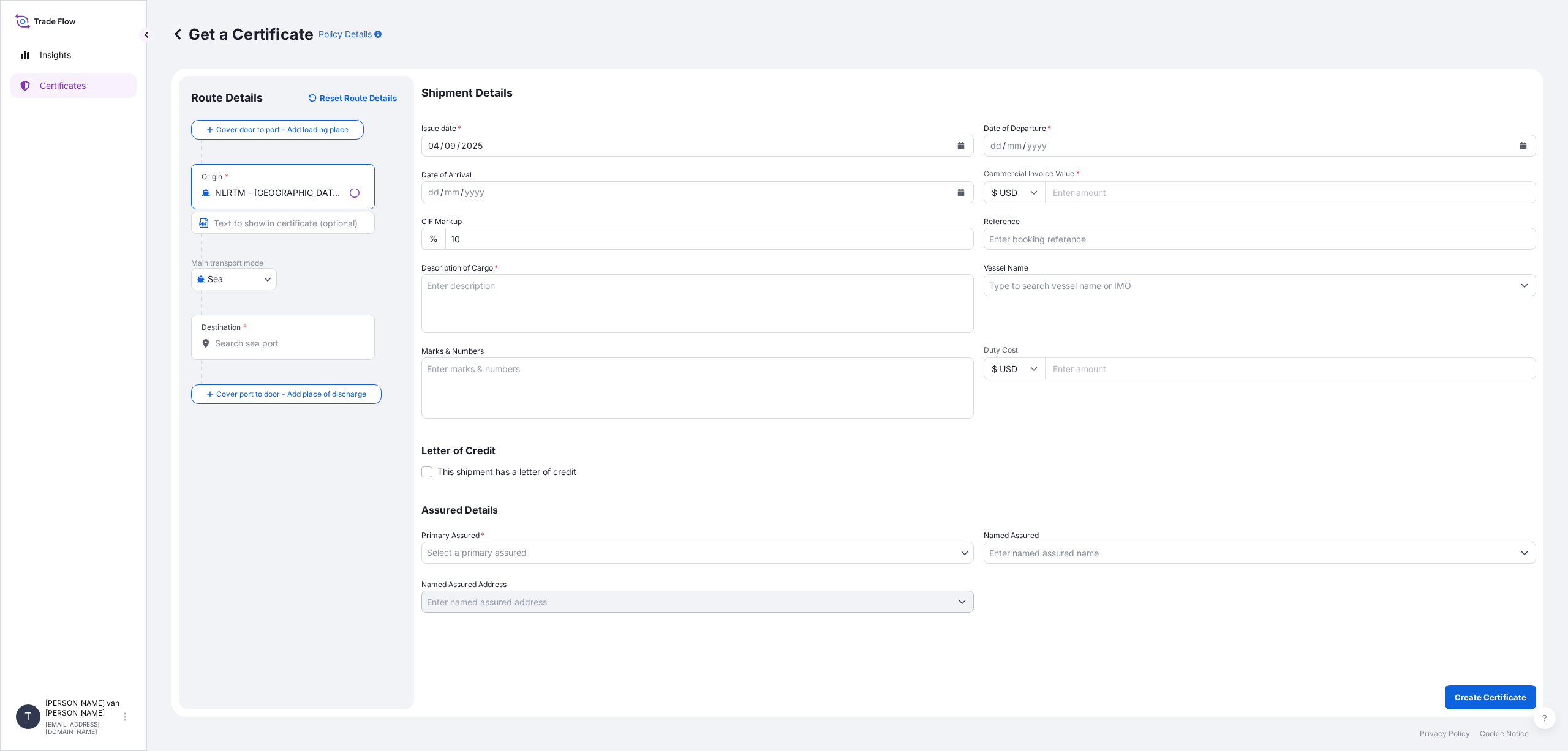
type input "NLRTM - [GEOGRAPHIC_DATA], [GEOGRAPHIC_DATA]"
click at [221, 342] on input "Destination *" at bounding box center [286, 343] width 144 height 12
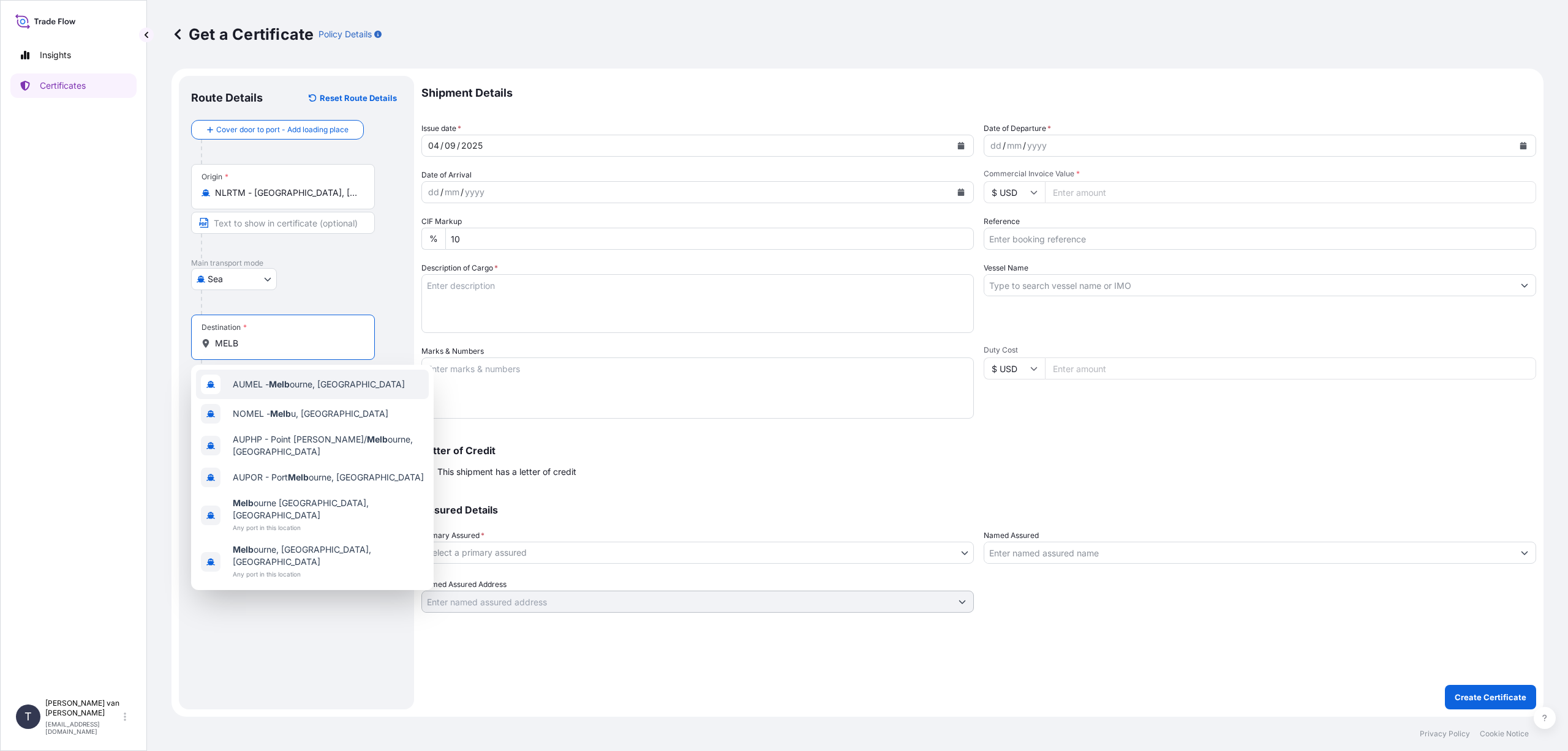
click at [258, 385] on span "AUMEL - Melb ourne, [GEOGRAPHIC_DATA]" at bounding box center [318, 384] width 172 height 12
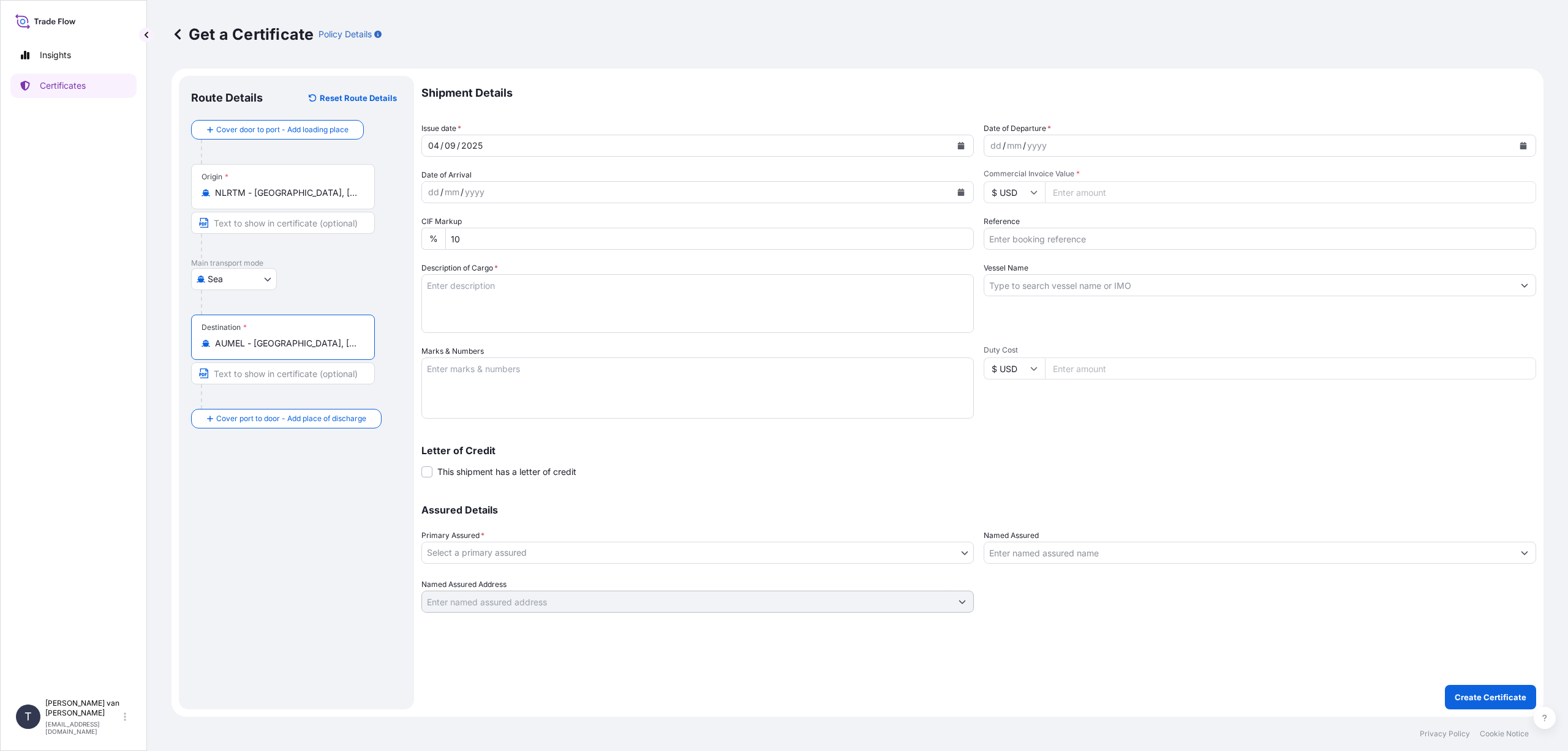
type input "AUMEL - [GEOGRAPHIC_DATA], [GEOGRAPHIC_DATA]"
click at [963, 144] on icon "Calendar" at bounding box center [961, 146] width 6 height 7
click at [446, 181] on icon "Previous" at bounding box center [446, 181] width 4 height 6
click at [580, 249] on div "10" at bounding box center [582, 249] width 22 height 22
click at [1522, 144] on icon "Calendar" at bounding box center [1523, 146] width 7 height 7
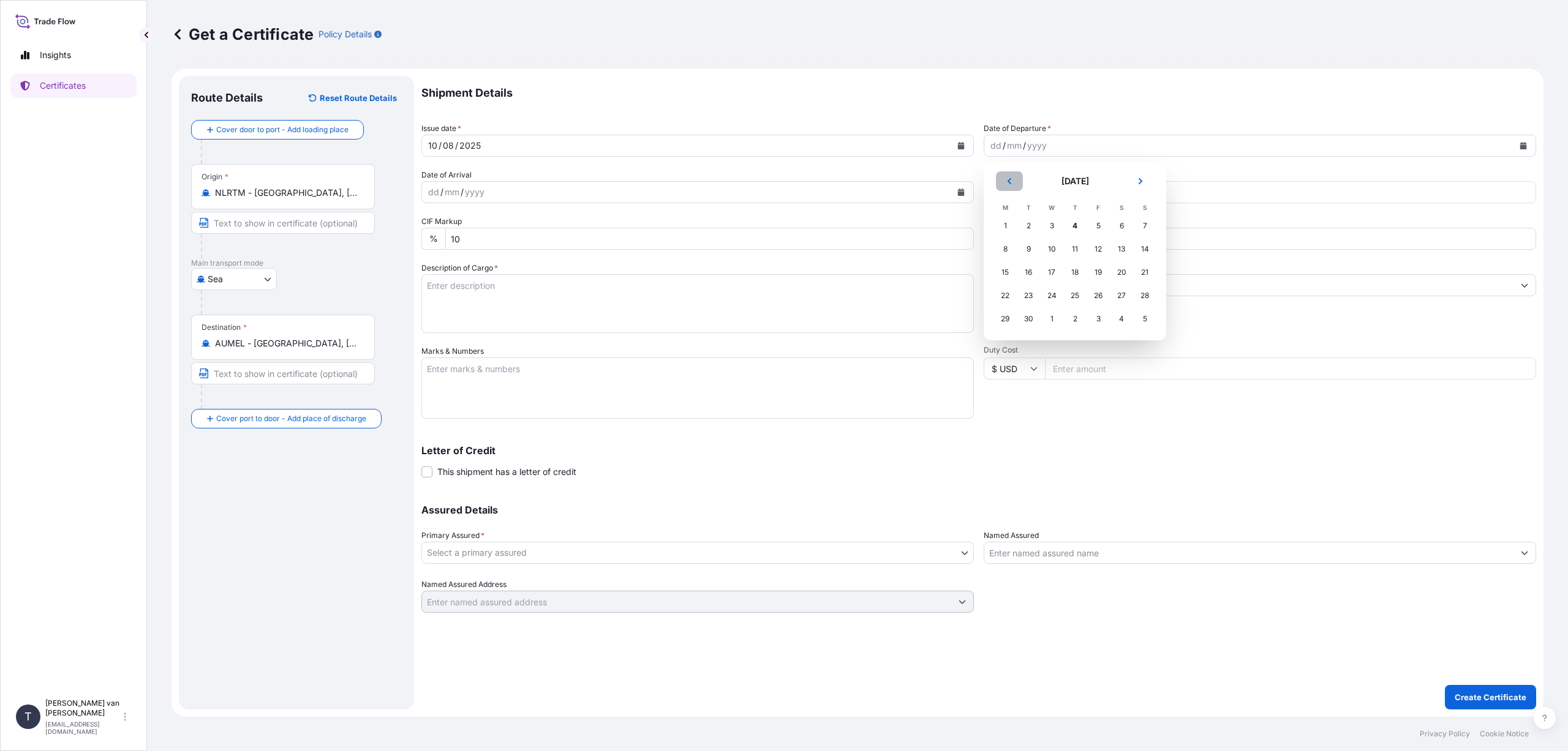
click at [1012, 183] on icon "Previous" at bounding box center [1009, 181] width 7 height 7
click at [1144, 247] on div "10" at bounding box center [1144, 249] width 22 height 22
click at [1023, 187] on input "$ USD" at bounding box center [1014, 192] width 61 height 22
click at [1021, 220] on div "€ EUR" at bounding box center [1014, 226] width 51 height 23
type input "€ EUR"
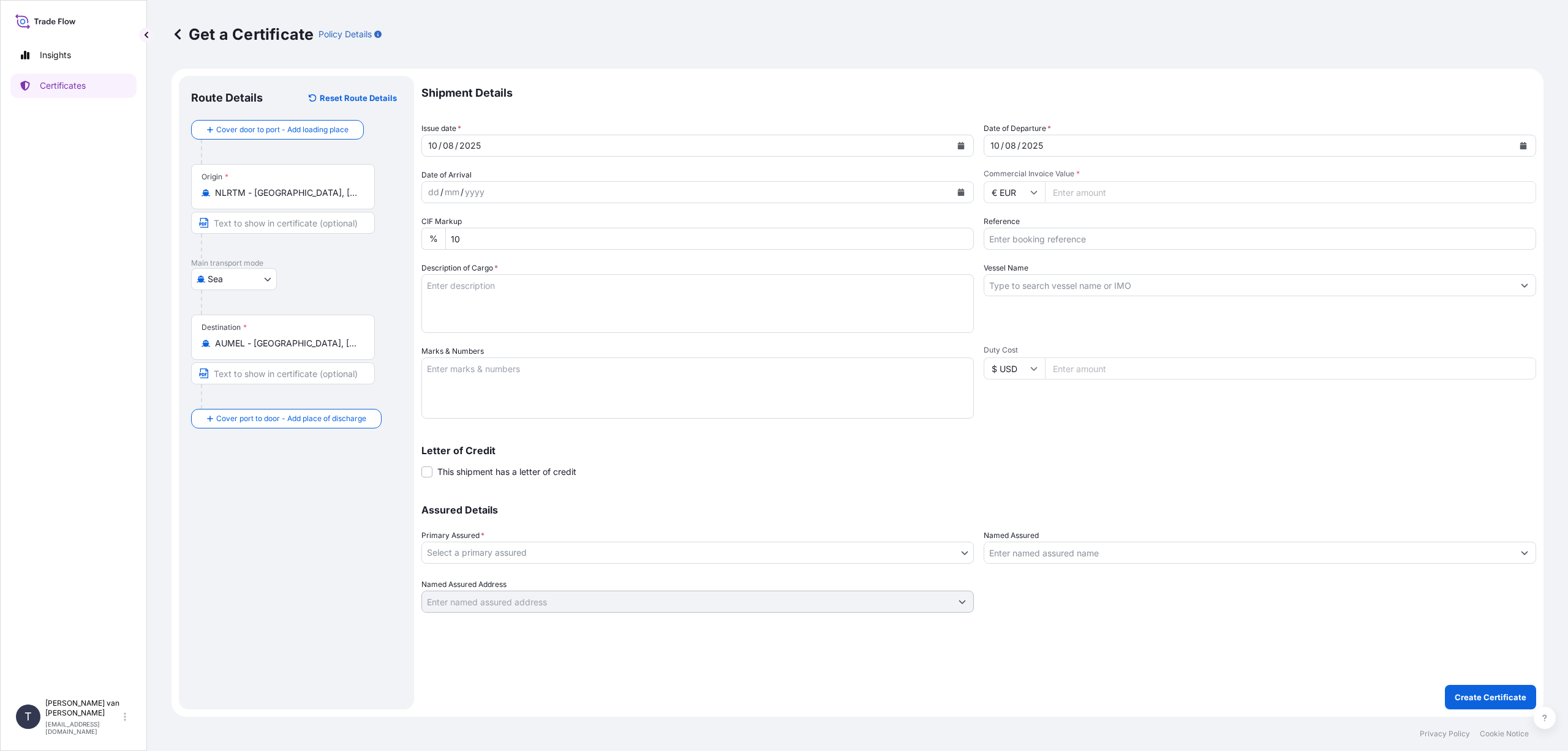
click at [1078, 190] on input "Commercial Invoice Value *" at bounding box center [1290, 192] width 491 height 22
type input "36423"
type input "36423.84"
click at [1023, 236] on input "Reference" at bounding box center [1260, 239] width 552 height 22
type input "86519477"
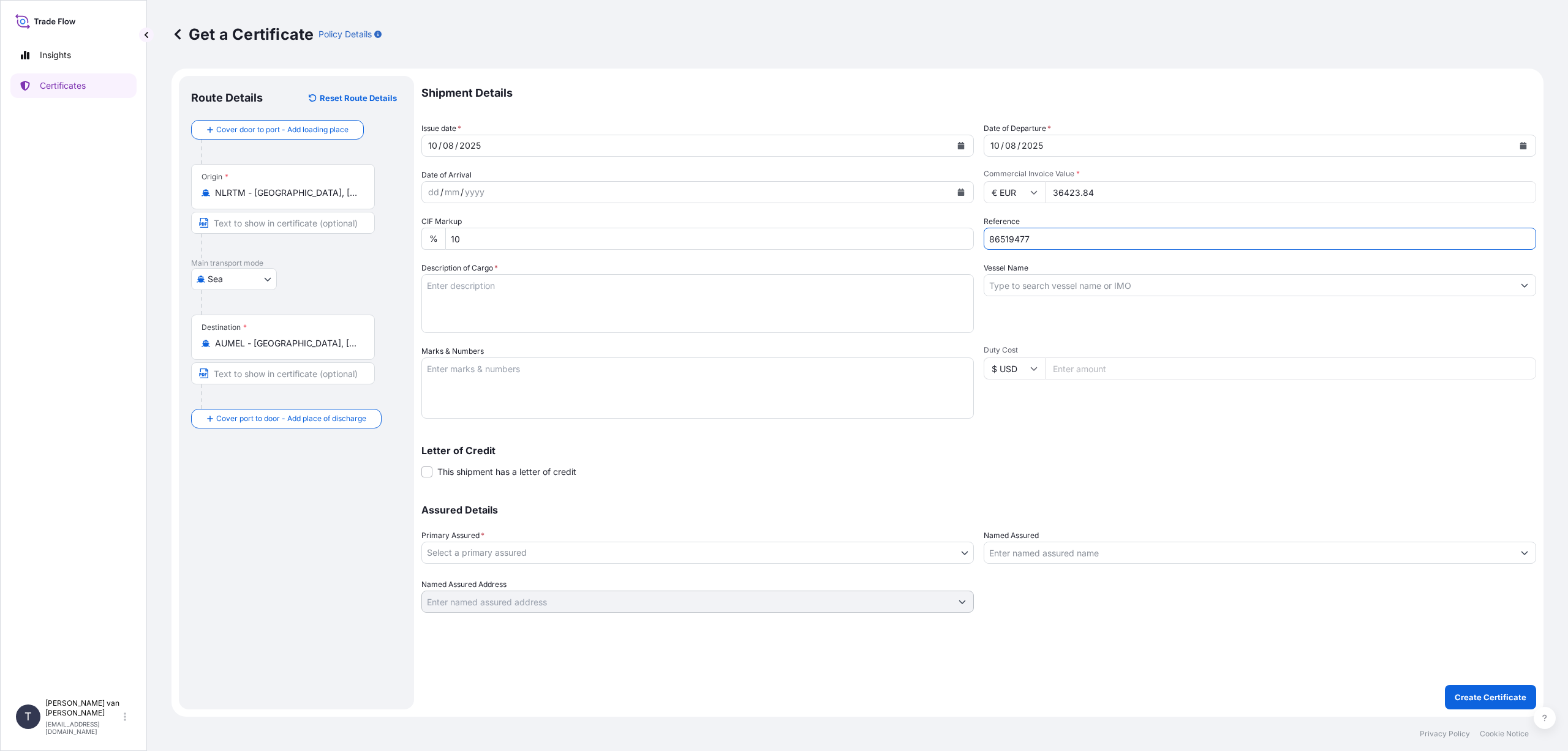
click at [1016, 286] on input "Vessel Name" at bounding box center [1249, 285] width 530 height 22
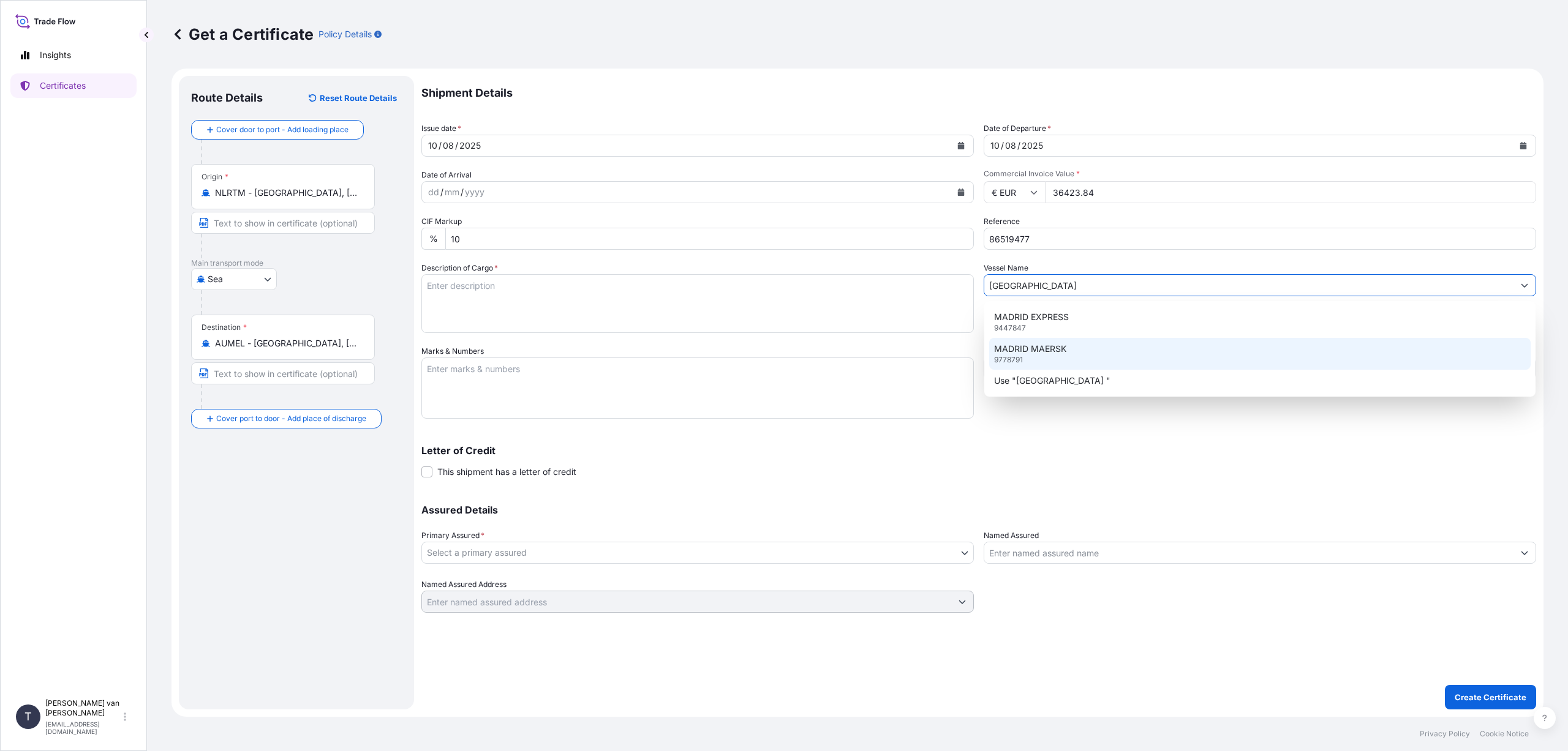
click at [1014, 355] on p "MADRID MAERSK" at bounding box center [1031, 349] width 73 height 12
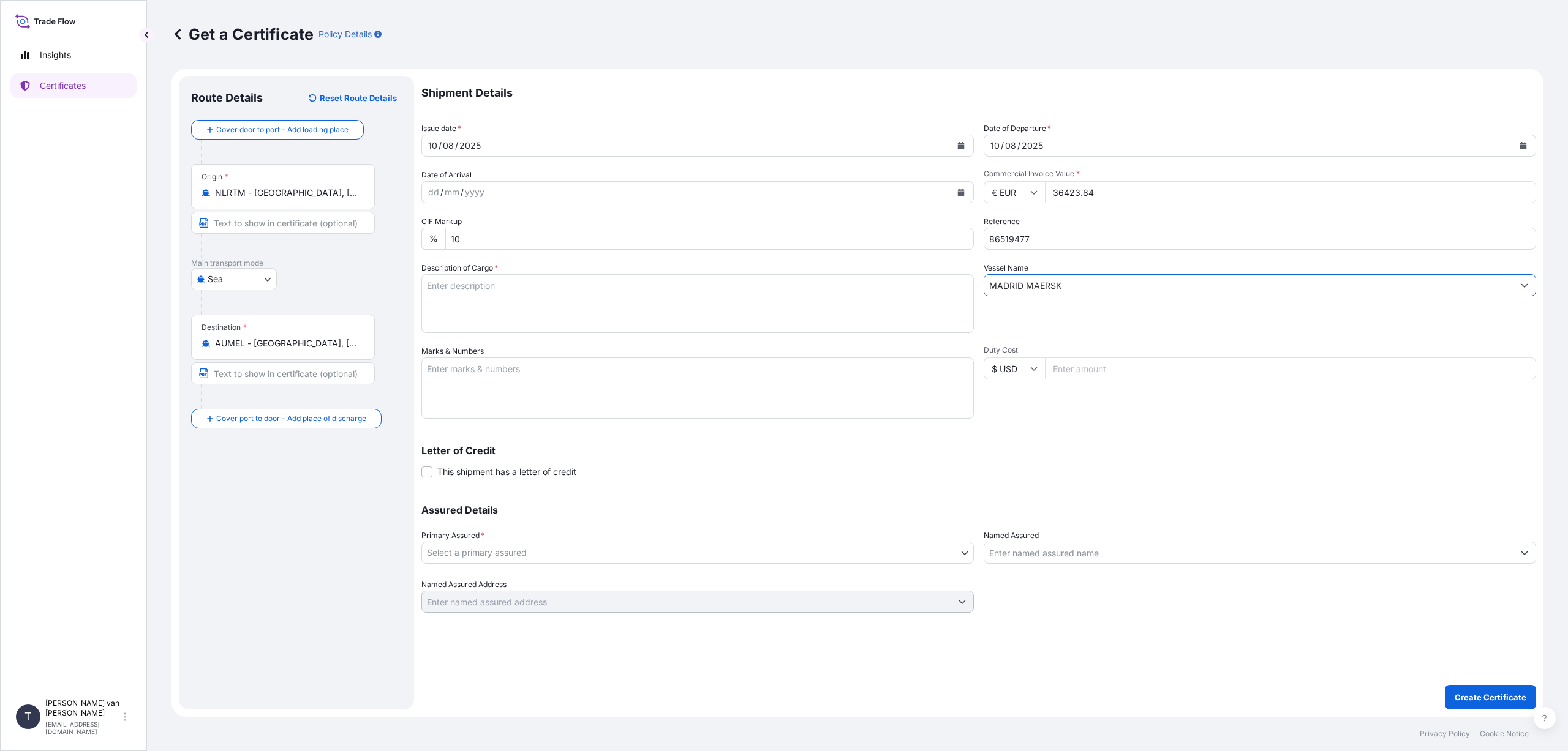
type input "MADRID MAERSK"
click at [431, 287] on textarea "Description of Cargo *" at bounding box center [697, 303] width 552 height 59
drag, startPoint x: 507, startPoint y: 311, endPoint x: 425, endPoint y: 310, distance: 82.0
click at [425, 310] on textarea "1x 20ft container, containing: 700 bags Claria Elite HScode: 35051090 40 bags C…" at bounding box center [697, 303] width 552 height 59
click at [434, 319] on textarea "1x 20ft container, containing: 700 bags Claria Elite 40 bags Claria Everlast 575" at bounding box center [697, 303] width 552 height 59
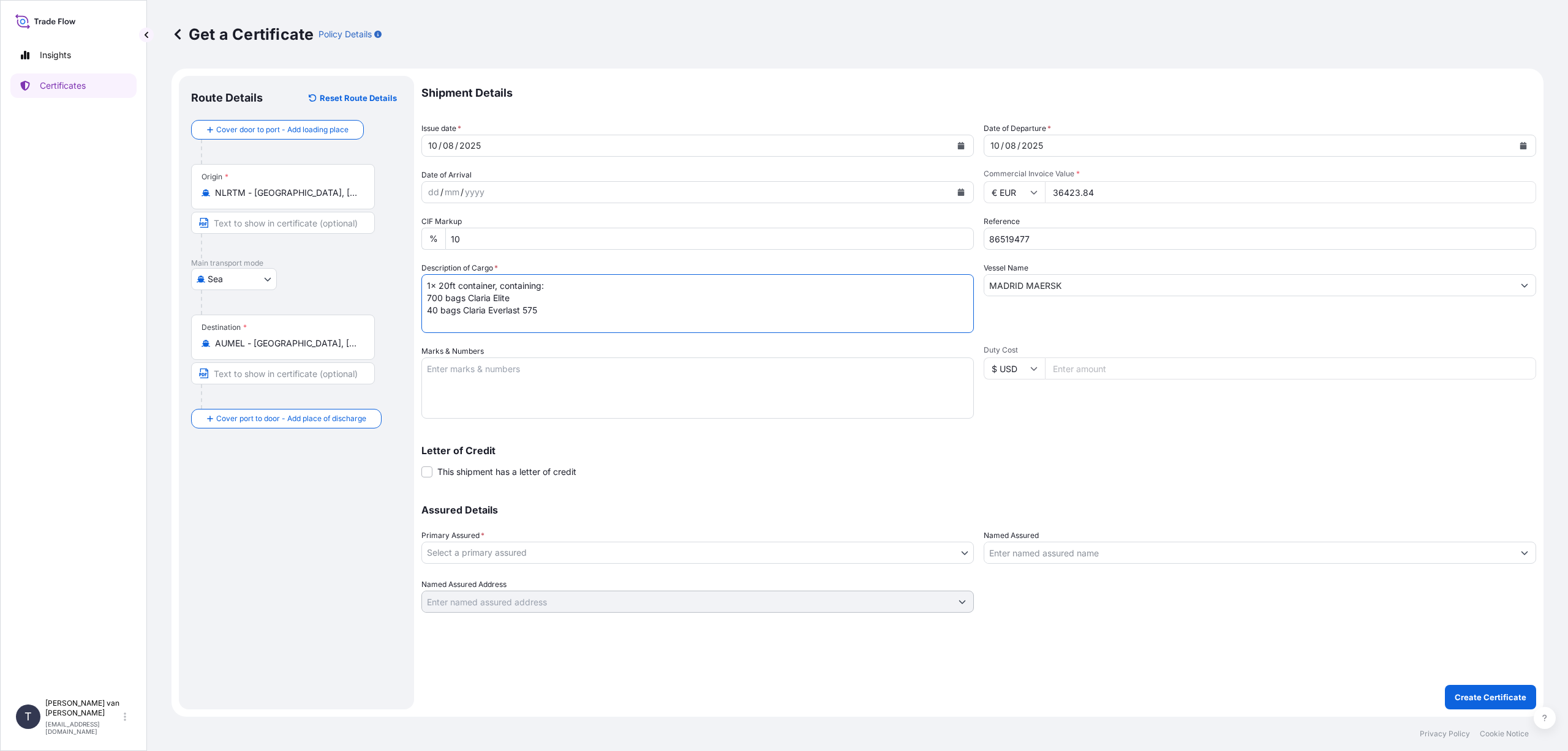
click at [432, 322] on textarea "1x 20ft container, containing: 700 bags Claria Elite 40 bags Claria Everlast 575" at bounding box center [697, 303] width 552 height 59
click at [552, 324] on textarea "1x 20ft container, containing: 700 bags Claria Elite 40 bags Claria Everlast 575" at bounding box center [697, 303] width 552 height 59
paste textarea "HScode: 35051090"
click at [549, 315] on textarea "1x 20ft container, containing: 700 bags Claria Elite 40 bags Claria Everlast 57…" at bounding box center [697, 303] width 552 height 59
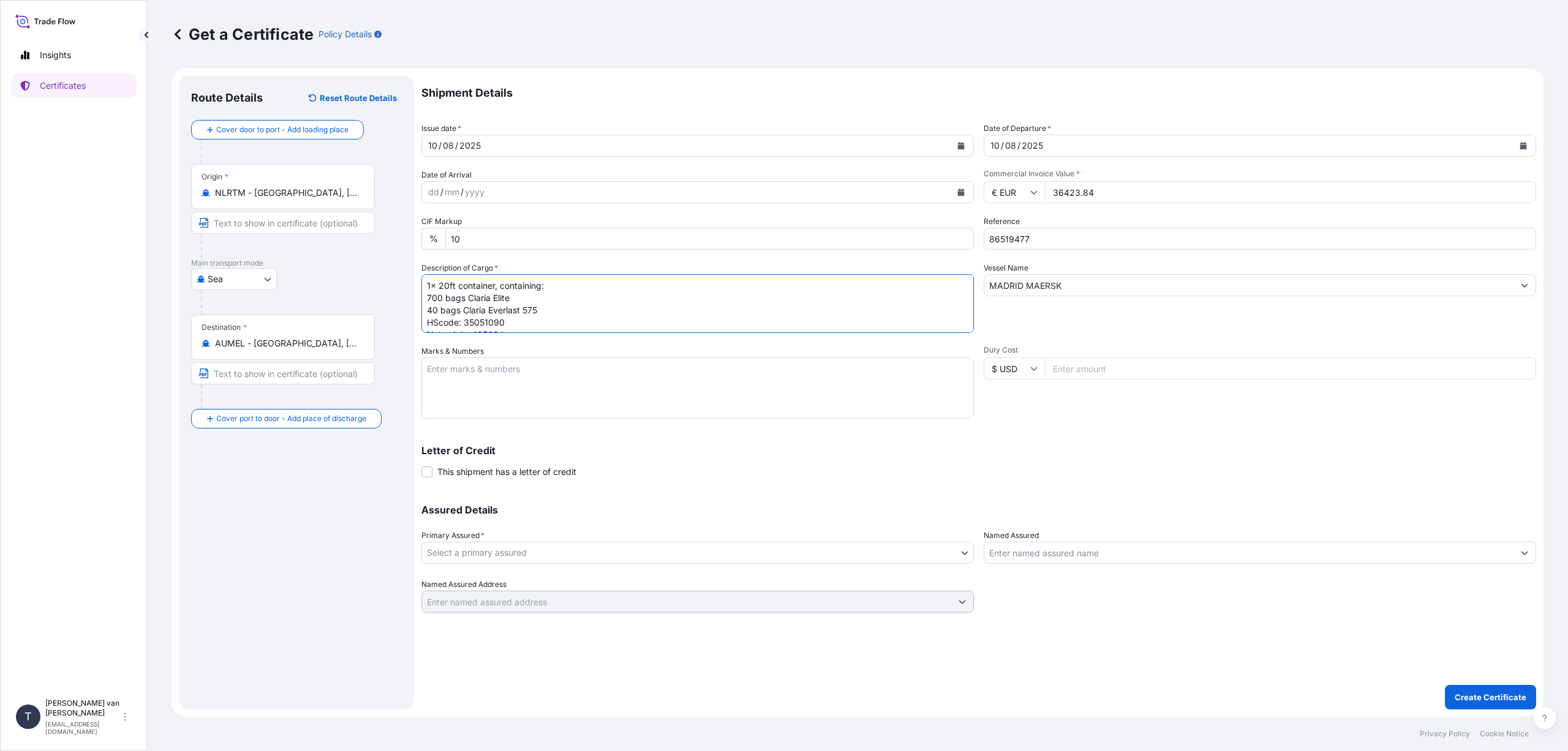
scroll to position [26, 0]
type textarea "1x 20ft container, containing: 700 bags Claria Elite 40 bags Claria Everlast 57…"
click at [481, 369] on textarea "Marks & Numbers" at bounding box center [697, 388] width 552 height 61
type textarea "HLXU1178405 - seal 00101618 DO: 86519477 PO: 4400617563"
click at [505, 553] on body "Insights Certificates T [PERSON_NAME] van t Hoenderdaal [EMAIL_ADDRESS][DOMAIN_…" at bounding box center [784, 375] width 1568 height 751
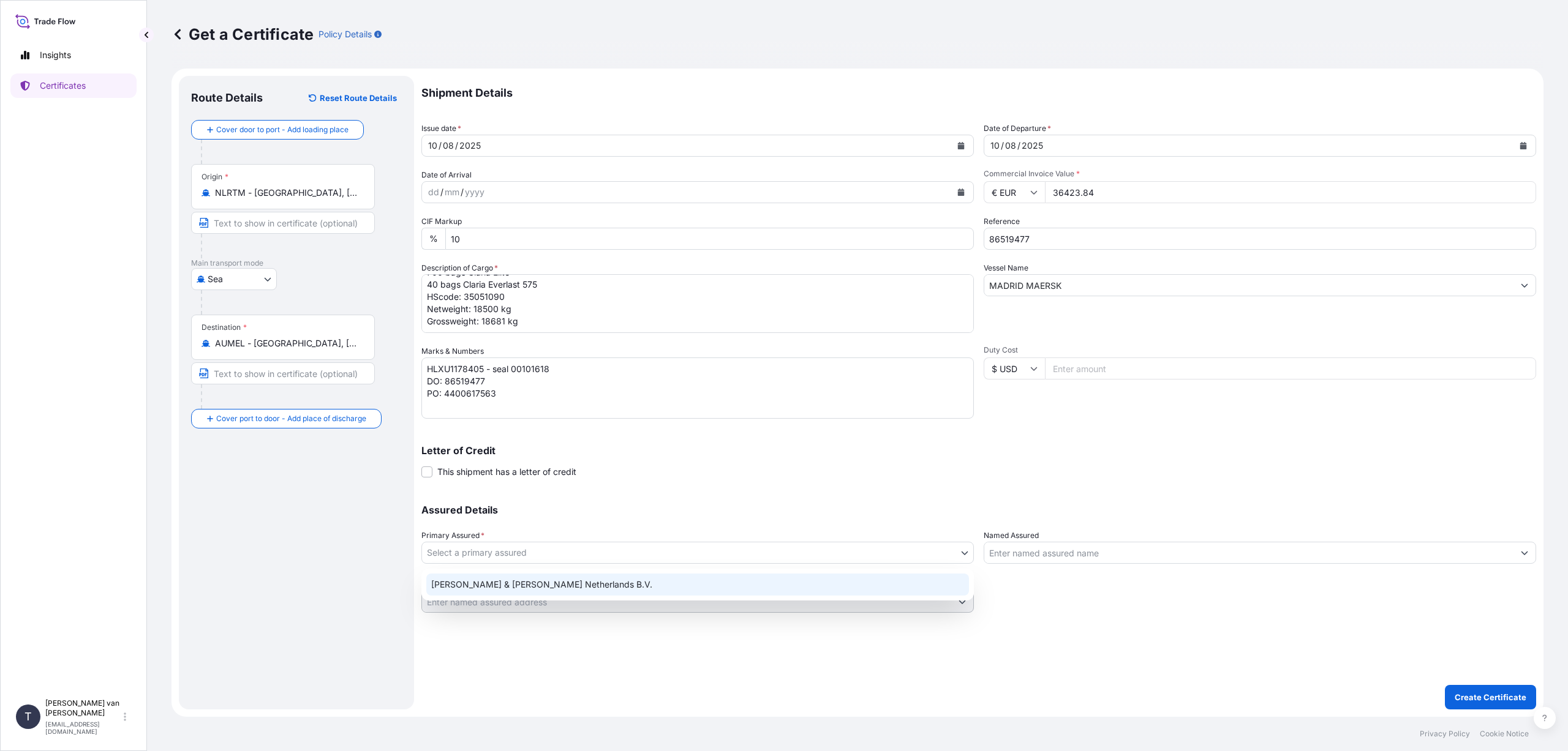
click at [499, 580] on div "[PERSON_NAME] & [PERSON_NAME] Netherlands B.V." at bounding box center [697, 584] width 542 height 22
select select "31666"
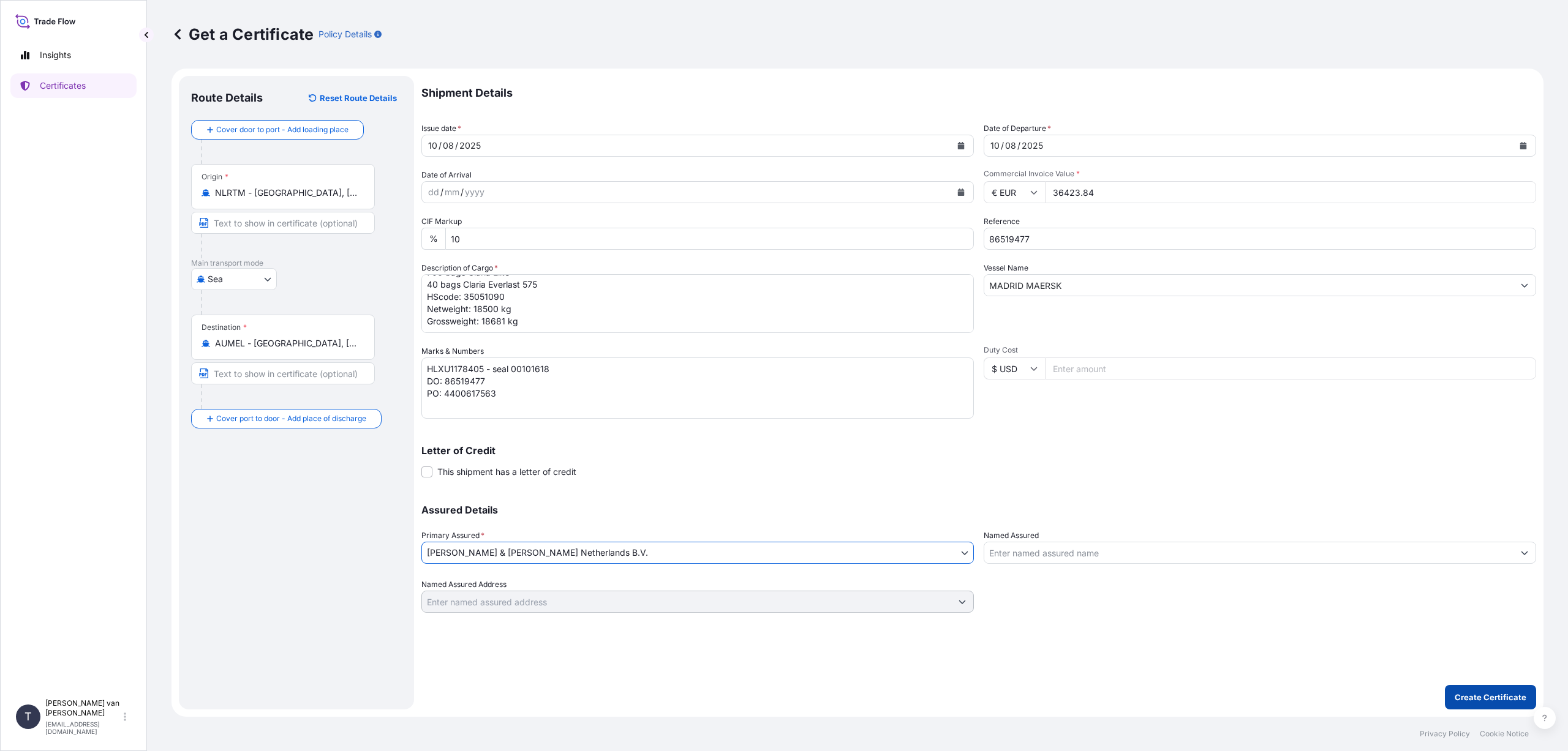
click at [1491, 693] on p "Create Certificate" at bounding box center [1491, 697] width 72 height 12
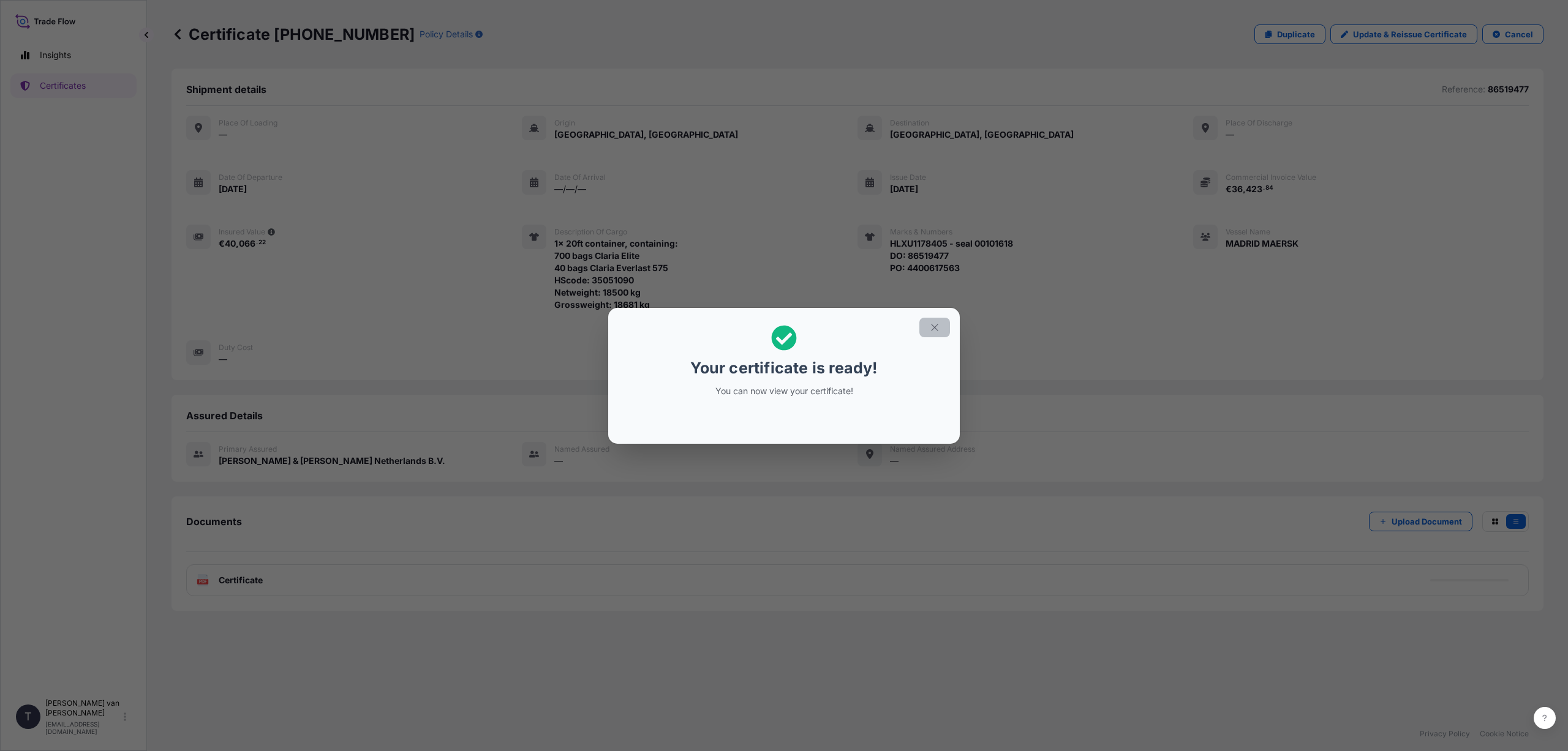
click at [935, 327] on icon "button" at bounding box center [934, 327] width 6 height 6
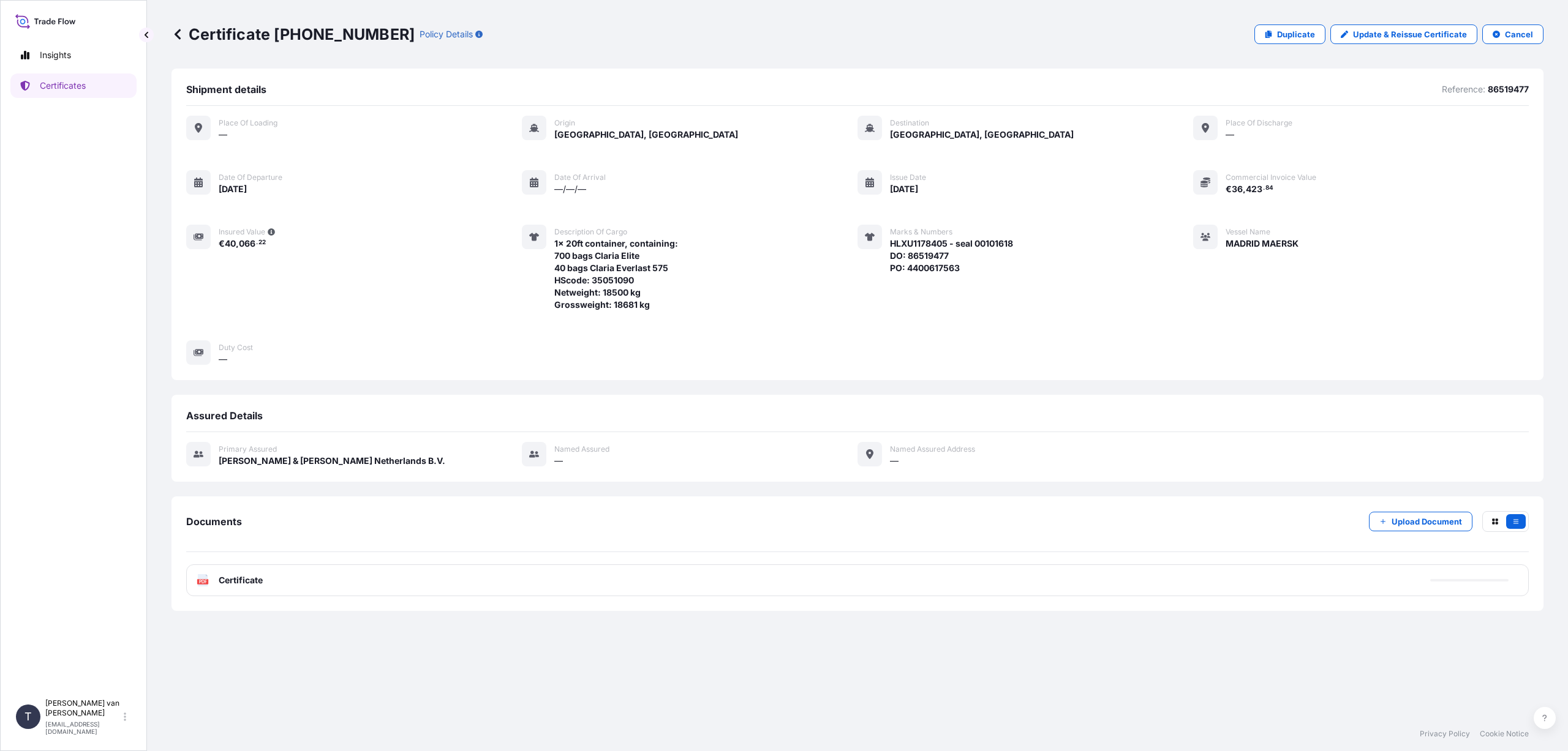
click at [247, 583] on span "Certificate" at bounding box center [241, 580] width 44 height 12
click at [177, 35] on icon at bounding box center [177, 34] width 12 height 12
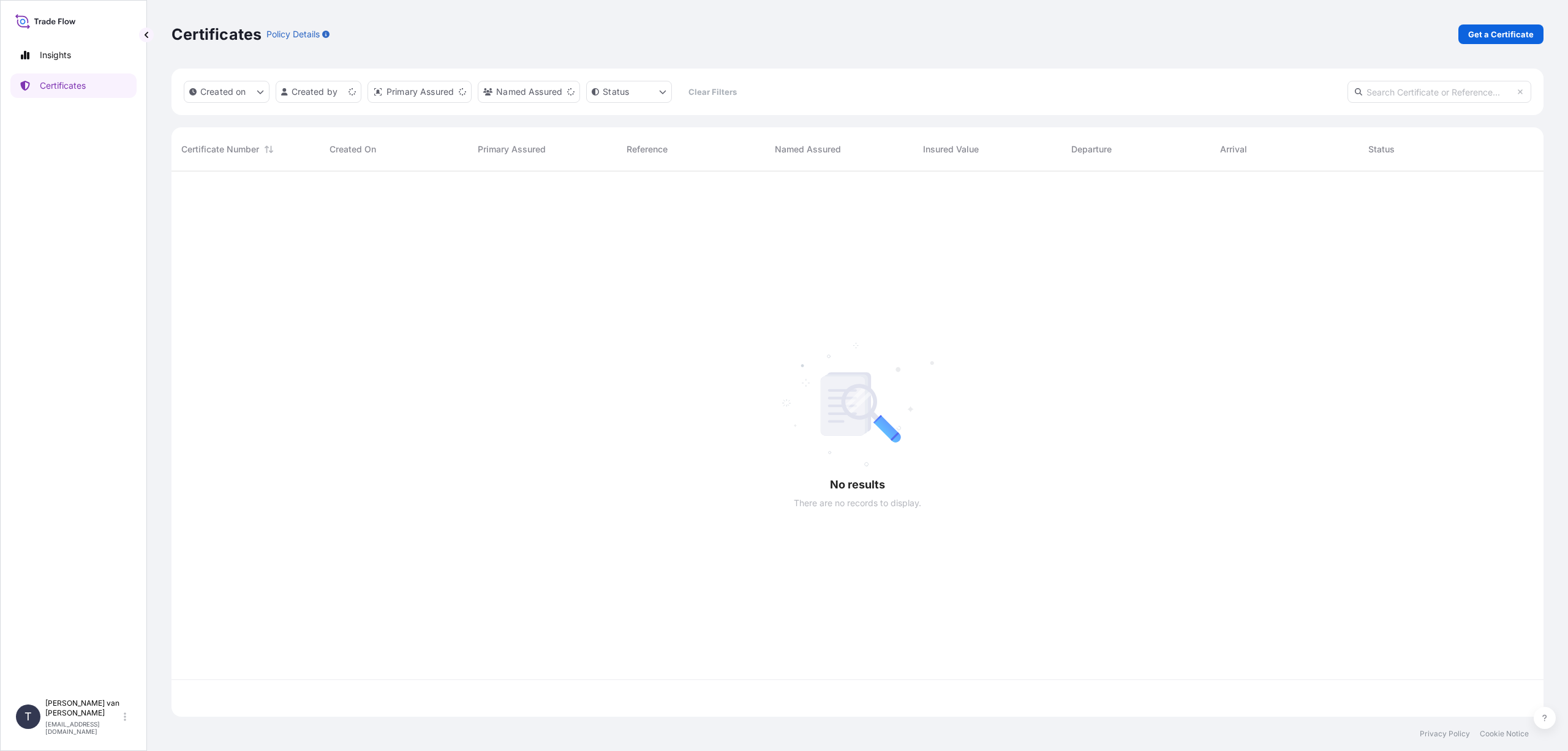
scroll to position [543, 1363]
click at [1517, 35] on p "Get a Certificate" at bounding box center [1501, 34] width 65 height 12
select select "Sea"
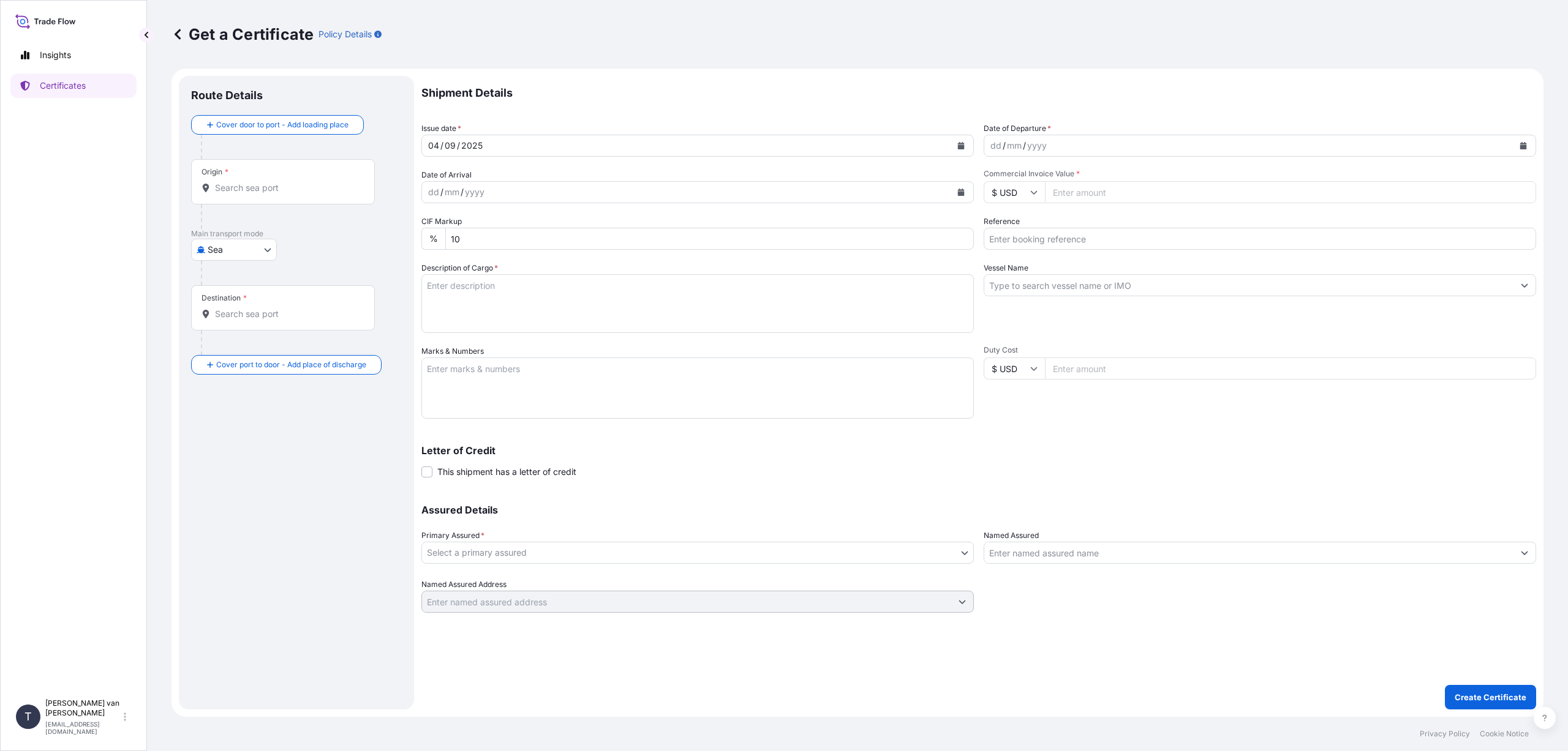
click at [228, 193] on input "Origin *" at bounding box center [286, 188] width 144 height 12
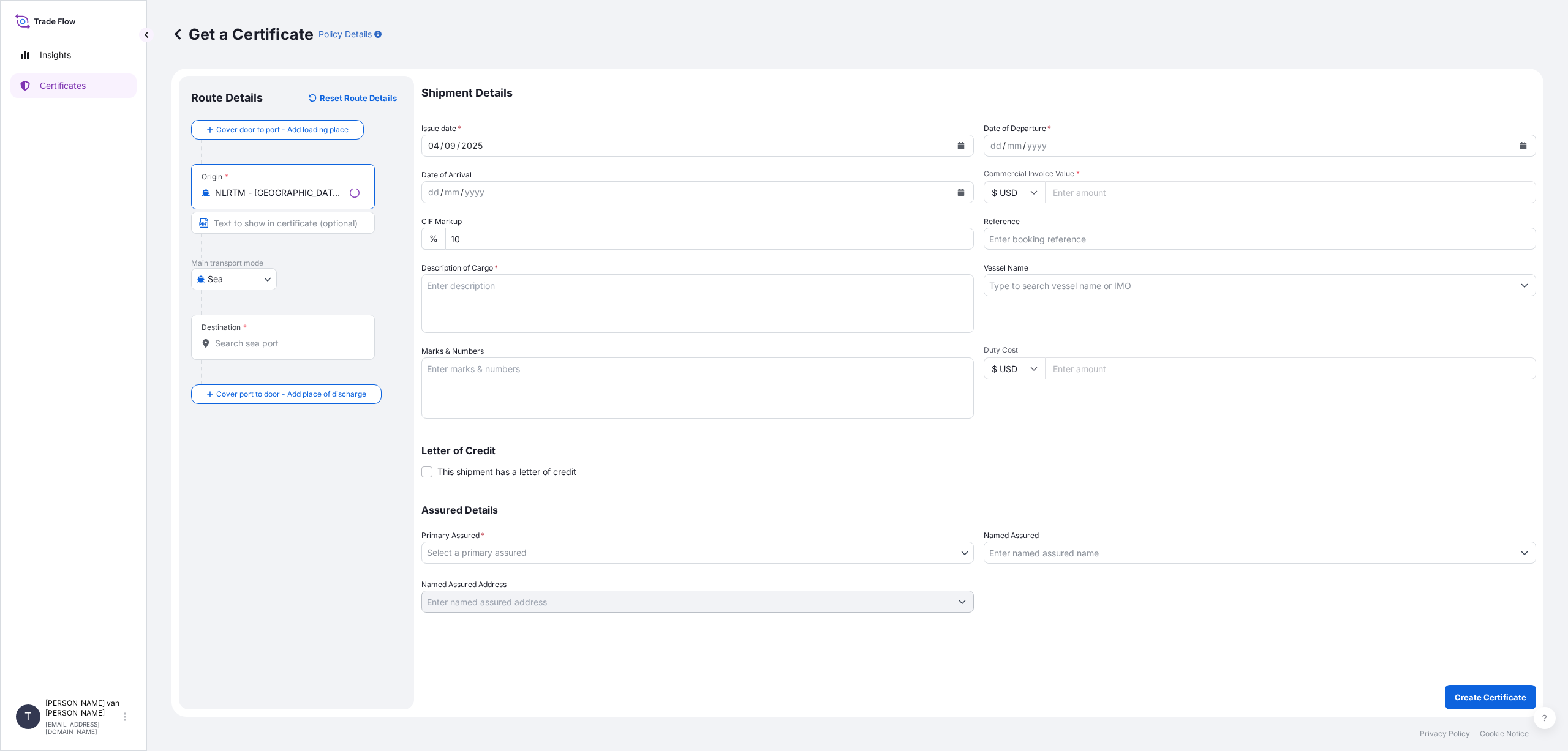
type input "NLRTM - [GEOGRAPHIC_DATA], [GEOGRAPHIC_DATA]"
click at [225, 347] on input "Destination *" at bounding box center [286, 343] width 144 height 12
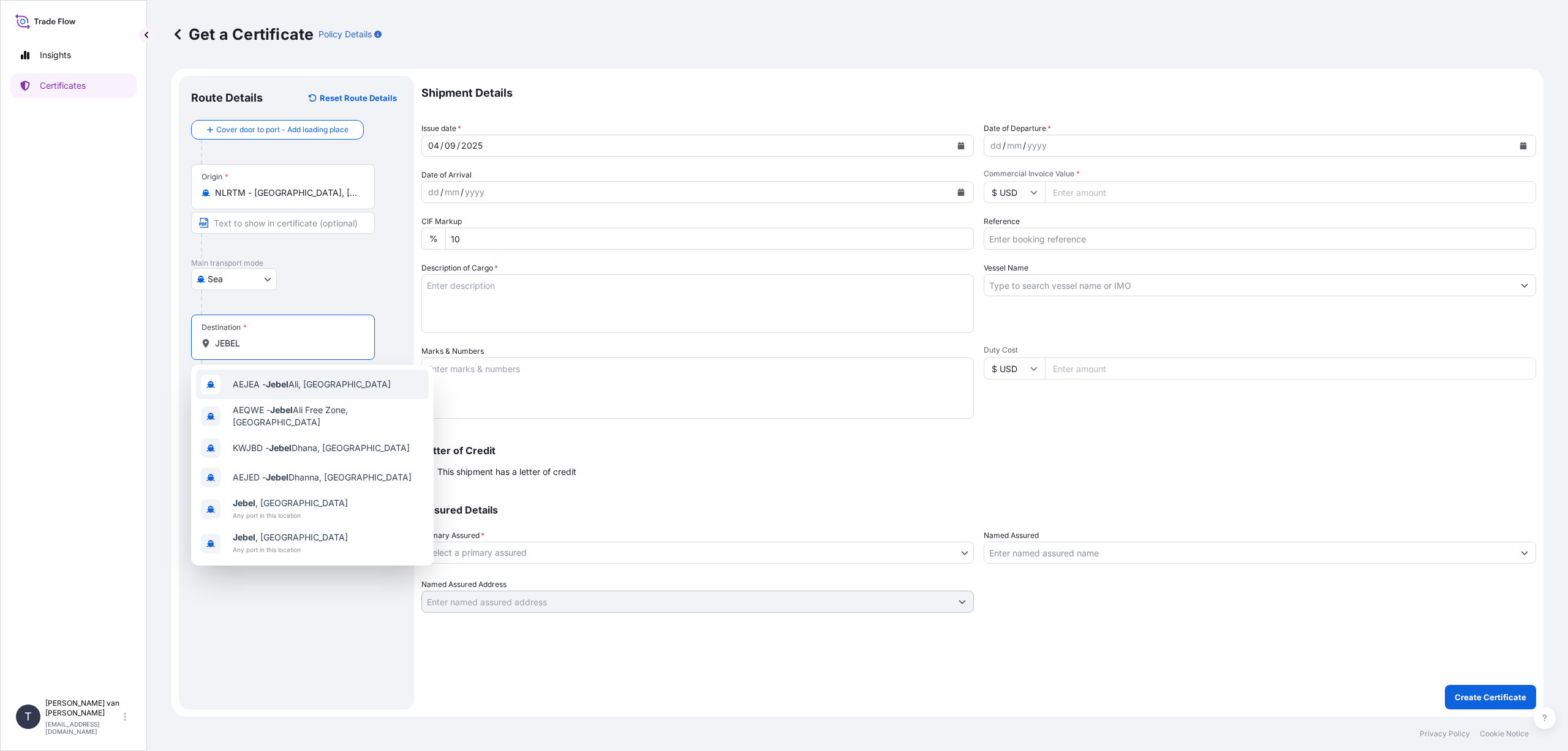
click at [304, 391] on div "AEJEA - [GEOGRAPHIC_DATA], [GEOGRAPHIC_DATA]" at bounding box center [312, 384] width 232 height 29
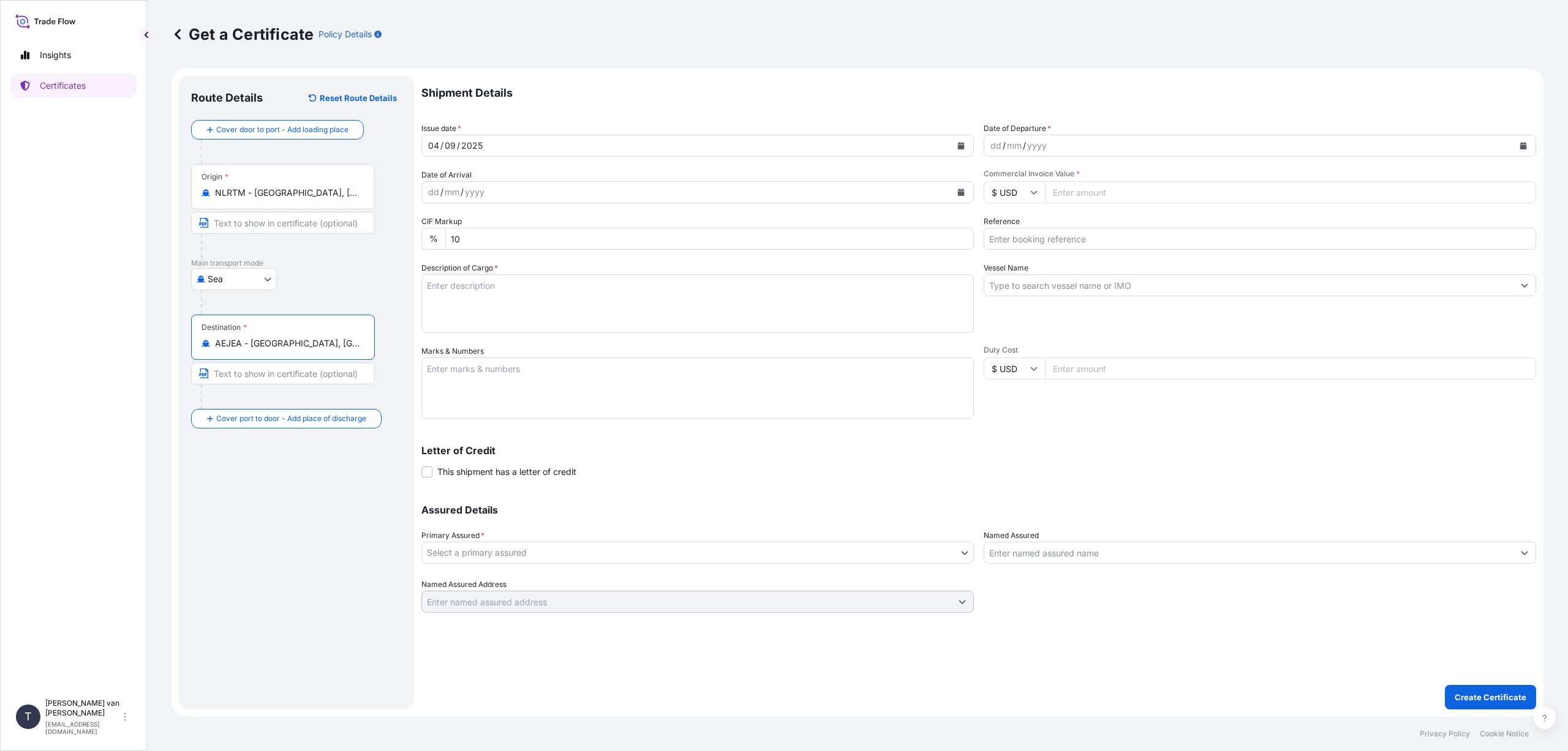
type input "AEJEA - [GEOGRAPHIC_DATA], [GEOGRAPHIC_DATA]"
click at [960, 144] on icon "Calendar" at bounding box center [961, 146] width 6 height 7
click at [445, 182] on icon "Previous" at bounding box center [447, 181] width 7 height 7
click at [559, 293] on div "23" at bounding box center [559, 296] width 22 height 22
click at [1525, 146] on icon "Calendar" at bounding box center [1523, 146] width 6 height 7
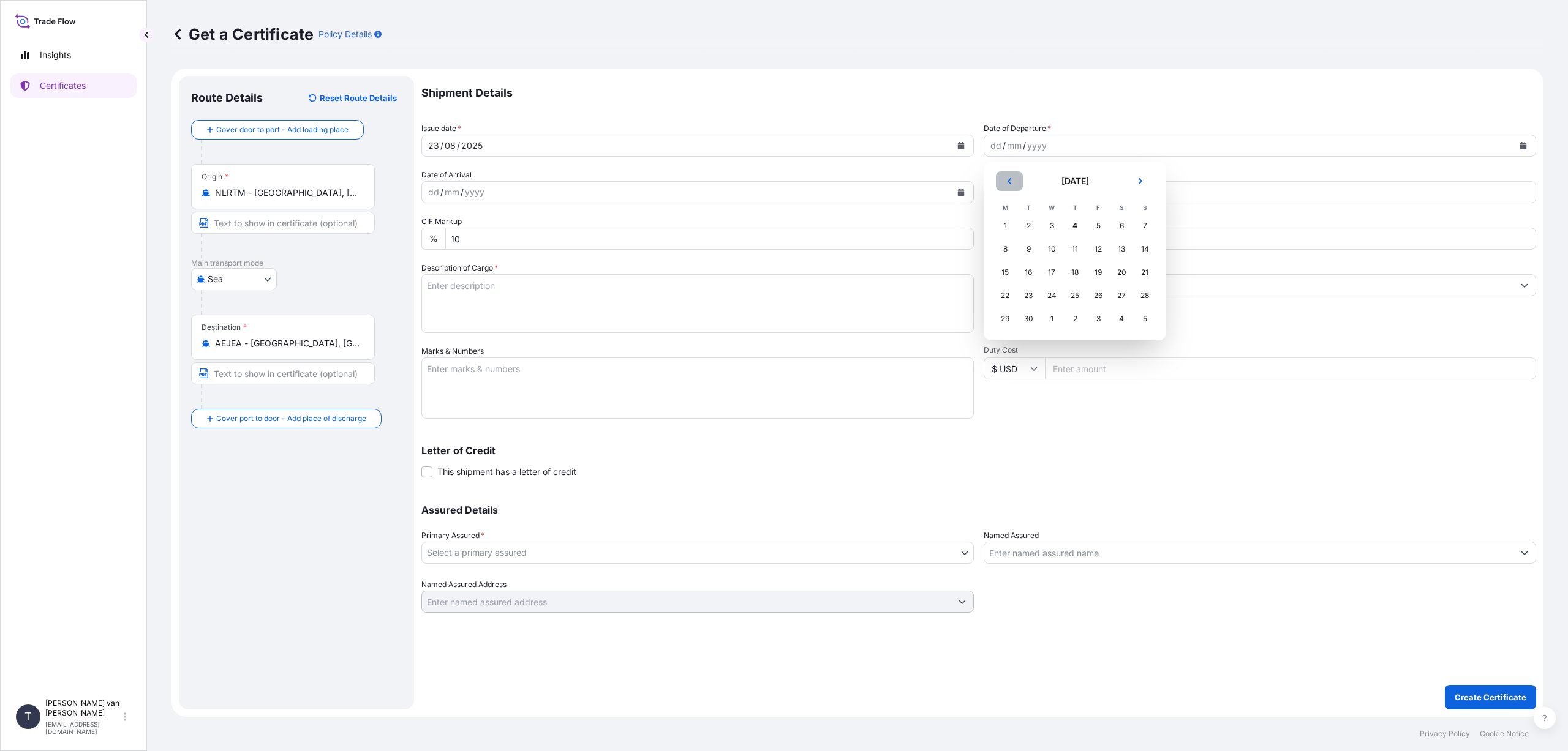
click at [1008, 181] on icon "Previous" at bounding box center [1009, 181] width 4 height 6
click at [1124, 293] on div "23" at bounding box center [1121, 296] width 22 height 22
click at [1019, 192] on input "$ USD" at bounding box center [1014, 192] width 61 height 22
click at [1013, 219] on div "€ EUR" at bounding box center [1014, 226] width 51 height 23
type input "€ EUR"
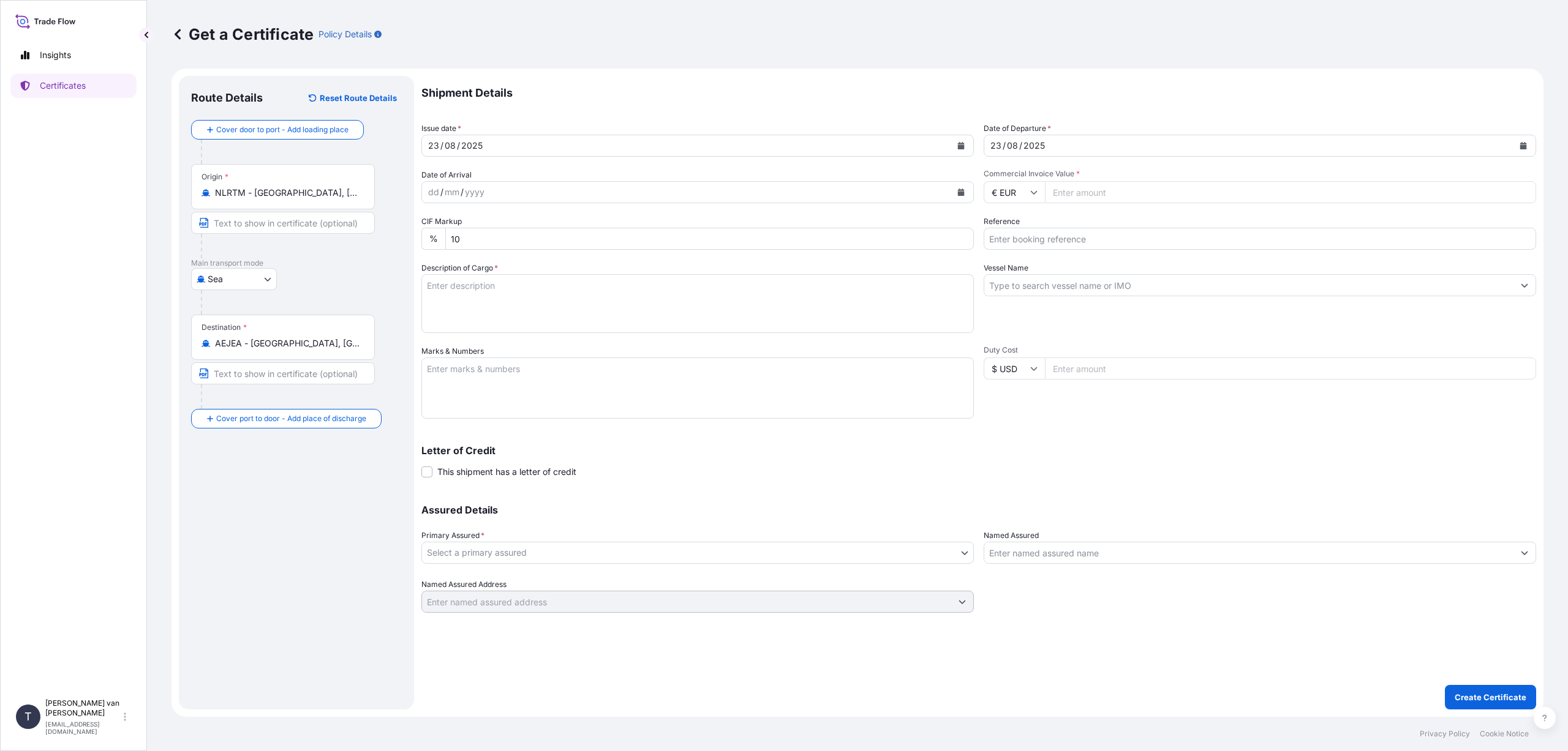
click at [1075, 192] on input "Commercial Invoice Value *" at bounding box center [1290, 192] width 491 height 22
type input "28750"
click at [1000, 237] on input "Reference" at bounding box center [1260, 239] width 552 height 22
type input "86539806"
click at [1034, 280] on input "Vessel Name" at bounding box center [1249, 285] width 530 height 22
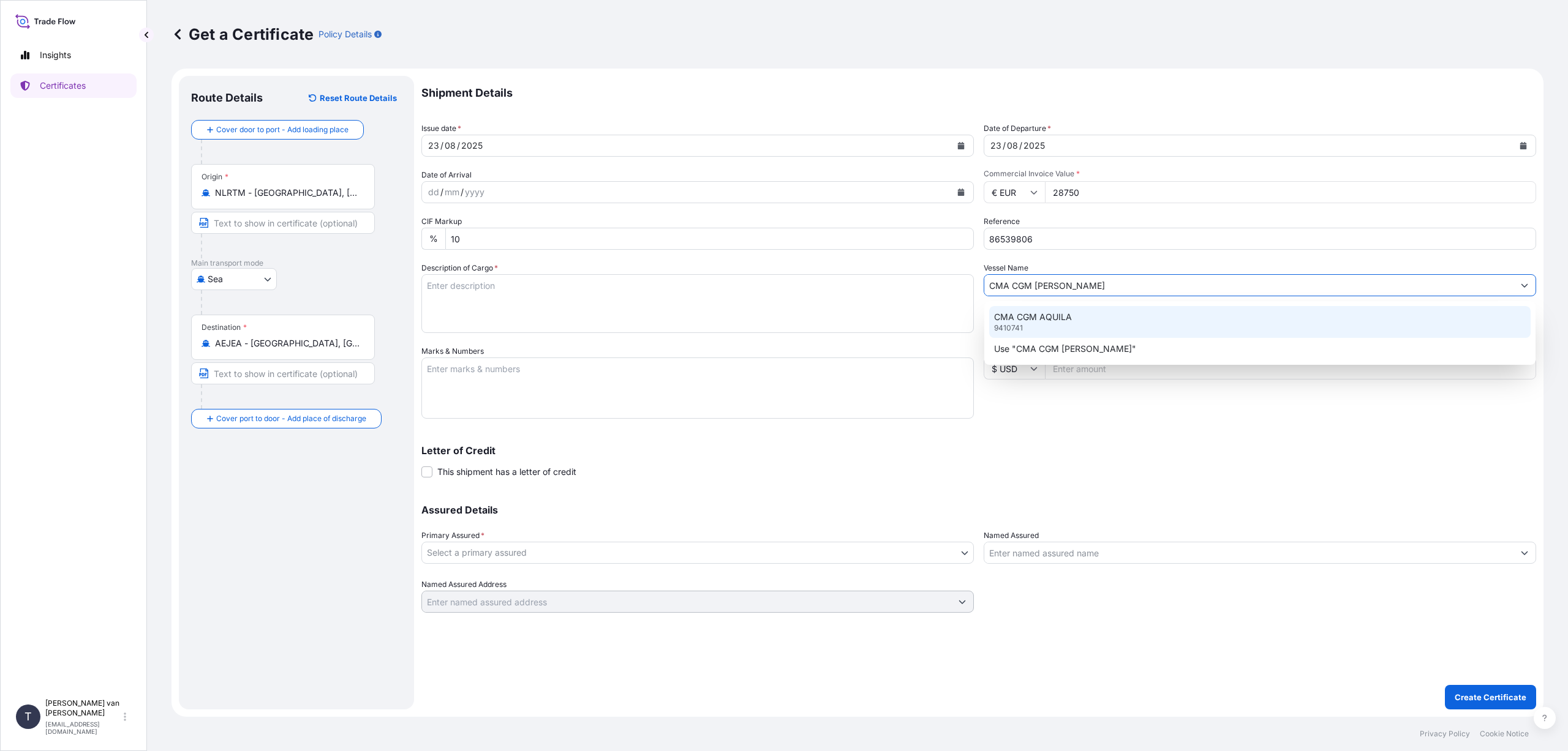
click at [1041, 317] on p "CMA CGM AQUILA" at bounding box center [1033, 317] width 77 height 12
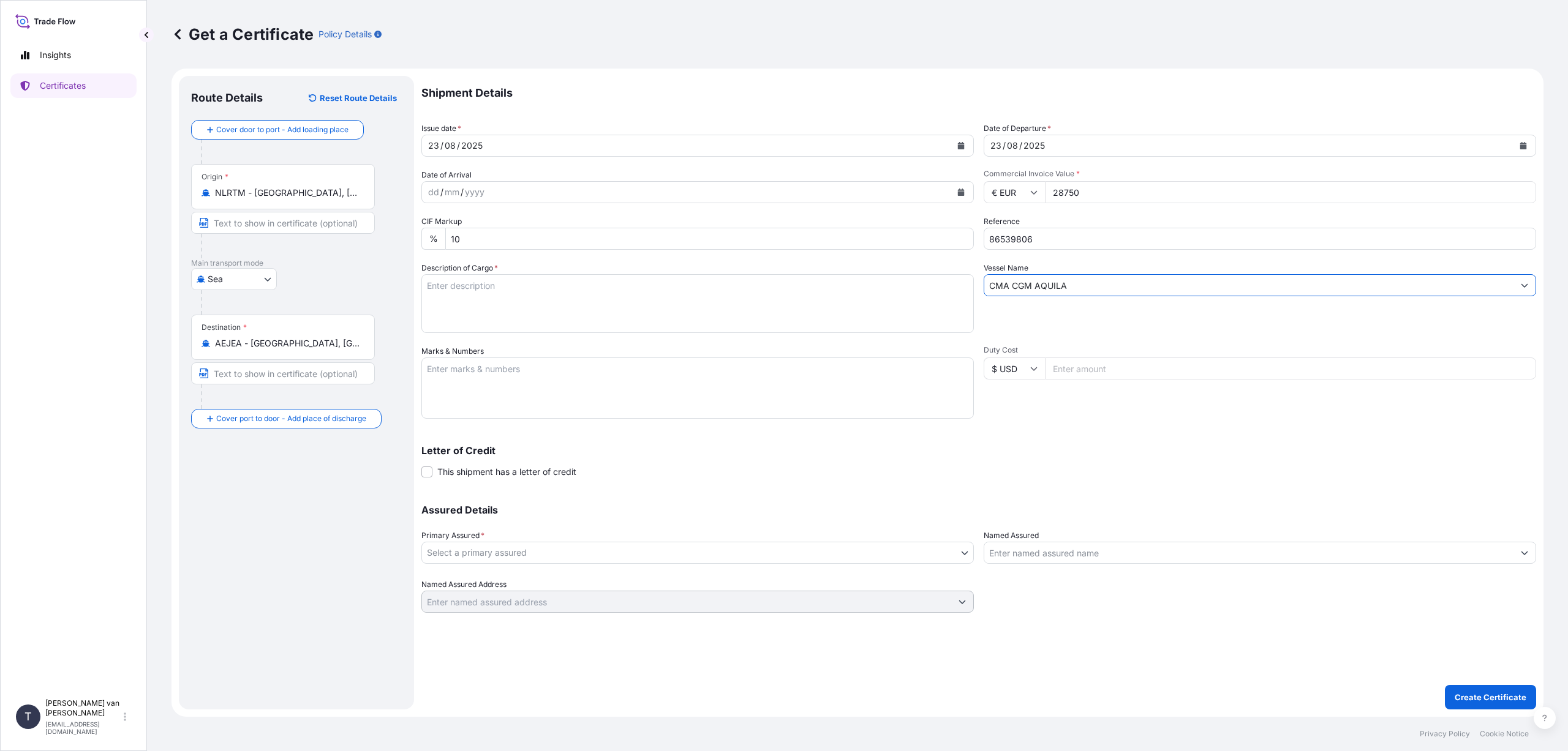
type input "CMA CGM AQUILA"
click at [446, 293] on textarea "Description of Cargo *" at bounding box center [697, 303] width 552 height 59
type textarea "1x 40ft container, containing: 1000 bags x 25 kg Resistamyl 343 HScode: 3505105…"
click at [442, 371] on textarea "Marks & Numbers" at bounding box center [697, 388] width 552 height 61
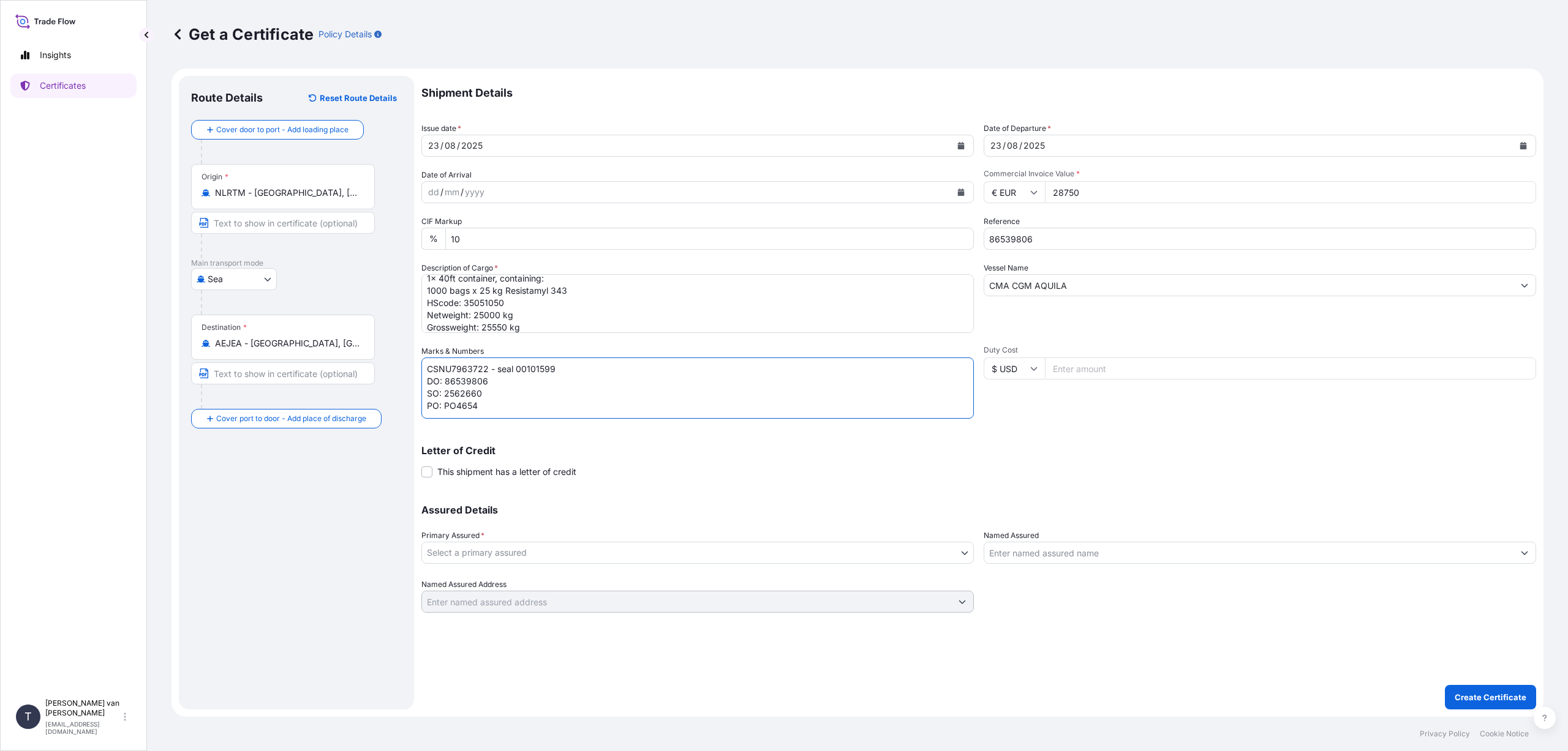
click at [498, 410] on textarea "CSNU7963722 - seal 00101599 DO: 86539806 SO: 2562660 PO: PO4654" at bounding box center [697, 388] width 552 height 61
type textarea "CSNU7963722 - seal 00101599 DO: 86539806 SO: 2562660 PO: PO4654"
click at [524, 547] on body "Insights Certificates T [PERSON_NAME] van t Hoenderdaal [EMAIL_ADDRESS][DOMAIN_…" at bounding box center [784, 375] width 1568 height 751
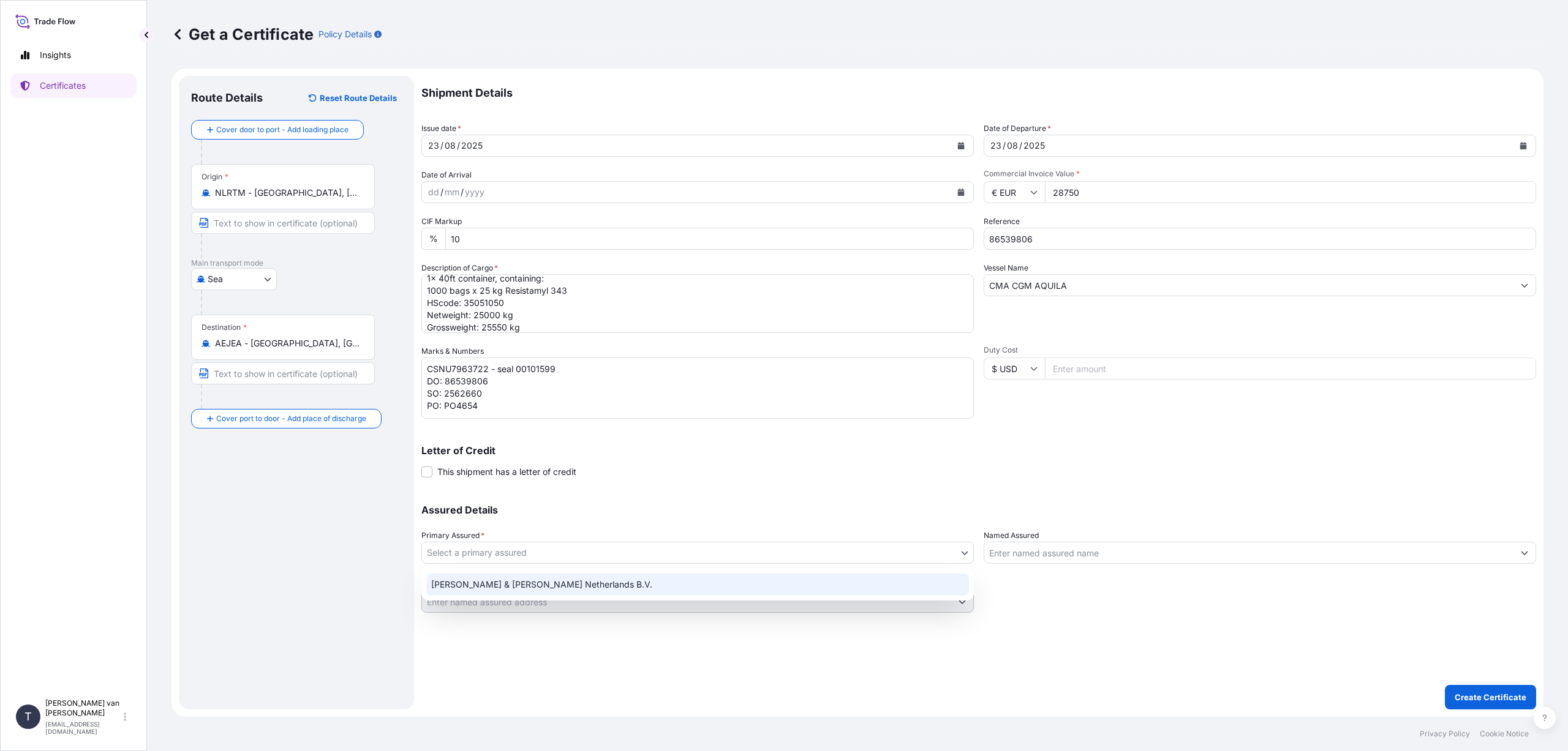
click at [520, 580] on div "[PERSON_NAME] & [PERSON_NAME] Netherlands B.V." at bounding box center [697, 584] width 542 height 22
select select "31666"
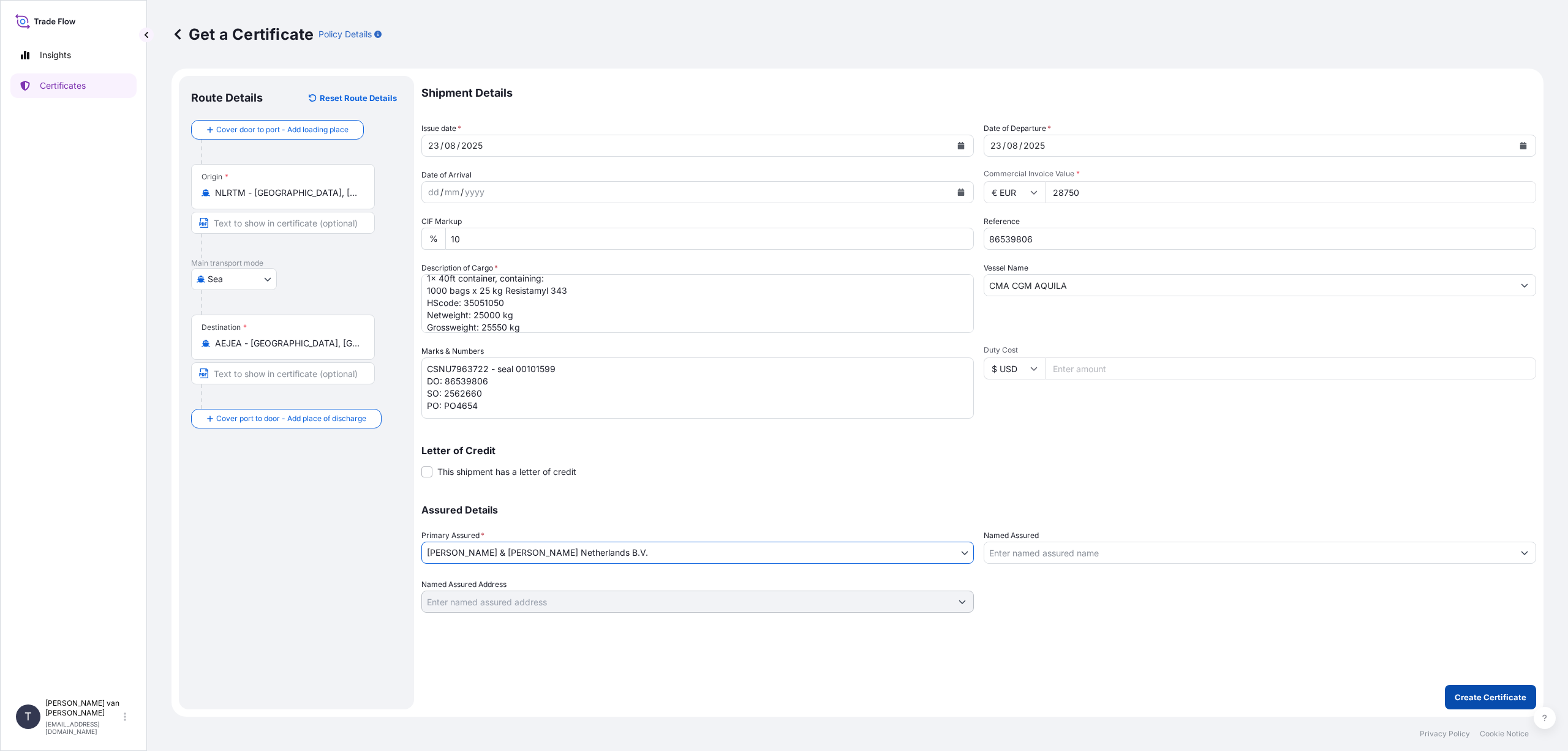
click at [1481, 696] on p "Create Certificate" at bounding box center [1491, 697] width 72 height 12
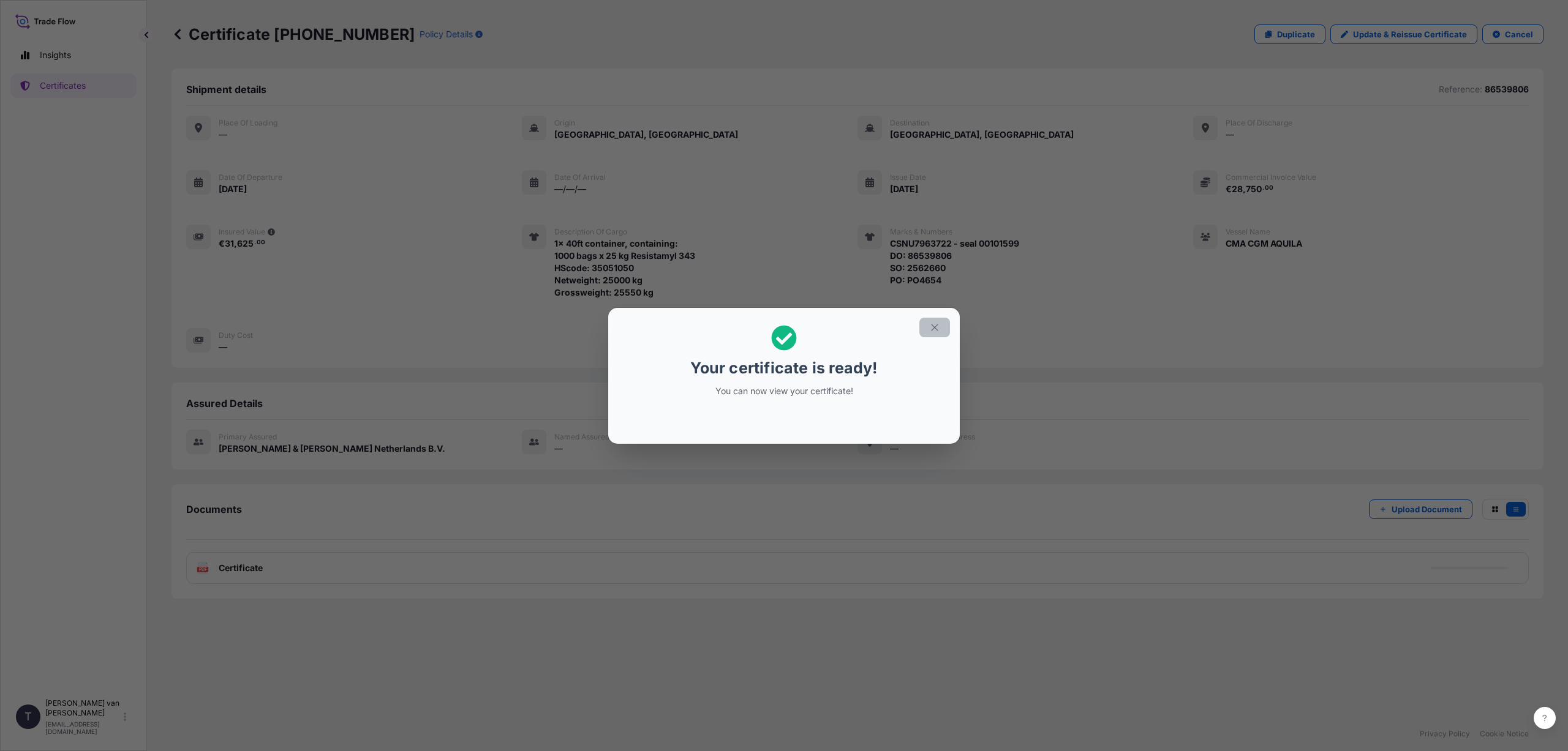
click at [936, 324] on icon "button" at bounding box center [935, 328] width 11 height 11
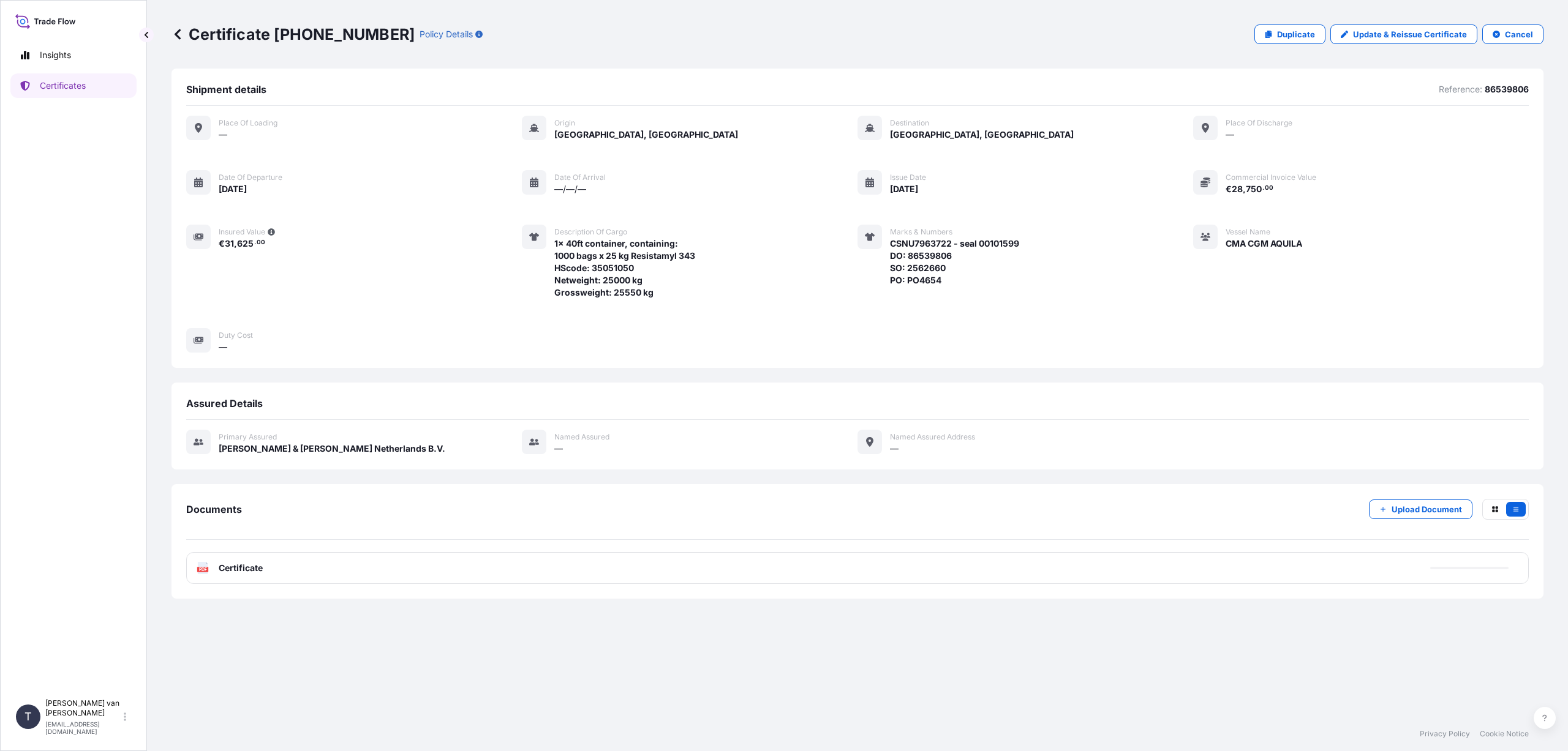
click at [240, 564] on span "Certificate" at bounding box center [241, 568] width 44 height 12
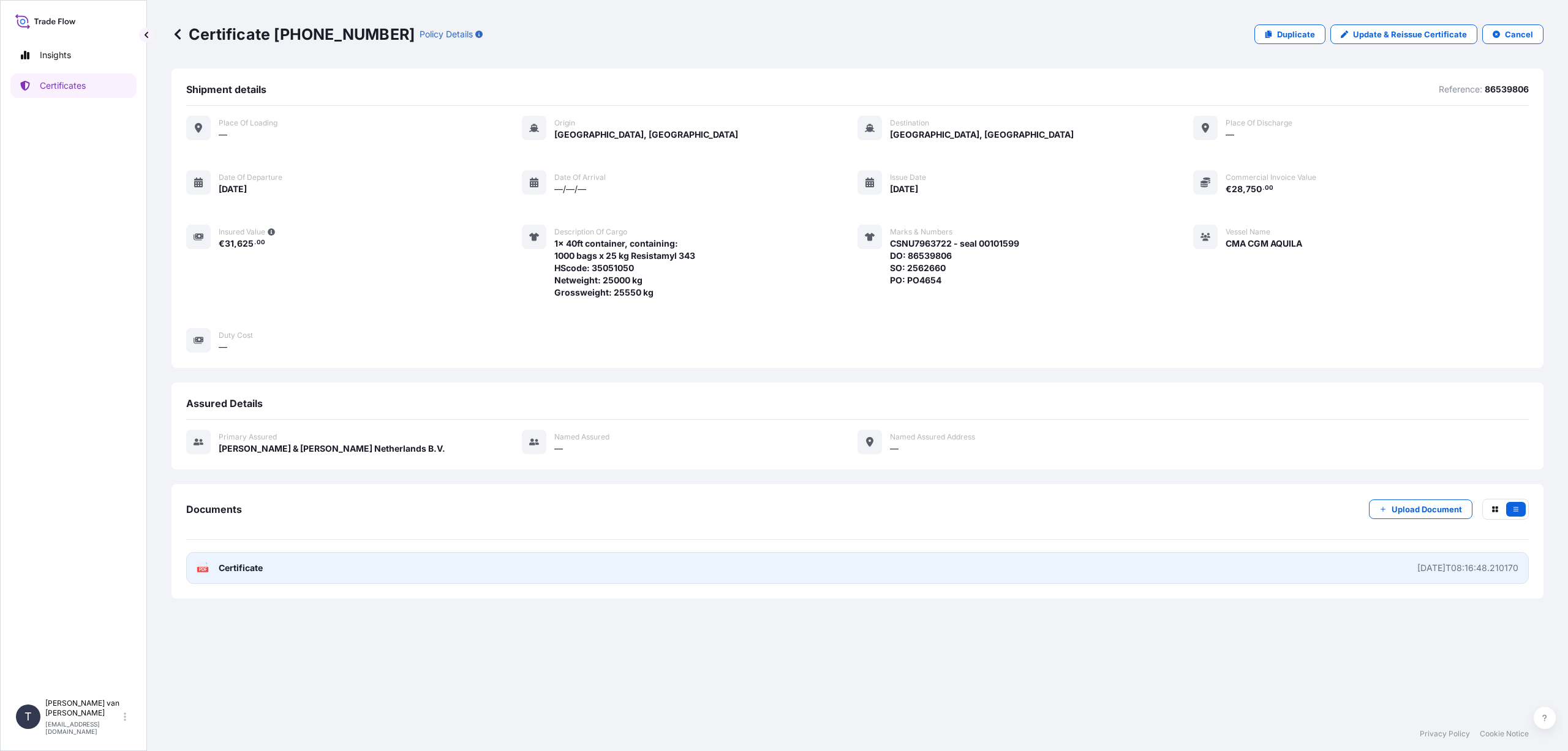
click at [232, 566] on span "Certificate" at bounding box center [241, 568] width 44 height 12
